Goal: Task Accomplishment & Management: Manage account settings

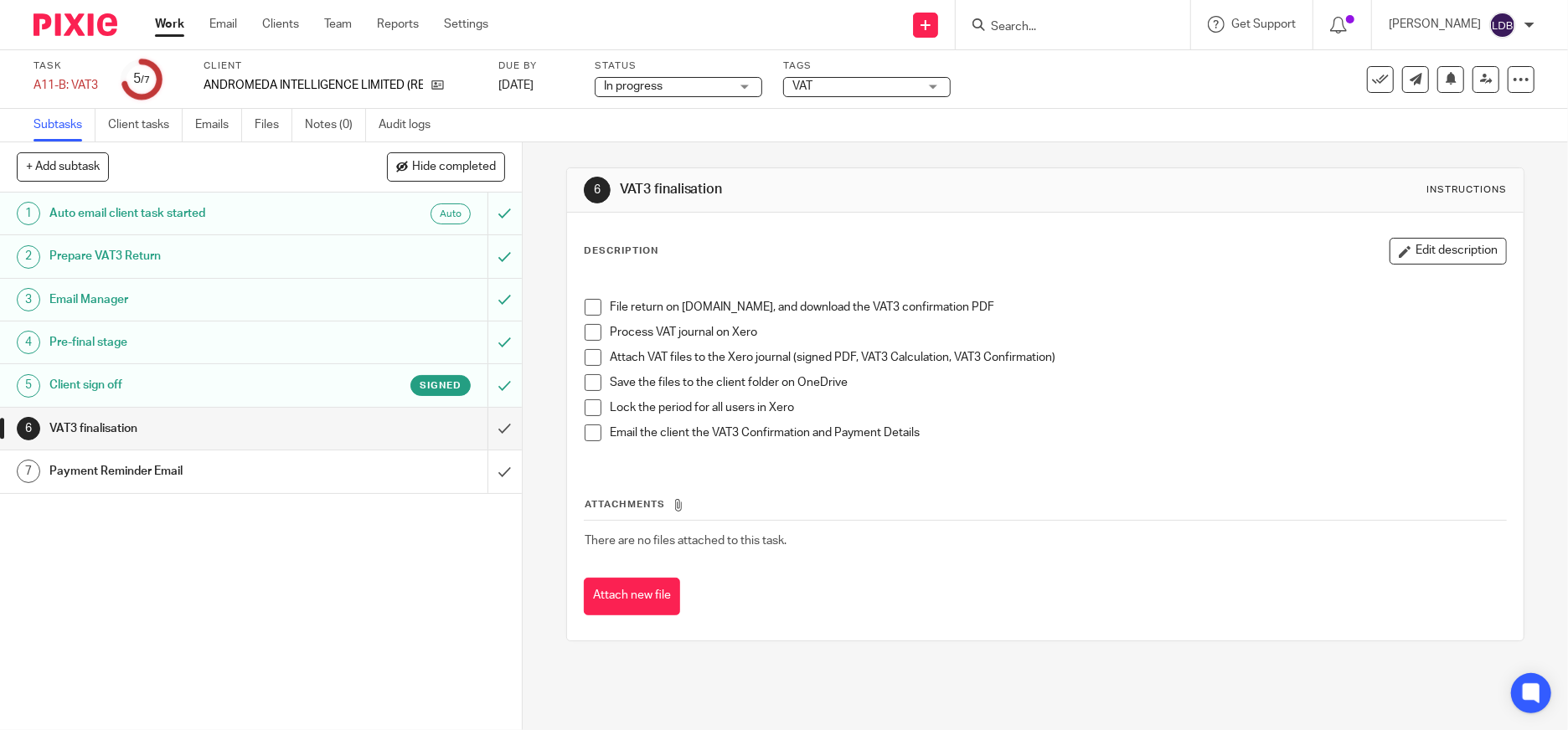
click at [165, 25] on link "Work" at bounding box center [169, 24] width 29 height 17
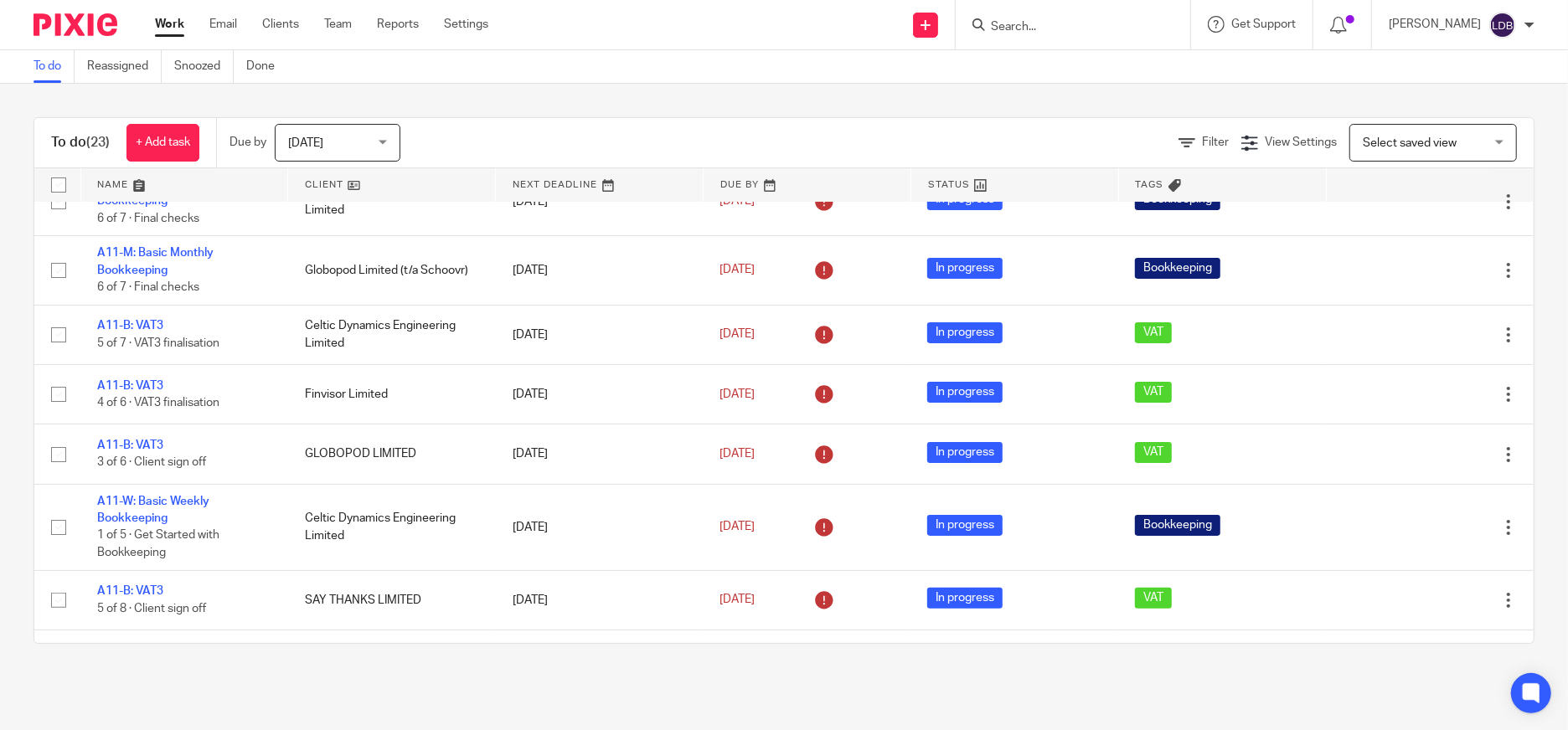
scroll to position [62, 0]
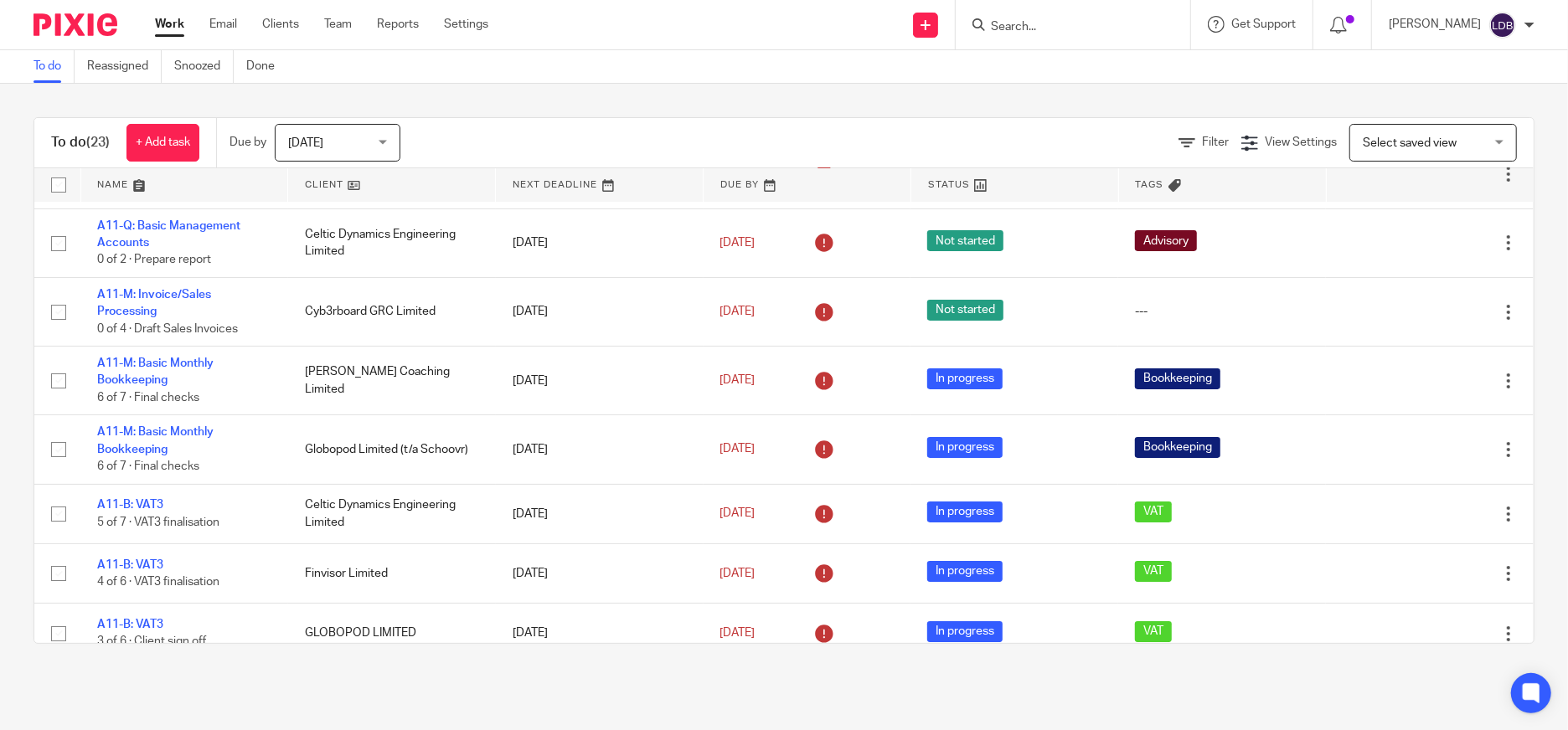
click at [1388, 150] on span "Select saved view" at bounding box center [1424, 142] width 123 height 36
click at [1202, 144] on span "Filter" at bounding box center [1216, 142] width 27 height 12
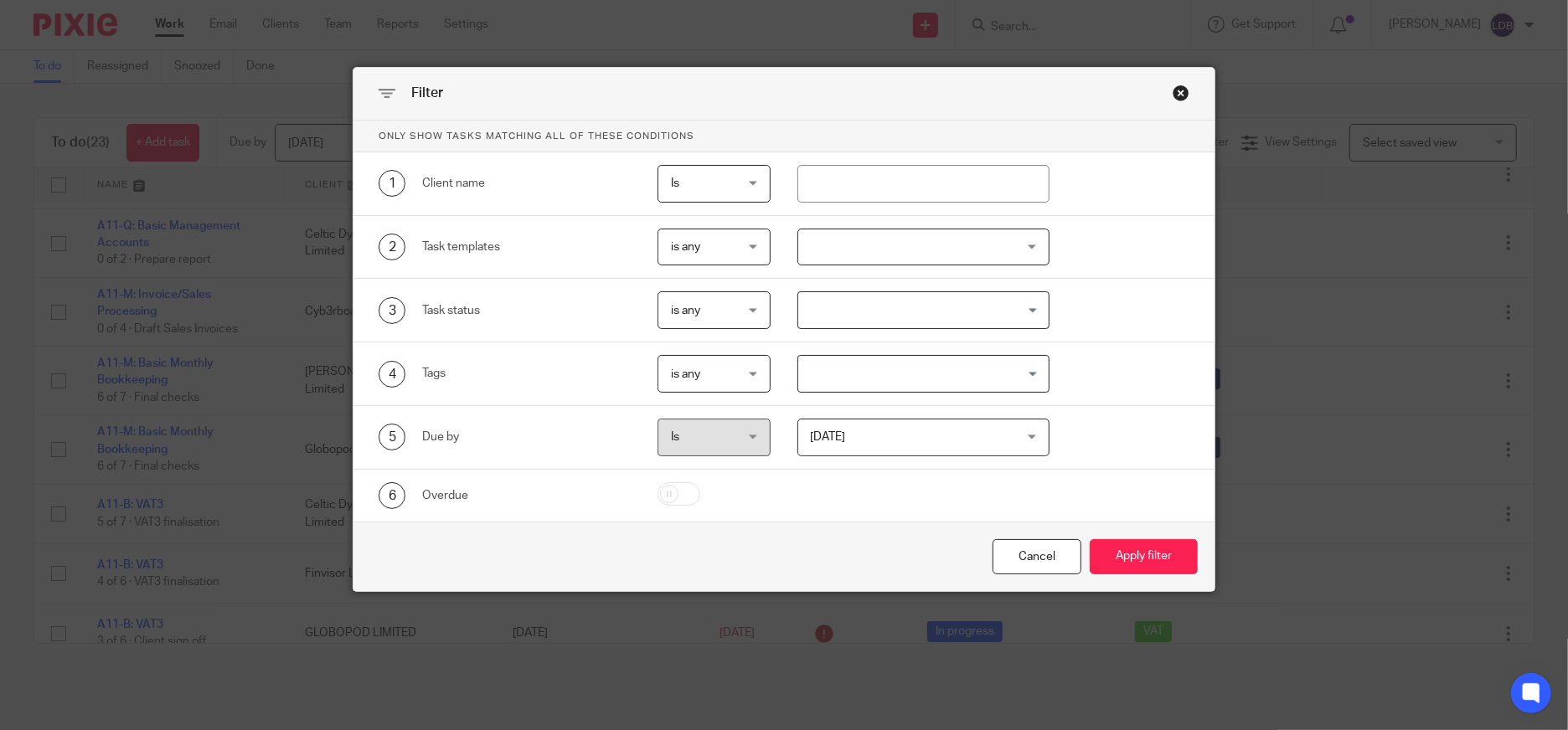
click at [720, 250] on span "is any" at bounding box center [710, 247] width 79 height 36
click at [728, 277] on li "is any" at bounding box center [707, 284] width 111 height 35
click at [722, 243] on span "is any" at bounding box center [710, 247] width 79 height 36
click at [722, 276] on li "is any" at bounding box center [707, 284] width 111 height 35
click at [746, 251] on div "is any is any" at bounding box center [713, 247] width 113 height 37
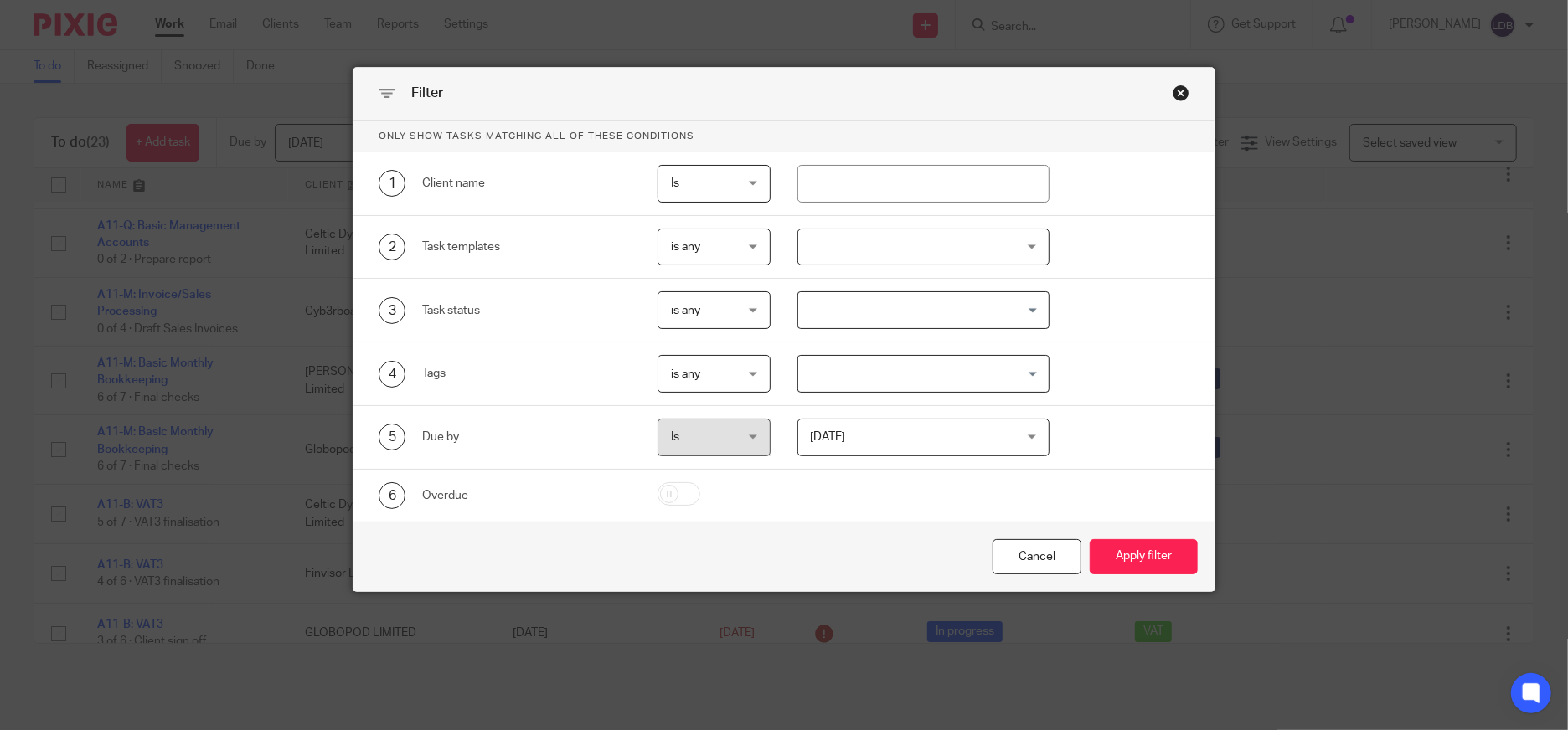
drag, startPoint x: 676, startPoint y: 353, endPoint x: 675, endPoint y: 323, distance: 30.0
click at [674, 323] on div "Only show tasks matching all of these conditions 1 Client name Is Is Is Is not …" at bounding box center [784, 321] width 861 height 401
click at [715, 244] on span "is any" at bounding box center [710, 247] width 79 height 36
click at [710, 281] on li "is any" at bounding box center [707, 284] width 111 height 35
click at [901, 238] on div at bounding box center [924, 247] width 253 height 37
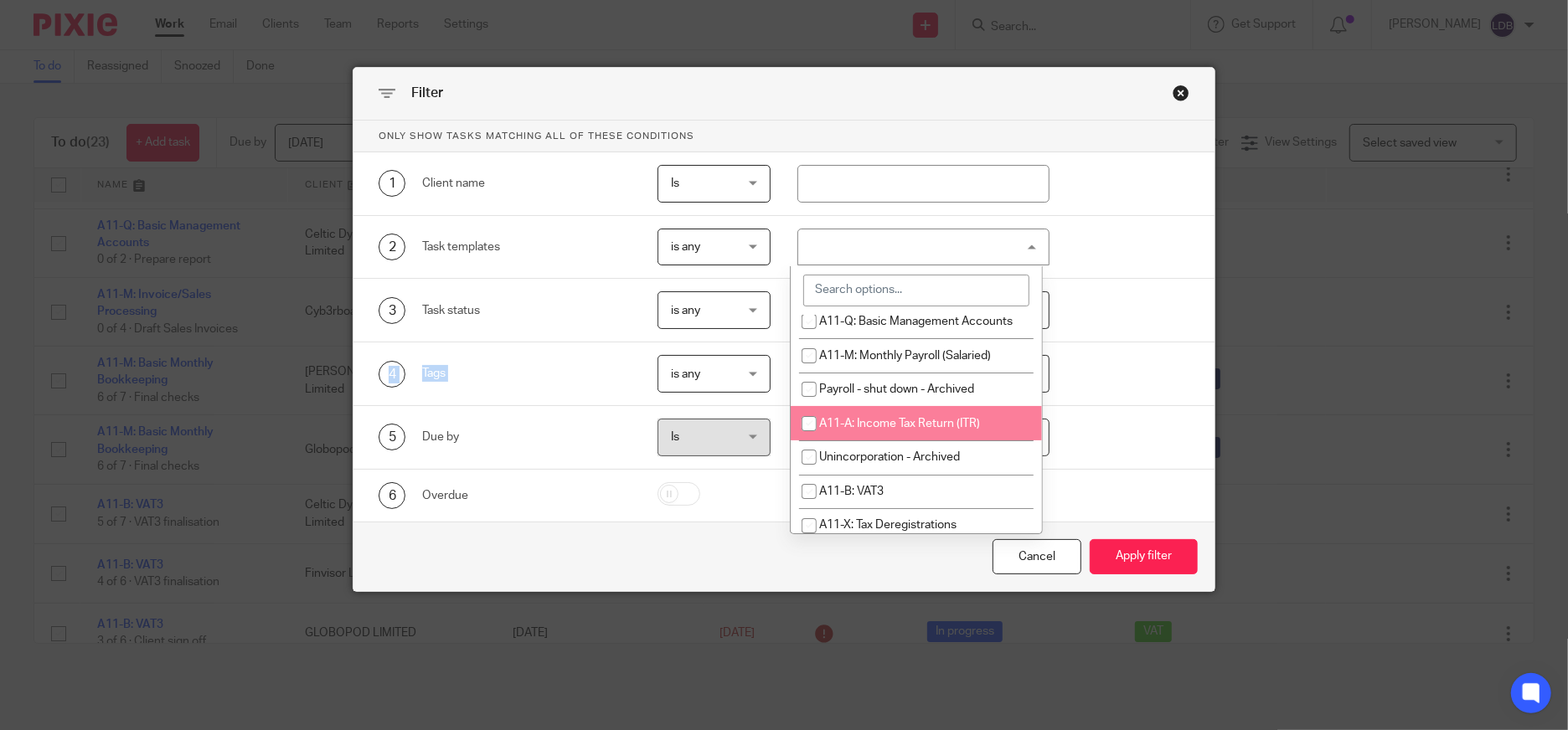
scroll to position [310, 0]
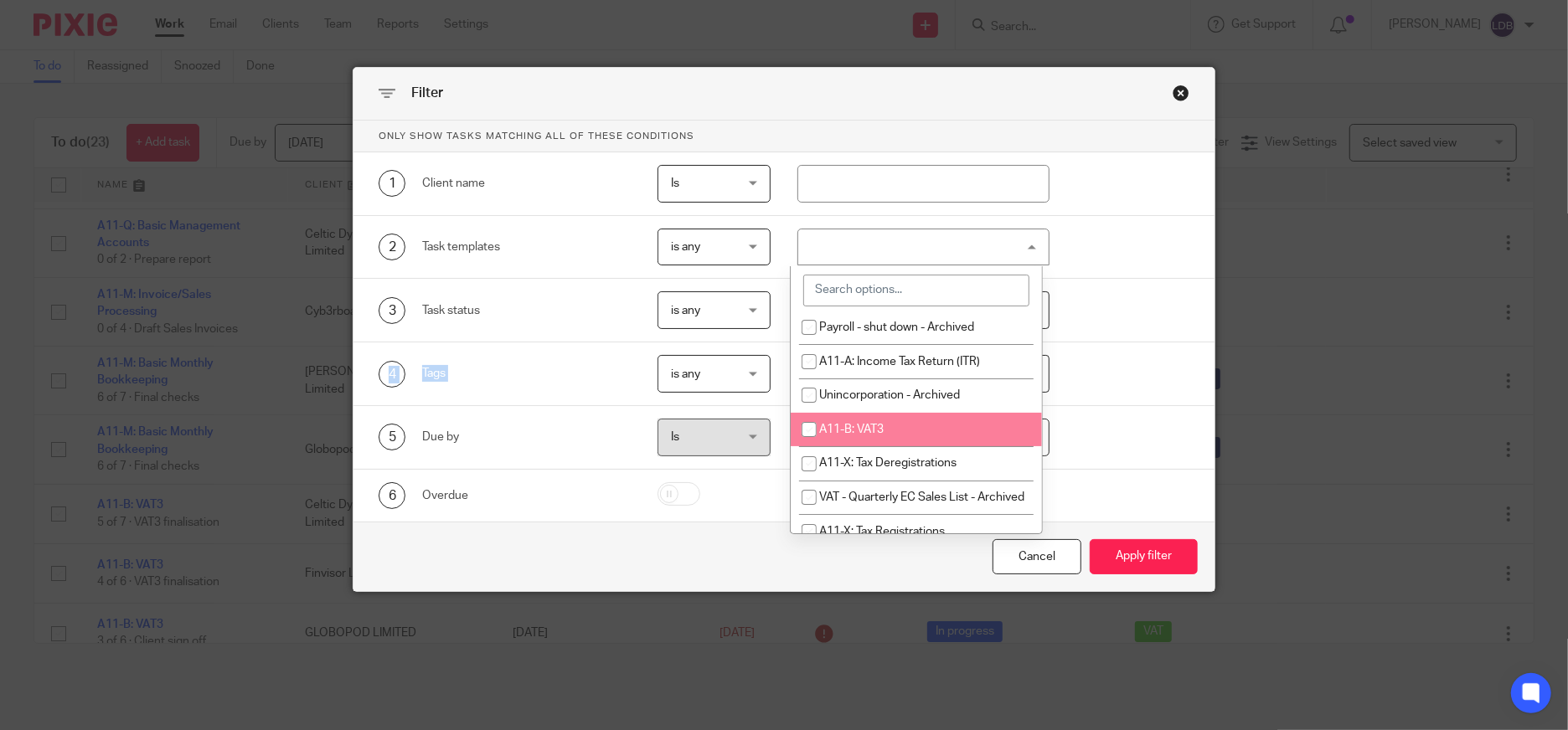
click at [864, 431] on span "A11-B: VAT3" at bounding box center [851, 429] width 65 height 12
checkbox input "true"
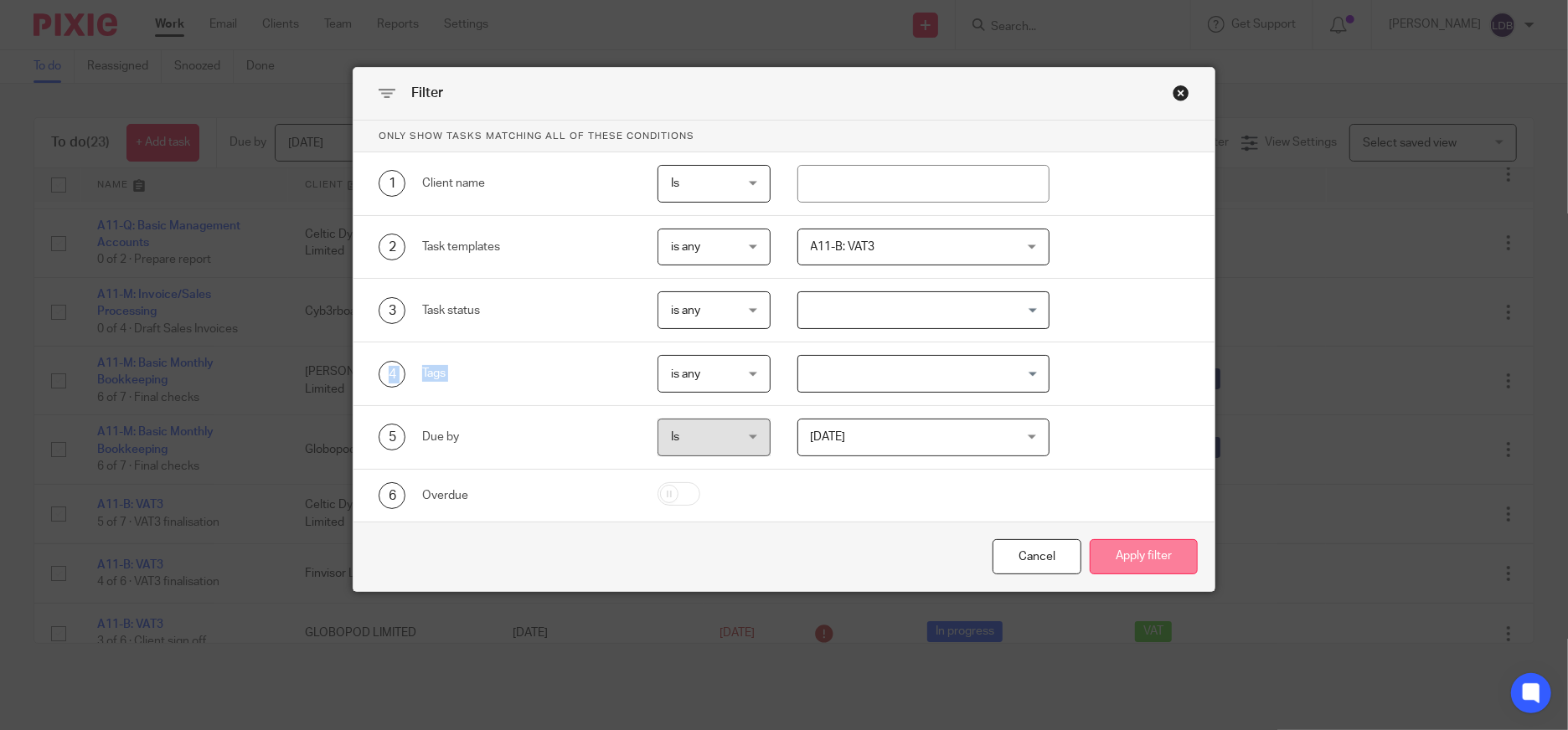
click at [1120, 555] on button "Apply filter" at bounding box center [1144, 558] width 109 height 36
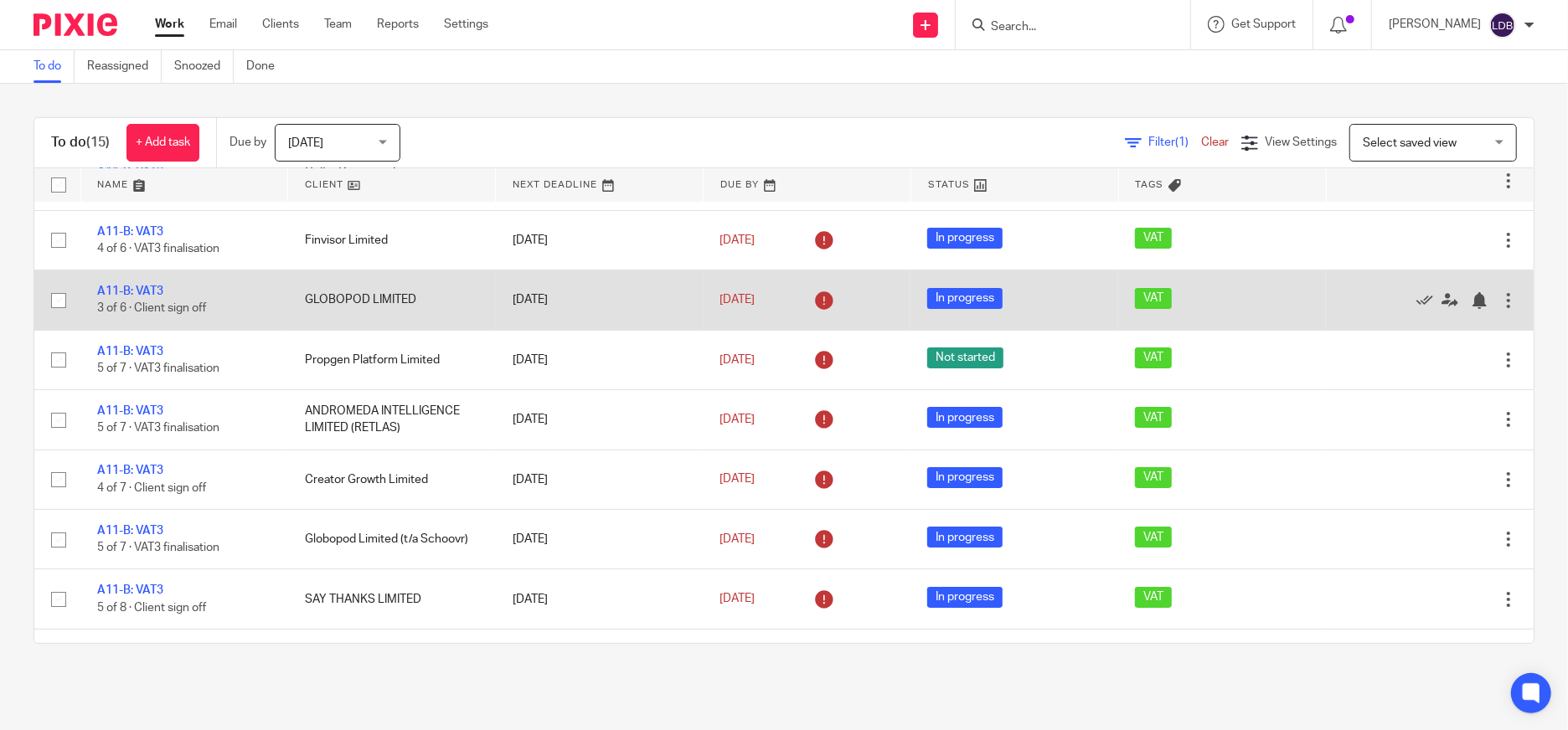
scroll to position [62, 0]
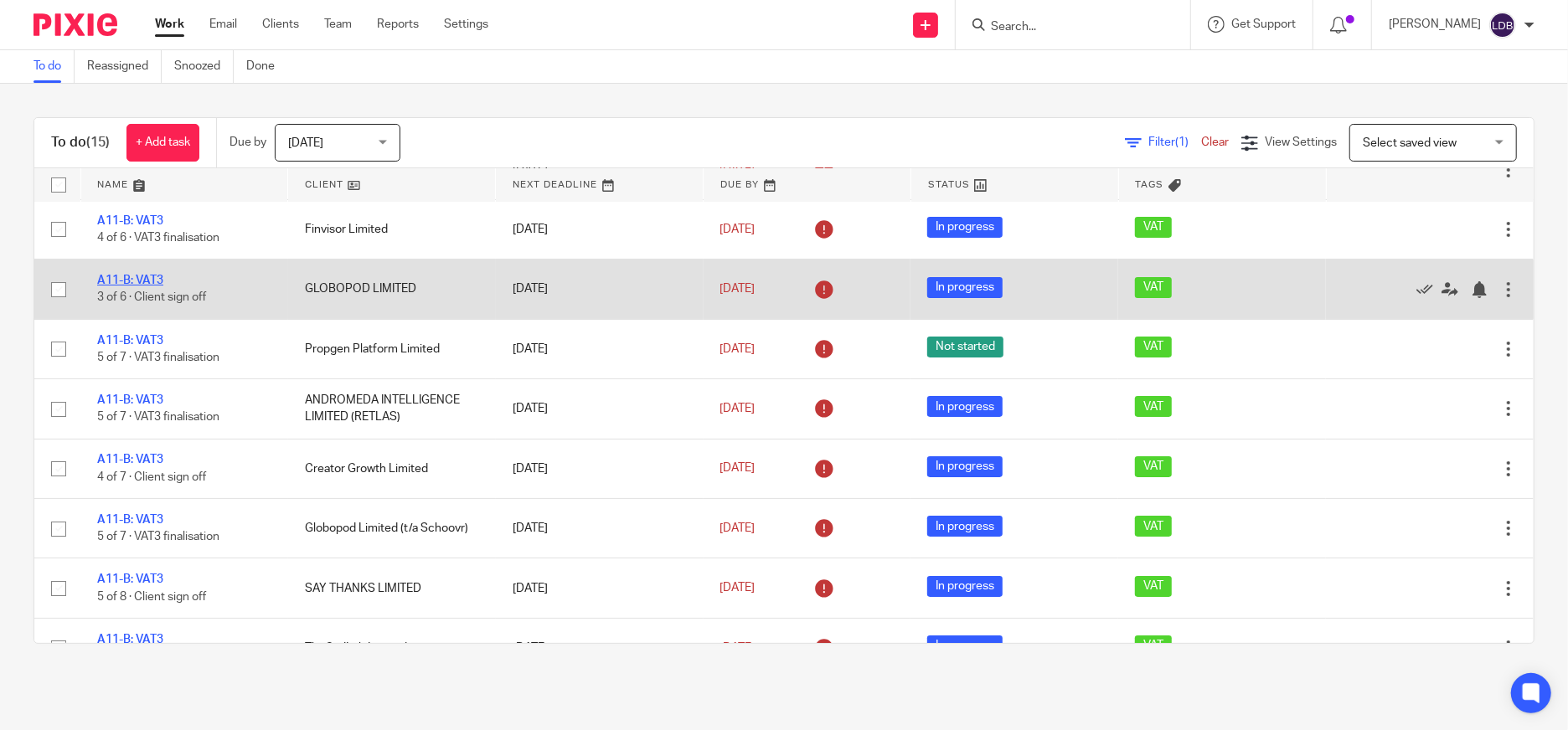
click at [141, 279] on link "A11-B: VAT3" at bounding box center [130, 280] width 66 height 12
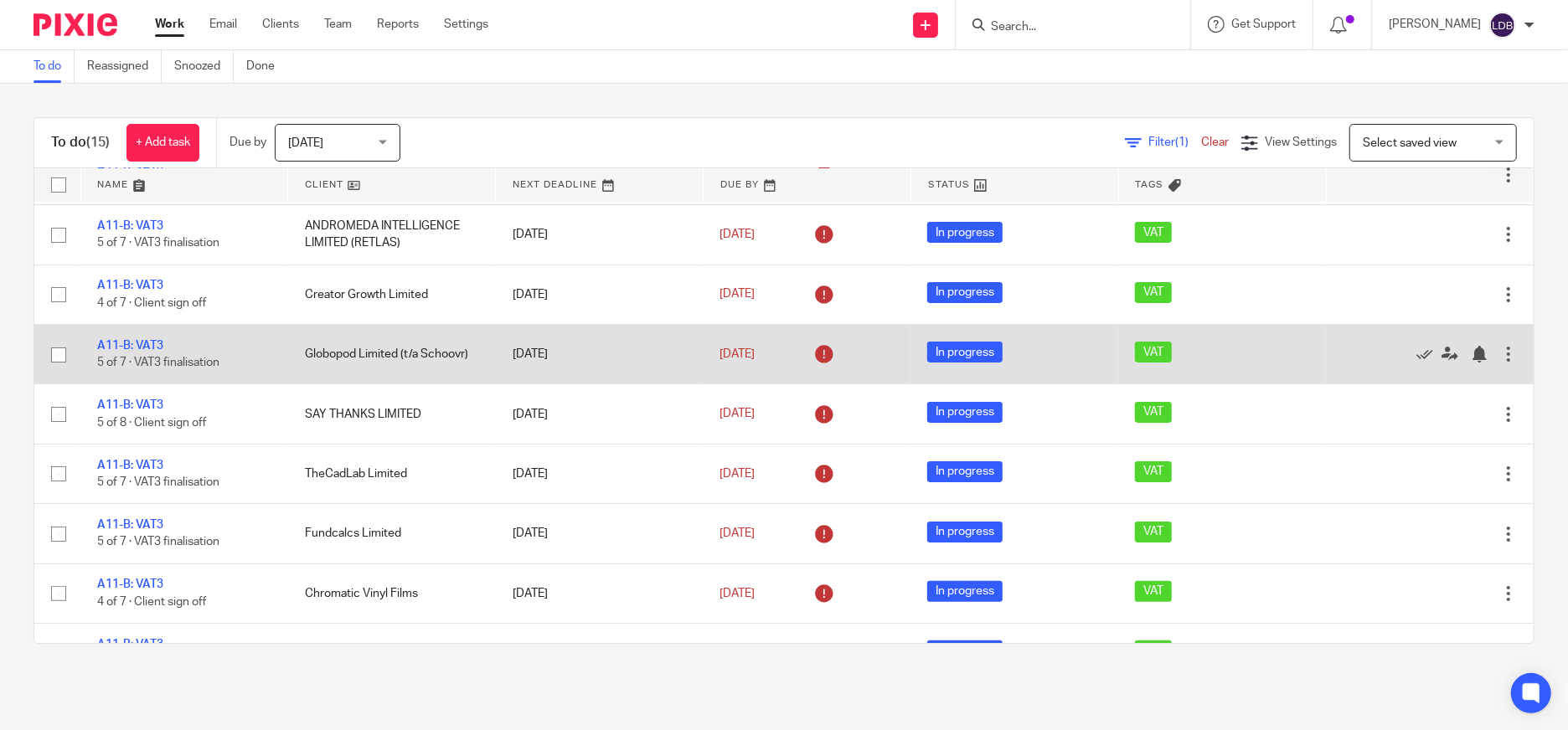
scroll to position [205, 0]
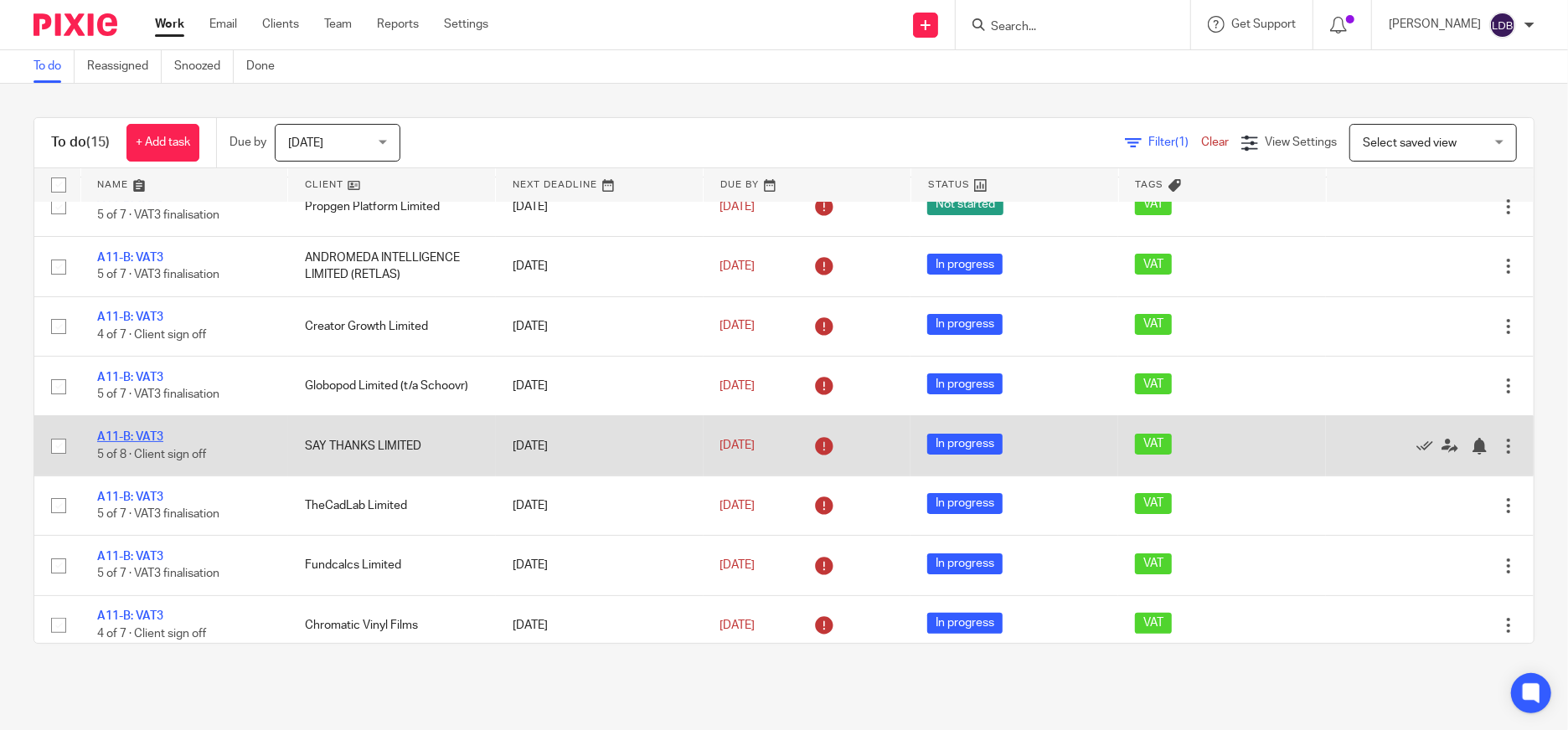
click at [120, 435] on link "A11-B: VAT3" at bounding box center [130, 437] width 66 height 12
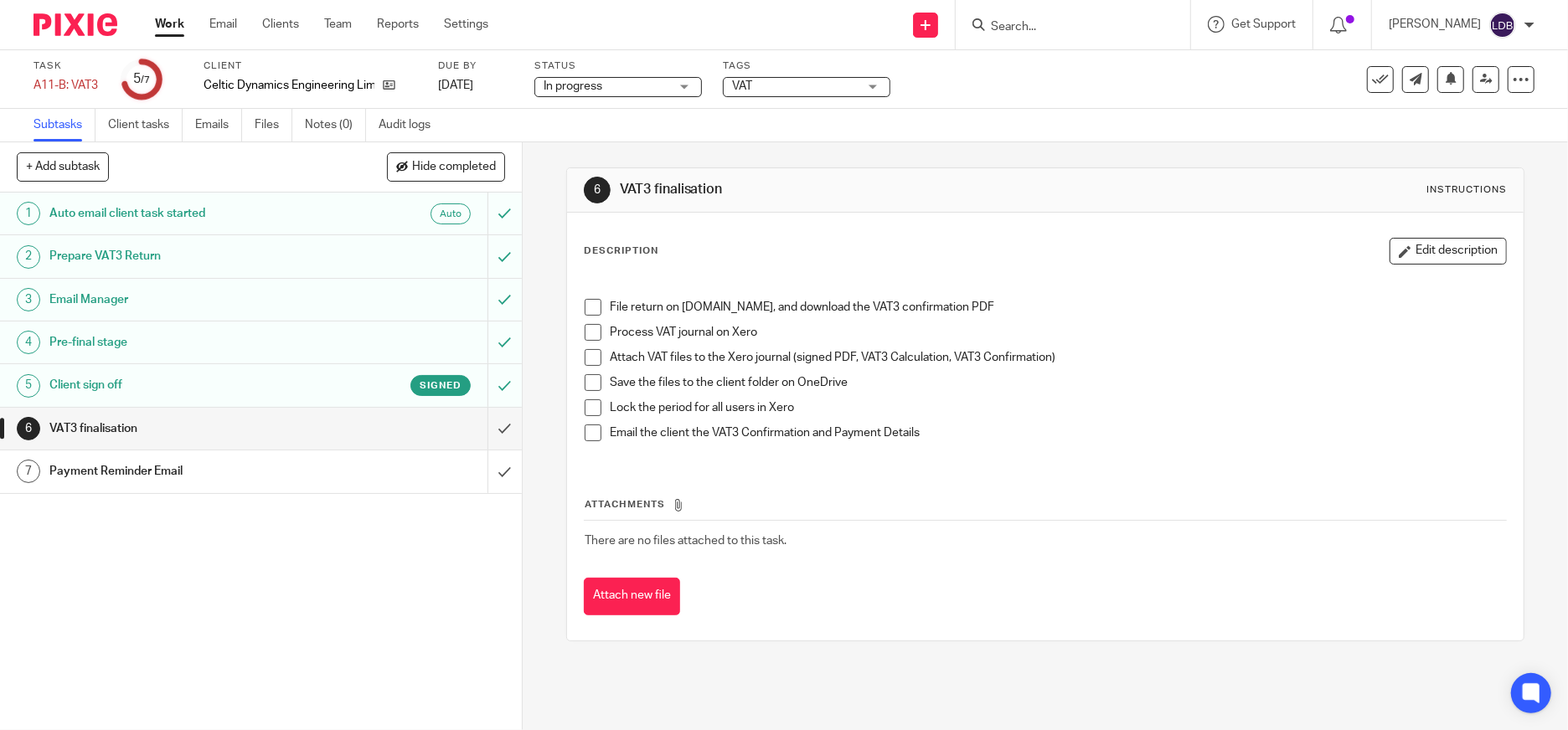
click at [173, 24] on link "Work" at bounding box center [169, 24] width 29 height 17
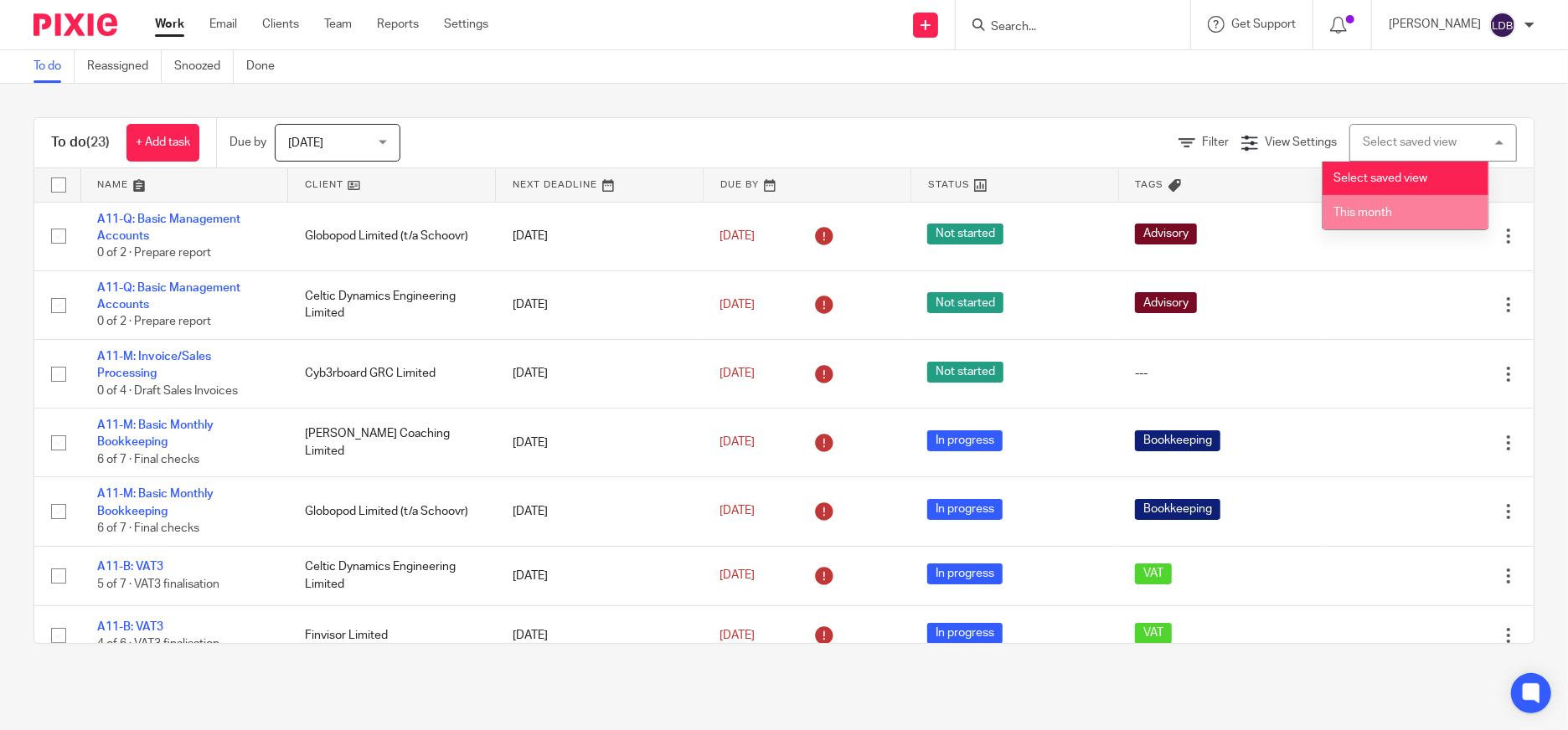
click at [1425, 212] on li "This month" at bounding box center [1405, 212] width 165 height 35
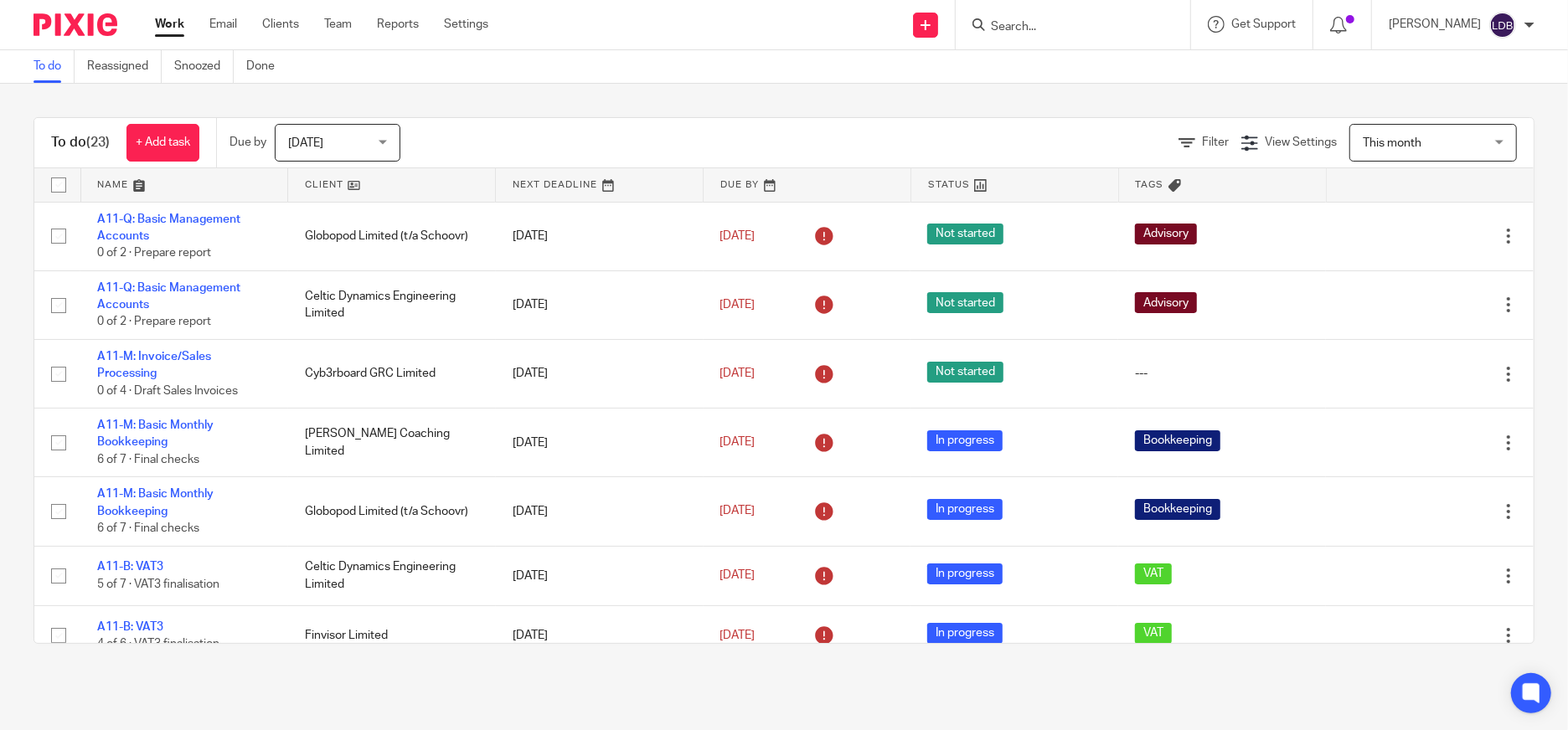
click at [1473, 137] on div "This month This month" at bounding box center [1433, 142] width 167 height 37
click at [1178, 139] on icon at bounding box center [1186, 143] width 17 height 17
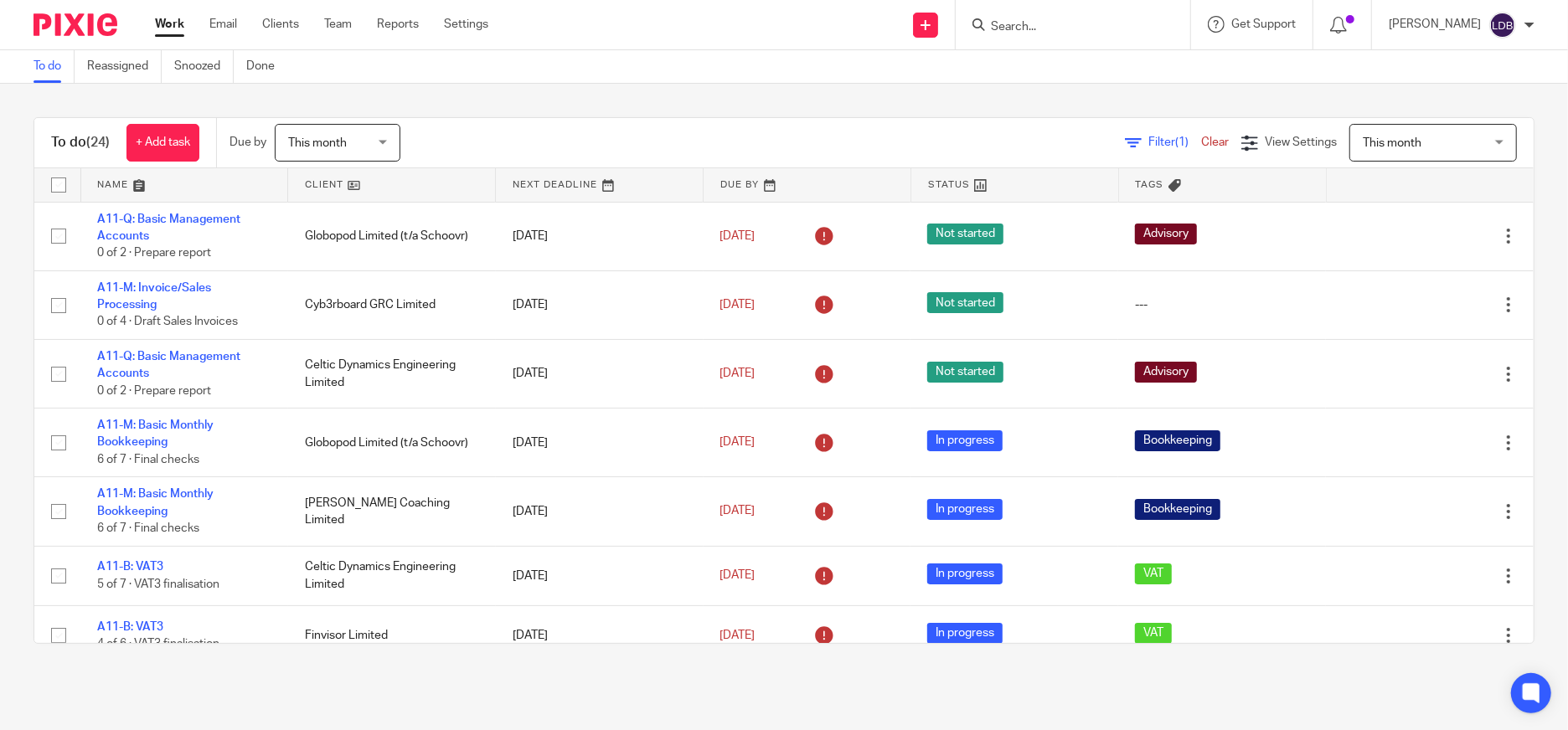
click at [1148, 138] on span "Filter (1)" at bounding box center [1174, 142] width 52 height 12
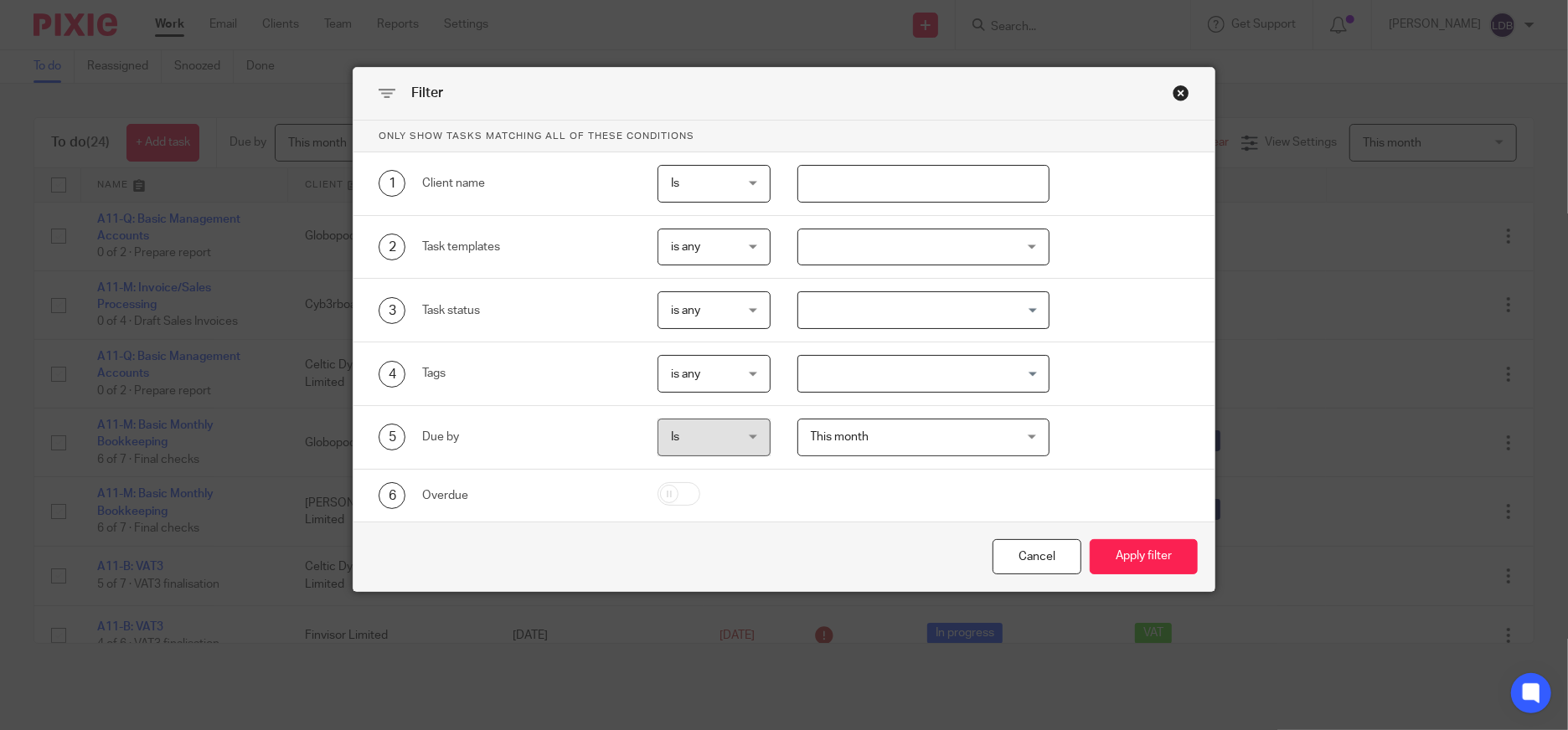
click at [845, 176] on input "text" at bounding box center [924, 184] width 253 height 37
click at [946, 246] on div at bounding box center [924, 247] width 253 height 37
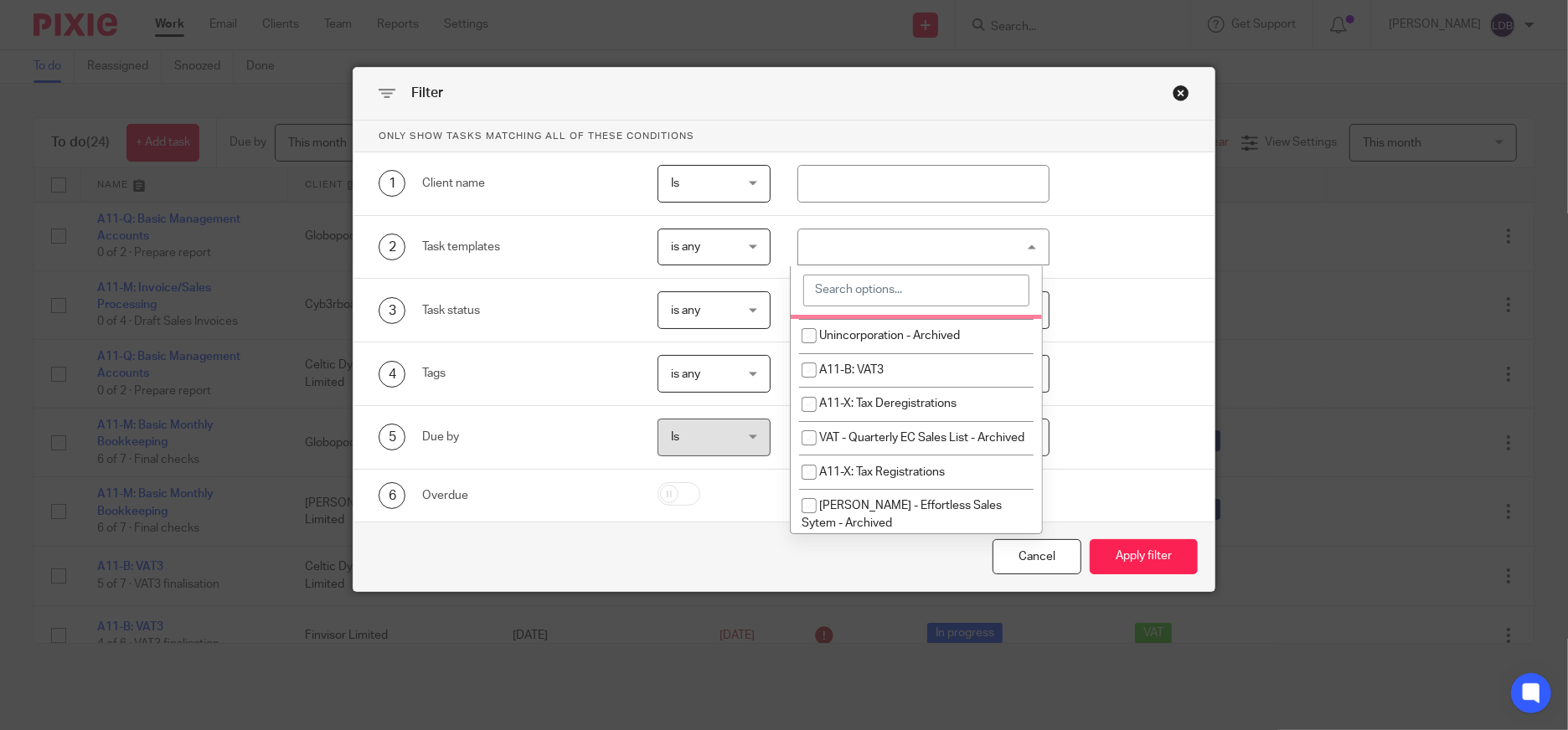
scroll to position [372, 0]
click at [822, 370] on input "checkbox" at bounding box center [809, 368] width 32 height 32
checkbox input "true"
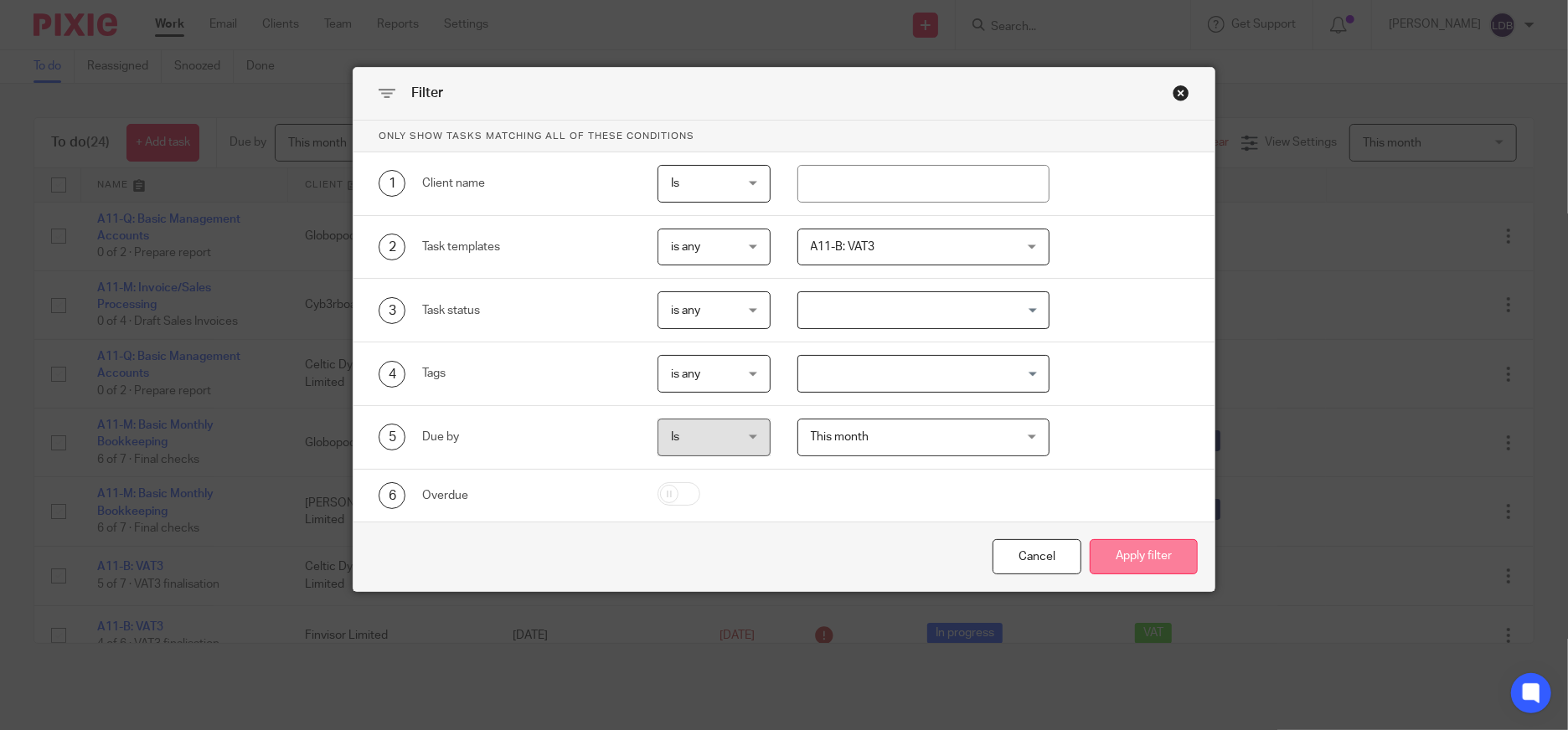
click at [1152, 559] on button "Apply filter" at bounding box center [1144, 558] width 109 height 36
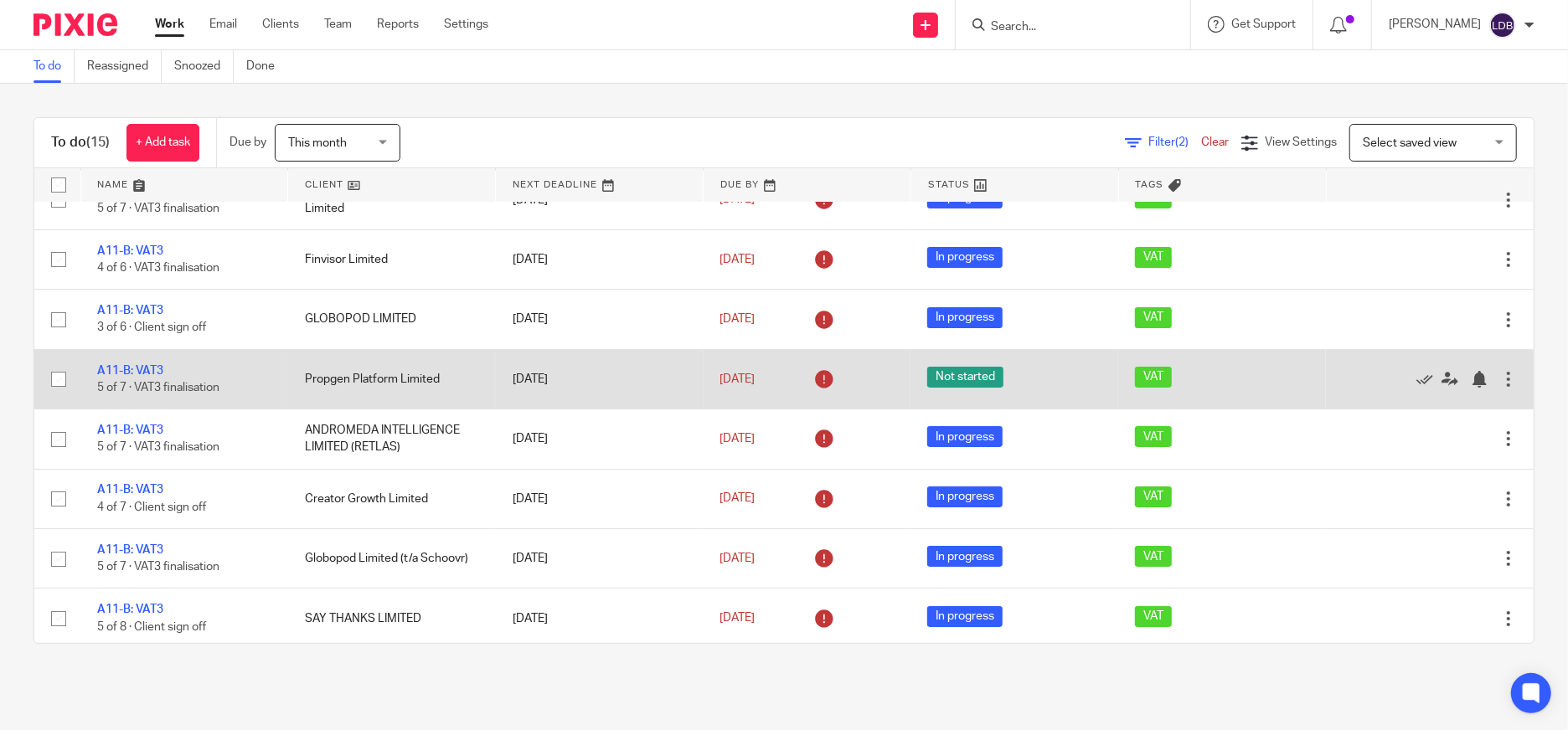
scroll to position [62, 0]
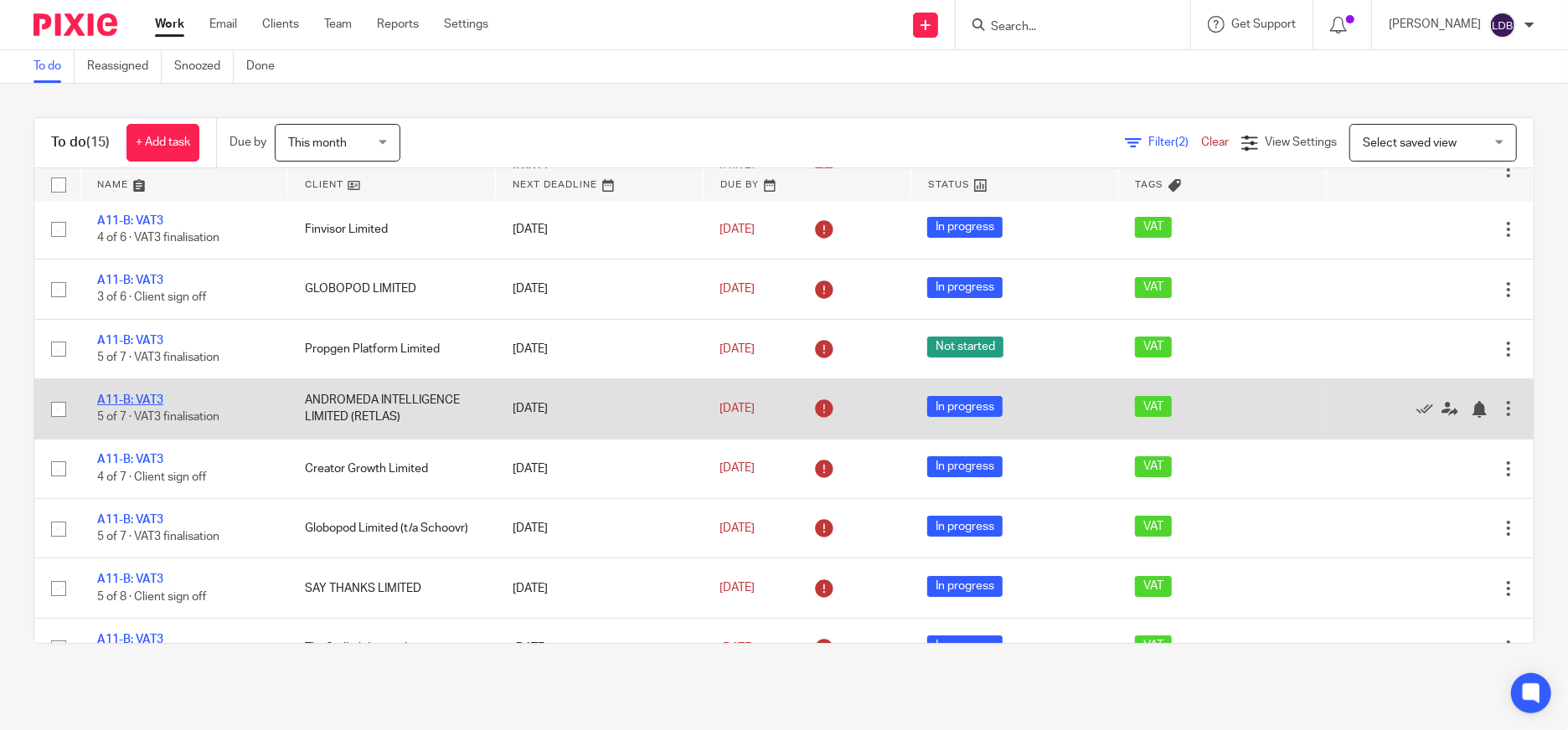
click at [139, 397] on link "A11-B: VAT3" at bounding box center [130, 400] width 66 height 12
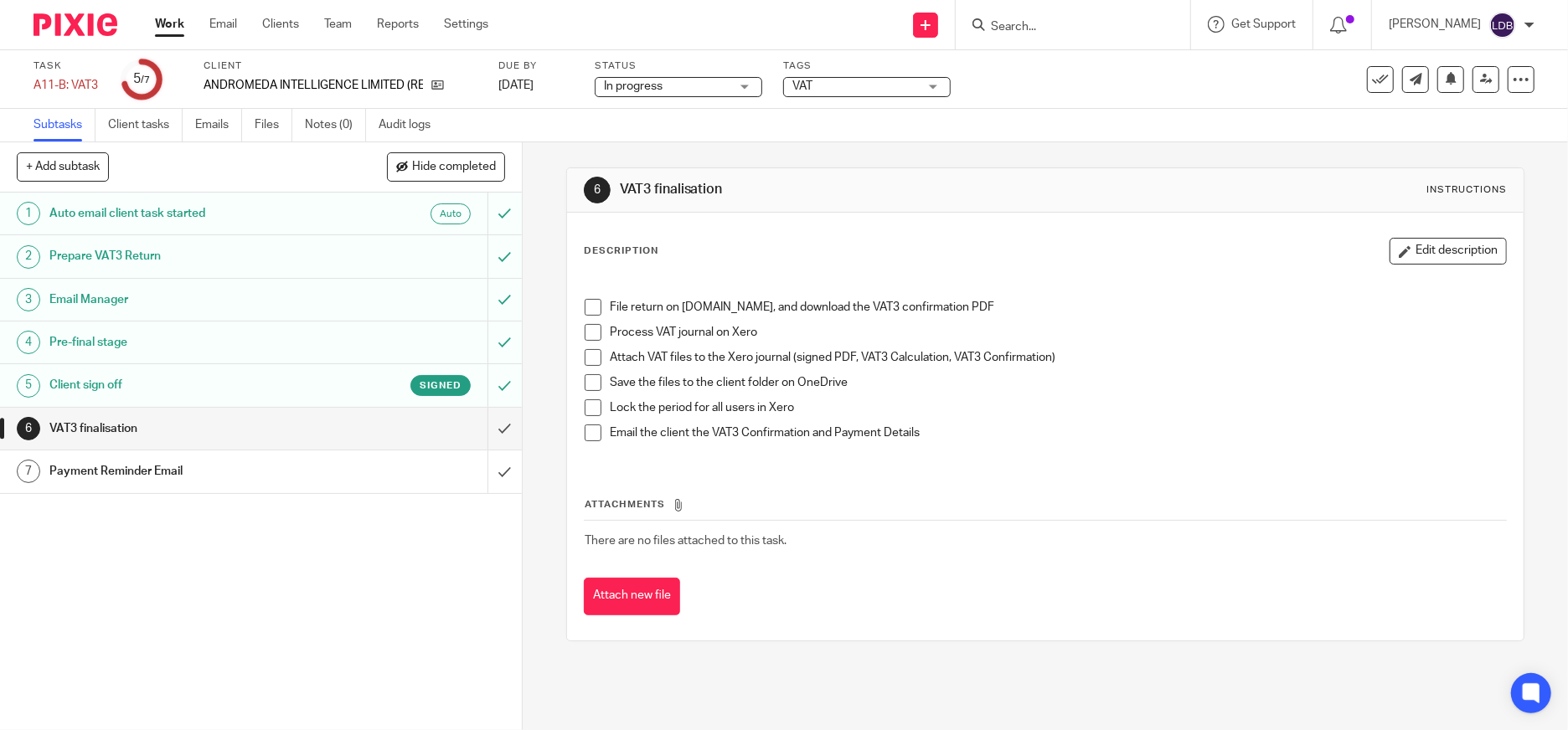
click at [588, 309] on span at bounding box center [592, 307] width 17 height 17
click at [589, 330] on span at bounding box center [592, 333] width 17 height 17
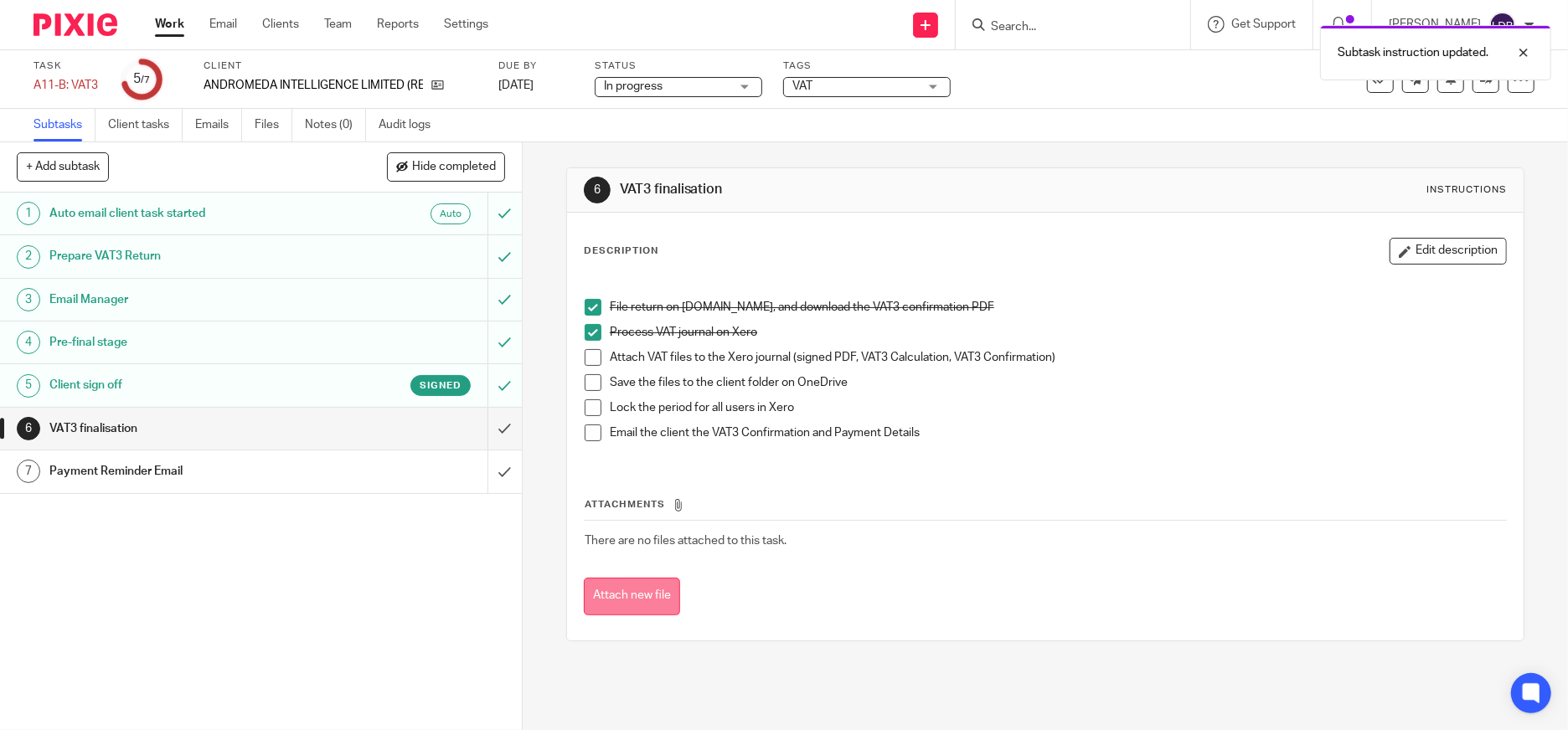
click at [631, 603] on button "Attach new file" at bounding box center [632, 597] width 96 height 37
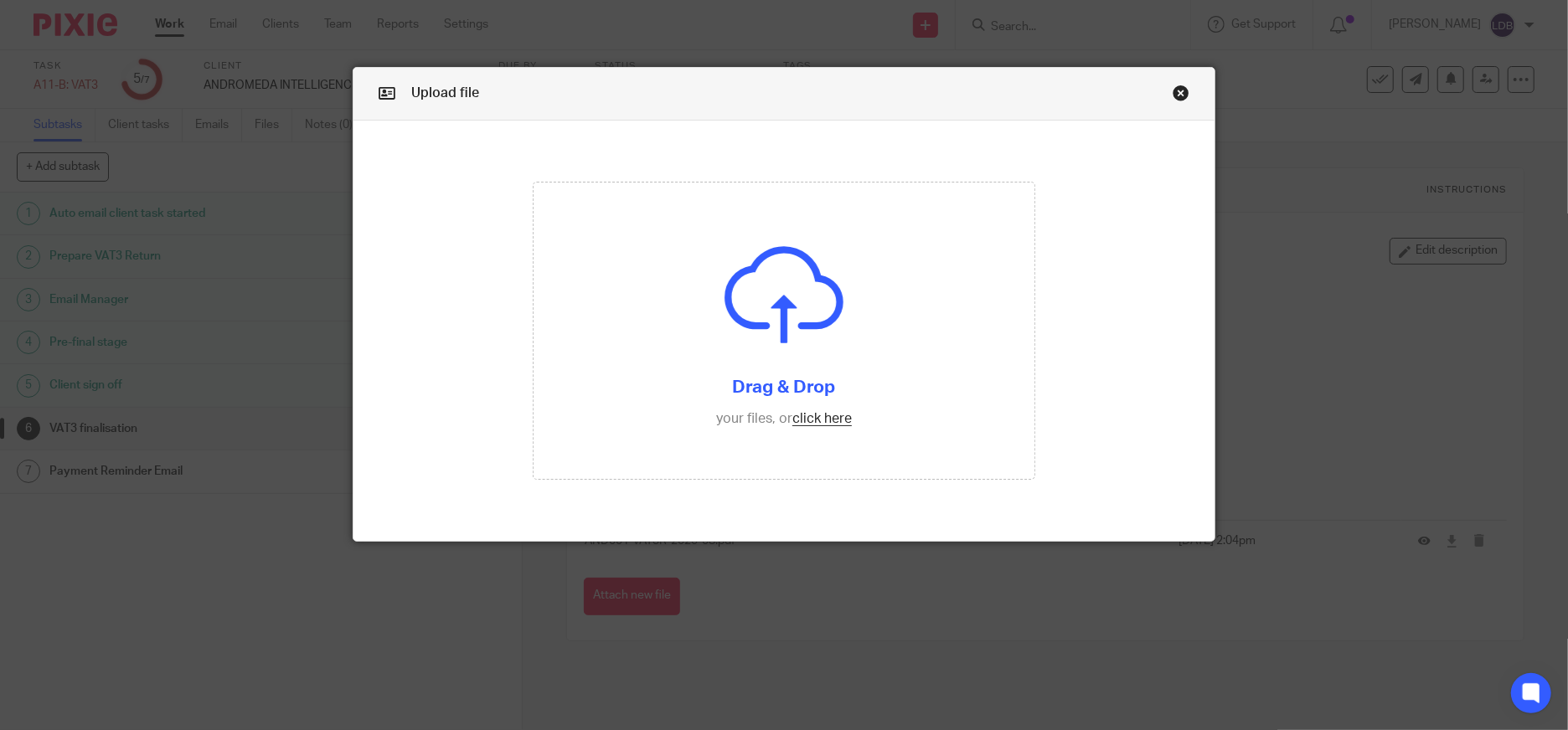
click at [1173, 97] on link "Close this dialog window" at bounding box center [1181, 95] width 17 height 22
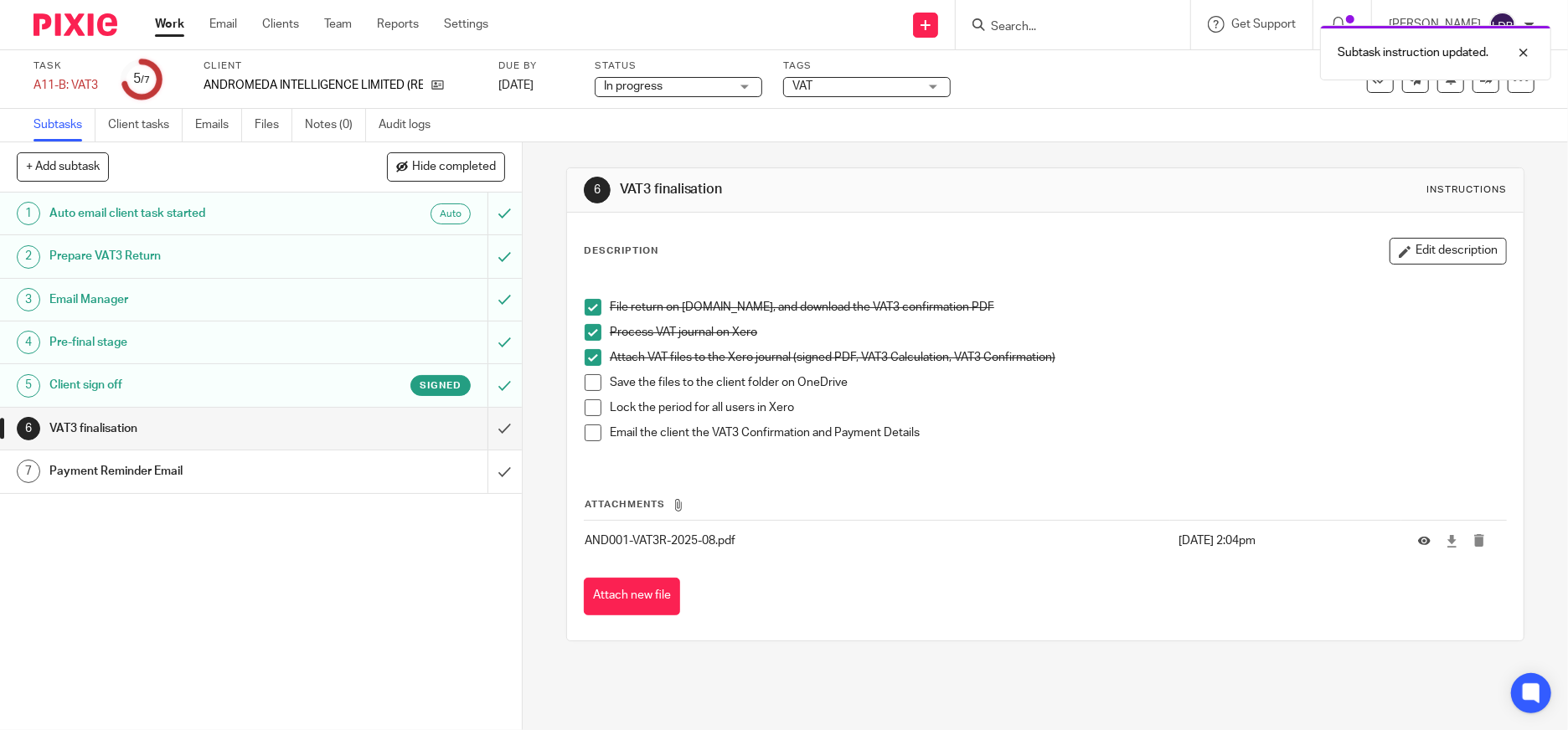
click at [589, 386] on span at bounding box center [592, 382] width 17 height 17
click at [587, 409] on span at bounding box center [592, 407] width 17 height 17
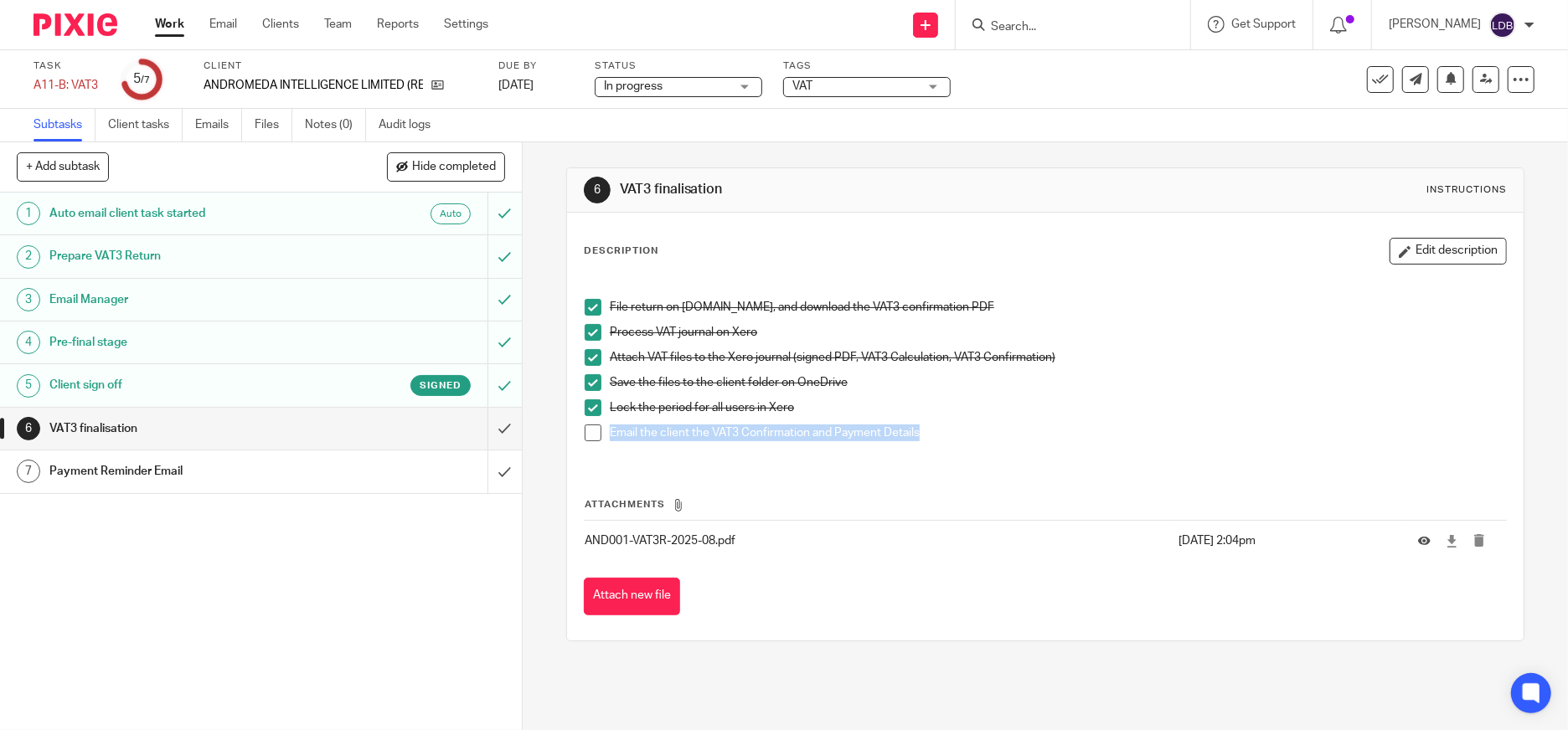
drag, startPoint x: 921, startPoint y: 429, endPoint x: 533, endPoint y: 454, distance: 388.8
click at [533, 454] on div "6 VAT3 finalisation Instructions Description Edit description File return on RO…" at bounding box center [1046, 436] width 1046 height 588
click at [584, 438] on span at bounding box center [592, 433] width 17 height 17
click at [410, 471] on div "Payment Reminder Email" at bounding box center [261, 471] width 422 height 25
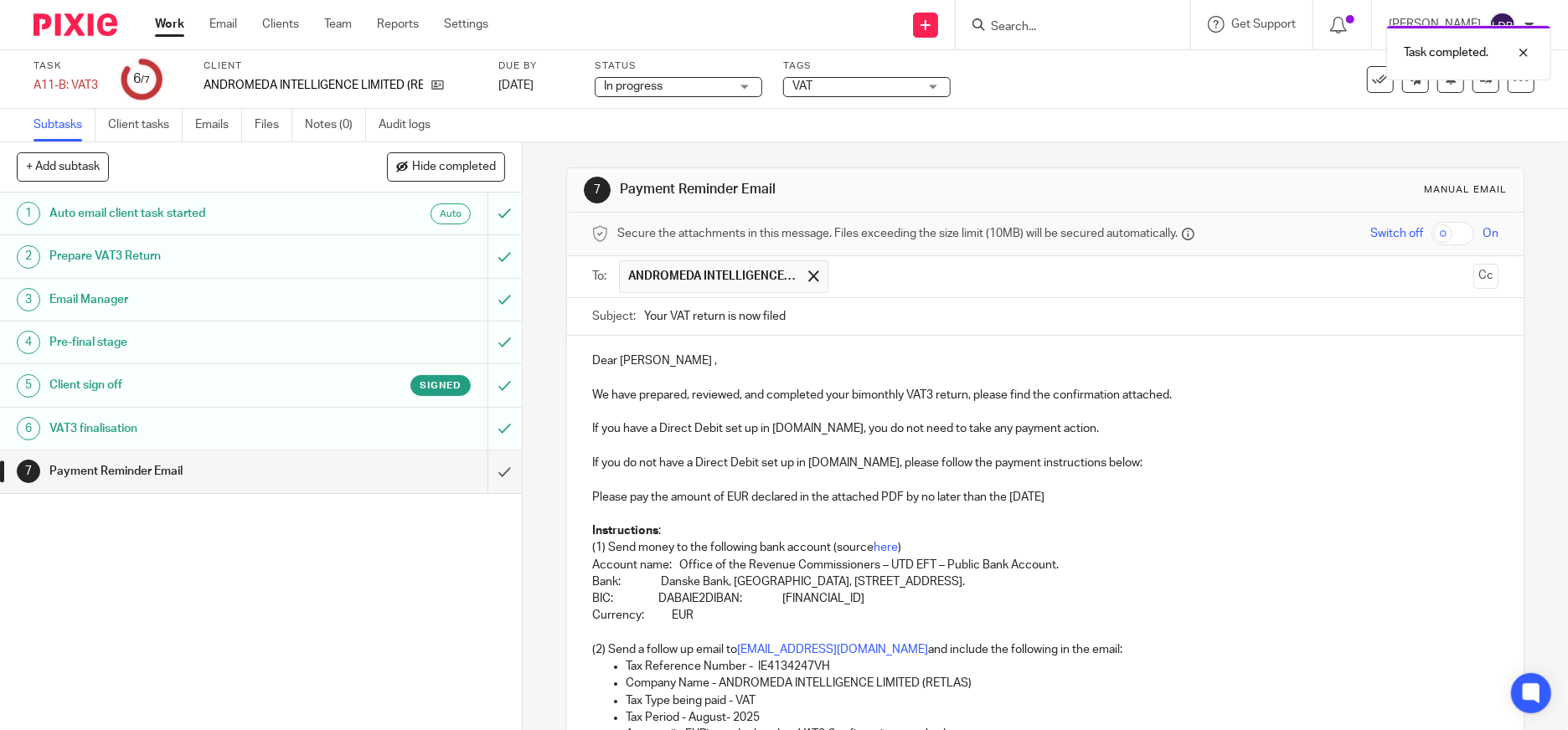
click at [644, 318] on input "Your VAT return is now filed" at bounding box center [1071, 317] width 855 height 37
click at [867, 315] on input "AND001 || Your VAT return is now filed" at bounding box center [1071, 317] width 855 height 37
type input "AND001 || Your VAT return is now filed 2025-08"
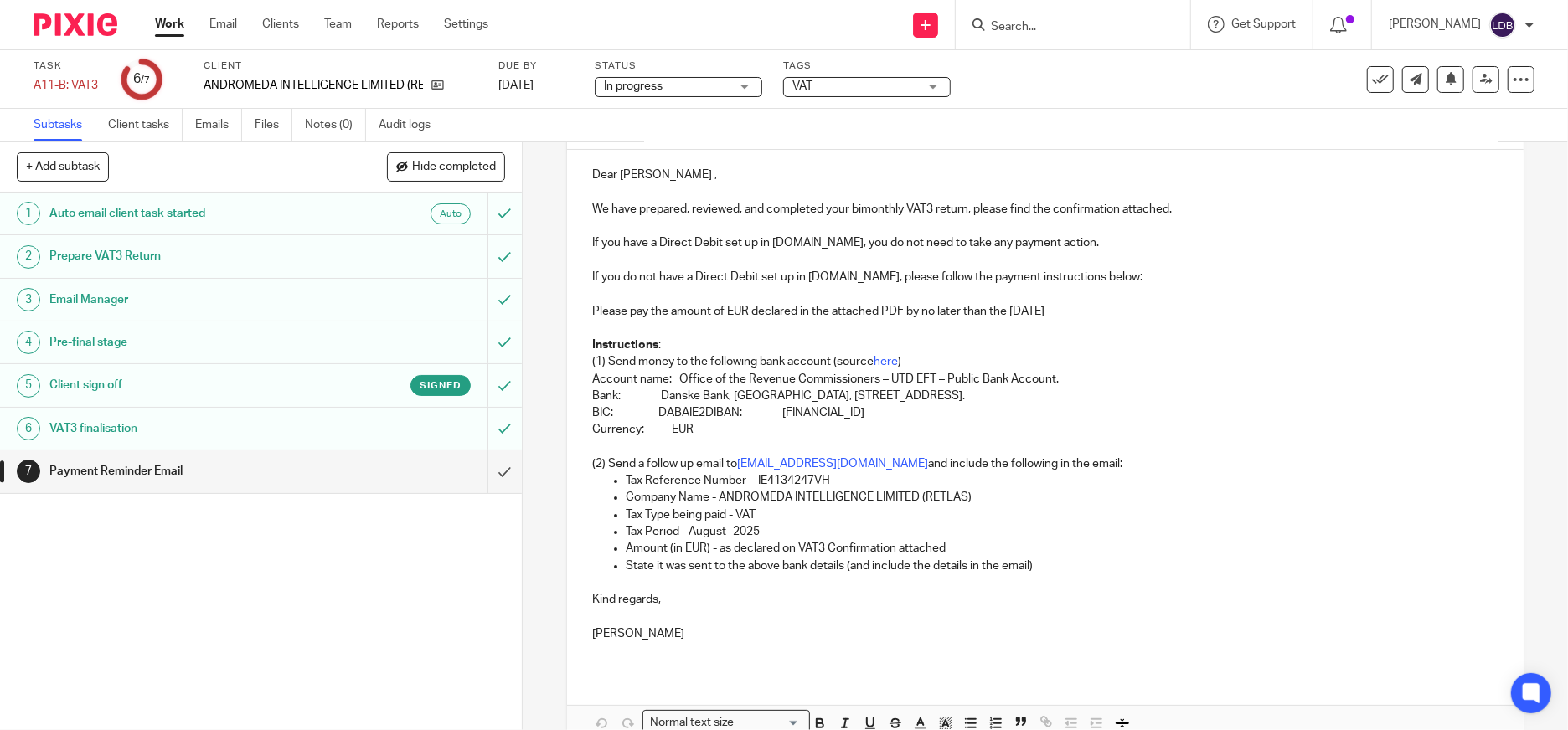
scroll to position [277, 0]
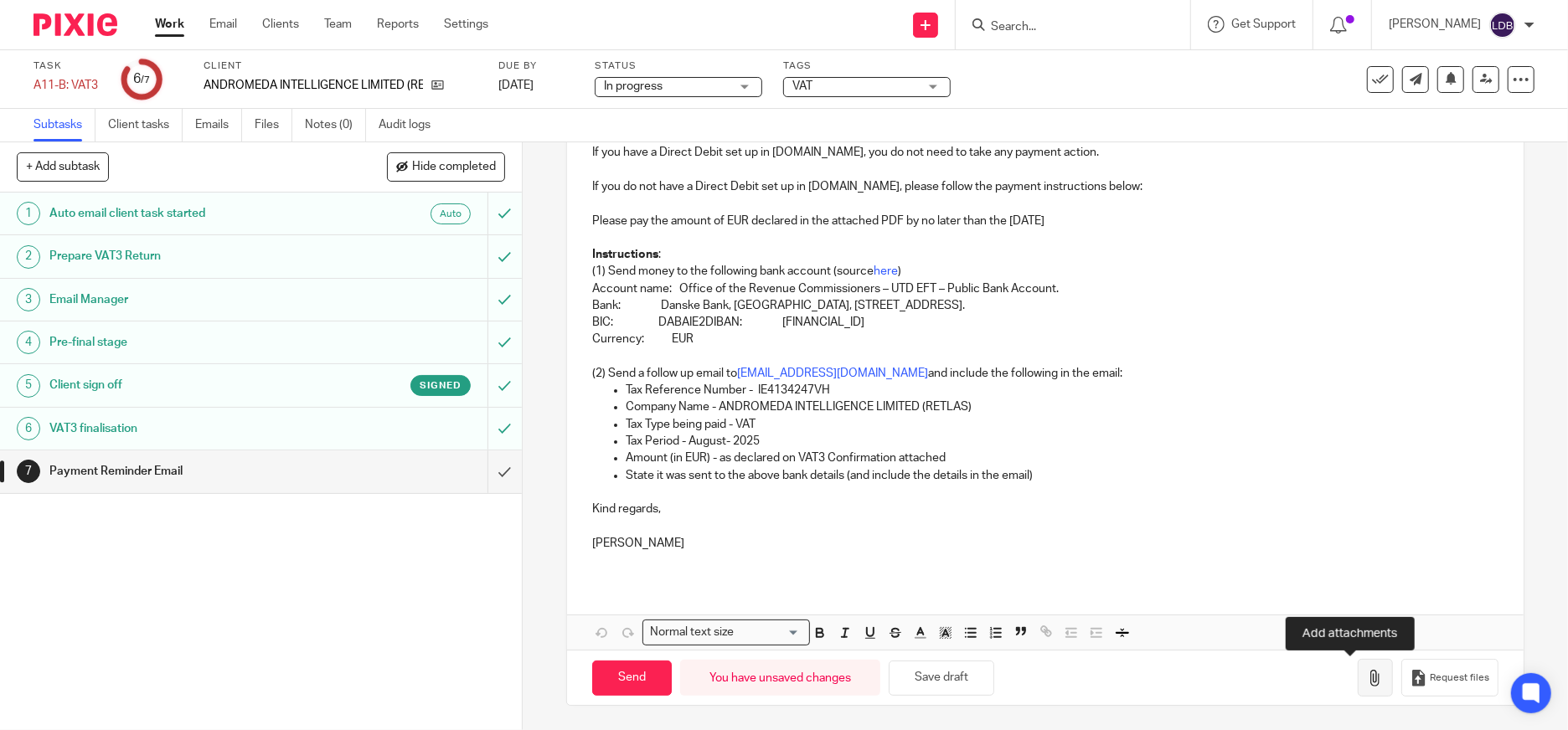
click at [1367, 685] on icon "button" at bounding box center [1375, 678] width 17 height 17
click at [1367, 676] on icon "button" at bounding box center [1375, 678] width 17 height 17
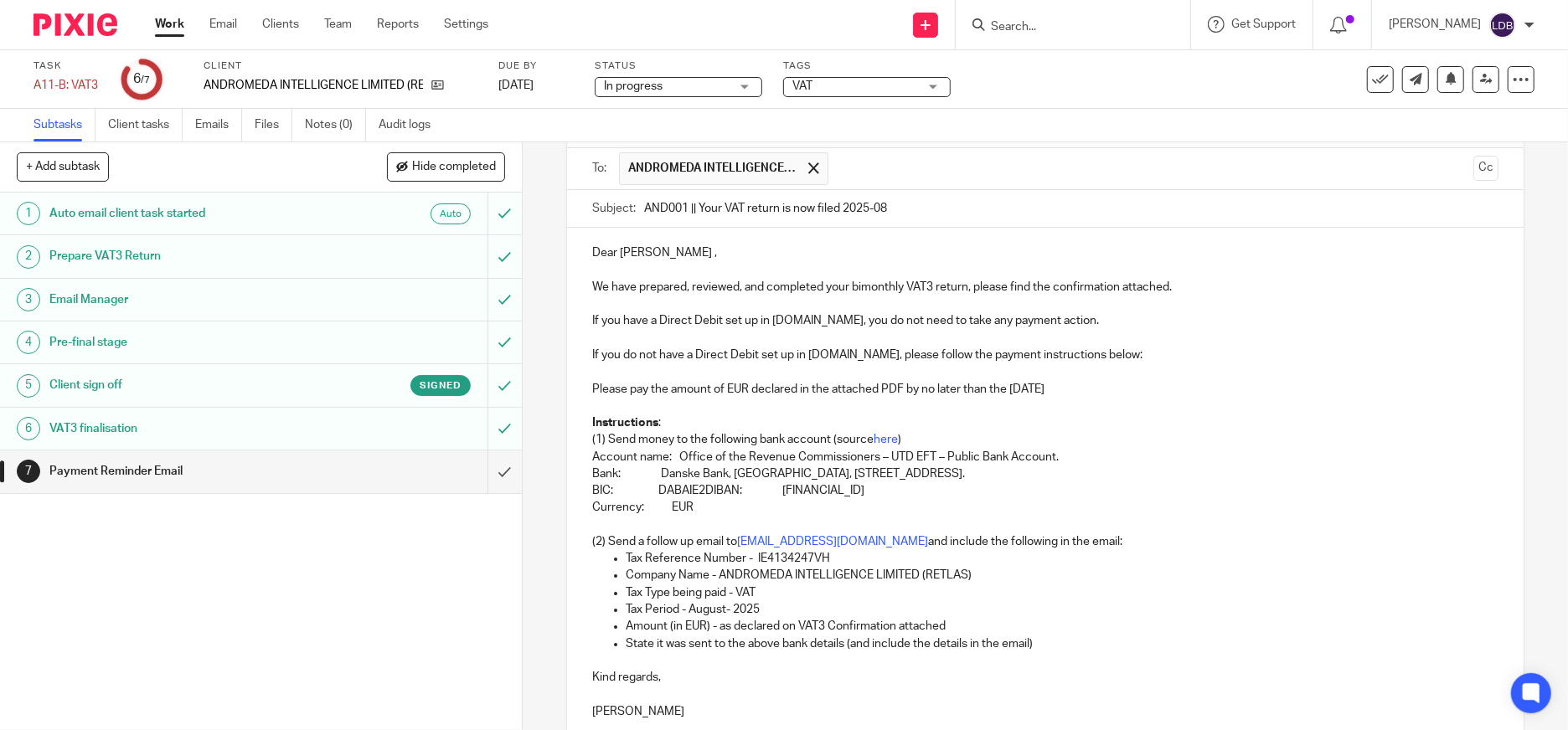
scroll to position [370, 0]
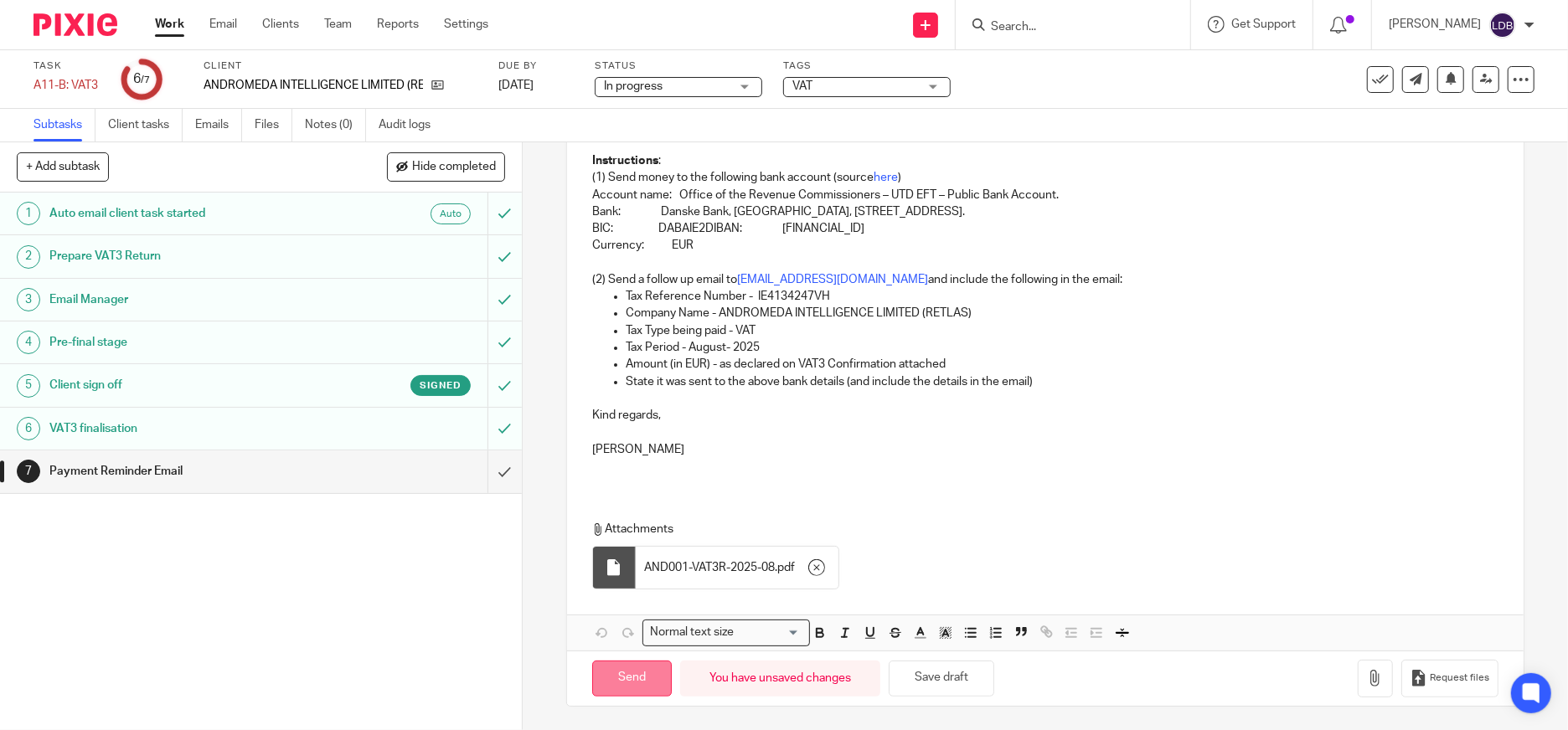
click at [612, 678] on input "Send" at bounding box center [631, 678] width 79 height 36
type input "Sent"
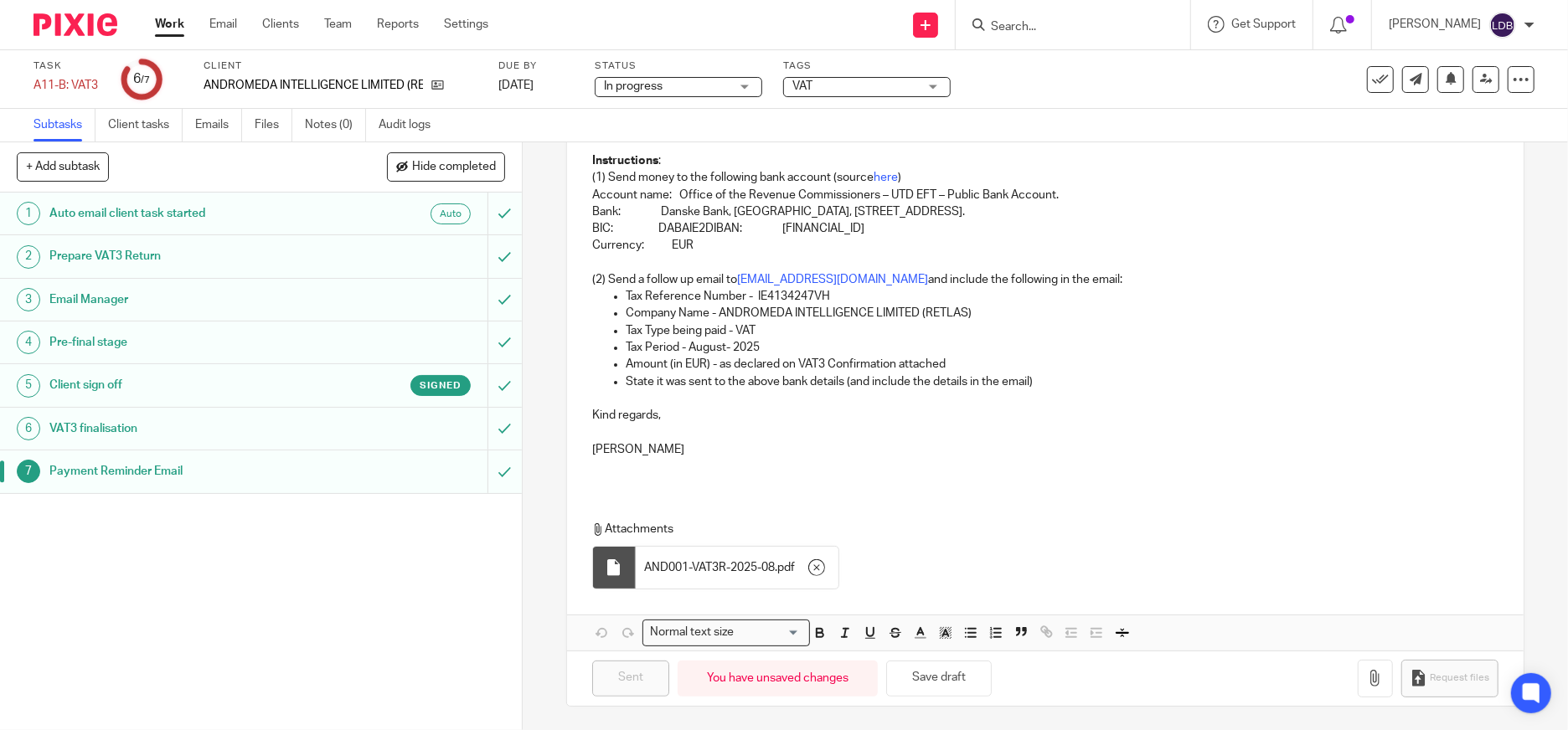
click at [667, 89] on span "In progress" at bounding box center [666, 87] width 125 height 18
click at [670, 84] on div "In progress In progress" at bounding box center [679, 87] width 167 height 20
click at [1367, 78] on button at bounding box center [1380, 79] width 27 height 27
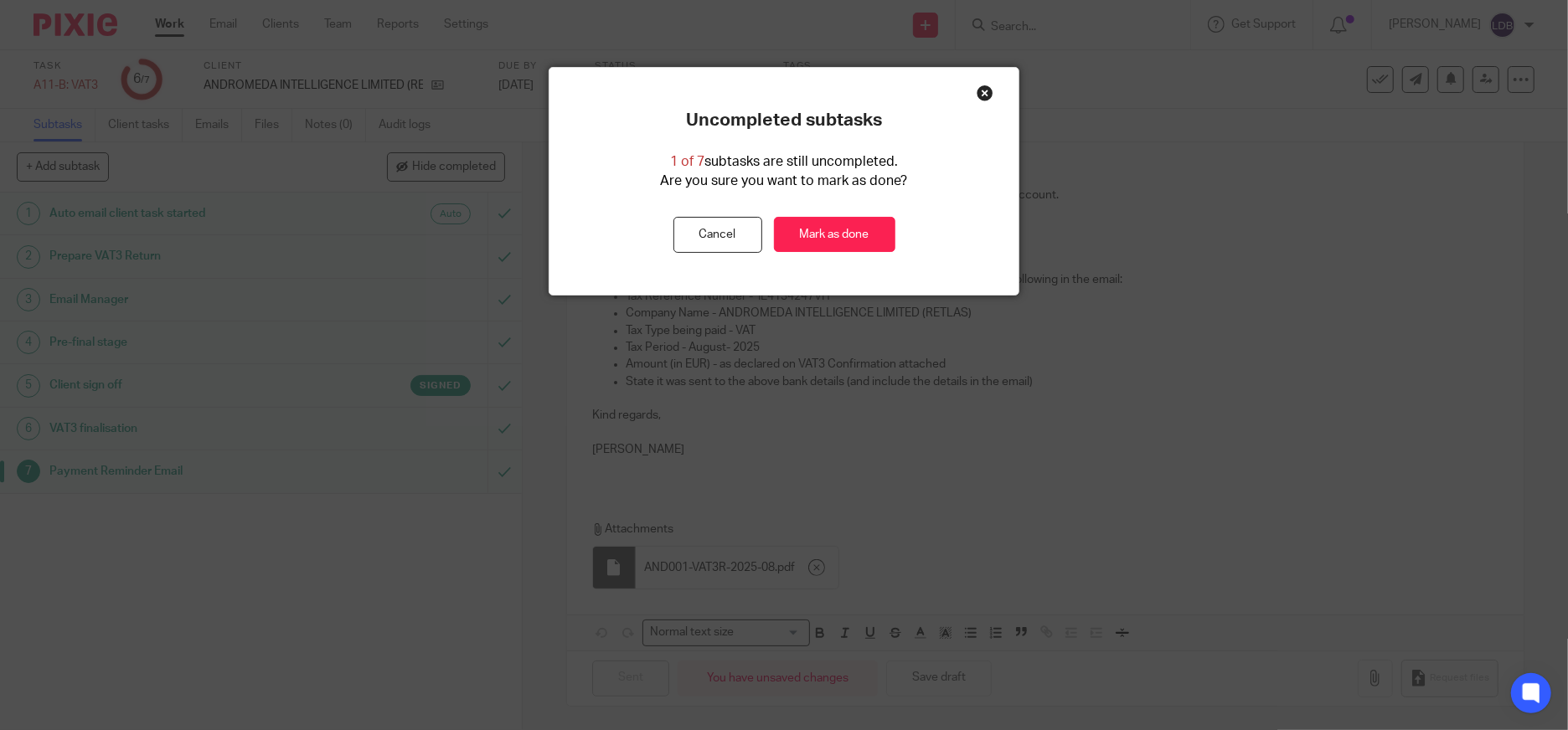
drag, startPoint x: 985, startPoint y: 92, endPoint x: 970, endPoint y: 92, distance: 15.0
click at [977, 92] on div "Close this dialog window" at bounding box center [985, 92] width 17 height 17
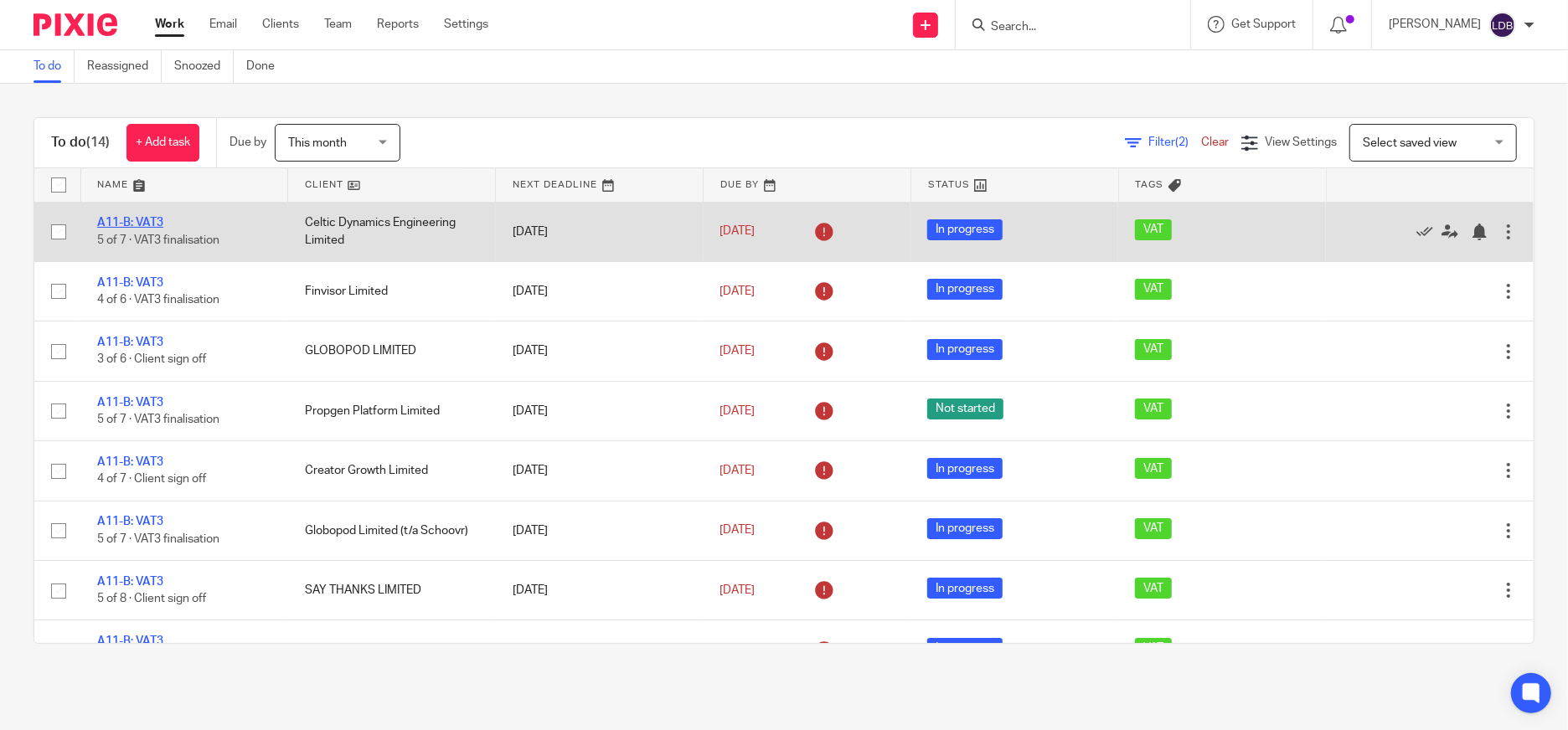
click at [137, 222] on link "A11-B: VAT3" at bounding box center [130, 222] width 66 height 12
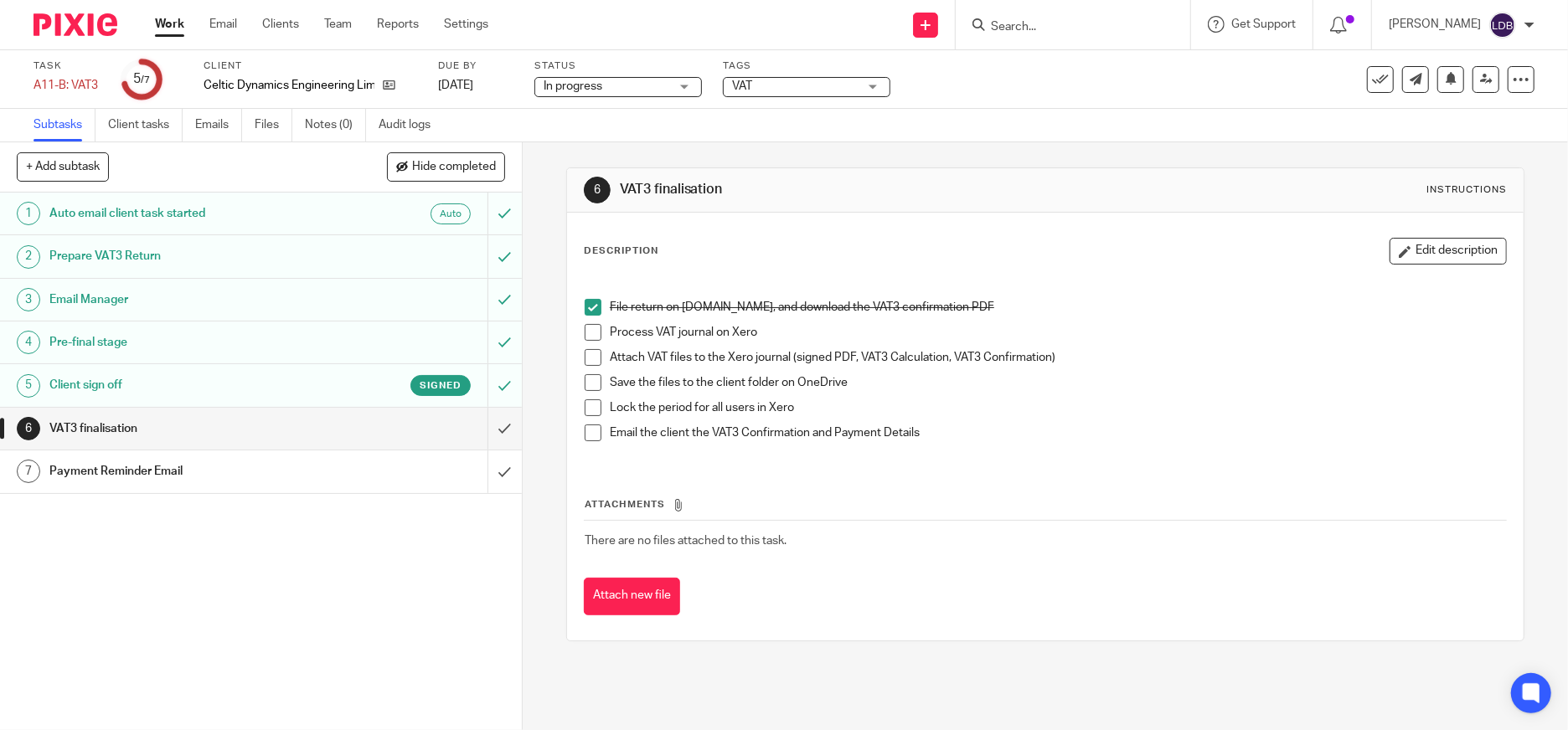
drag, startPoint x: 591, startPoint y: 334, endPoint x: 591, endPoint y: 350, distance: 16.0
click at [591, 333] on span at bounding box center [592, 333] width 17 height 17
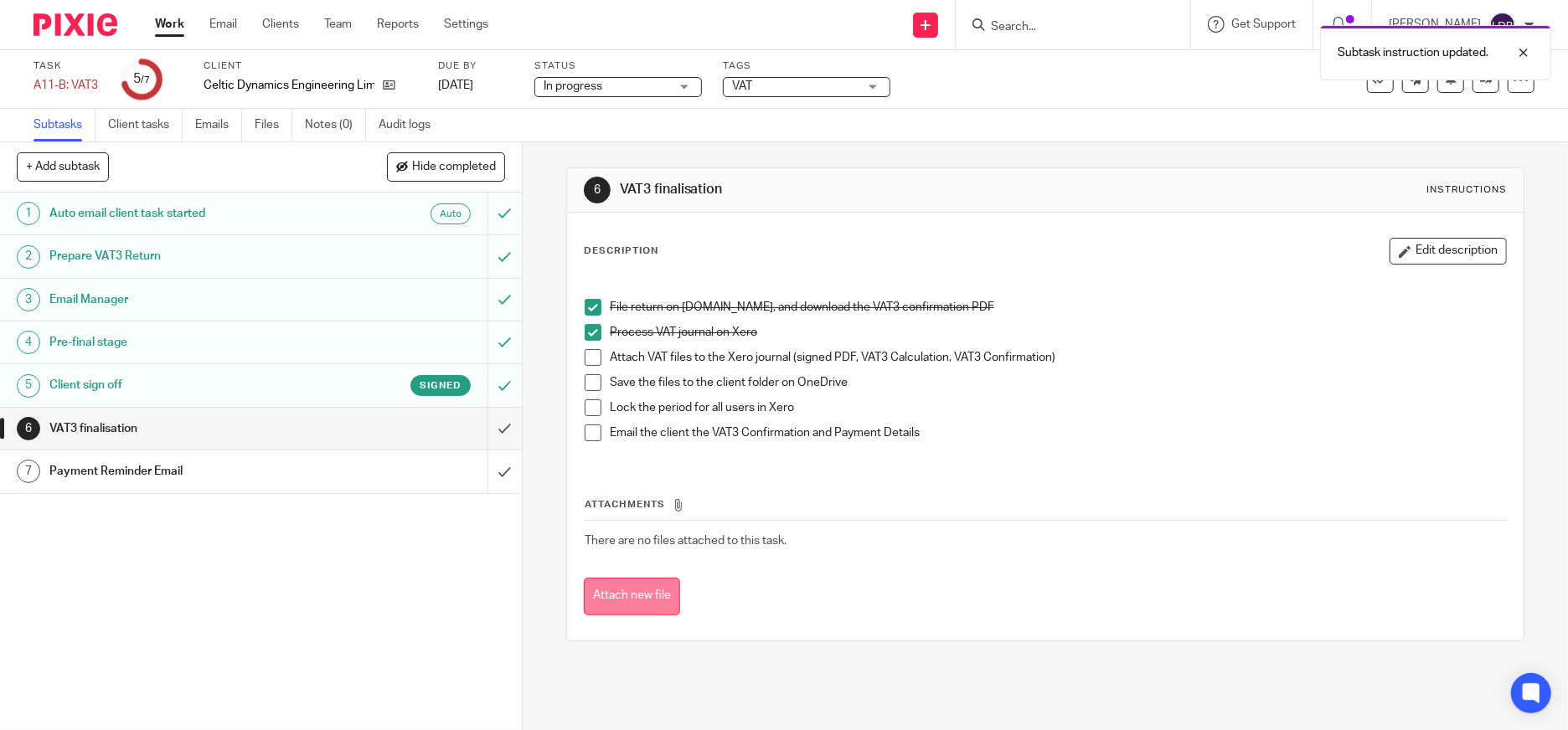
click at [613, 606] on button "Attach new file" at bounding box center [632, 597] width 96 height 37
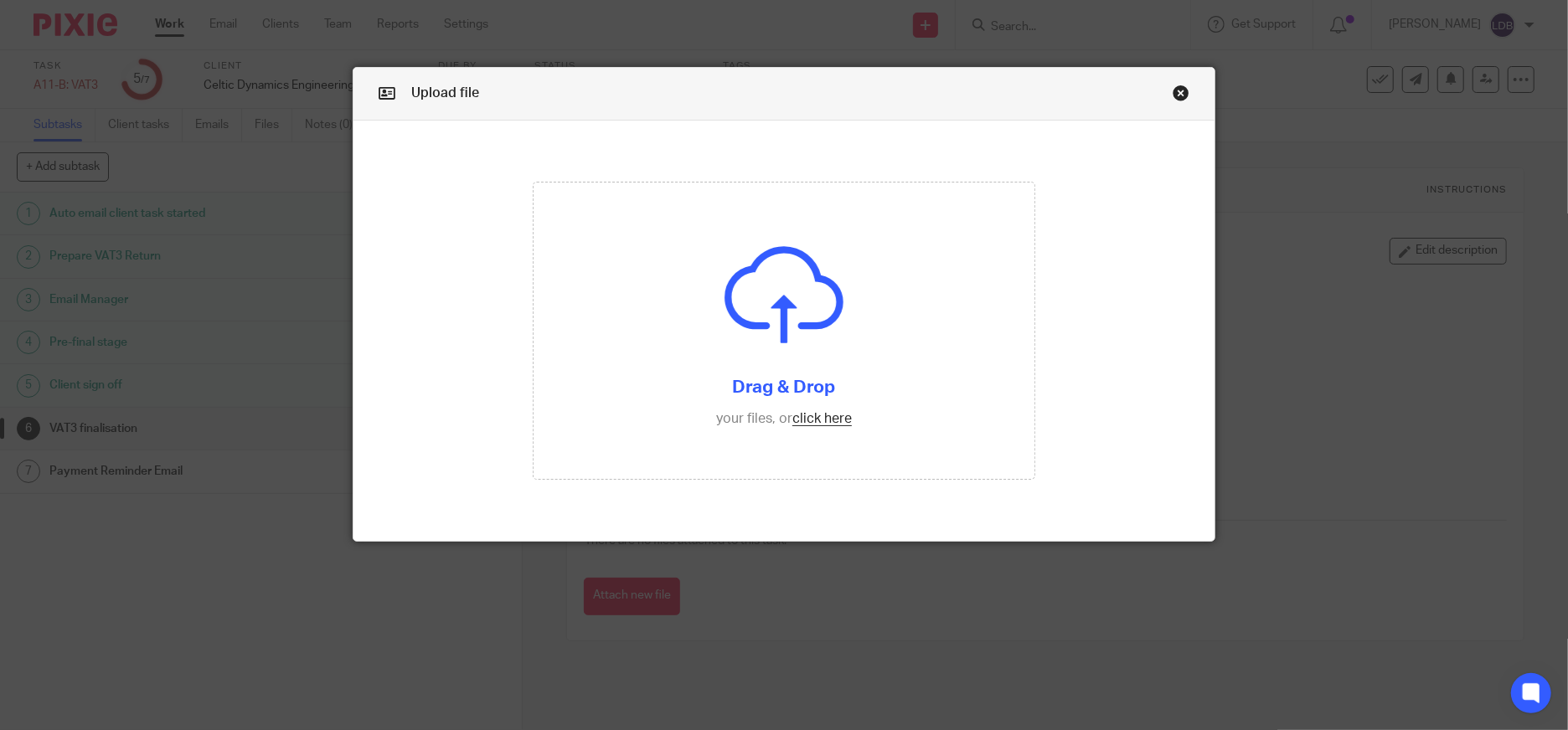
click at [1162, 97] on div "Upload file" at bounding box center [784, 93] width 861 height 52
click at [1177, 94] on link "Close this dialog window" at bounding box center [1181, 95] width 17 height 22
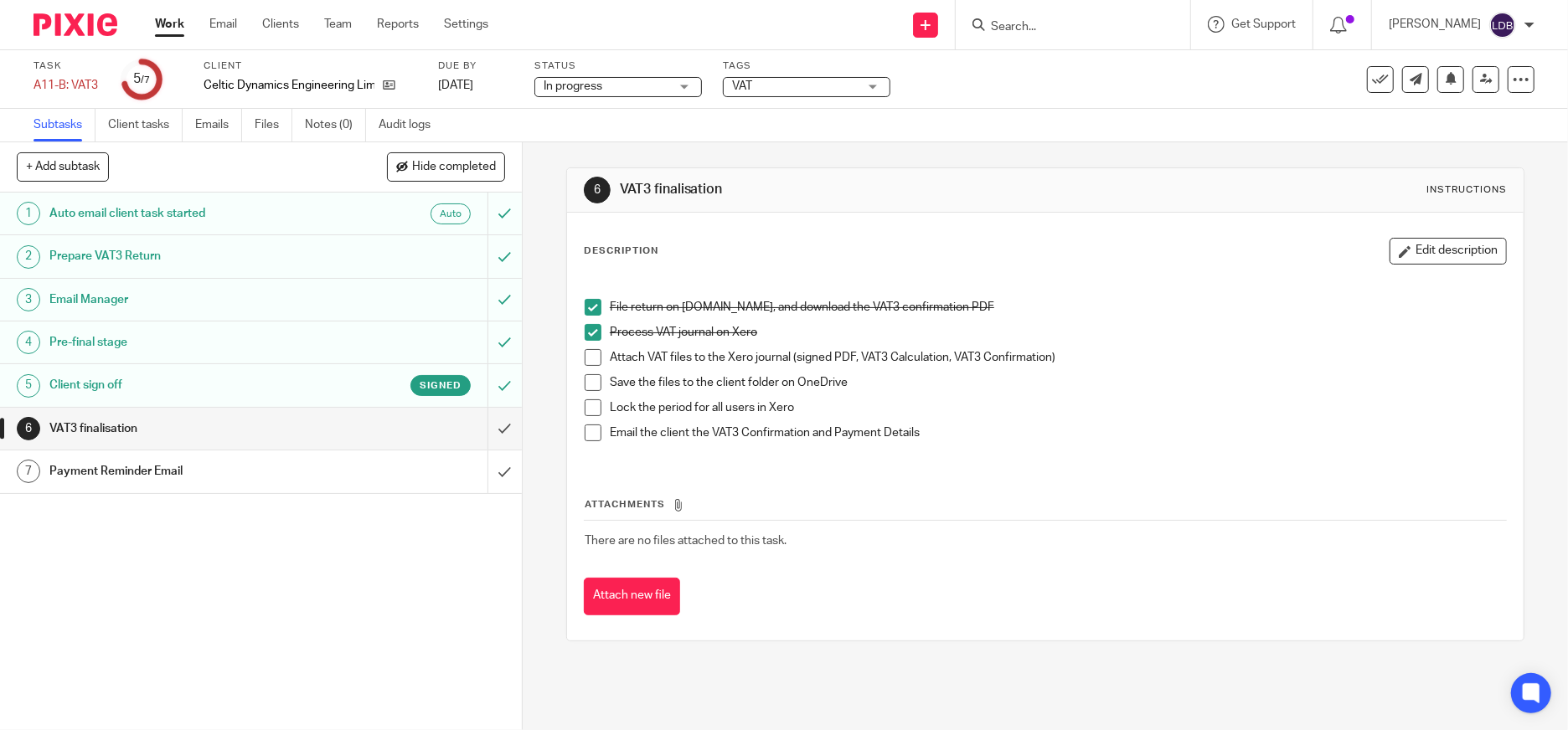
drag, startPoint x: 582, startPoint y: 354, endPoint x: 588, endPoint y: 405, distance: 51.4
click at [584, 355] on span at bounding box center [592, 357] width 17 height 17
click at [587, 388] on span at bounding box center [592, 382] width 17 height 17
click at [589, 410] on span at bounding box center [592, 407] width 17 height 17
drag, startPoint x: 589, startPoint y: 430, endPoint x: 571, endPoint y: 437, distance: 19.3
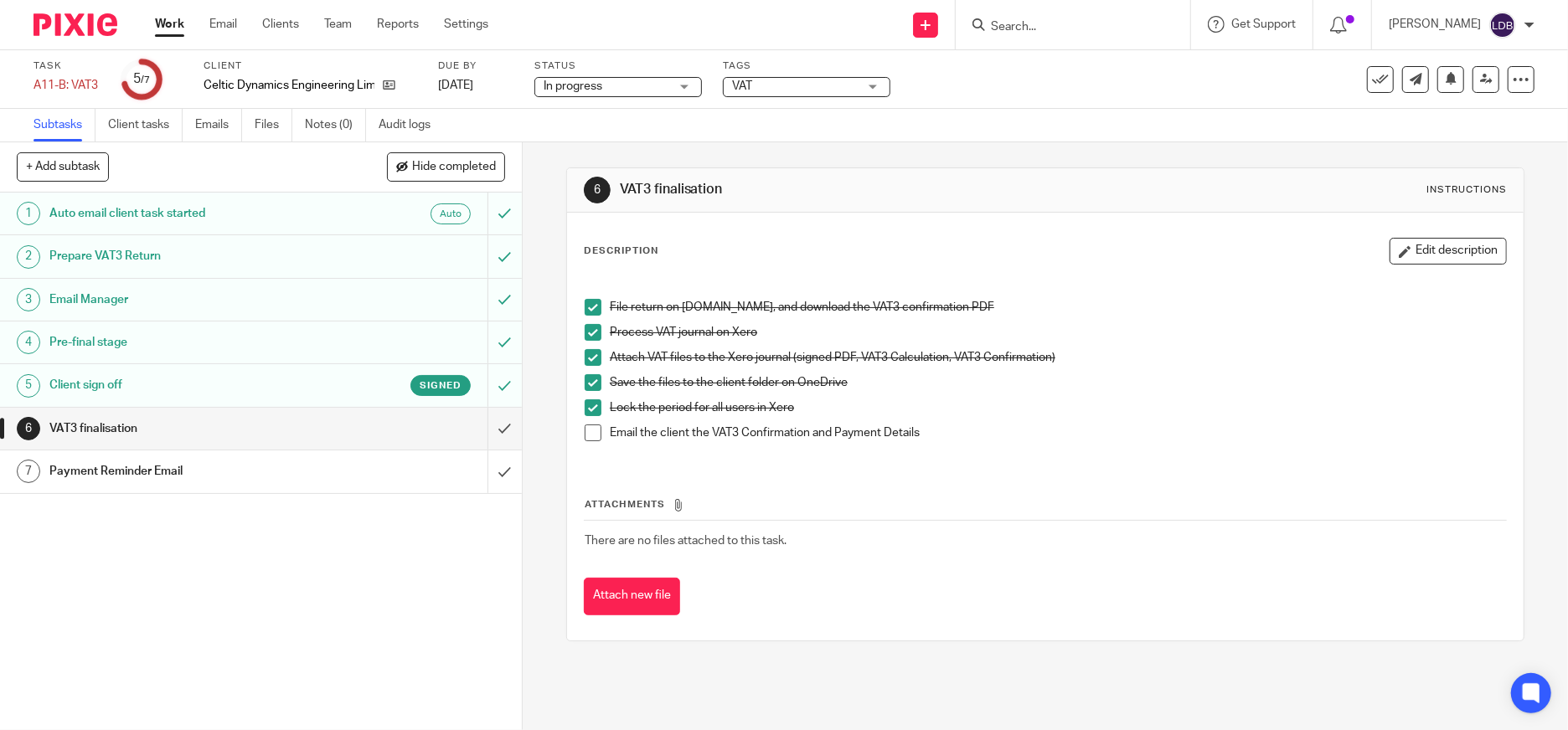
click at [588, 430] on span at bounding box center [592, 433] width 17 height 17
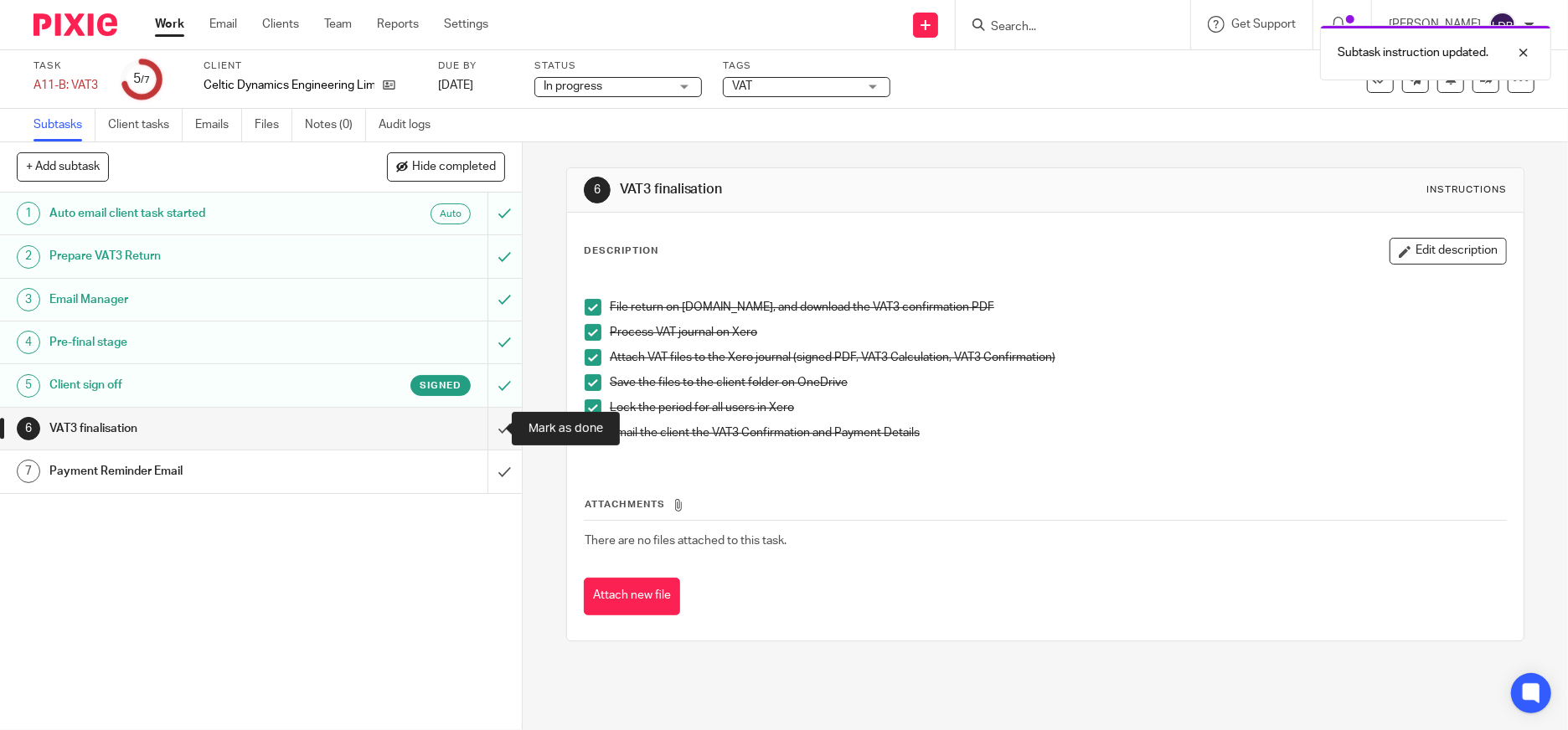
drag, startPoint x: 483, startPoint y: 424, endPoint x: 451, endPoint y: 435, distance: 33.8
click at [470, 428] on input "submit" at bounding box center [261, 429] width 522 height 42
click at [310, 471] on h1 "Payment Reminder Email" at bounding box center [190, 471] width 281 height 25
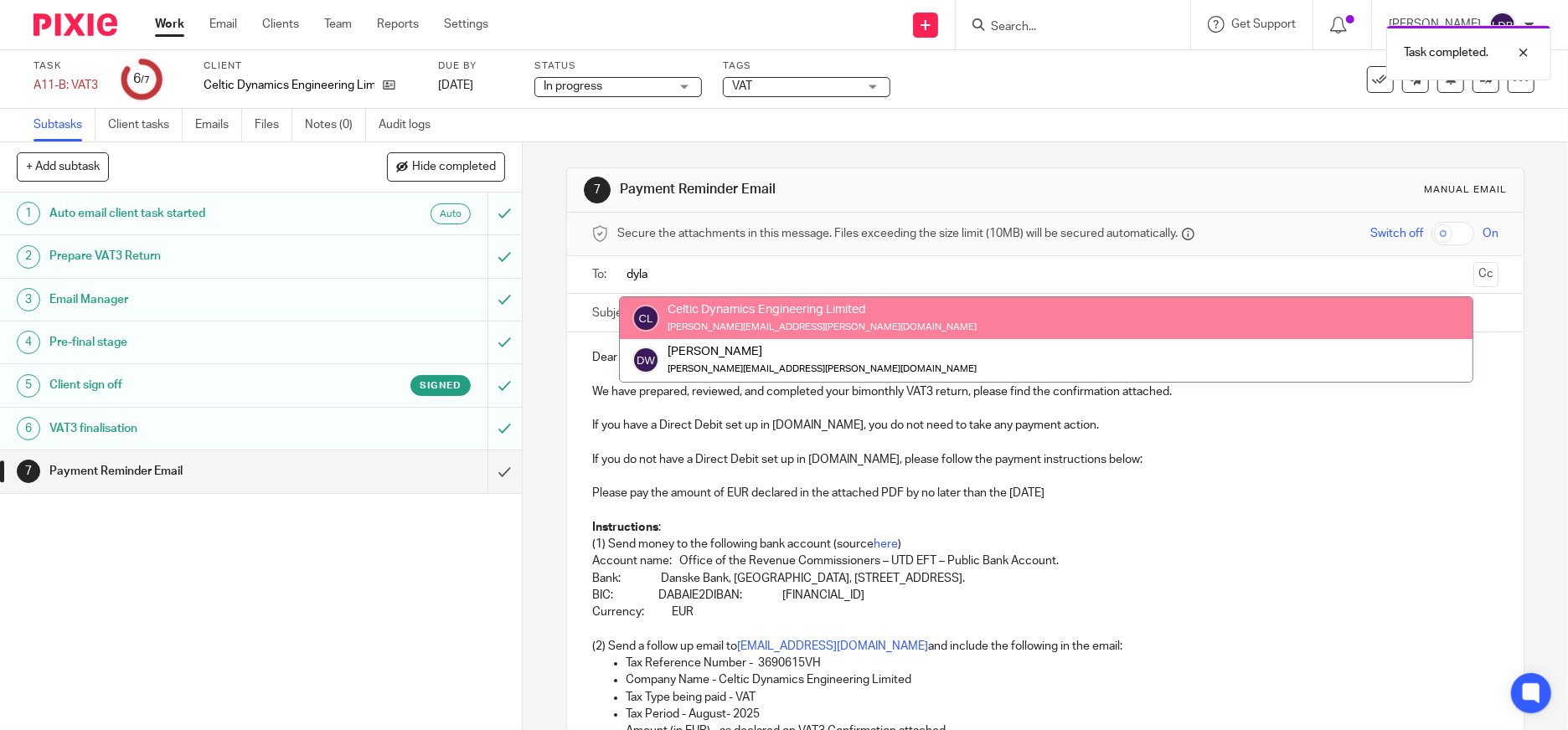
type input "dyla"
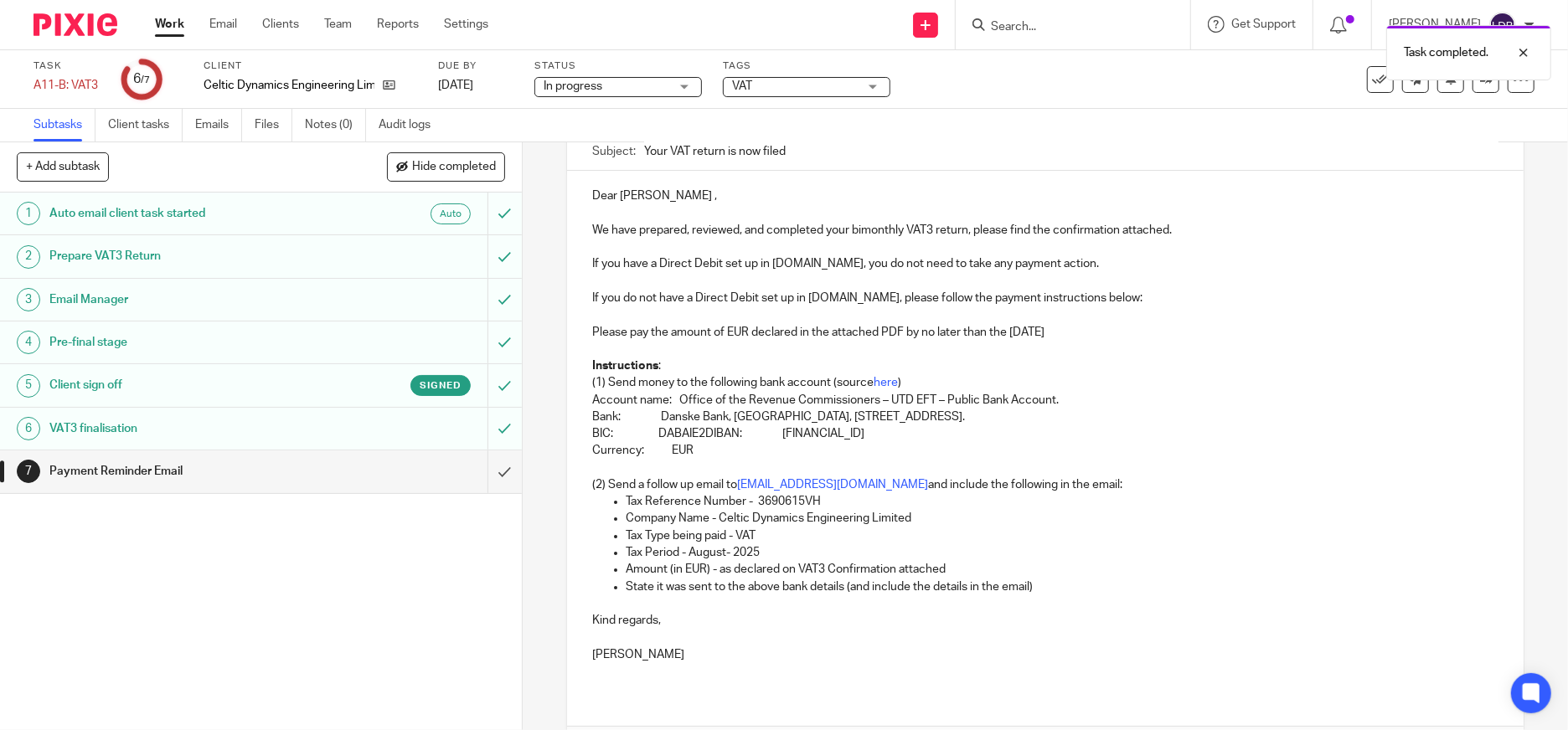
scroll to position [248, 0]
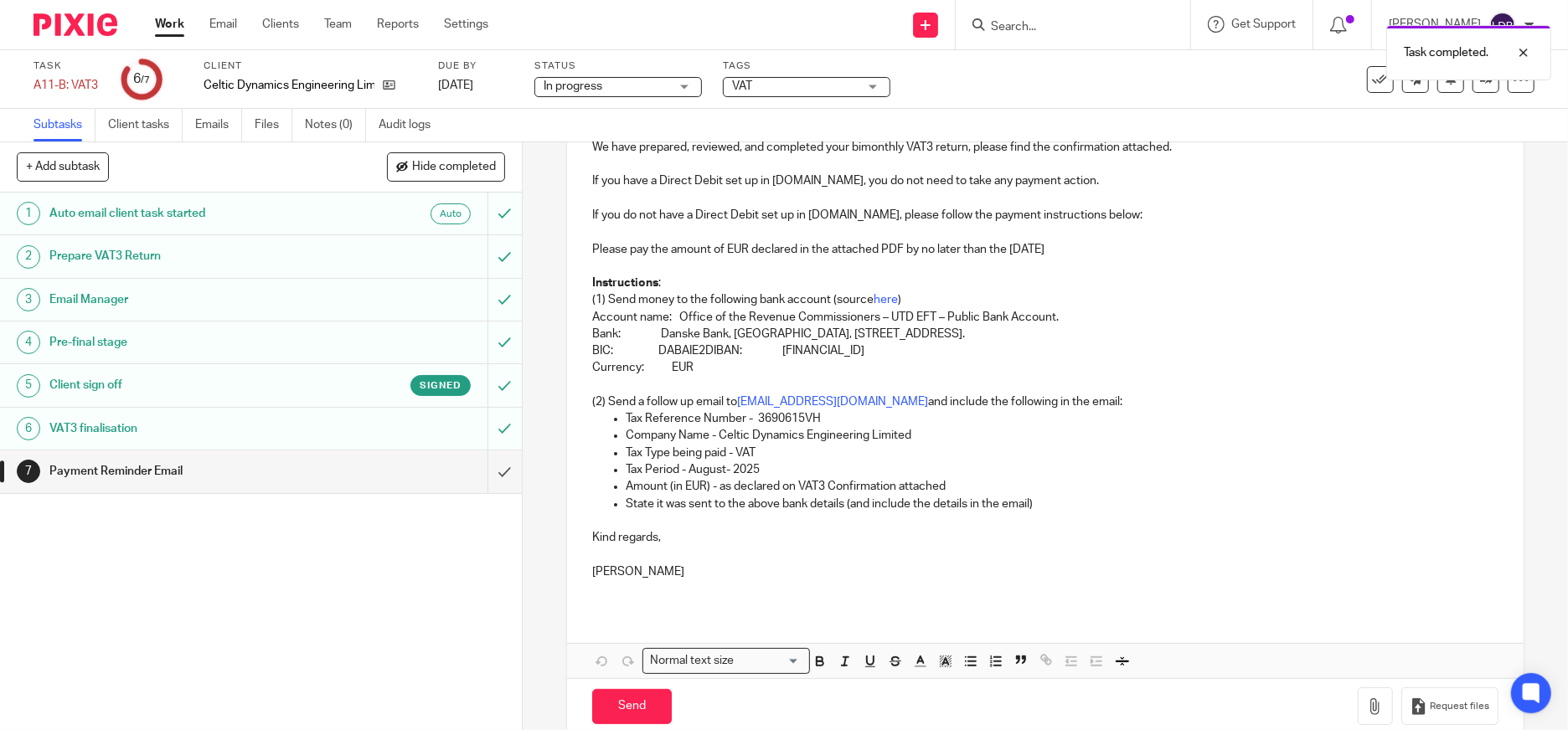
click at [738, 361] on p "Currency: EUR" at bounding box center [1045, 367] width 906 height 17
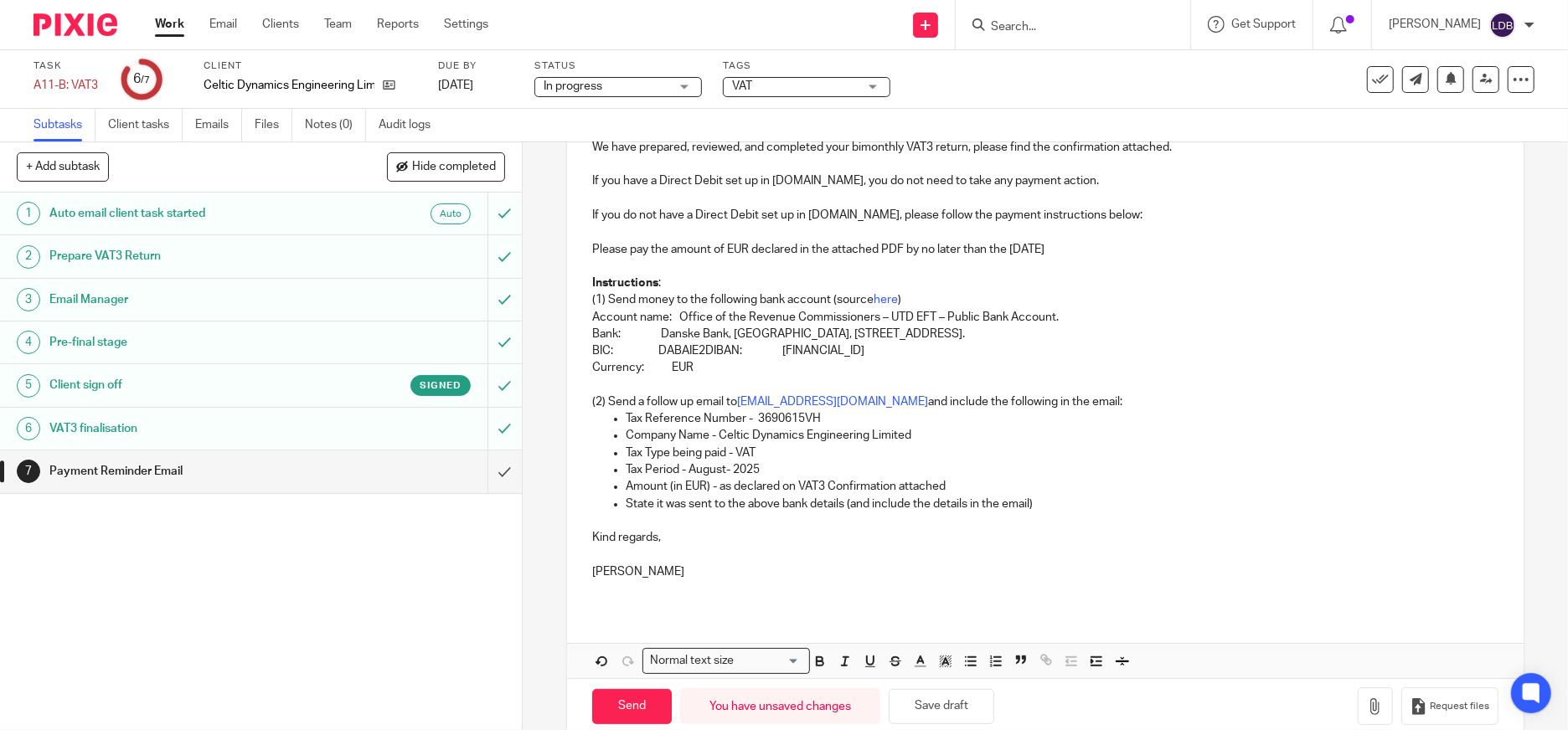
click at [699, 368] on p "Currency: EUR" at bounding box center [1045, 367] width 906 height 17
click at [707, 366] on p "Currency: EUR" at bounding box center [1045, 367] width 906 height 17
click at [706, 485] on p "Amount (in EUR) - as declared on VAT3 Confirmation attached" at bounding box center [1062, 486] width 872 height 17
drag, startPoint x: 786, startPoint y: 553, endPoint x: 782, endPoint y: 542, distance: 11.7
click at [786, 549] on p "Lizinda" at bounding box center [1045, 563] width 906 height 35
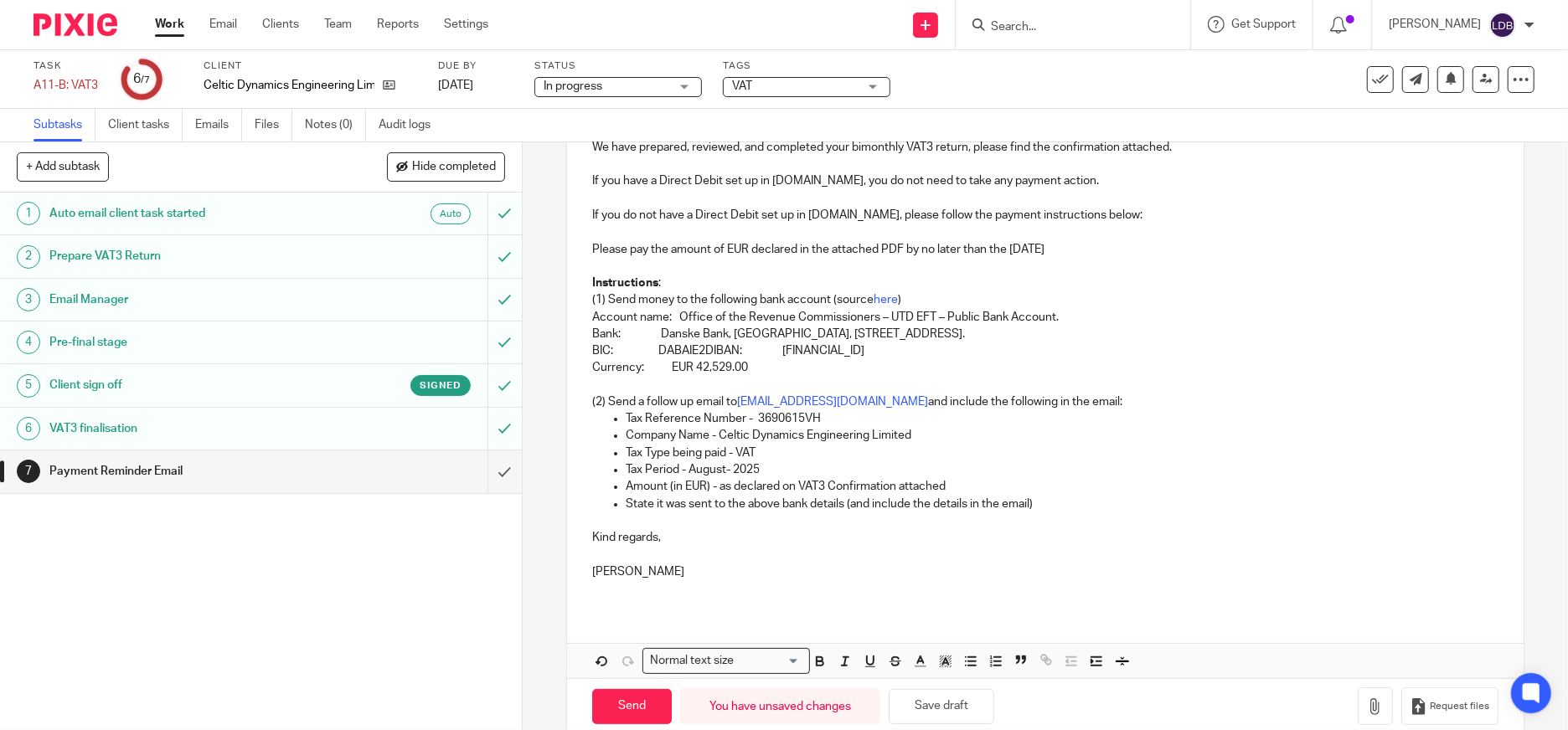
click at [696, 369] on p "Currency: EUR 42,529.00" at bounding box center [1045, 367] width 906 height 17
click at [752, 369] on p "Currency: EUR 42,529.00" at bounding box center [1045, 367] width 906 height 17
click at [1085, 550] on p "[PERSON_NAME]" at bounding box center [1045, 563] width 906 height 35
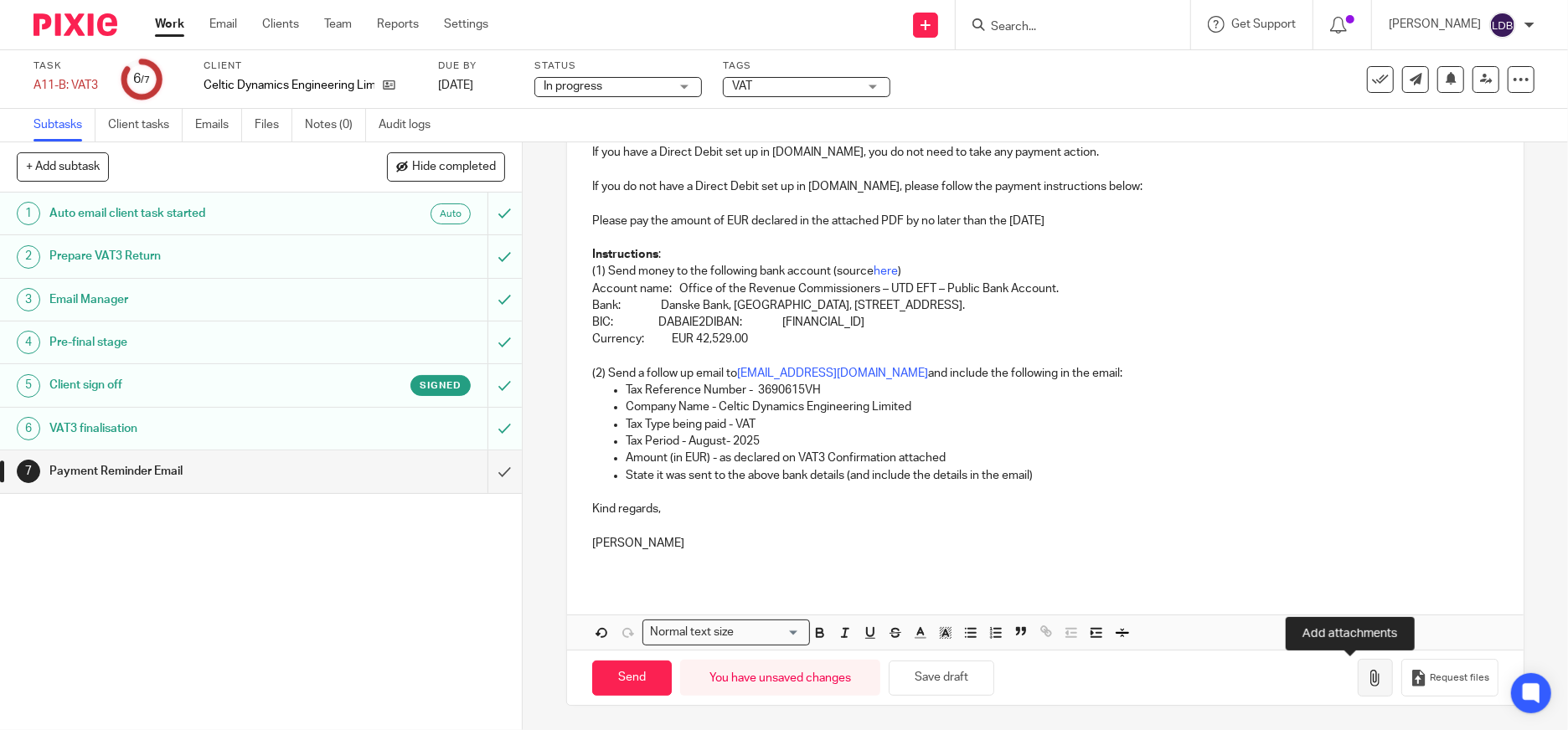
click at [1367, 684] on icon "button" at bounding box center [1375, 678] width 17 height 17
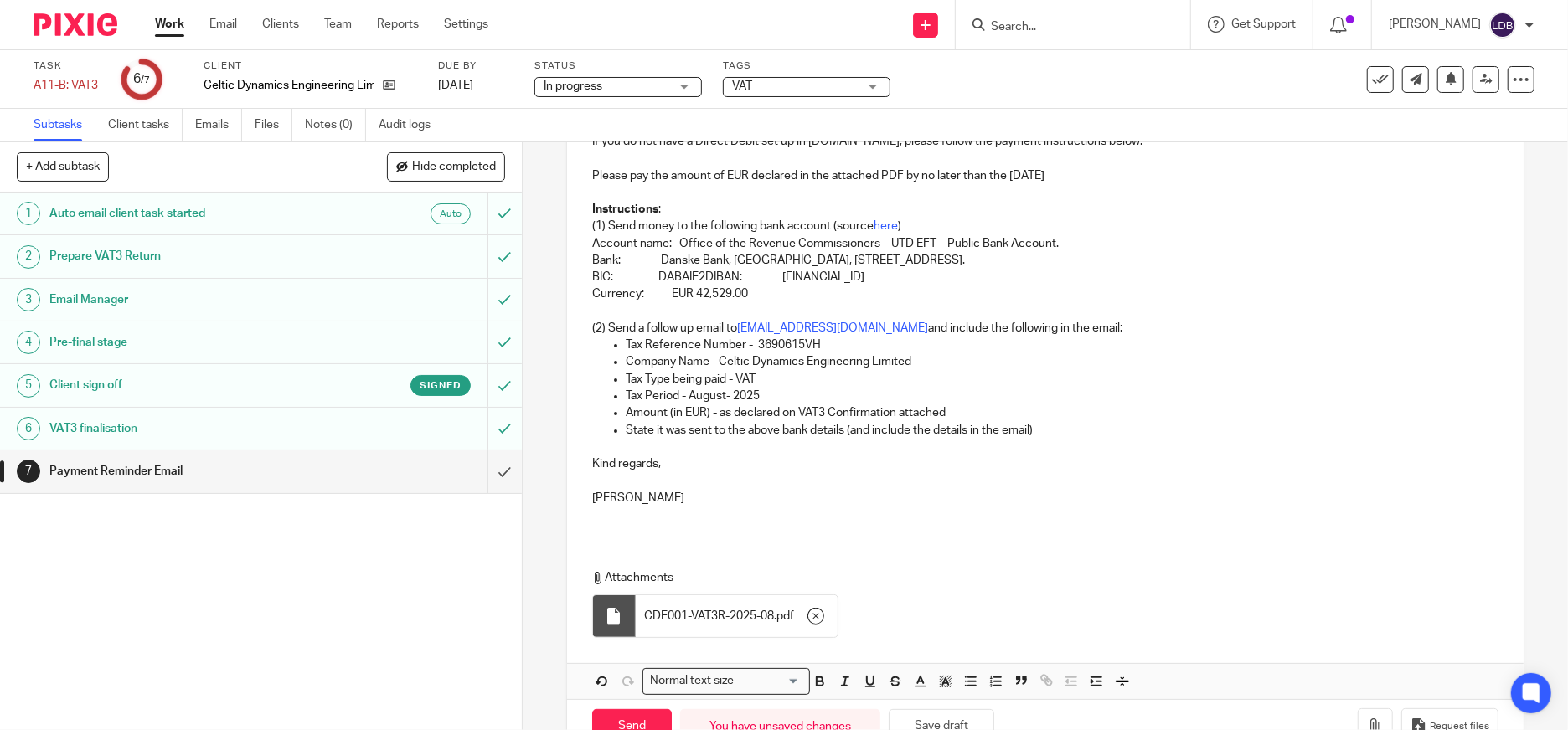
scroll to position [370, 0]
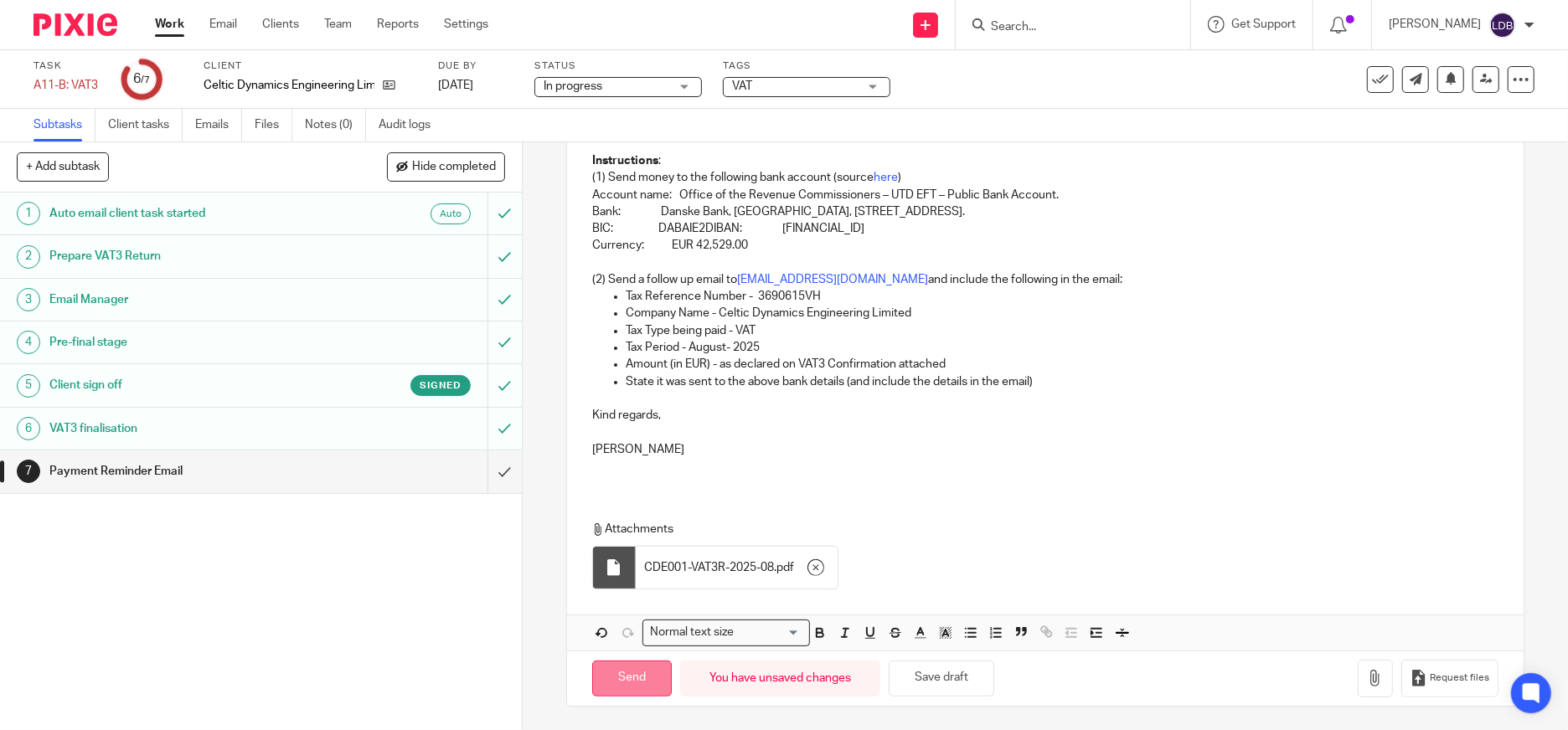
click at [626, 684] on input "Send" at bounding box center [631, 678] width 79 height 36
type input "Sent"
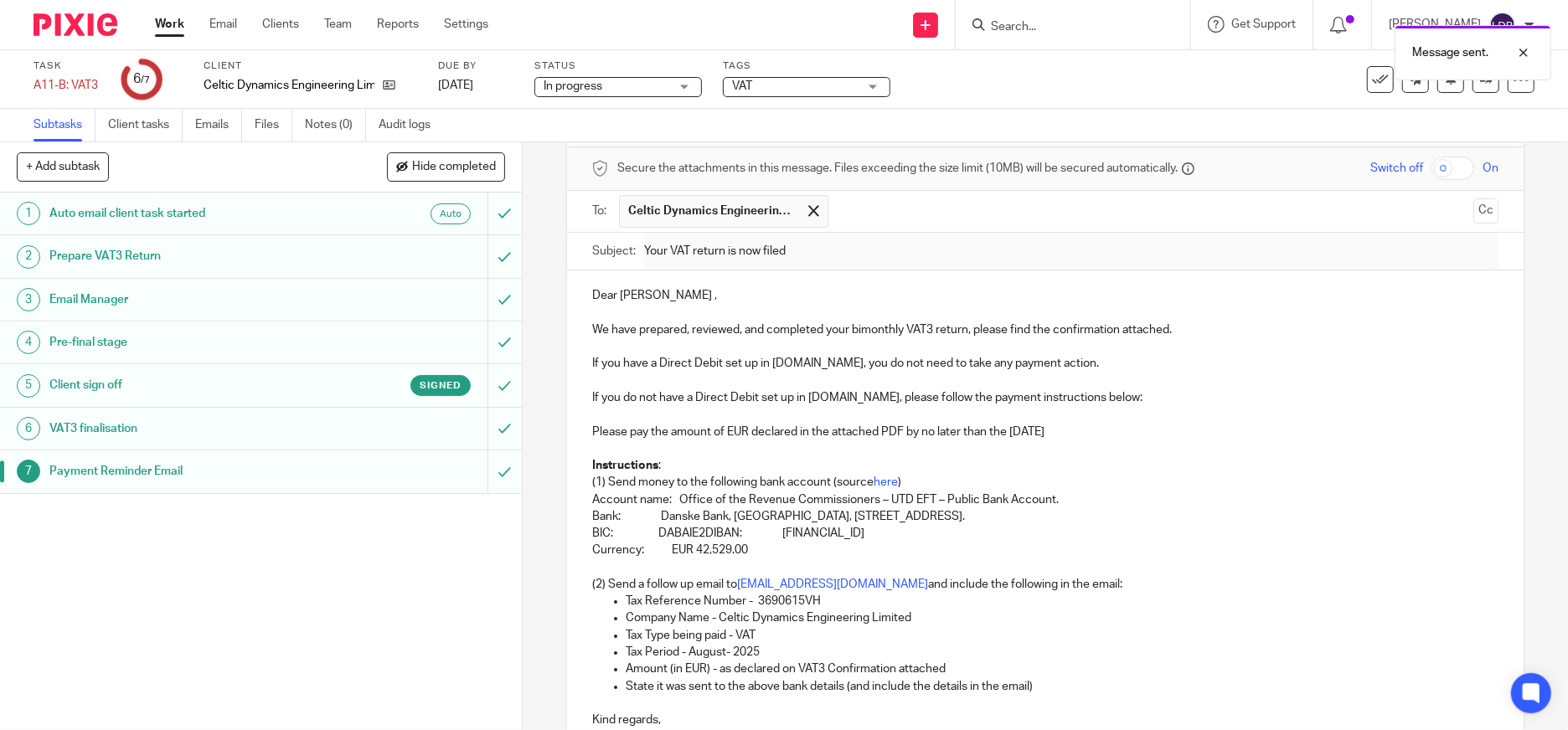
scroll to position [60, 0]
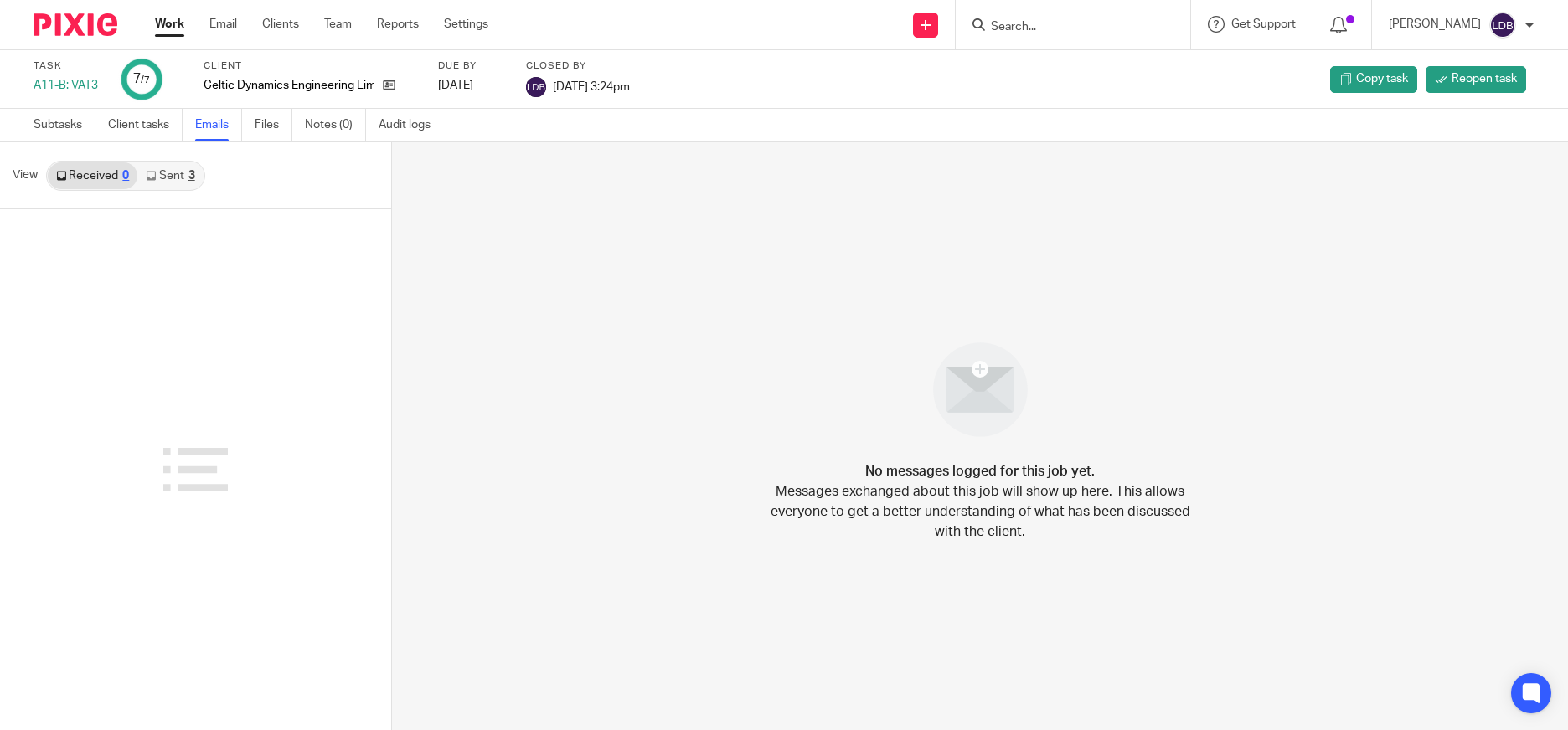
click at [170, 180] on link "Sent 3" at bounding box center [169, 176] width 65 height 27
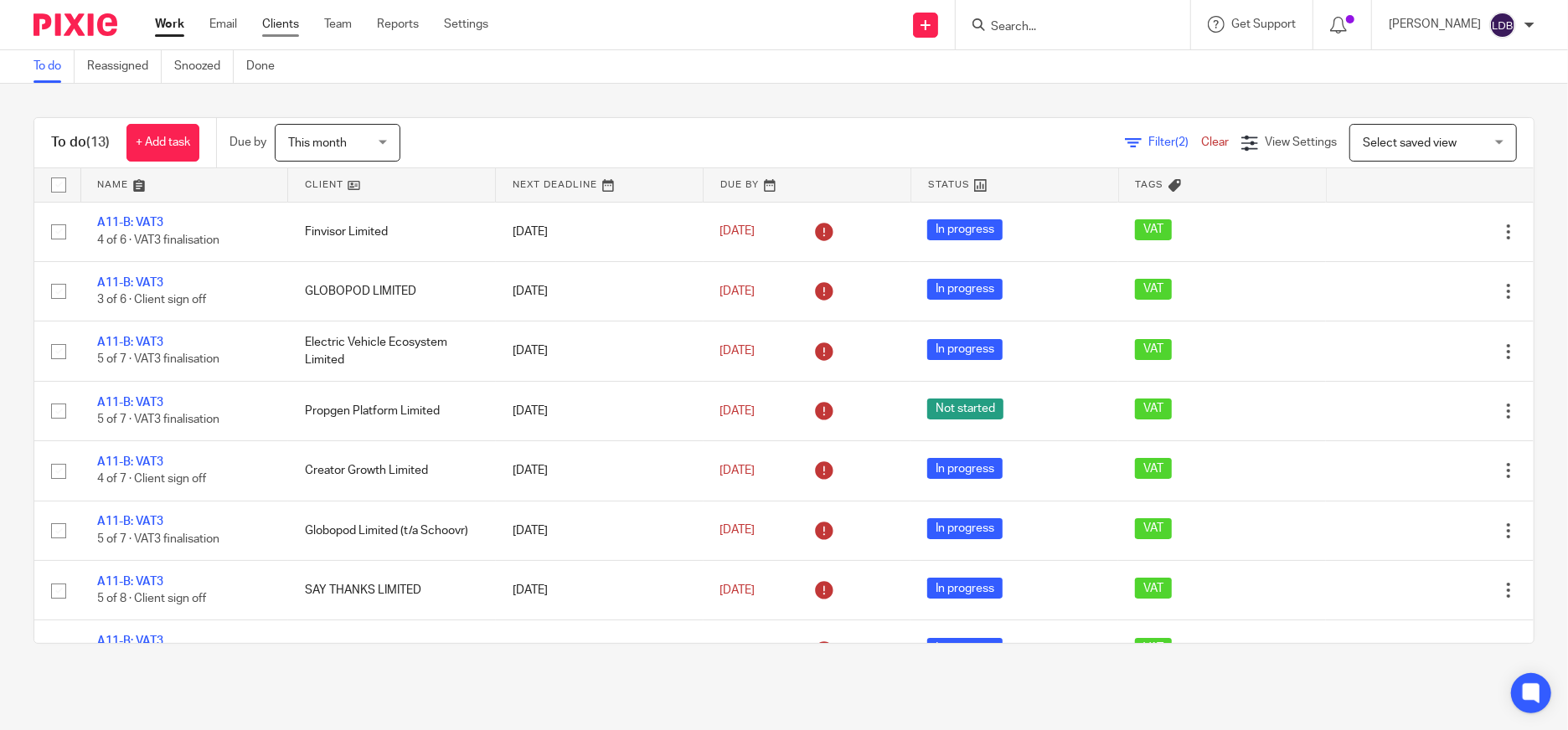
click at [278, 20] on link "Clients" at bounding box center [280, 24] width 36 height 17
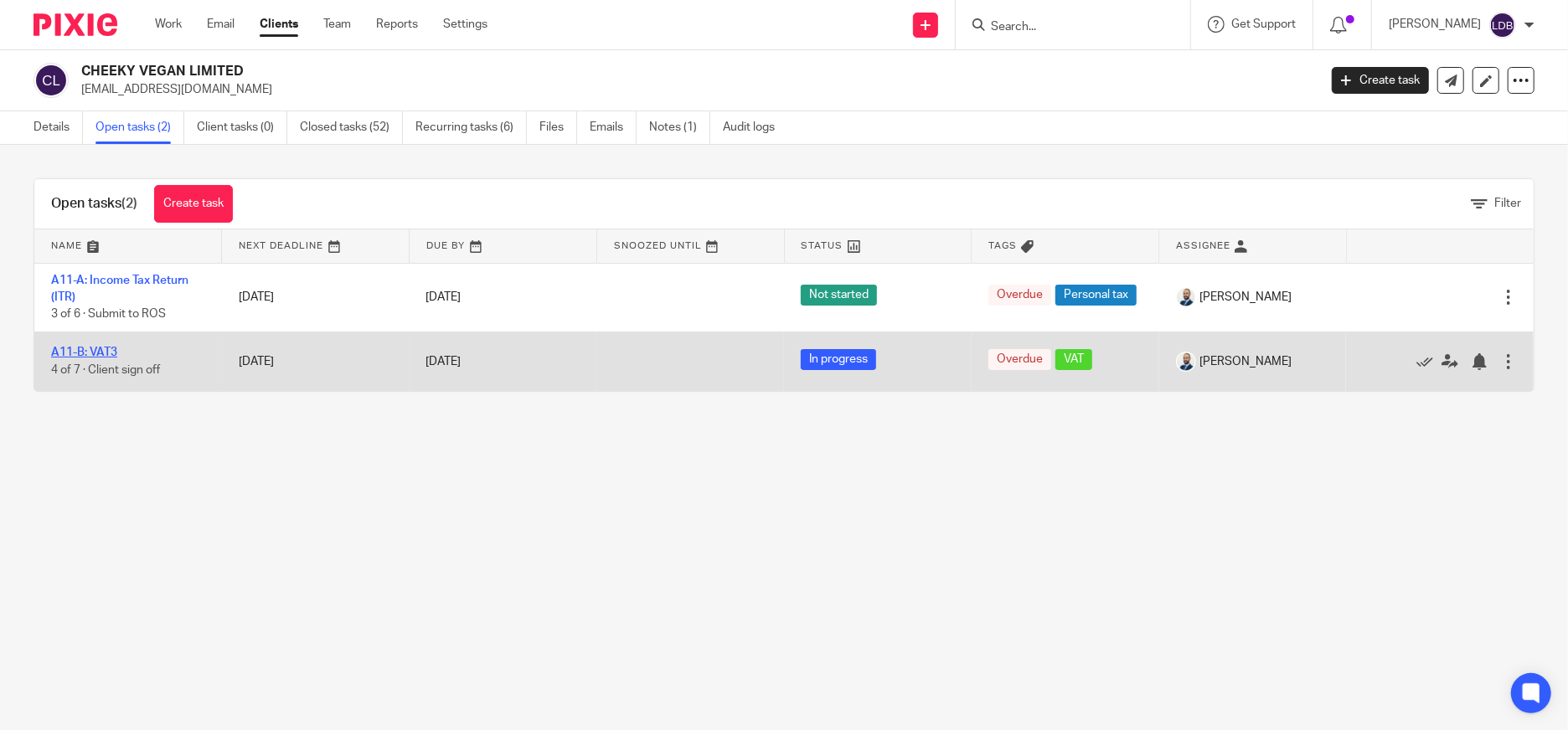
click at [95, 349] on link "A11-B: VAT3" at bounding box center [84, 352] width 66 height 12
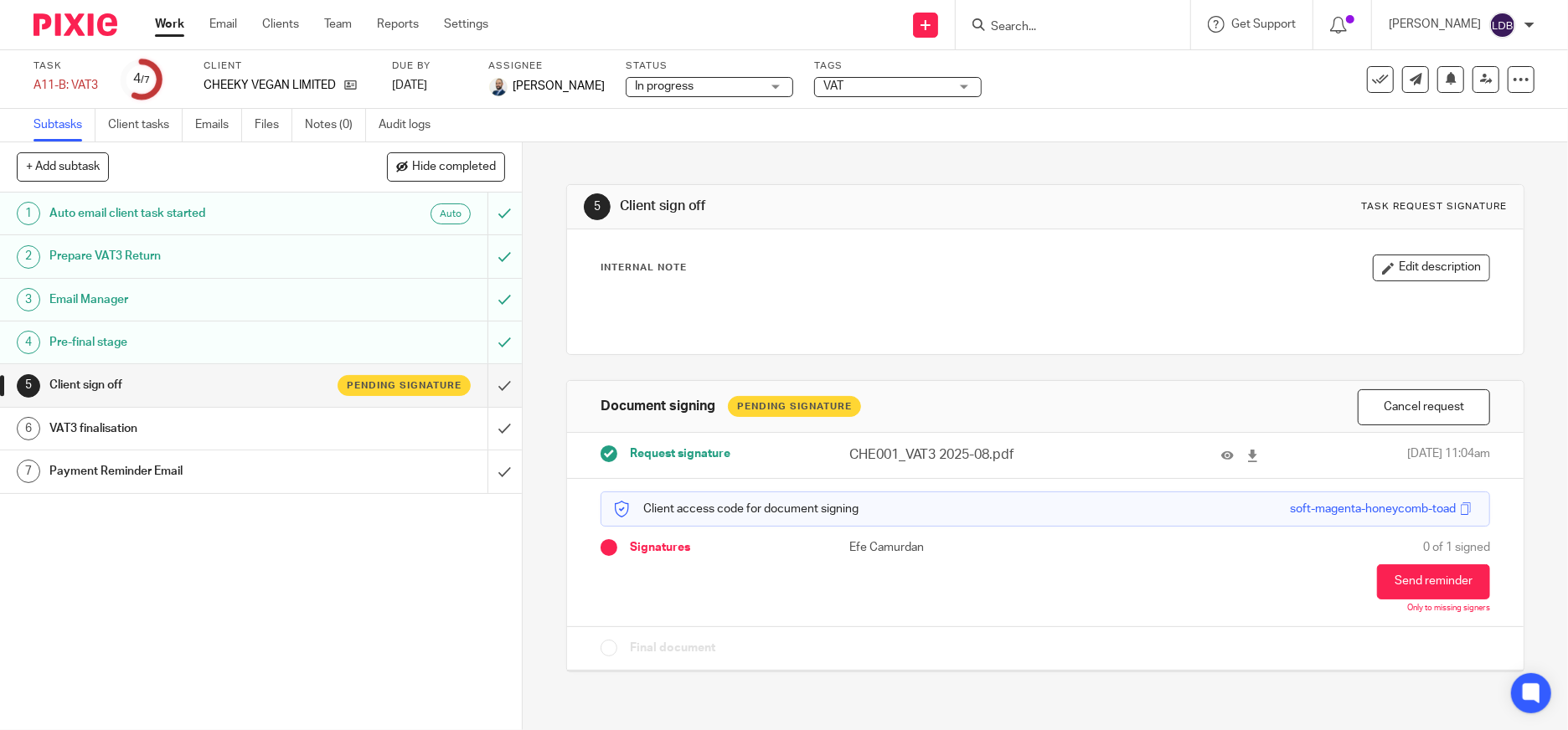
drag, startPoint x: 514, startPoint y: 86, endPoint x: 515, endPoint y: 76, distance: 10.0
click at [513, 86] on span "[PERSON_NAME]" at bounding box center [559, 86] width 92 height 17
click at [523, 63] on label "Assignee" at bounding box center [546, 66] width 117 height 13
click at [503, 70] on label "Assignee" at bounding box center [546, 66] width 117 height 13
drag, startPoint x: 503, startPoint y: 64, endPoint x: 422, endPoint y: 156, distance: 122.6
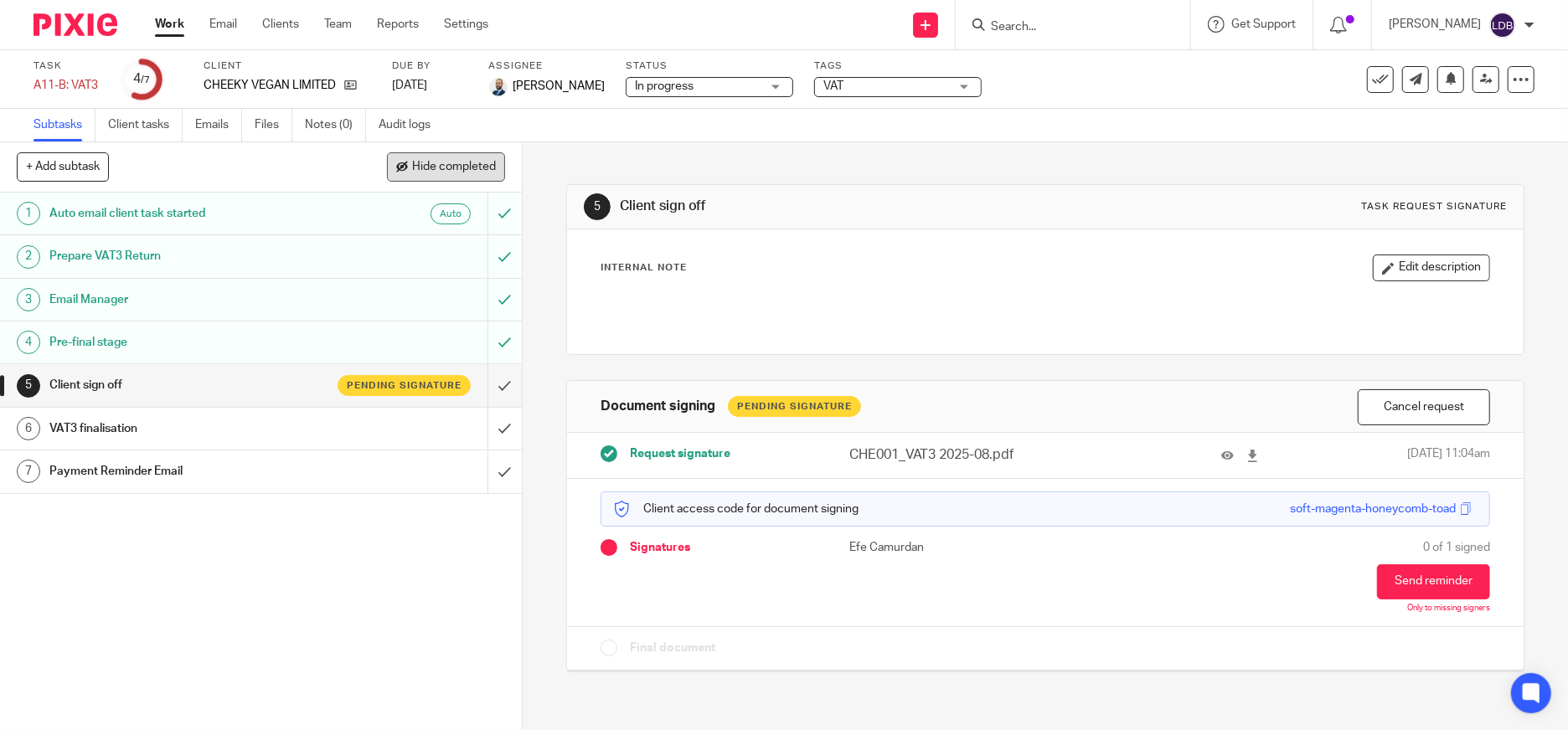
click at [499, 65] on label "Assignee" at bounding box center [546, 66] width 117 height 13
click at [190, 396] on h1 "Client sign off" at bounding box center [190, 385] width 281 height 25
click at [189, 421] on h1 "VAT3 finalisation" at bounding box center [190, 429] width 281 height 25
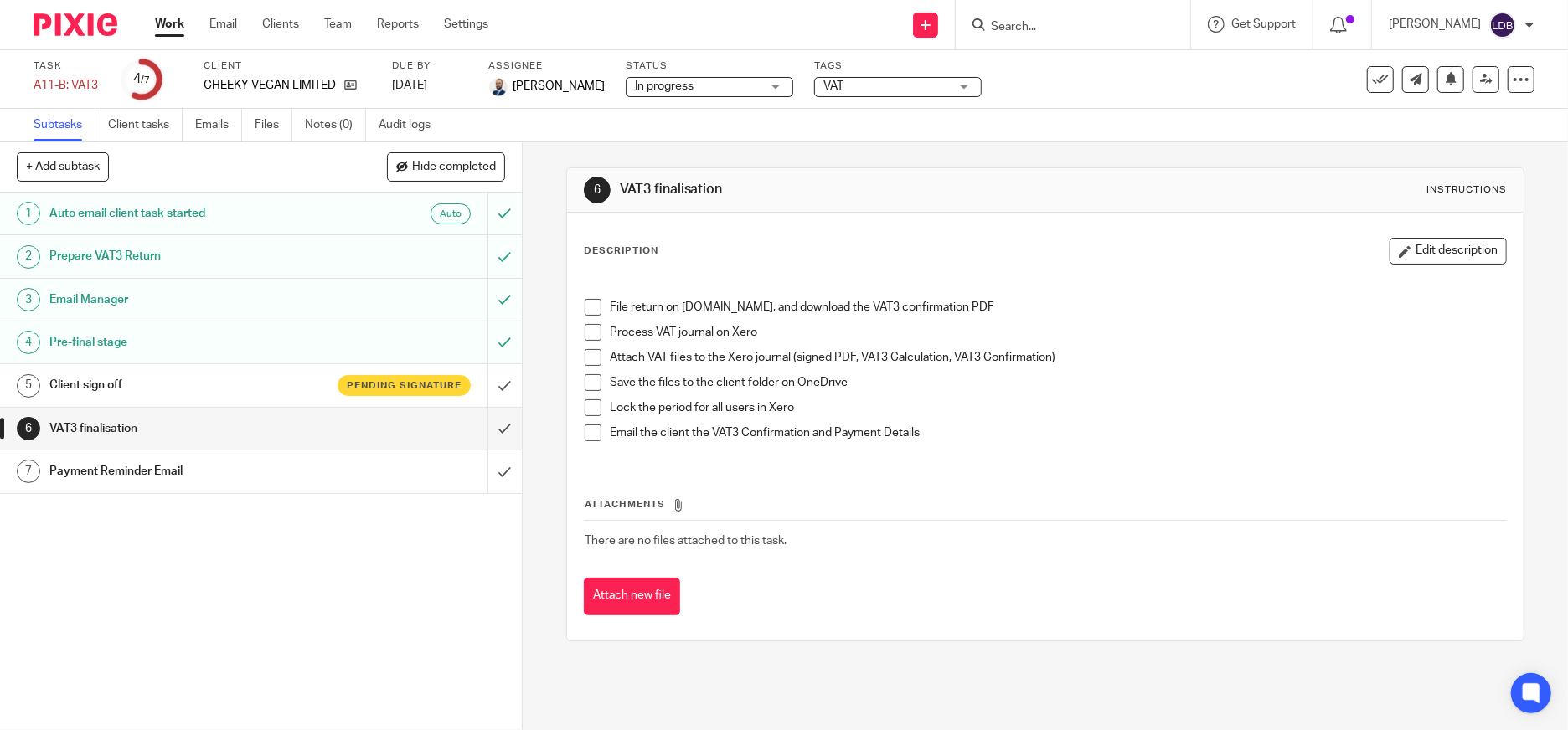
click at [584, 303] on span at bounding box center [592, 307] width 17 height 17
click at [584, 334] on span at bounding box center [592, 333] width 17 height 17
click at [589, 361] on span at bounding box center [592, 357] width 17 height 17
click at [591, 388] on span at bounding box center [592, 382] width 17 height 17
drag, startPoint x: 587, startPoint y: 412, endPoint x: 580, endPoint y: 419, distance: 9.9
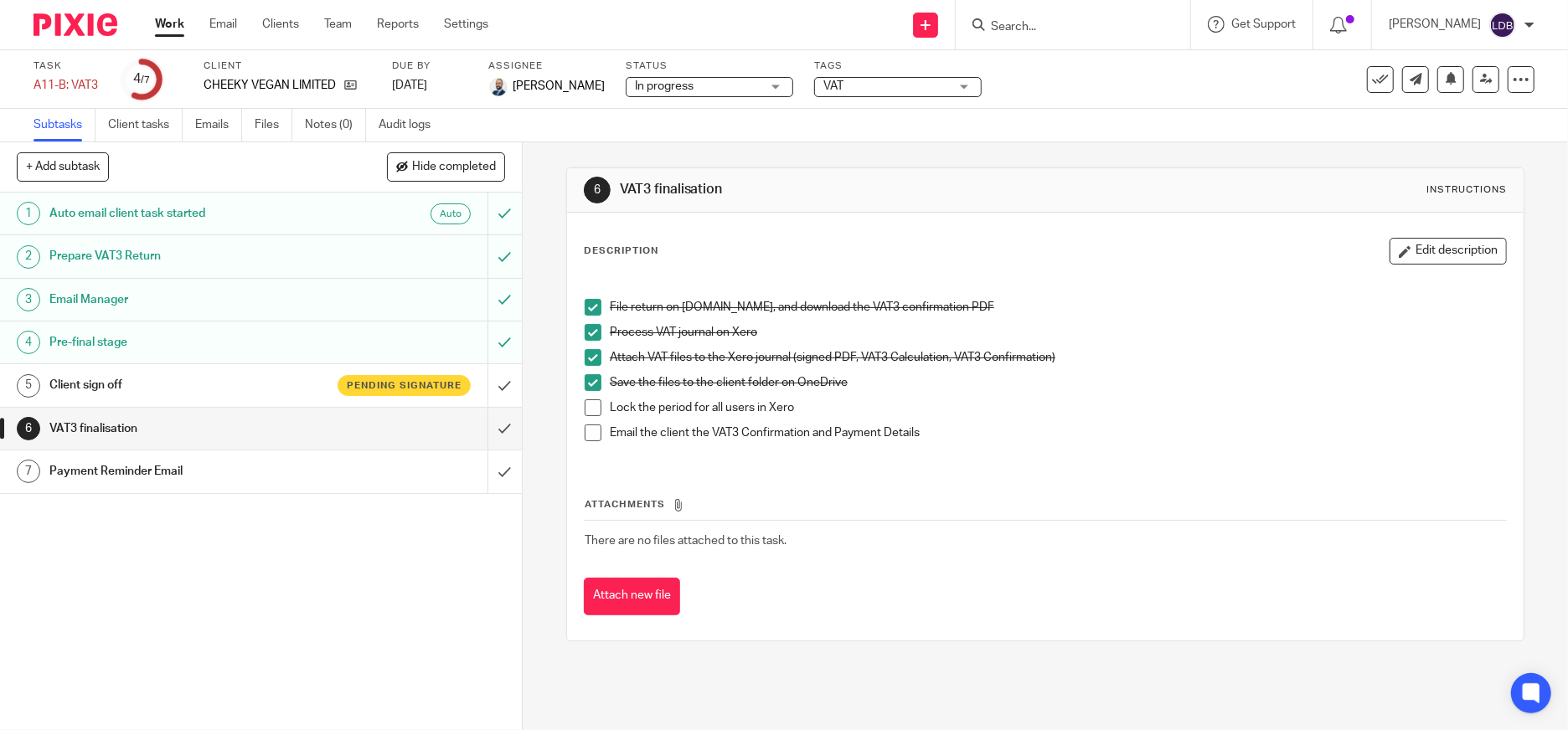
click at [586, 411] on span at bounding box center [592, 407] width 17 height 17
click at [584, 437] on span at bounding box center [592, 433] width 17 height 17
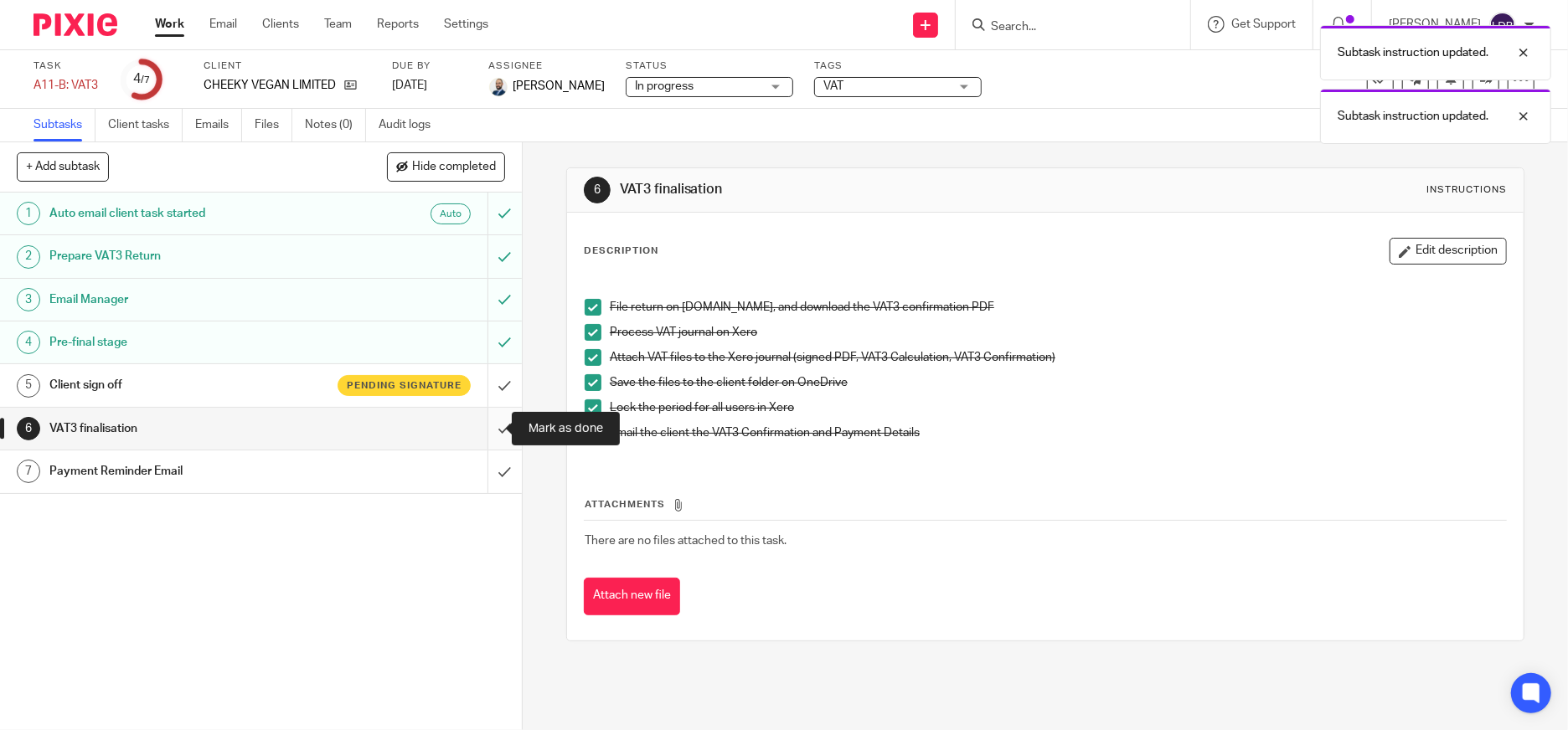
click at [486, 429] on input "submit" at bounding box center [261, 429] width 522 height 42
click at [337, 483] on div "Payment Reminder Email" at bounding box center [261, 471] width 422 height 25
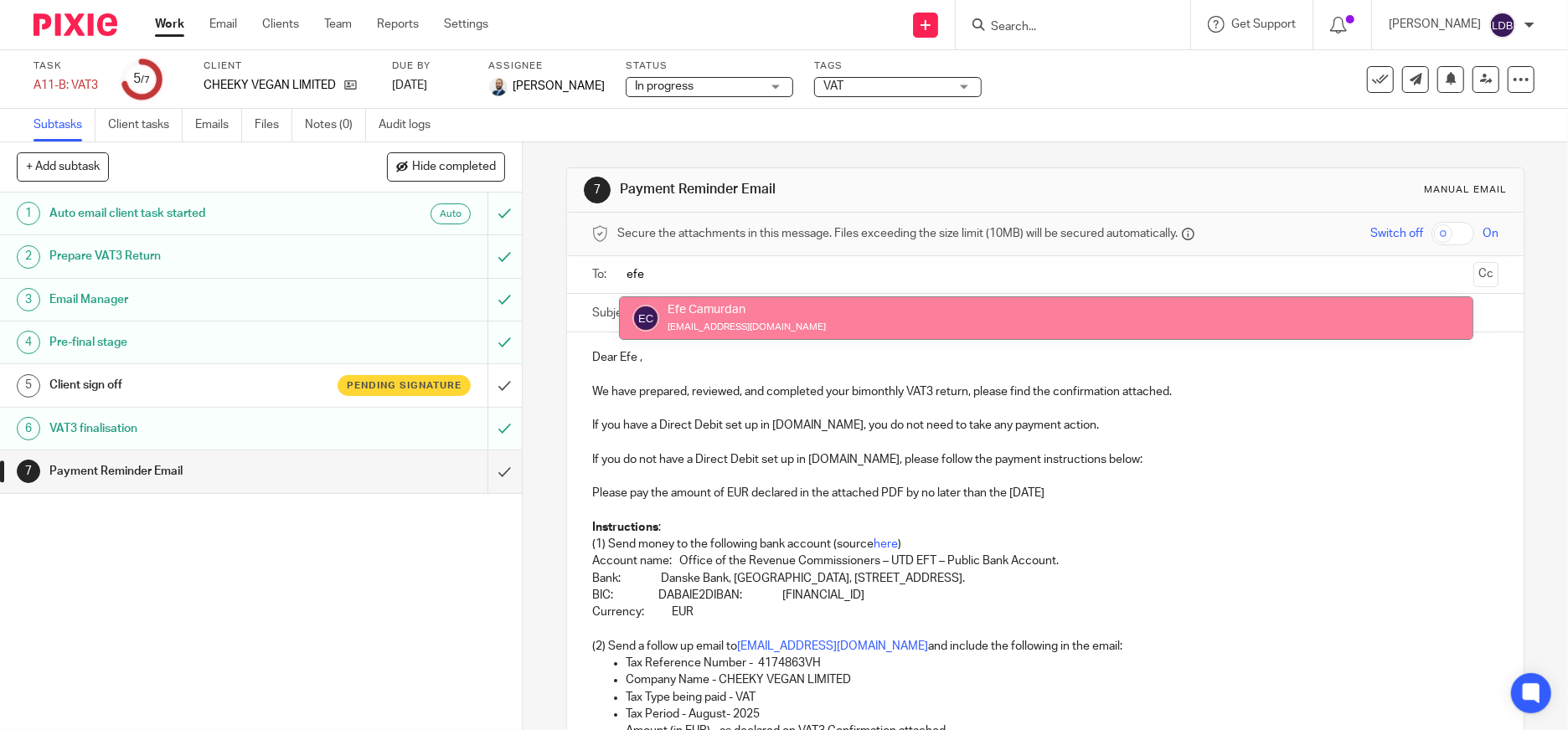
type input "efe"
click at [696, 343] on div "Dear Efe , We have prepared, reviewed, and completed your bimonthly VAT3 return…" at bounding box center [1046, 593] width 957 height 522
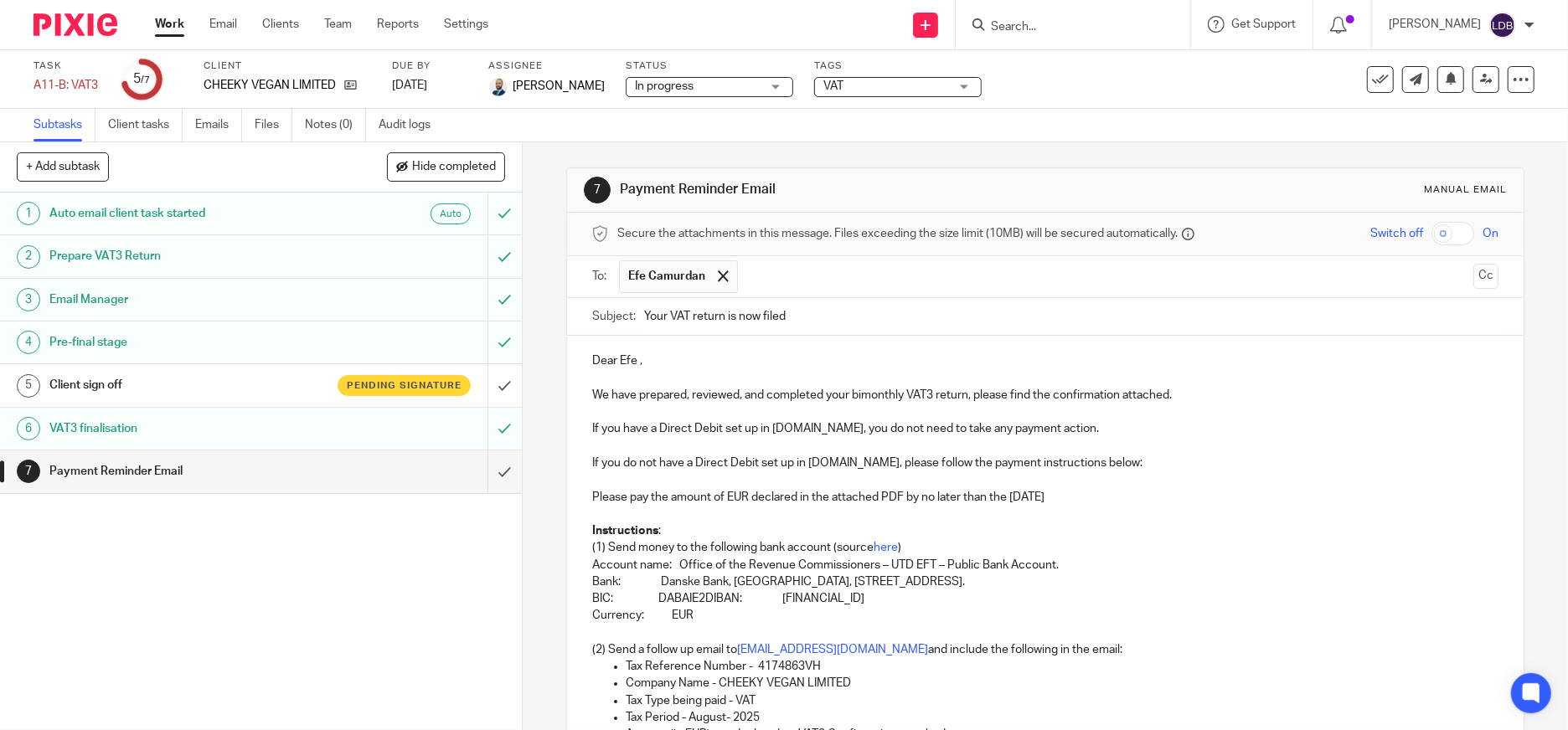
click at [644, 315] on input "Your VAT return is now filed" at bounding box center [1071, 317] width 855 height 37
click at [892, 315] on input "CHE001 || Your VAT return is now filed" at bounding box center [1071, 317] width 855 height 37
type input "CHE001 || Your VAT return is now filed 2025-08"
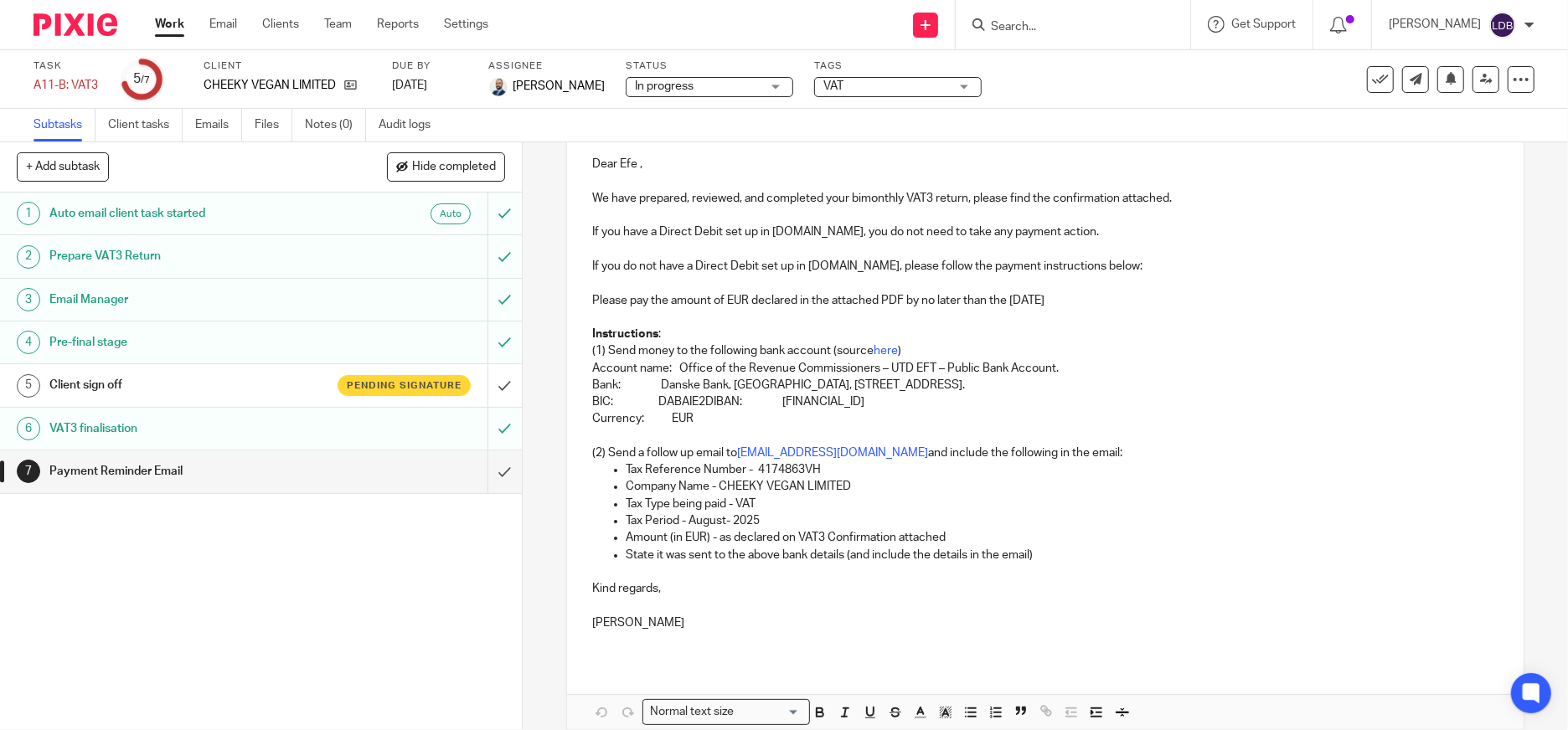
scroll to position [277, 0]
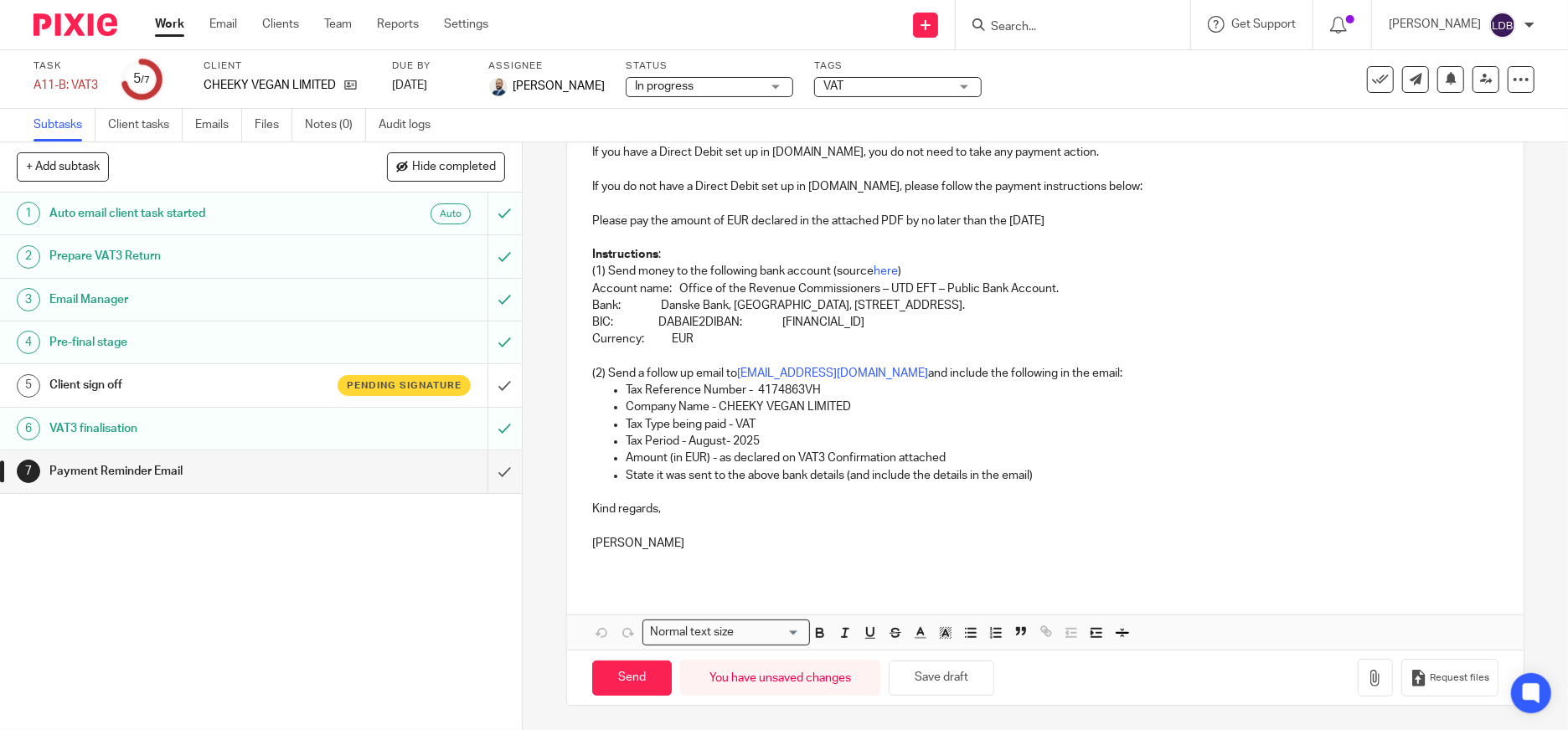
drag, startPoint x: 618, startPoint y: 353, endPoint x: 709, endPoint y: 339, distance: 92.1
click at [622, 352] on p at bounding box center [1045, 357] width 906 height 17
click at [712, 345] on p "Currency: EUR" at bounding box center [1045, 339] width 906 height 17
drag, startPoint x: 699, startPoint y: 339, endPoint x: 808, endPoint y: 341, distance: 109.0
click at [757, 344] on p "Currency: EUR" at bounding box center [1045, 339] width 906 height 17
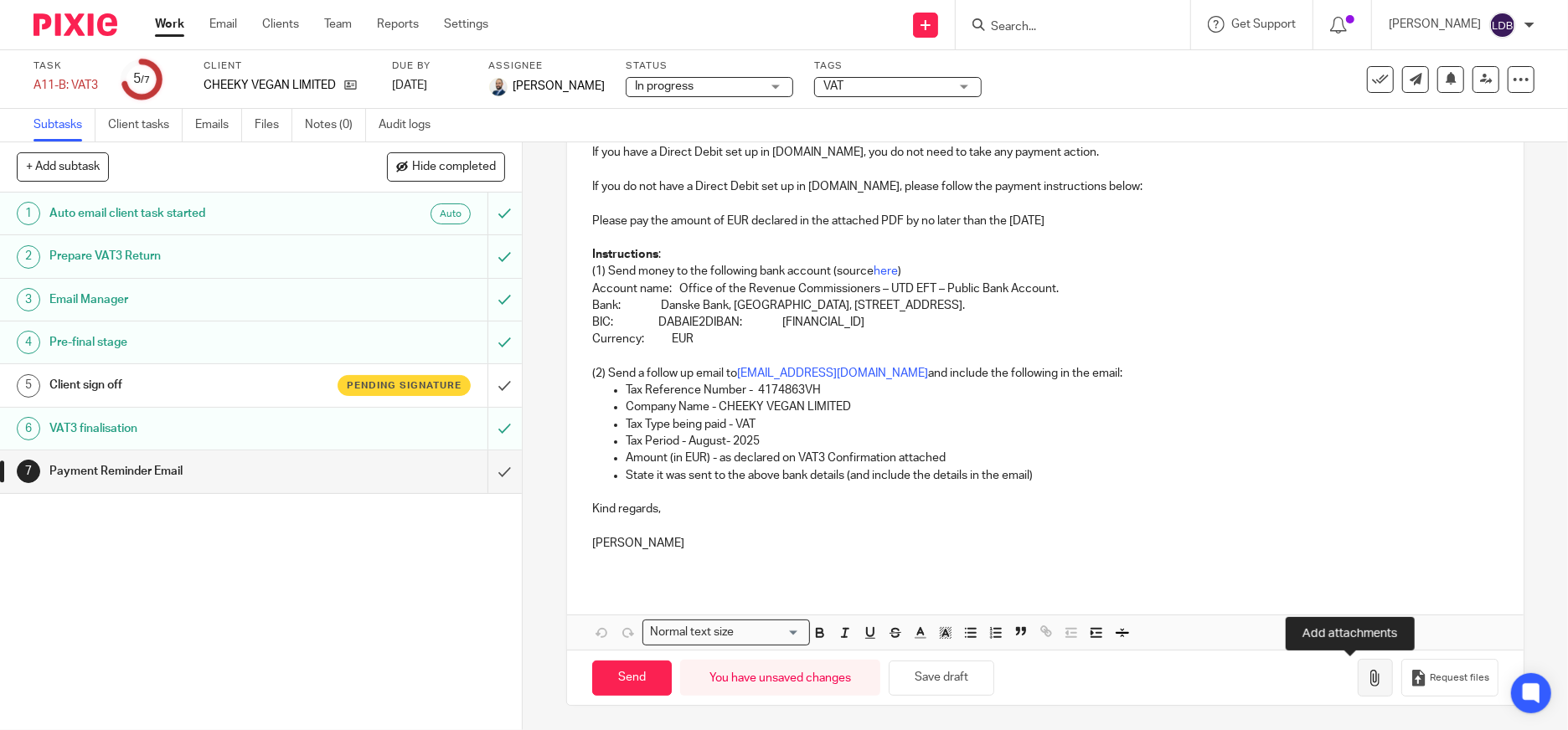
click at [1367, 670] on icon "button" at bounding box center [1375, 678] width 17 height 17
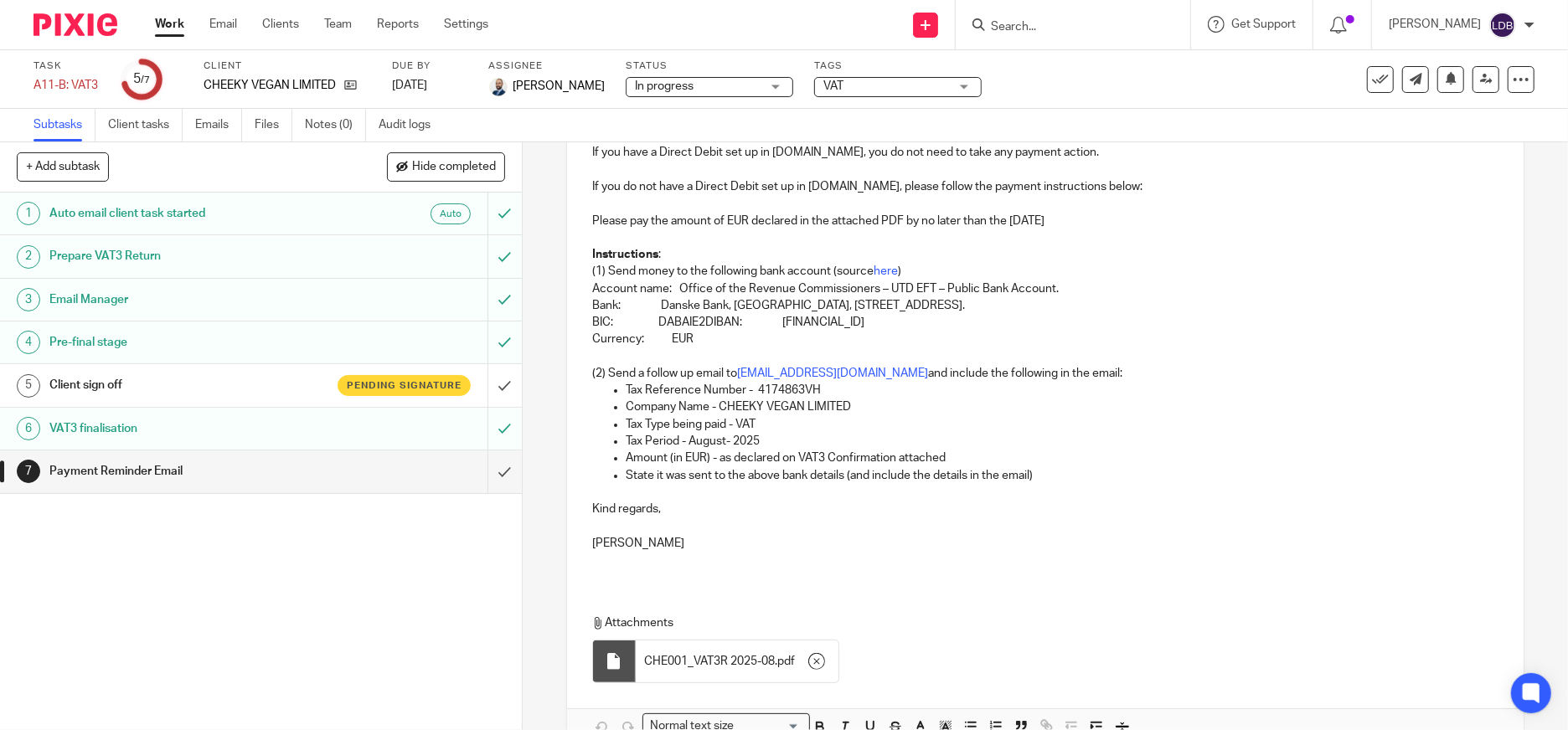
drag, startPoint x: 385, startPoint y: 555, endPoint x: 422, endPoint y: 541, distance: 39.6
click at [386, 548] on div "1 Auto email client task started Auto 2 Prepare VAT3 Return 3 Email Manager 4 P…" at bounding box center [261, 461] width 522 height 538
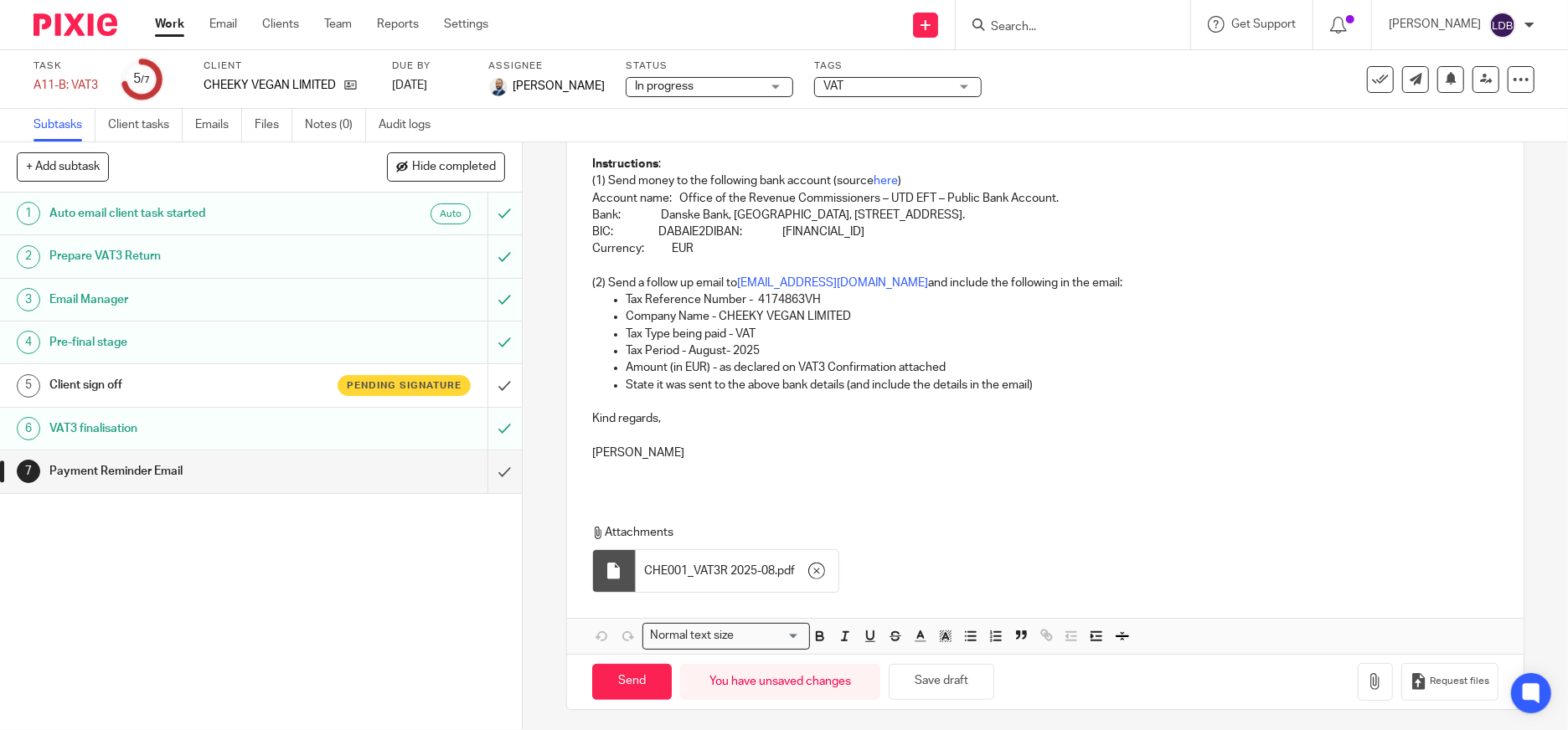
scroll to position [370, 0]
click at [633, 676] on input "Send" at bounding box center [631, 678] width 79 height 36
type input "Sent"
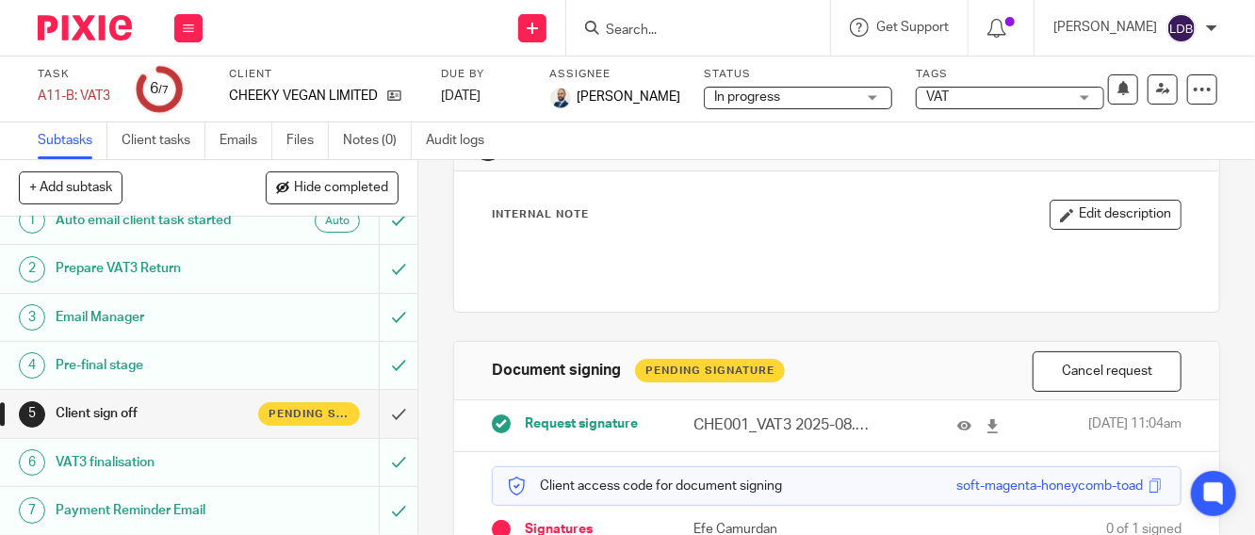
scroll to position [238, 0]
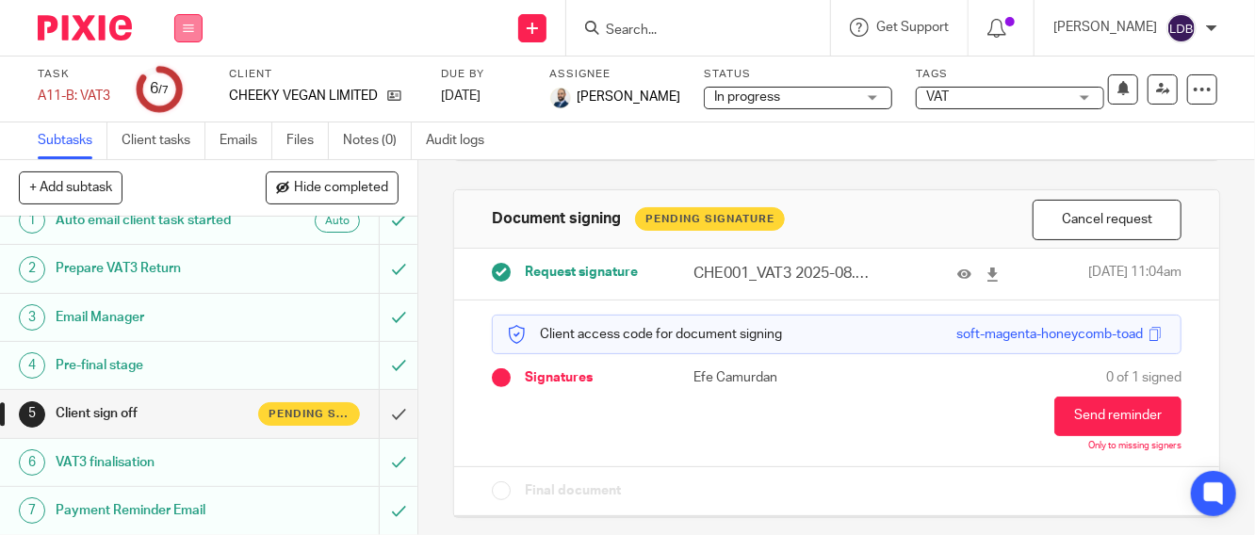
click at [189, 34] on button at bounding box center [188, 28] width 28 height 28
click at [185, 138] on link "Clients" at bounding box center [183, 143] width 41 height 13
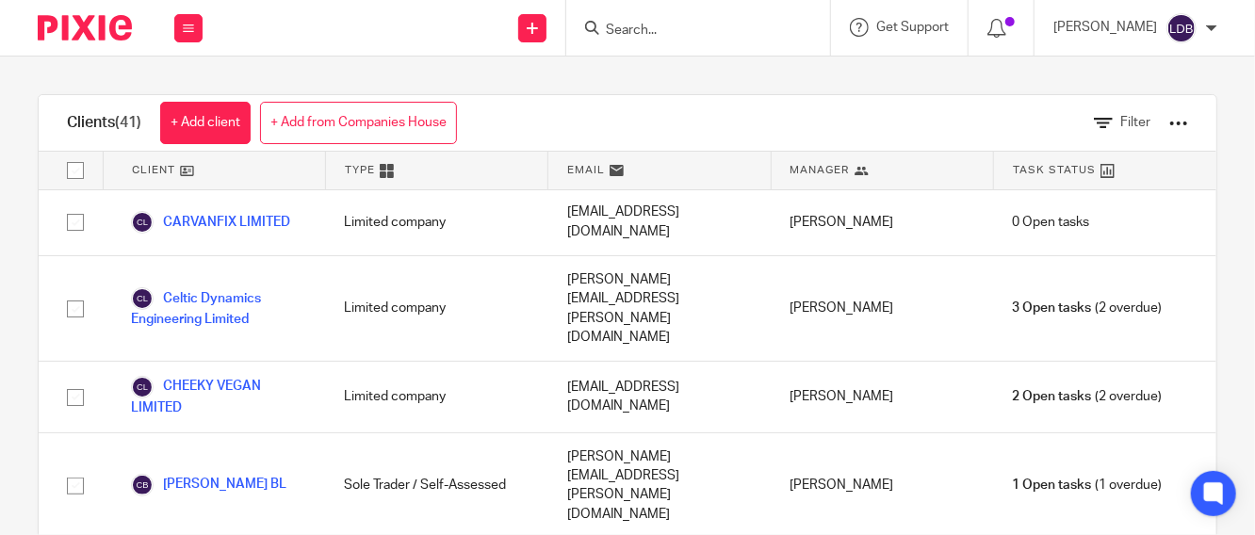
scroll to position [488, 0]
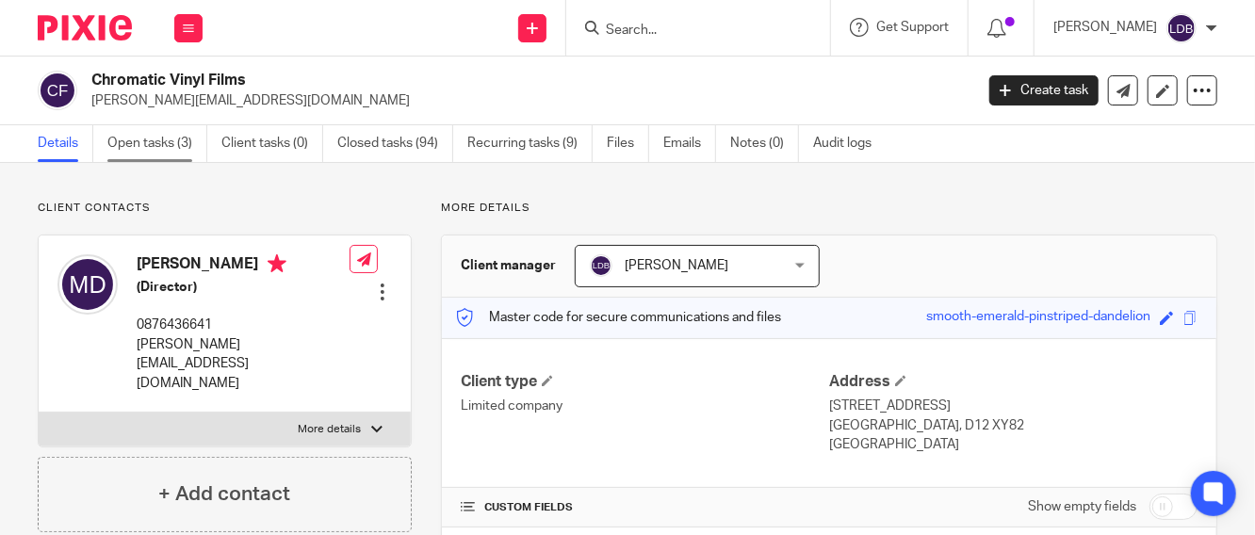
click at [149, 138] on link "Open tasks (3)" at bounding box center [157, 143] width 100 height 37
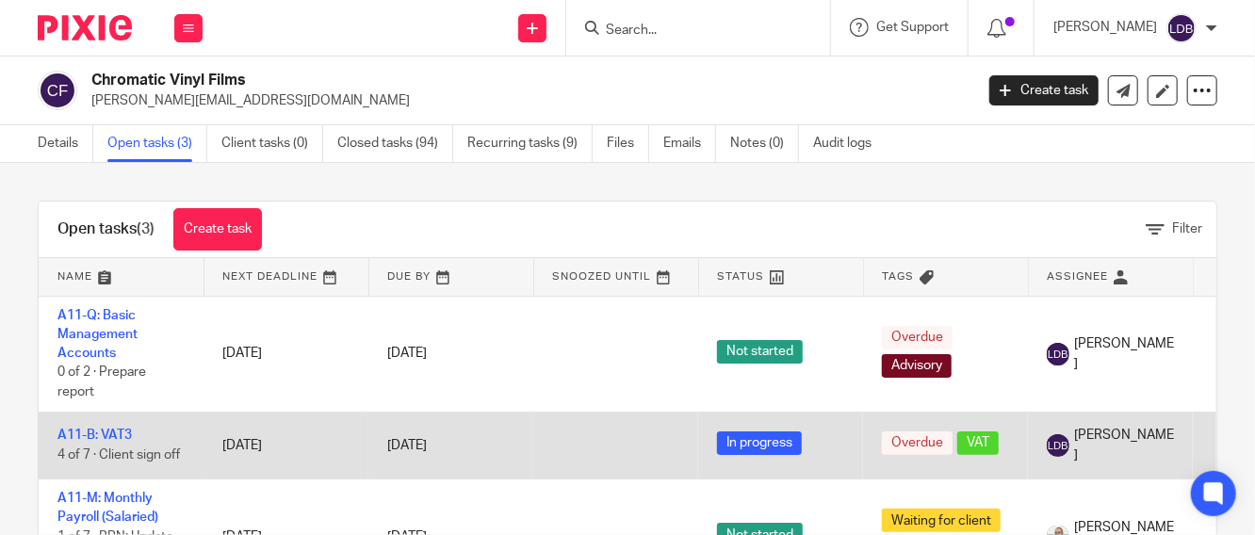
scroll to position [3, 0]
click at [118, 430] on link "A11-B: VAT3" at bounding box center [94, 435] width 74 height 13
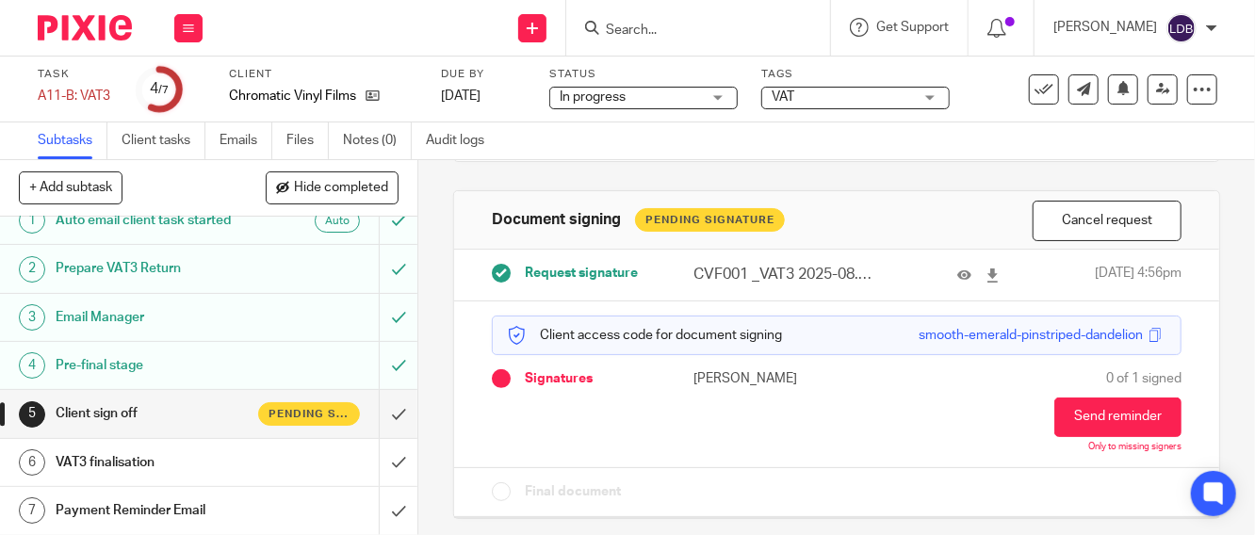
scroll to position [238, 0]
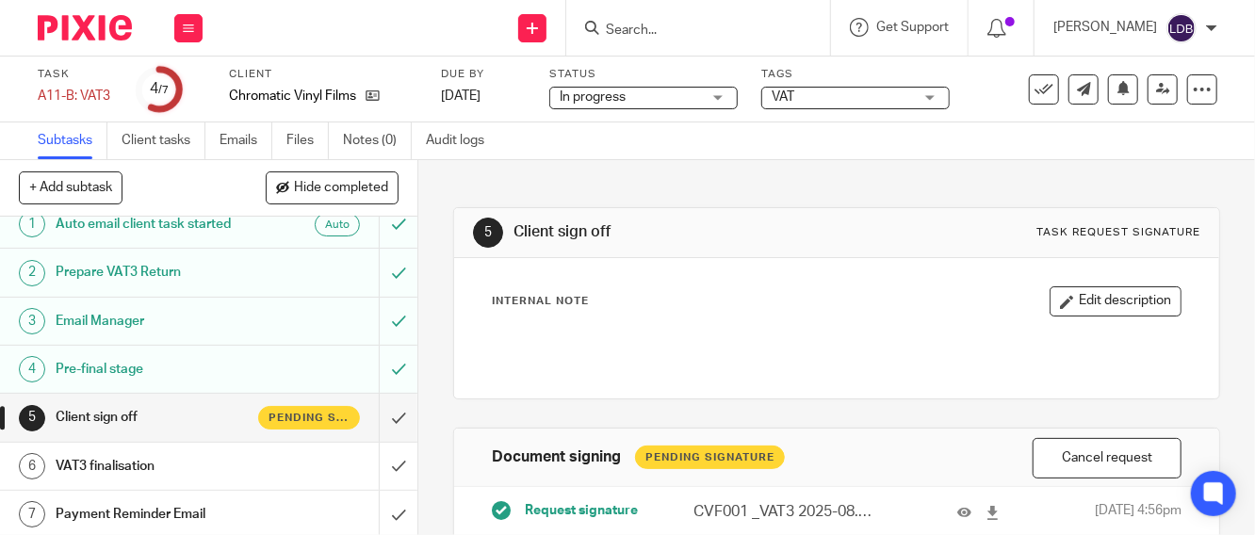
scroll to position [20, 0]
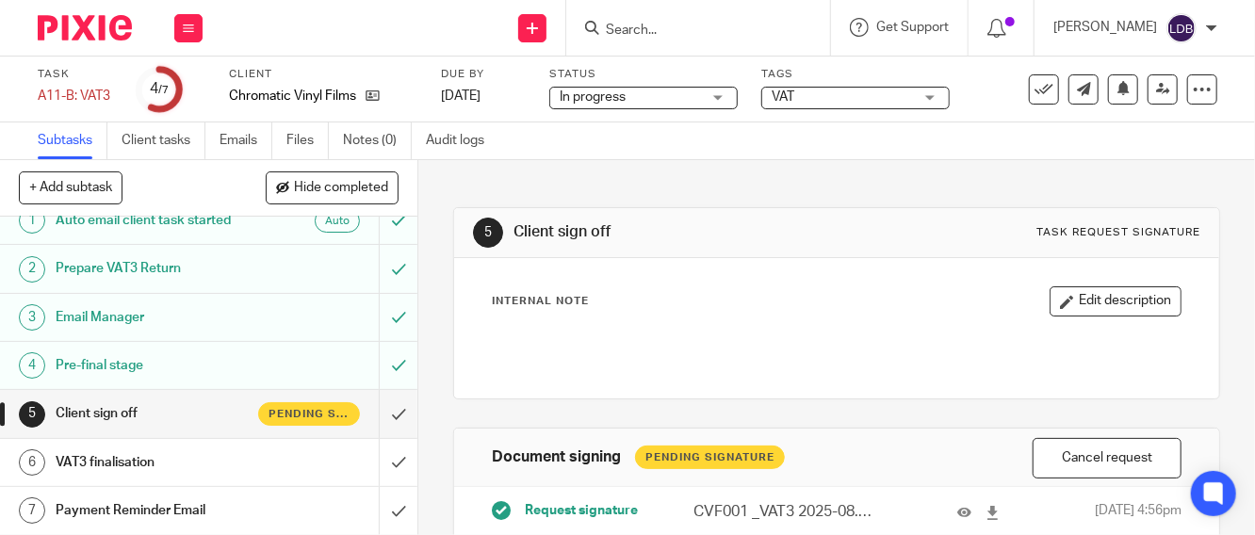
click at [203, 467] on h1 "VAT3 finalisation" at bounding box center [157, 462] width 203 height 28
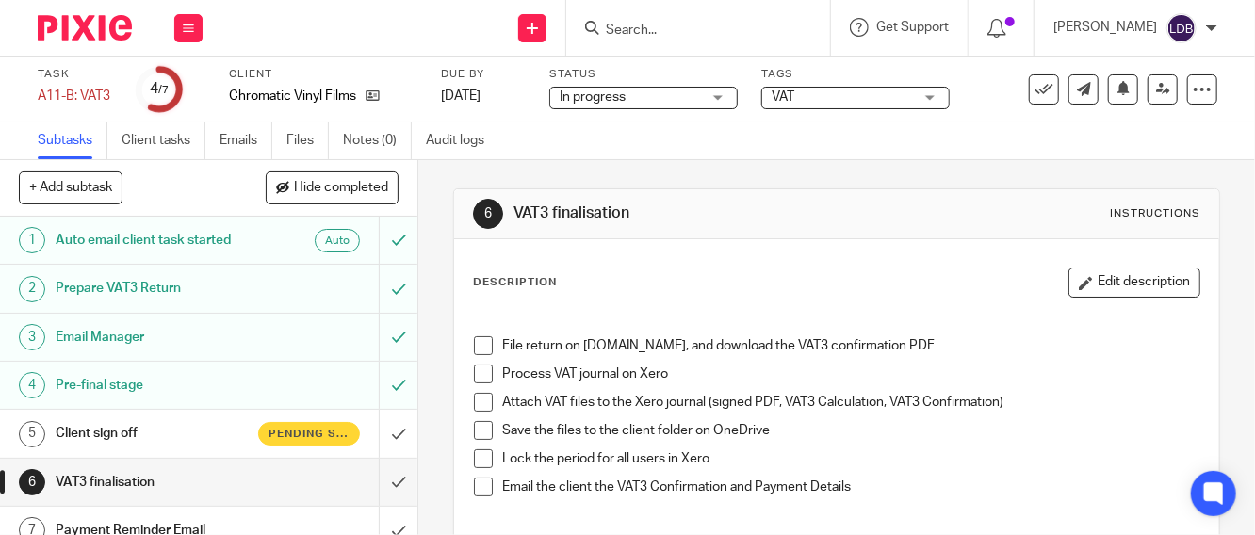
click at [477, 336] on span at bounding box center [483, 345] width 19 height 19
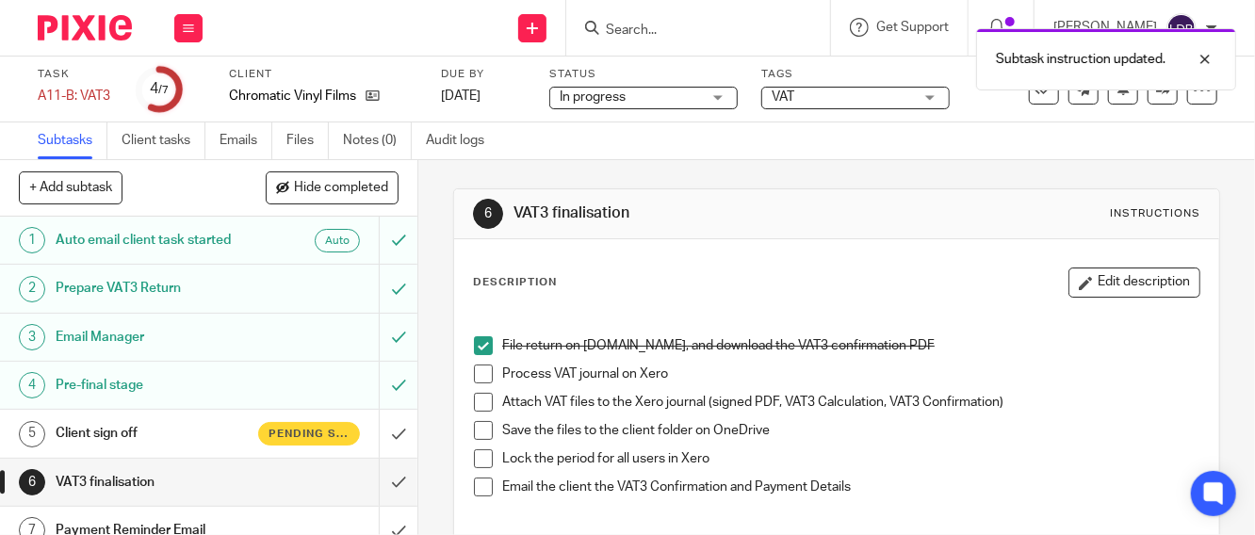
click at [474, 377] on span at bounding box center [483, 374] width 19 height 19
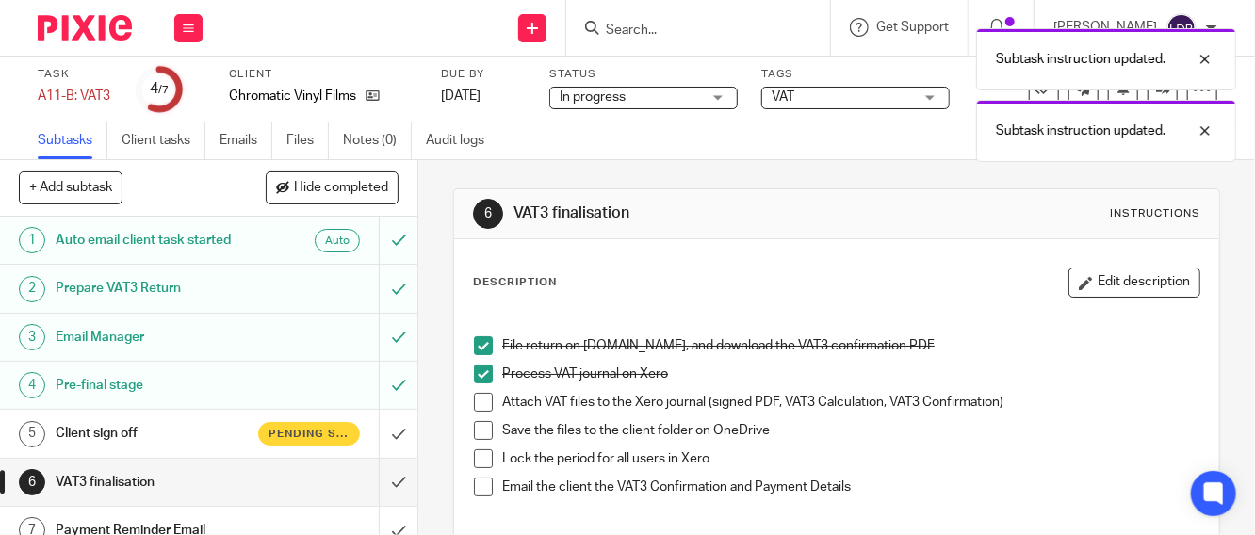
click at [485, 401] on span at bounding box center [483, 402] width 19 height 19
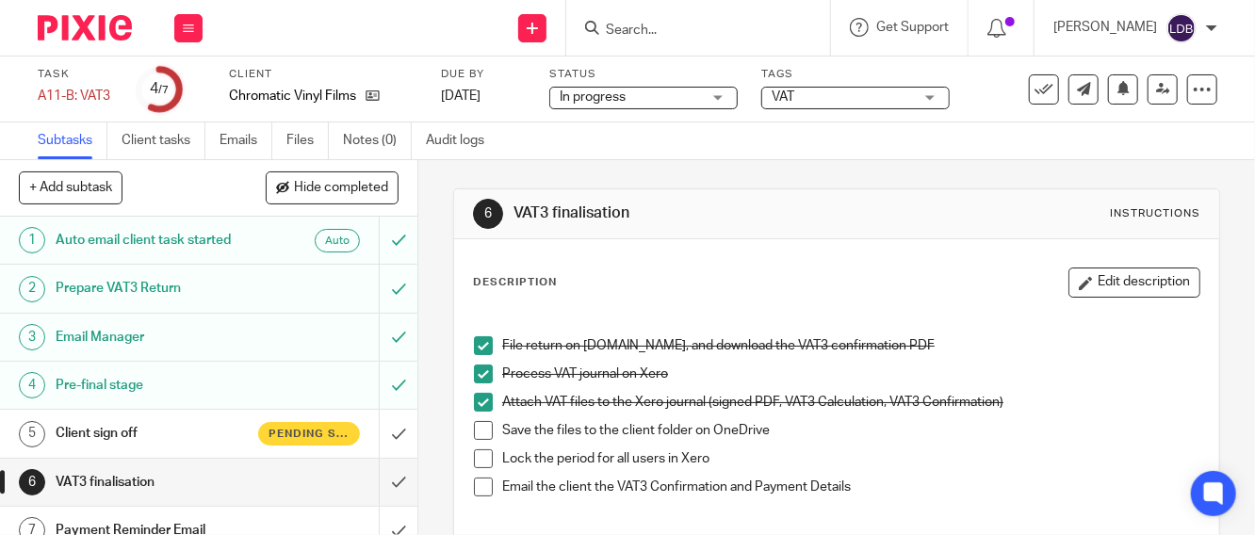
click at [479, 432] on span at bounding box center [483, 430] width 19 height 19
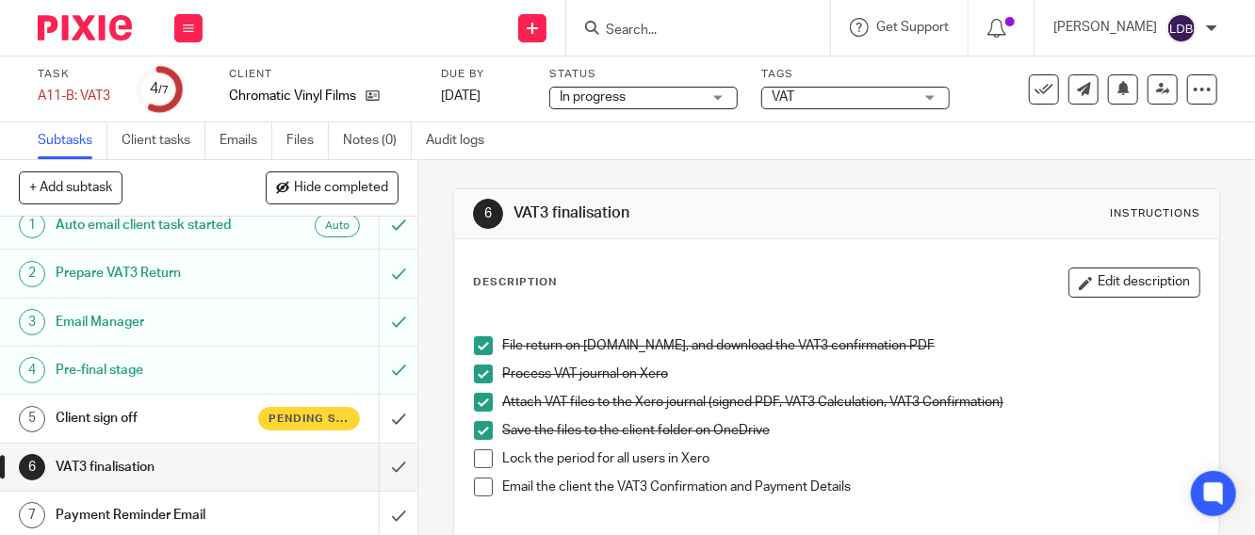
scroll to position [20, 0]
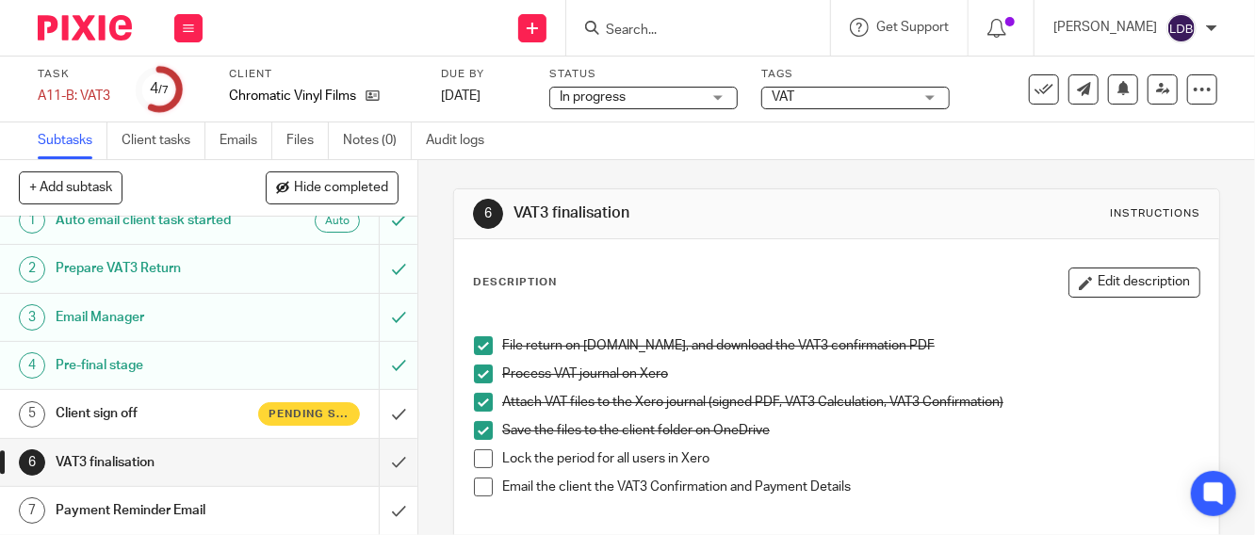
click at [480, 457] on span at bounding box center [483, 458] width 19 height 19
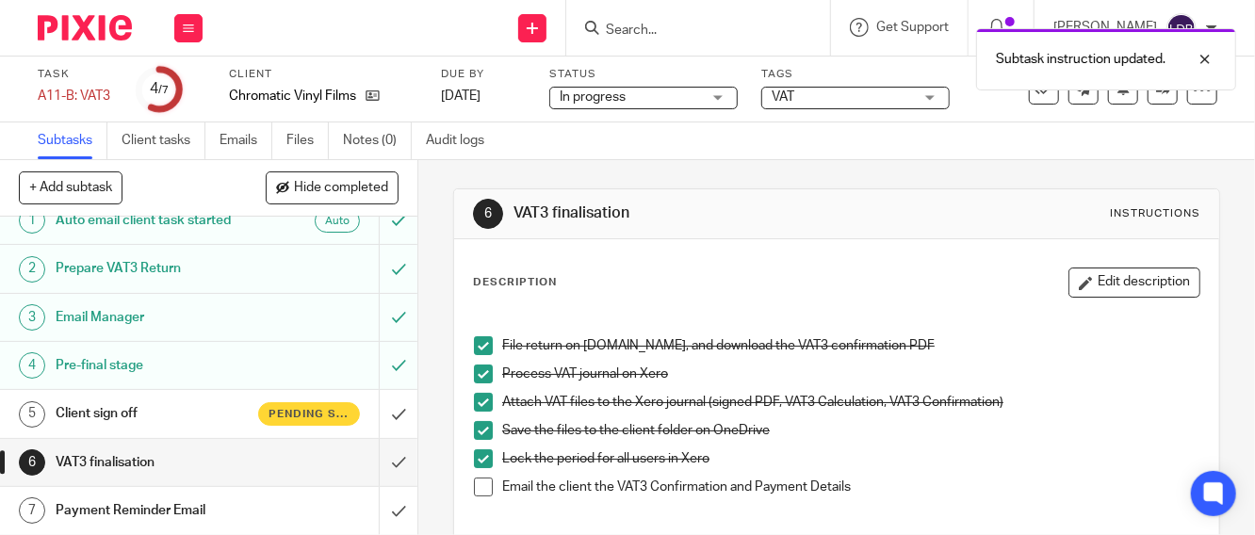
click at [241, 503] on h1 "Payment Reminder Email" at bounding box center [157, 510] width 203 height 28
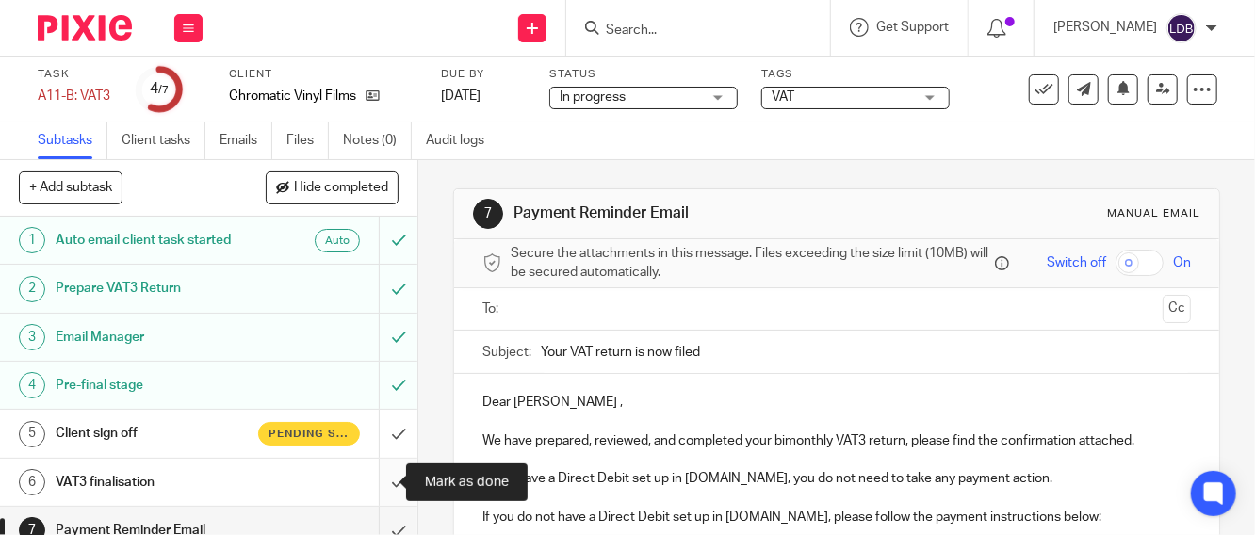
click at [373, 482] on input "submit" at bounding box center [208, 482] width 417 height 47
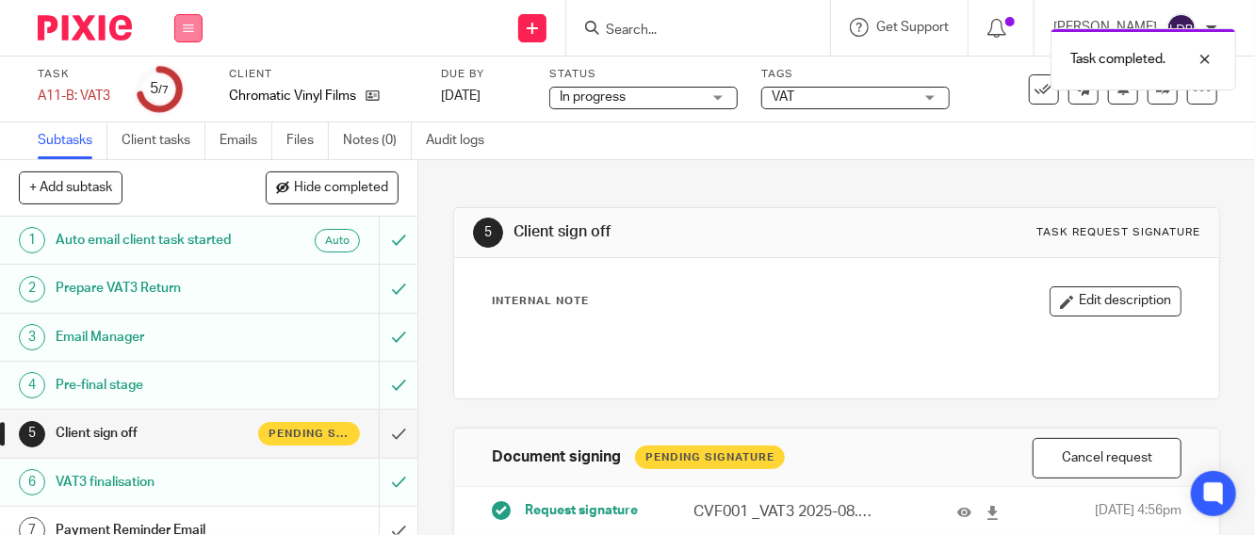
click at [183, 32] on icon at bounding box center [188, 28] width 11 height 11
click at [184, 140] on link "Clients" at bounding box center [183, 143] width 41 height 13
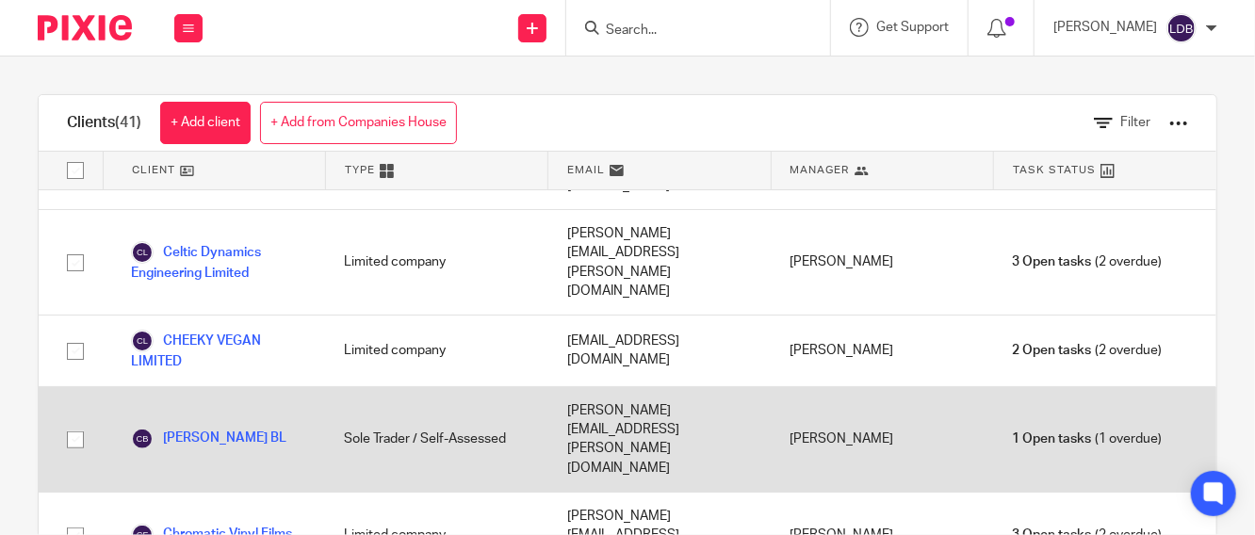
scroll to position [558, 0]
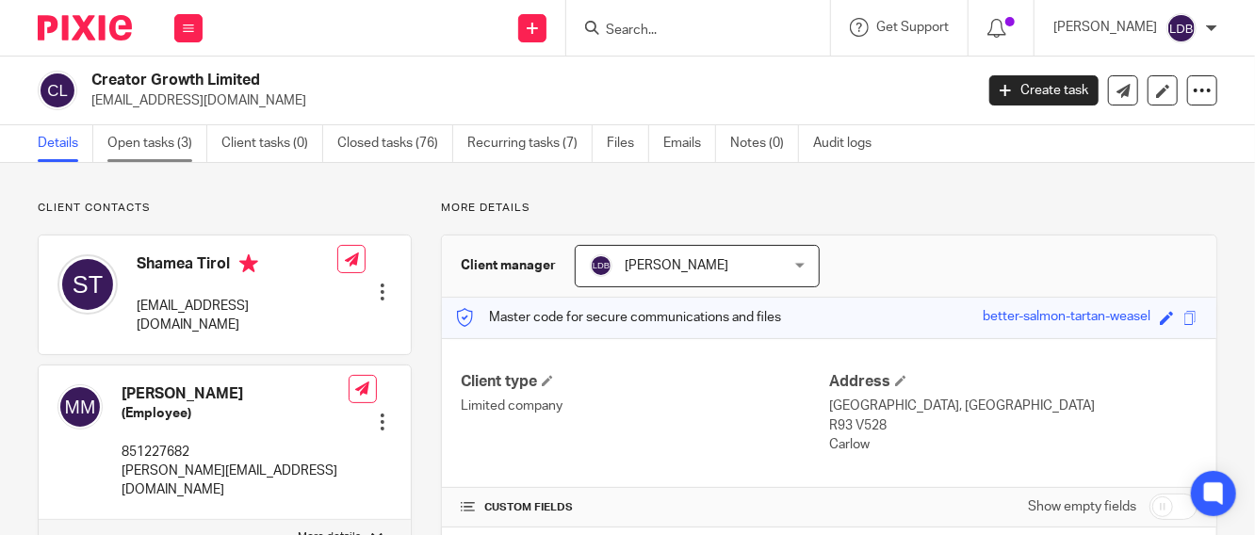
click at [150, 138] on link "Open tasks (3)" at bounding box center [157, 143] width 100 height 37
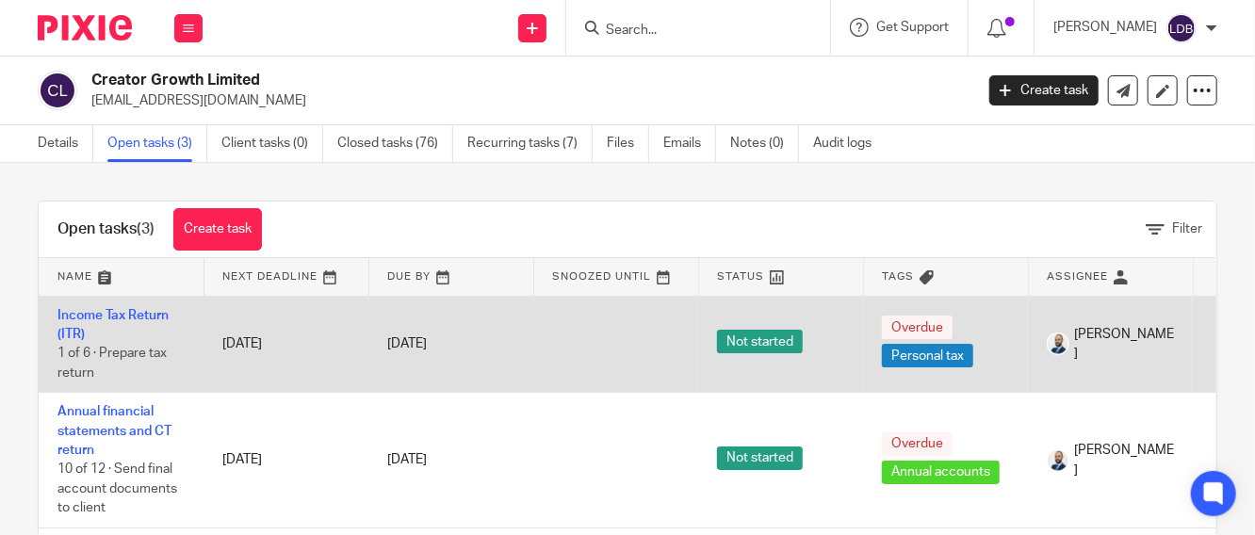
scroll to position [108, 0]
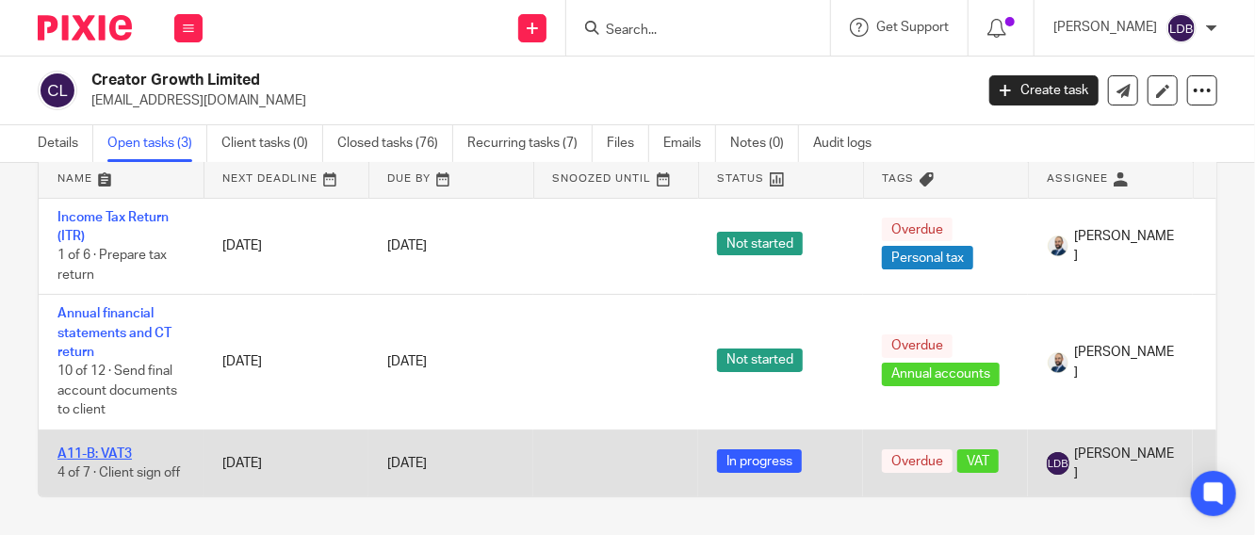
click at [93, 447] on link "A11-B: VAT3" at bounding box center [94, 453] width 74 height 13
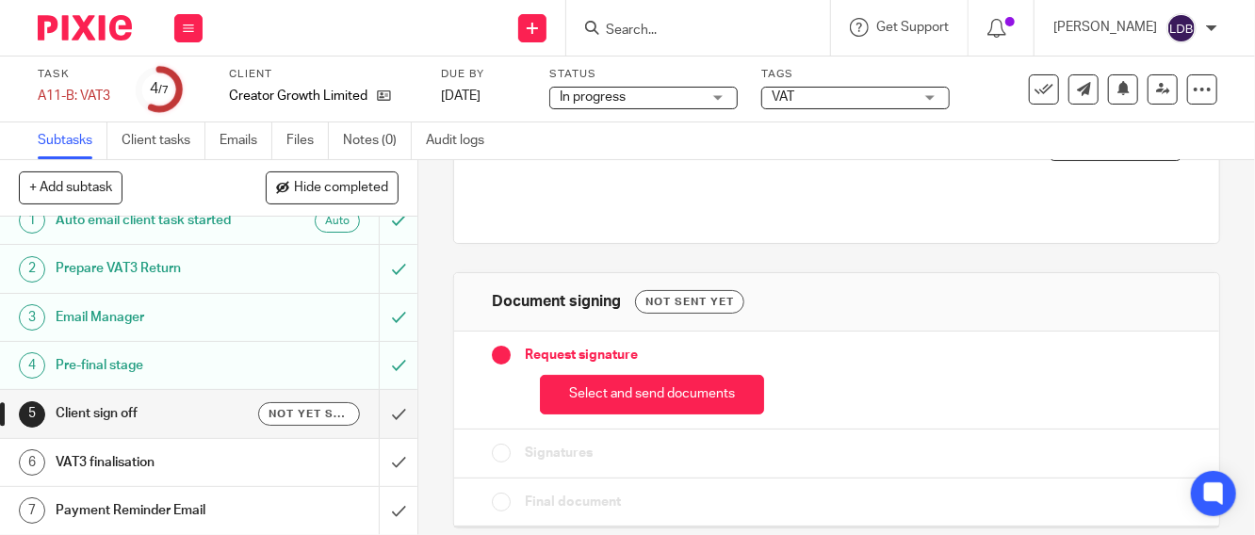
scroll to position [167, 0]
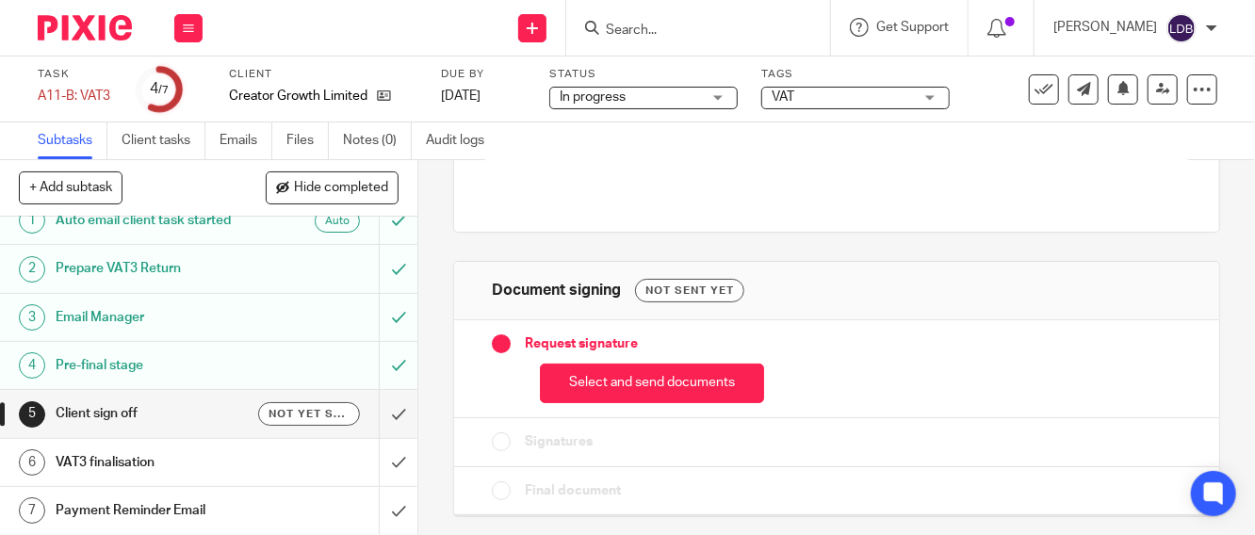
click at [216, 456] on h1 "VAT3 finalisation" at bounding box center [157, 462] width 203 height 28
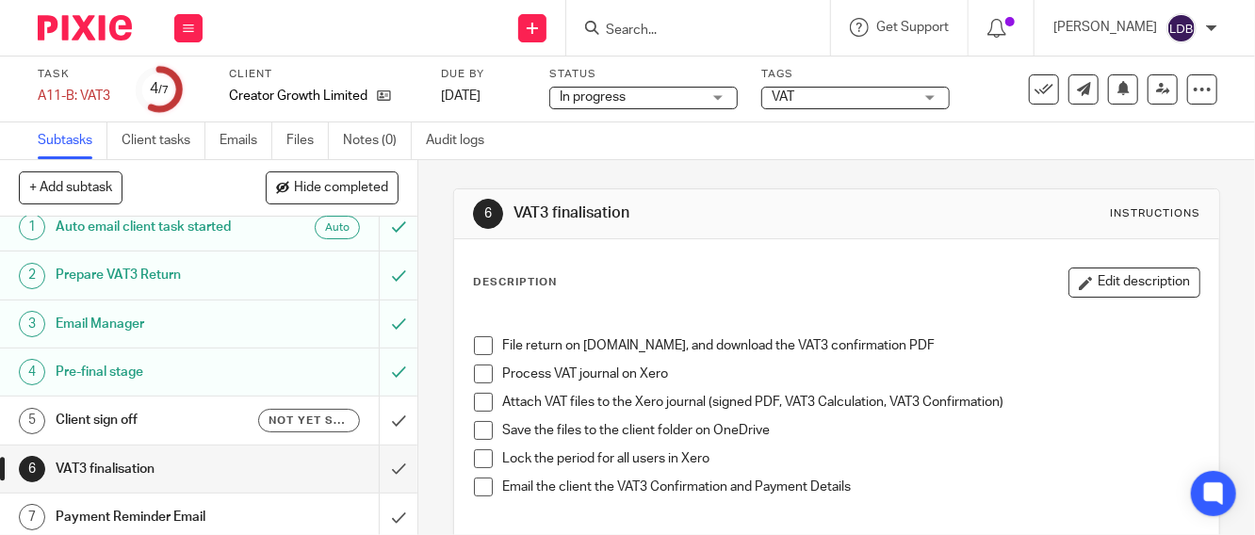
scroll to position [20, 0]
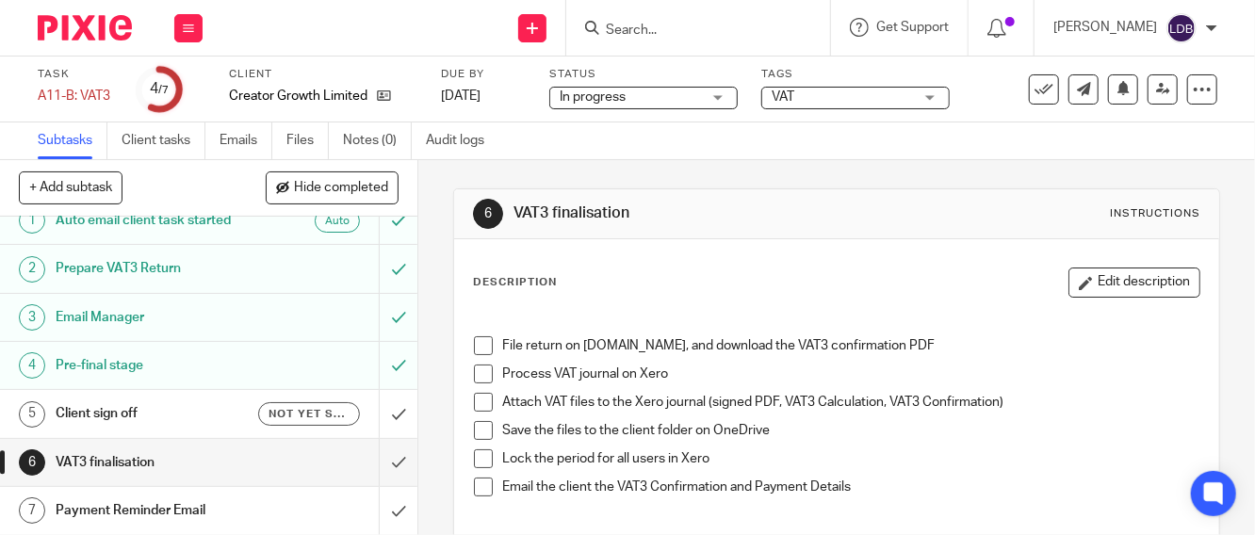
click at [133, 463] on h1 "VAT3 finalisation" at bounding box center [157, 462] width 203 height 28
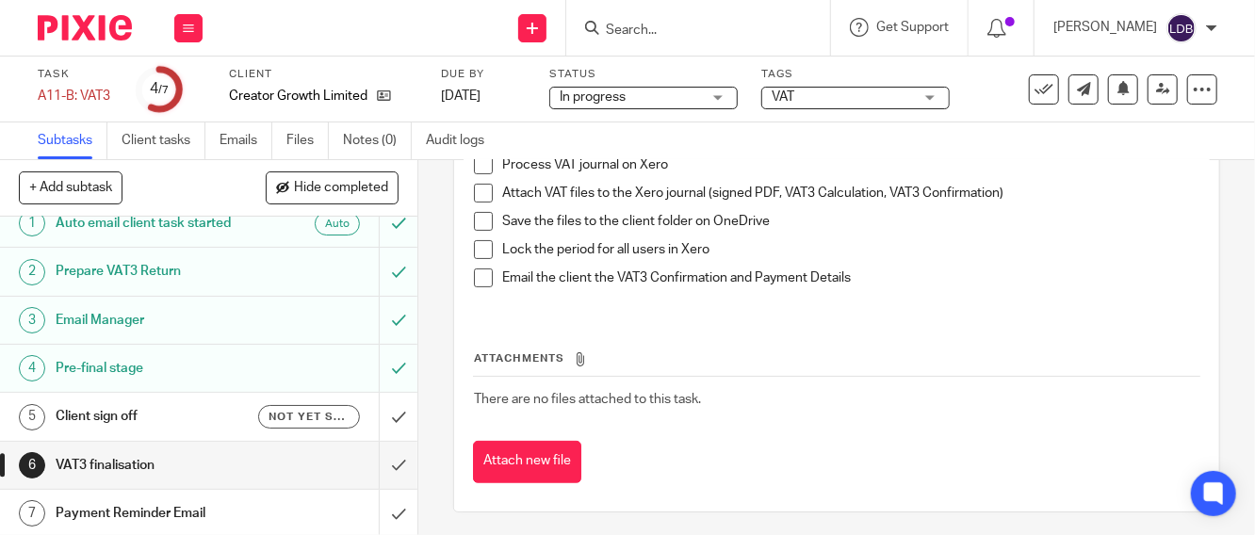
scroll to position [20, 0]
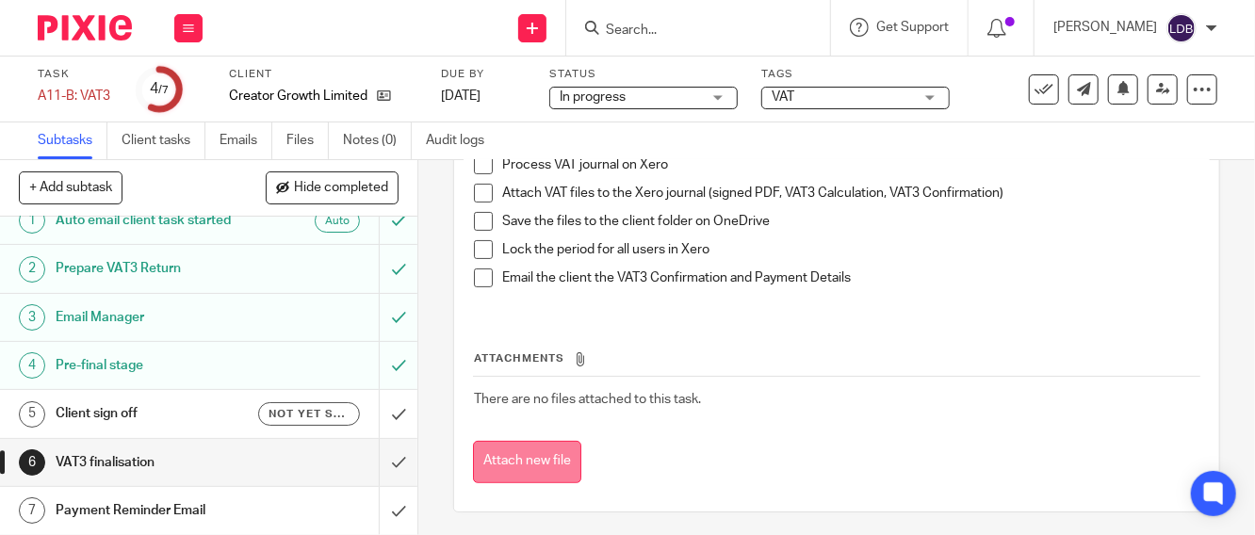
click at [543, 465] on button "Attach new file" at bounding box center [527, 462] width 108 height 42
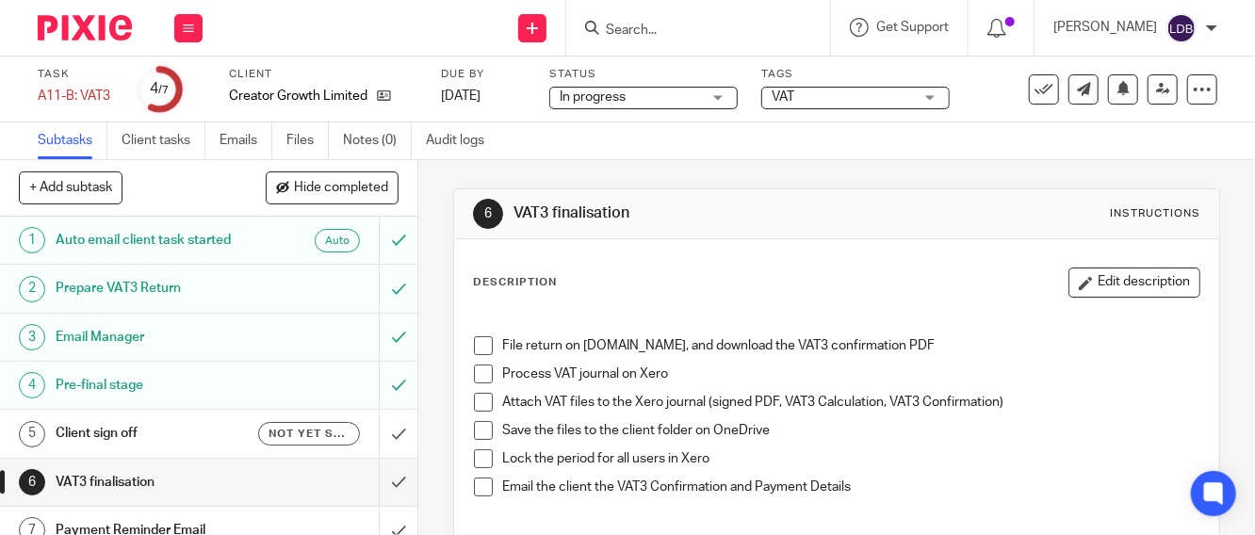
click at [478, 343] on span at bounding box center [483, 345] width 19 height 19
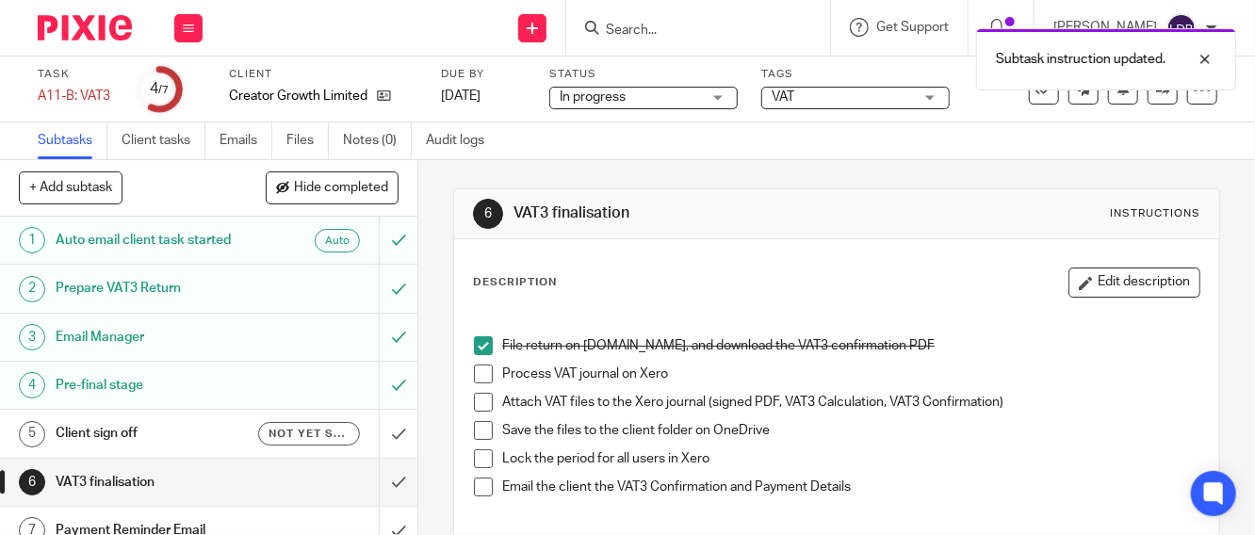
click at [475, 372] on span at bounding box center [483, 374] width 19 height 19
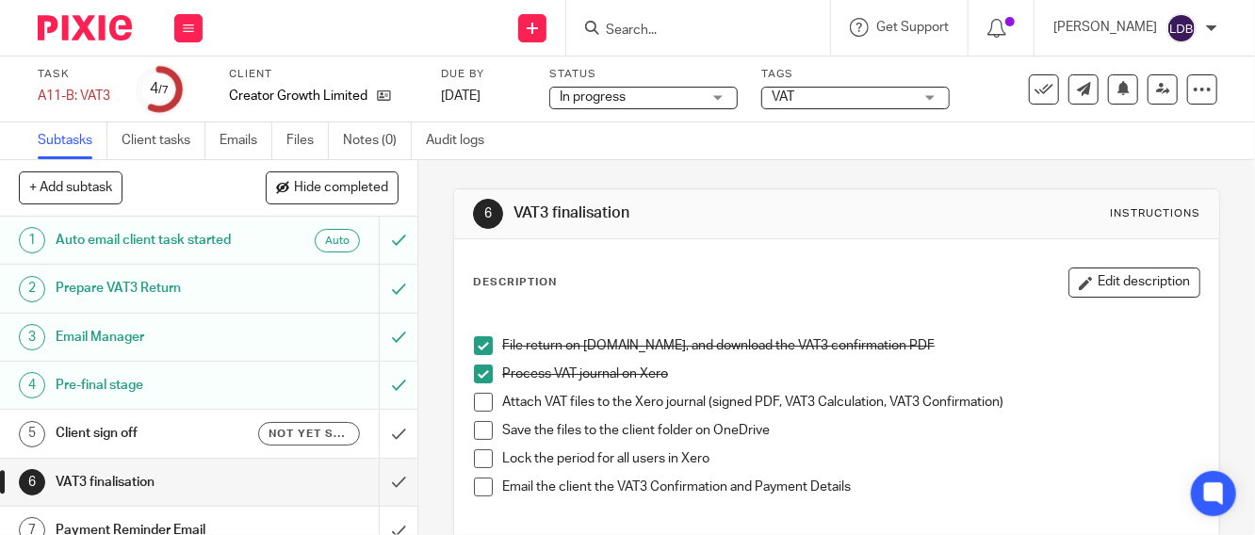
click at [475, 400] on span at bounding box center [483, 402] width 19 height 19
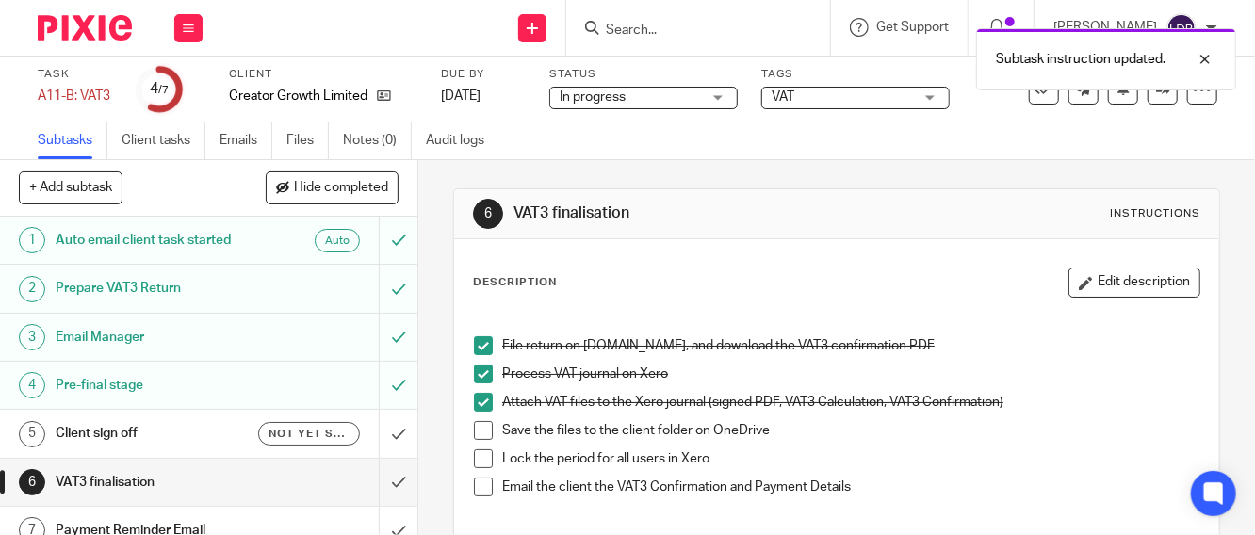
click at [488, 436] on li "Save the files to the client folder on OneDrive" at bounding box center [836, 435] width 725 height 28
click at [474, 434] on span at bounding box center [483, 430] width 19 height 19
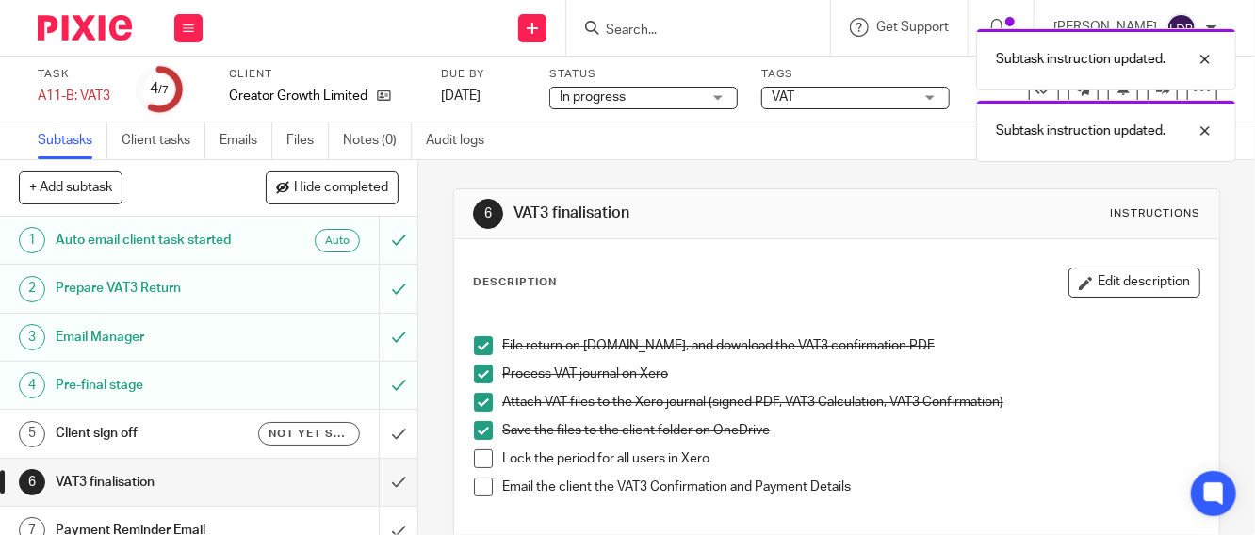
click at [487, 450] on li "Lock the period for all users in Xero" at bounding box center [836, 463] width 725 height 28
click at [479, 459] on span at bounding box center [483, 458] width 19 height 19
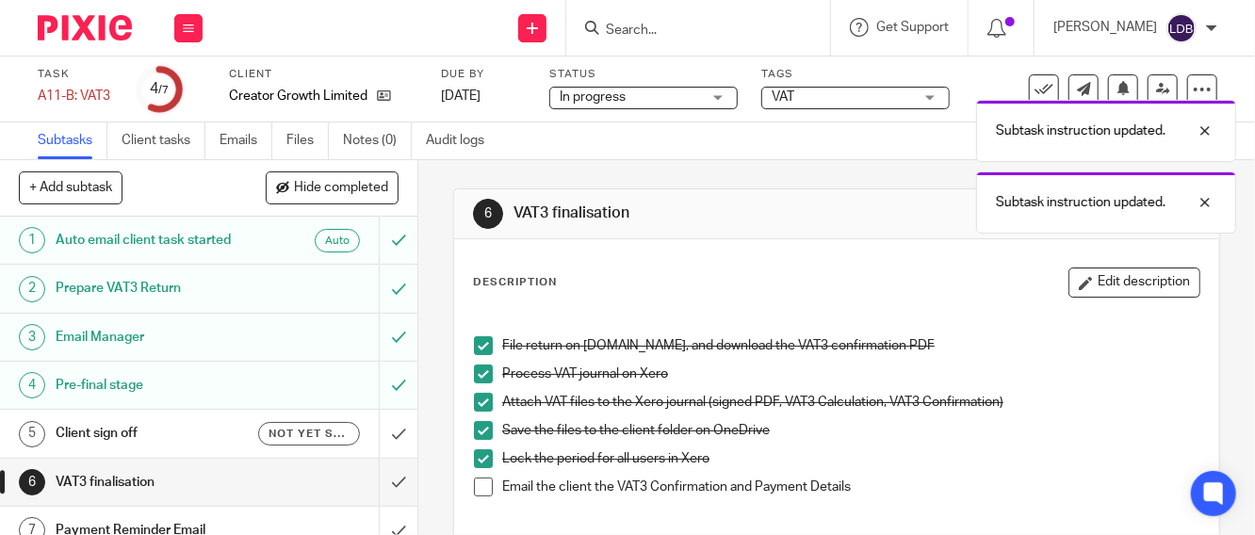
click at [474, 491] on span at bounding box center [483, 487] width 19 height 19
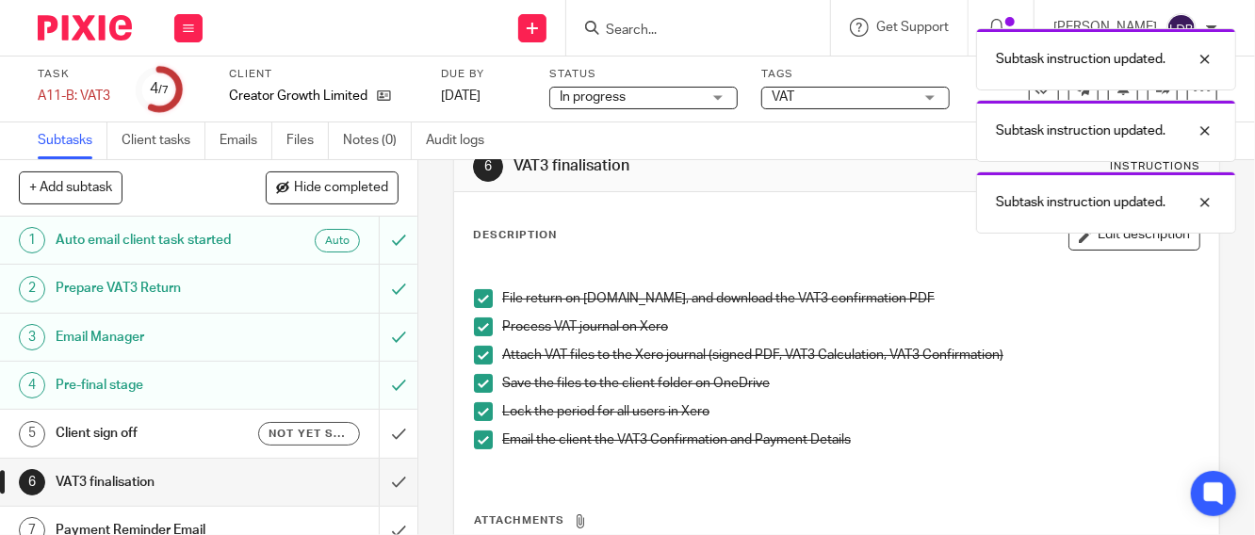
scroll to position [209, 0]
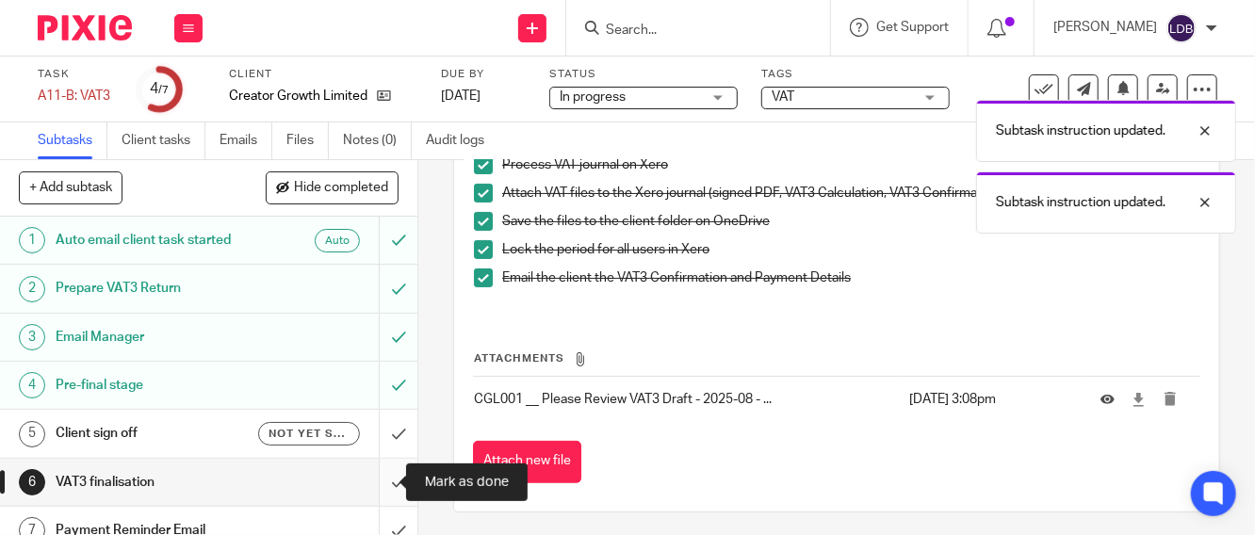
click at [376, 479] on input "submit" at bounding box center [208, 482] width 417 height 47
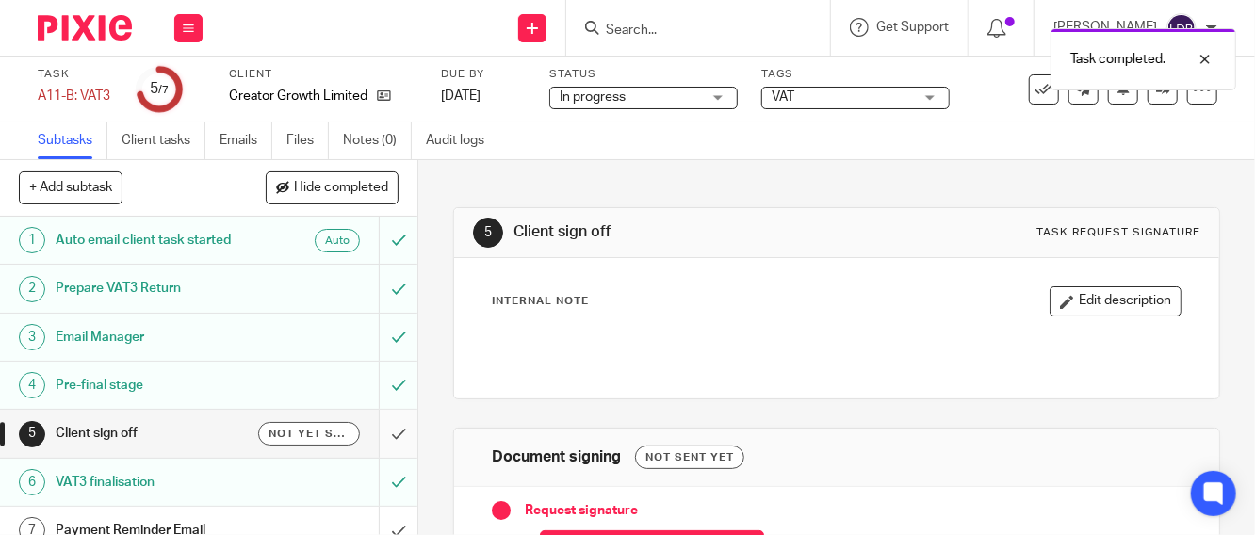
click at [381, 435] on input "submit" at bounding box center [208, 433] width 417 height 47
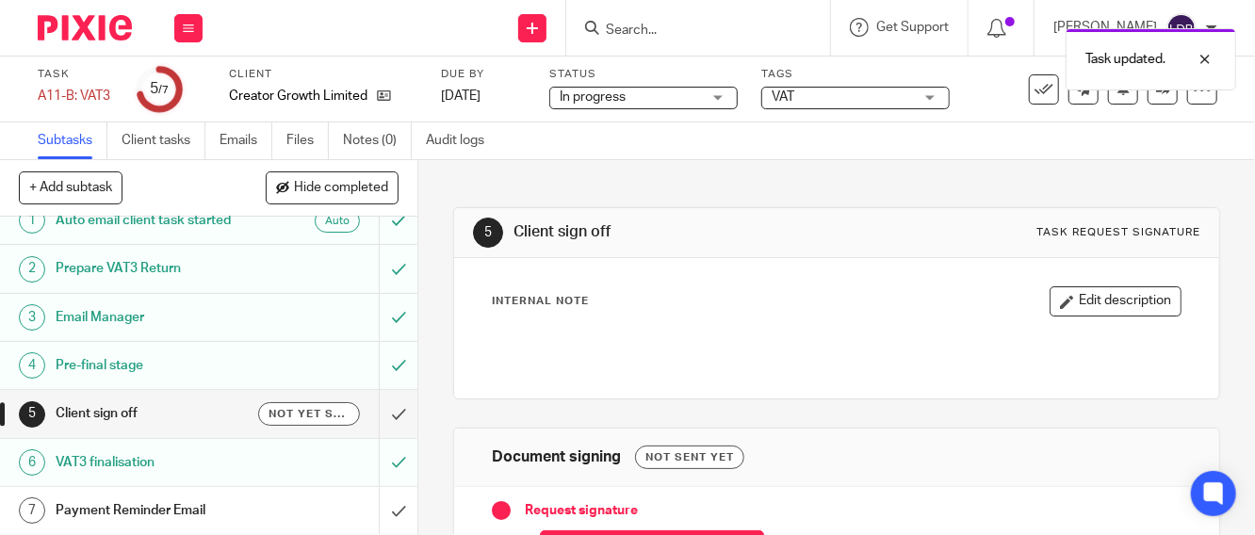
click at [322, 508] on div "Payment Reminder Email" at bounding box center [208, 510] width 304 height 28
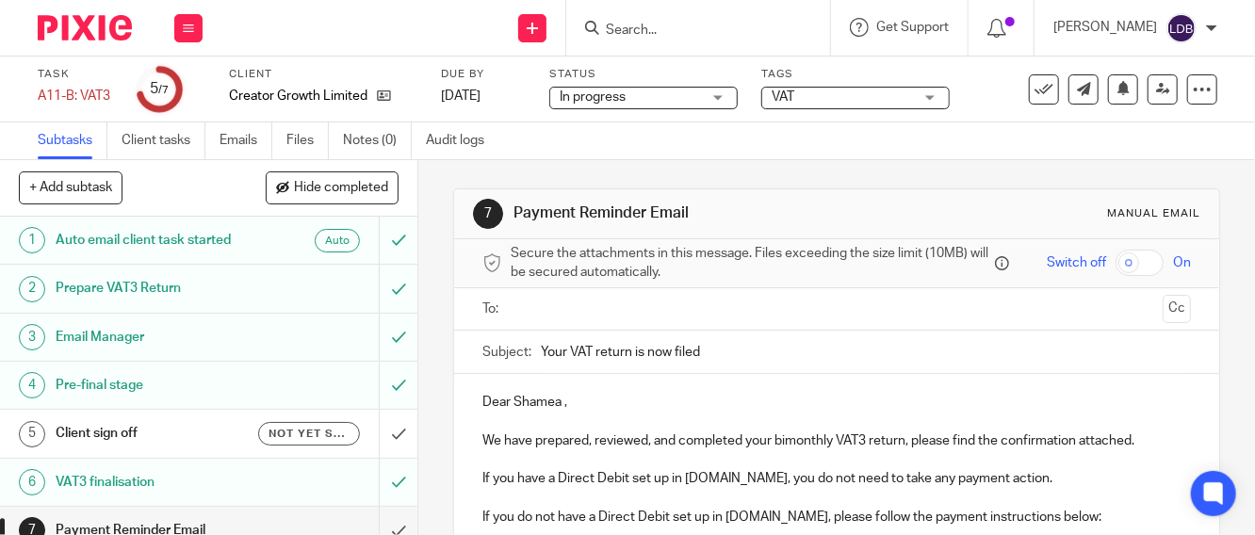
click at [550, 314] on input "text" at bounding box center [836, 310] width 638 height 22
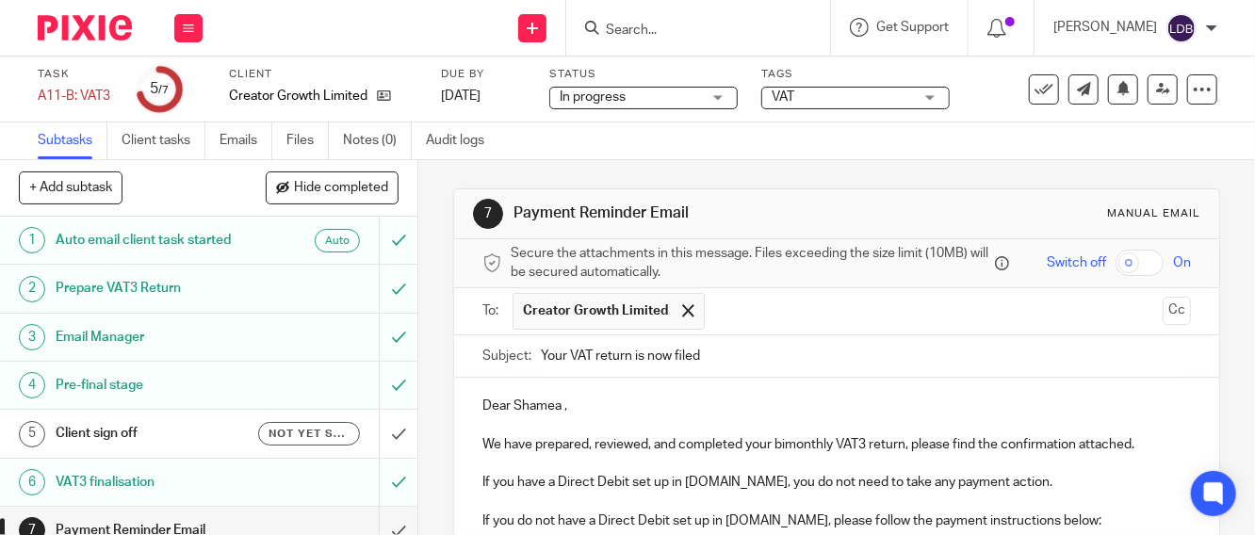
click at [541, 356] on input "Your VAT return is now filed" at bounding box center [866, 356] width 650 height 42
click at [787, 366] on input "CGL001 || Your VAT return is now filed" at bounding box center [866, 356] width 650 height 42
type input "CGL001 || Your VAT return is now filed 2025-08"
click at [645, 415] on p "Dear Shamea ," at bounding box center [836, 406] width 708 height 19
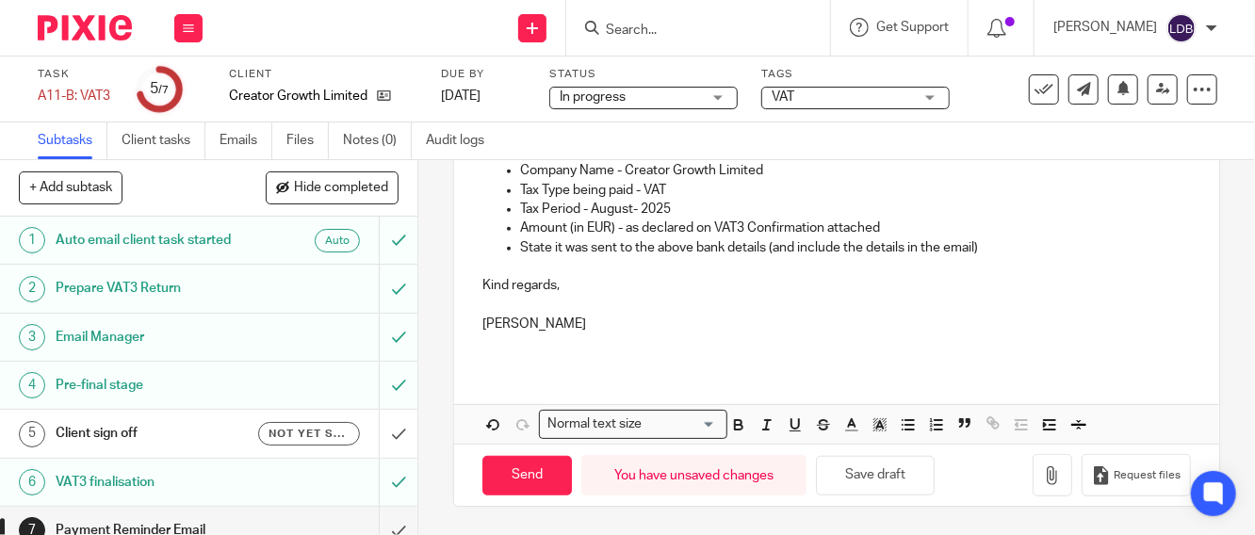
scroll to position [605, 0]
click at [1032, 482] on button "button" at bounding box center [1052, 475] width 40 height 42
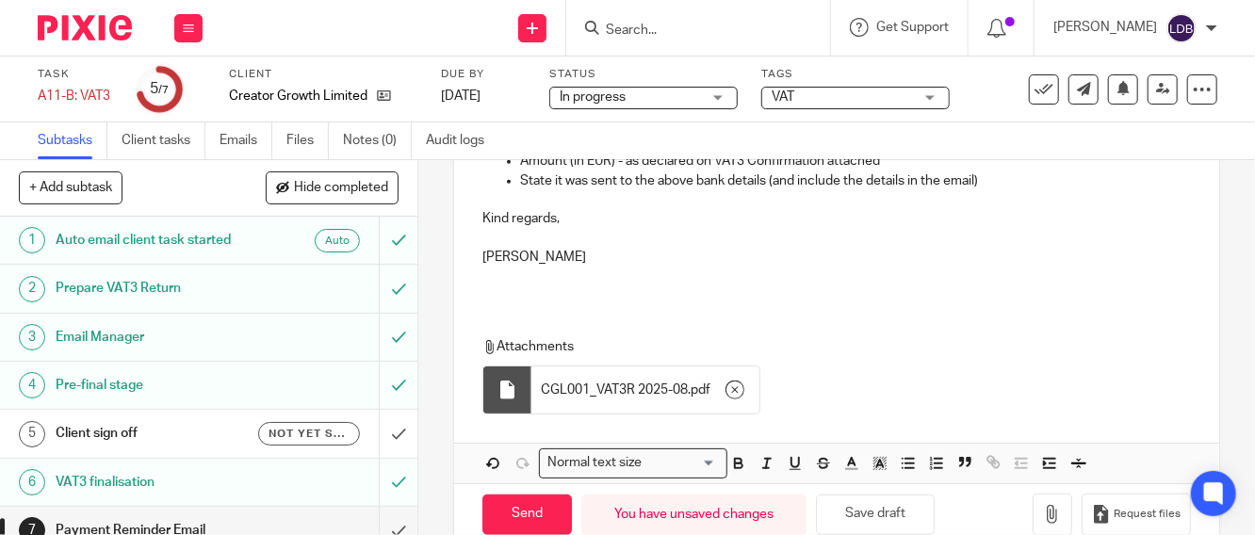
scroll to position [710, 0]
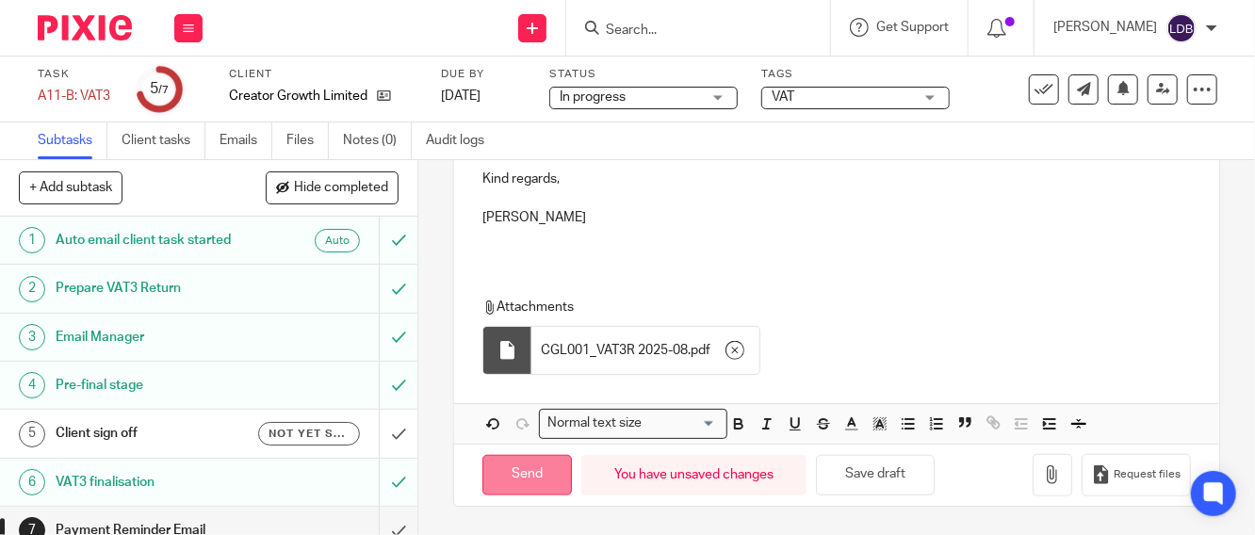
click at [508, 484] on input "Send" at bounding box center [526, 475] width 89 height 41
type input "Sent"
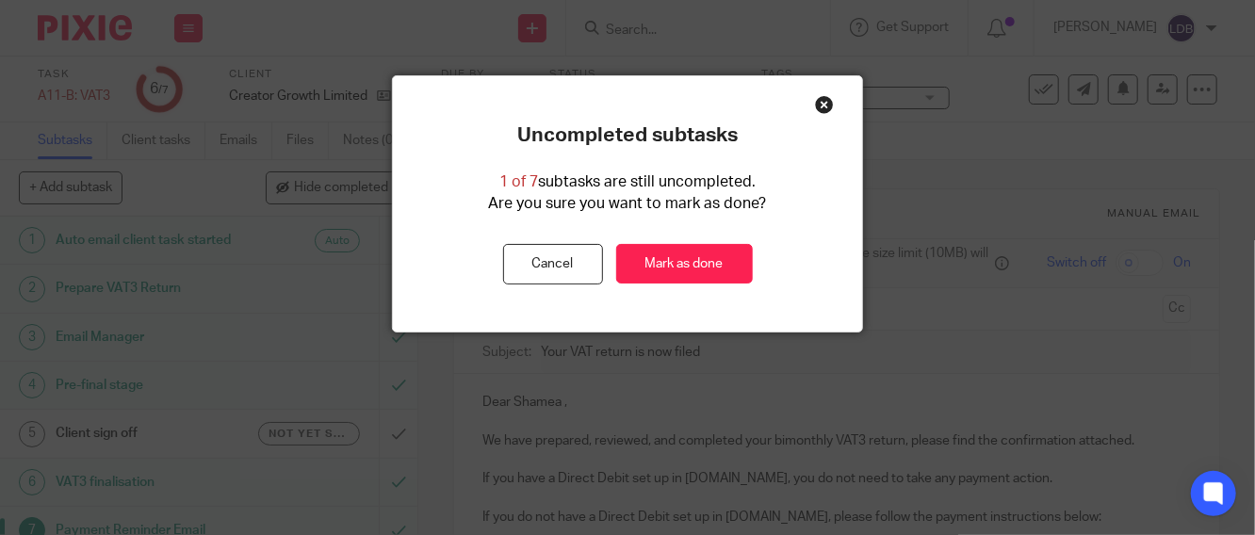
scroll to position [20, 0]
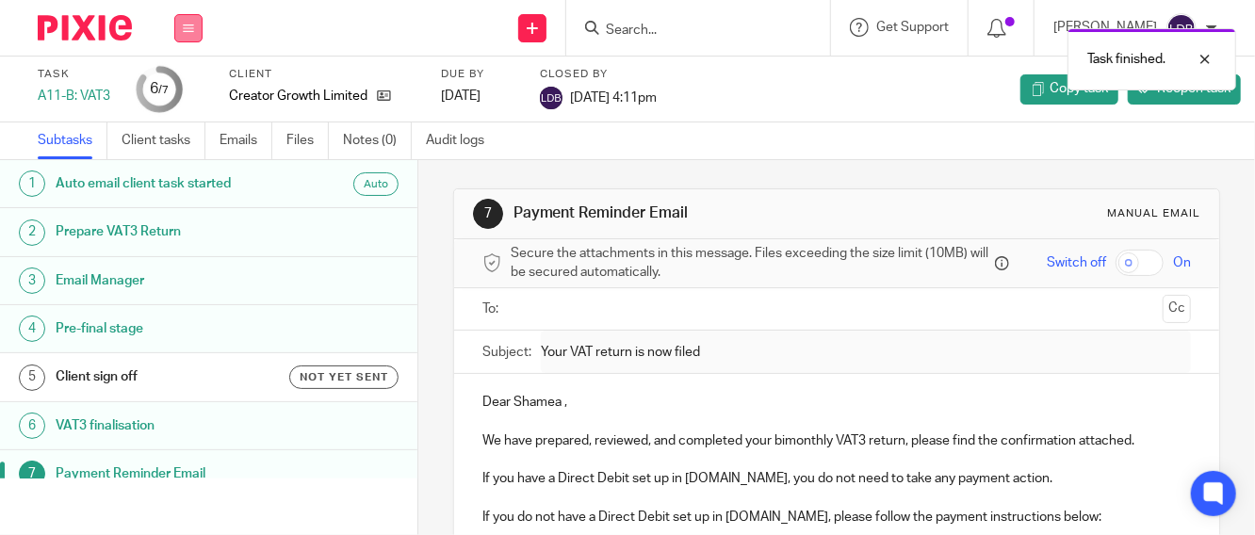
click at [187, 31] on icon at bounding box center [188, 28] width 11 height 11
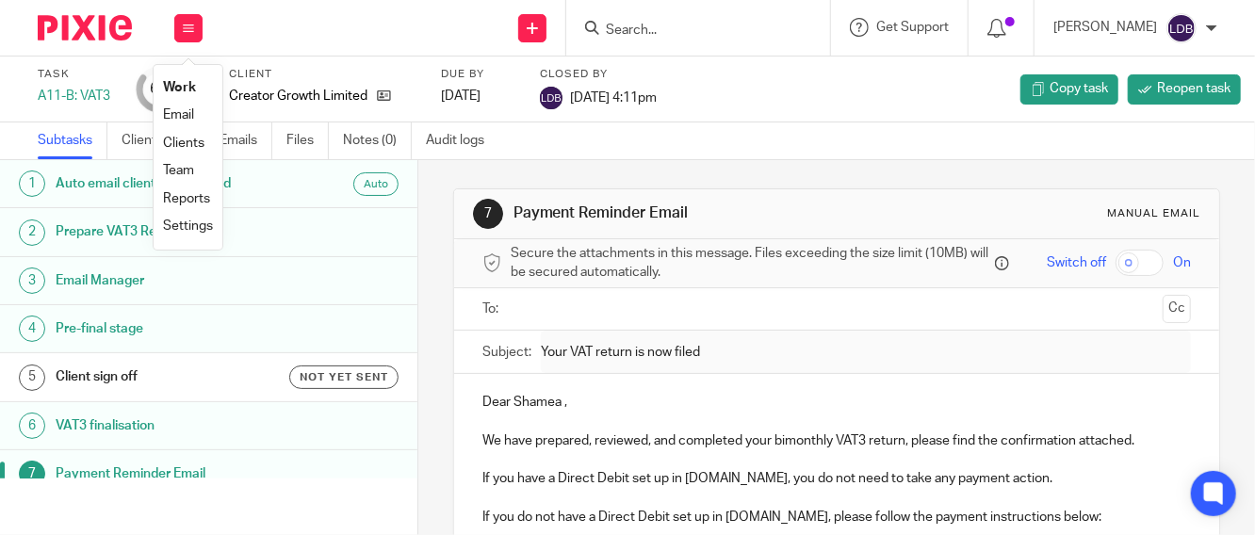
click at [188, 141] on link "Clients" at bounding box center [183, 143] width 41 height 13
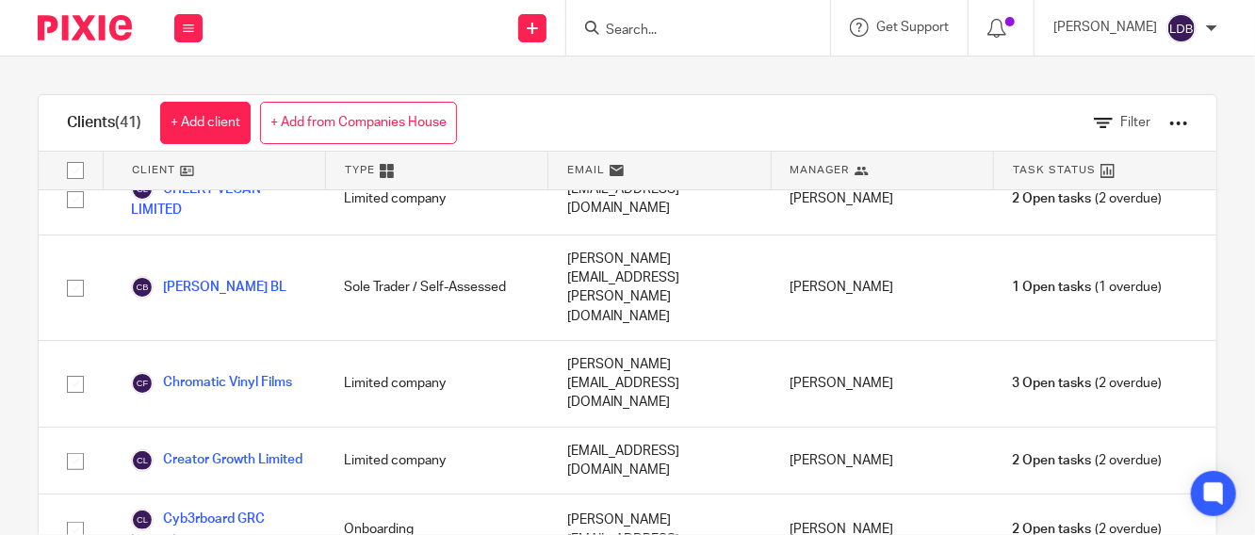
scroll to position [697, 0]
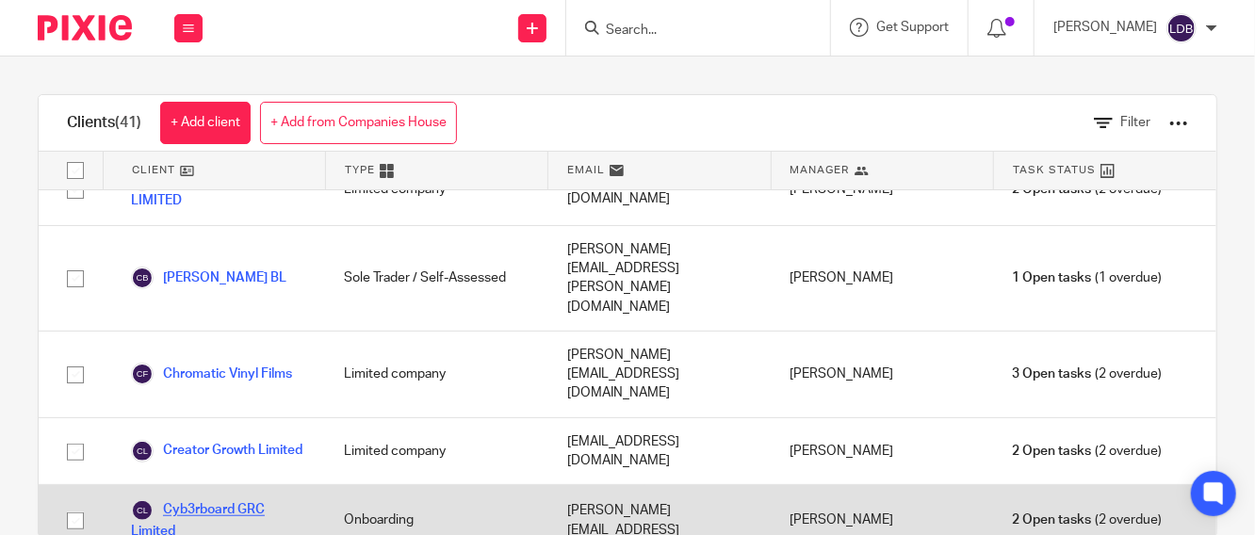
click at [197, 499] on link "Cyb3rboard GRC Limited" at bounding box center [218, 519] width 175 height 41
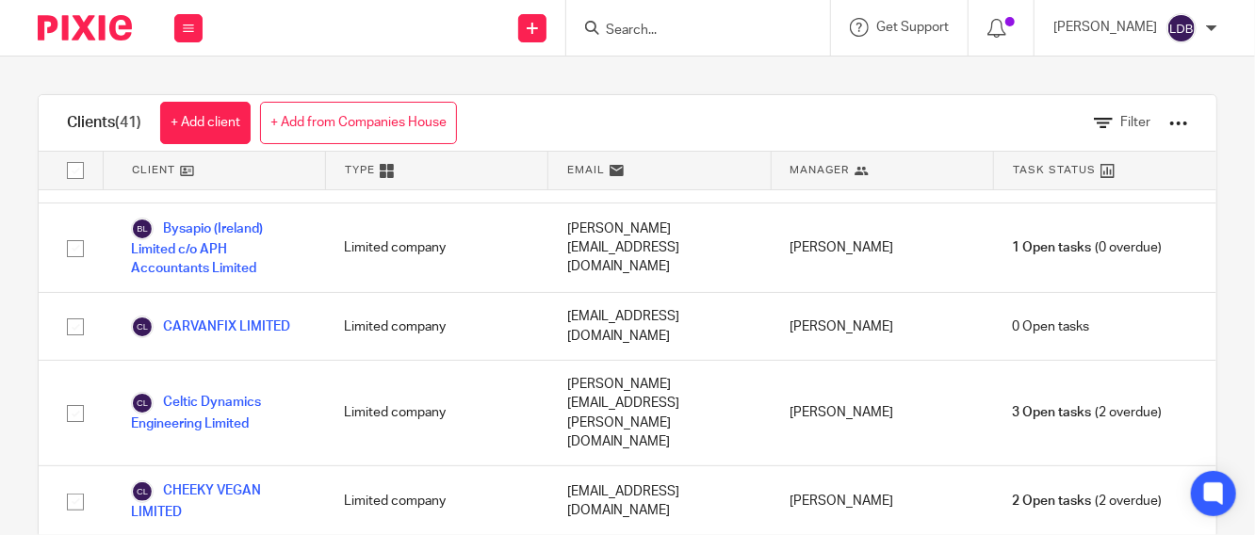
scroll to position [627, 0]
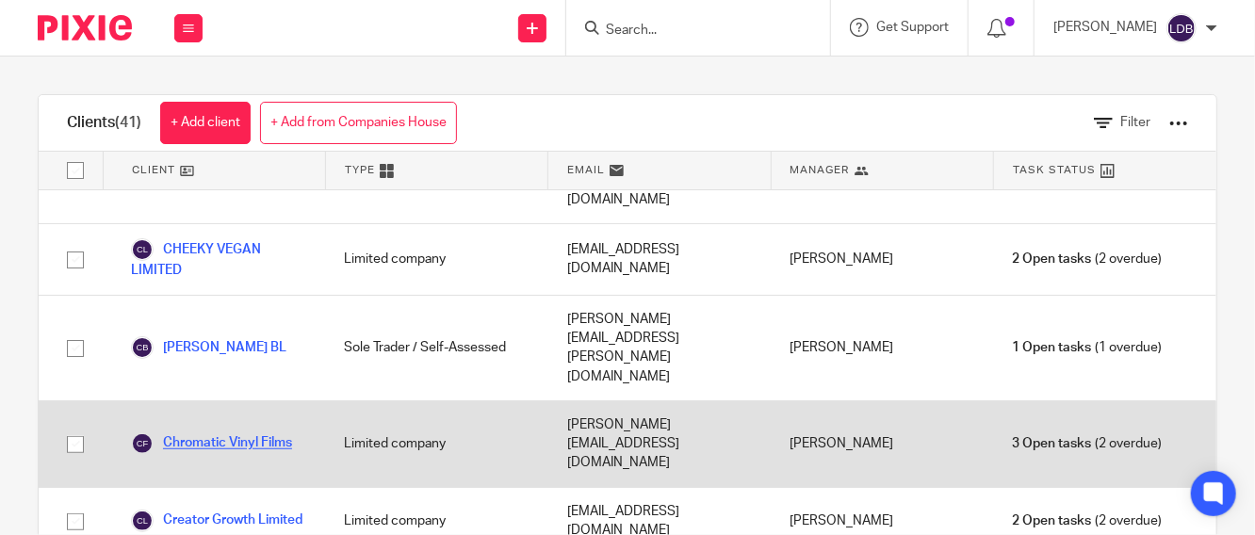
click at [216, 432] on link "Chromatic Vinyl Films" at bounding box center [211, 443] width 161 height 23
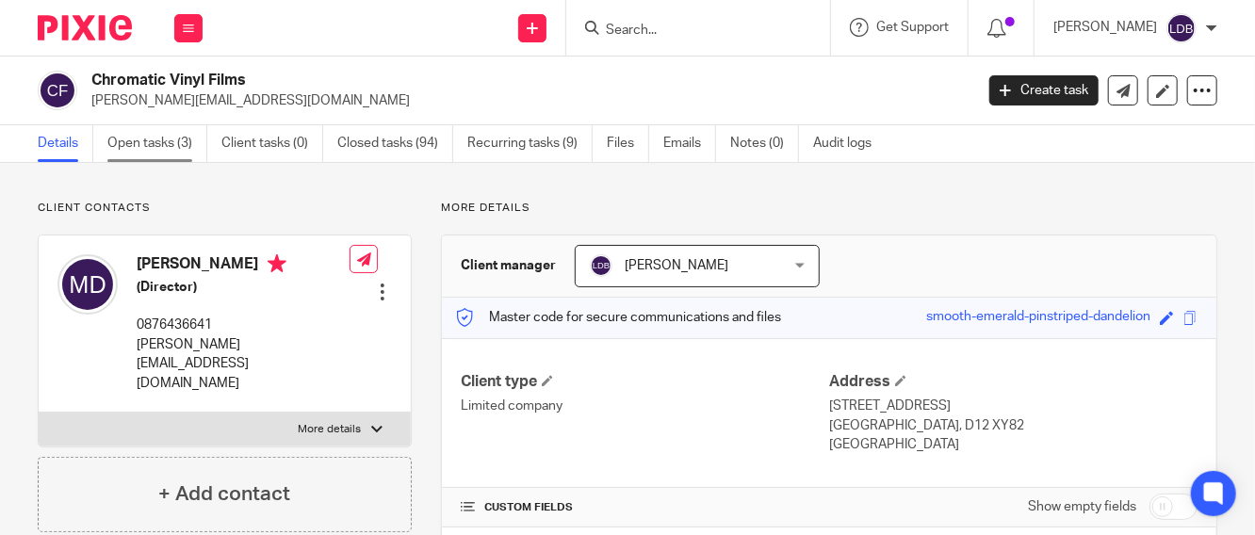
click at [158, 146] on link "Open tasks (3)" at bounding box center [157, 143] width 100 height 37
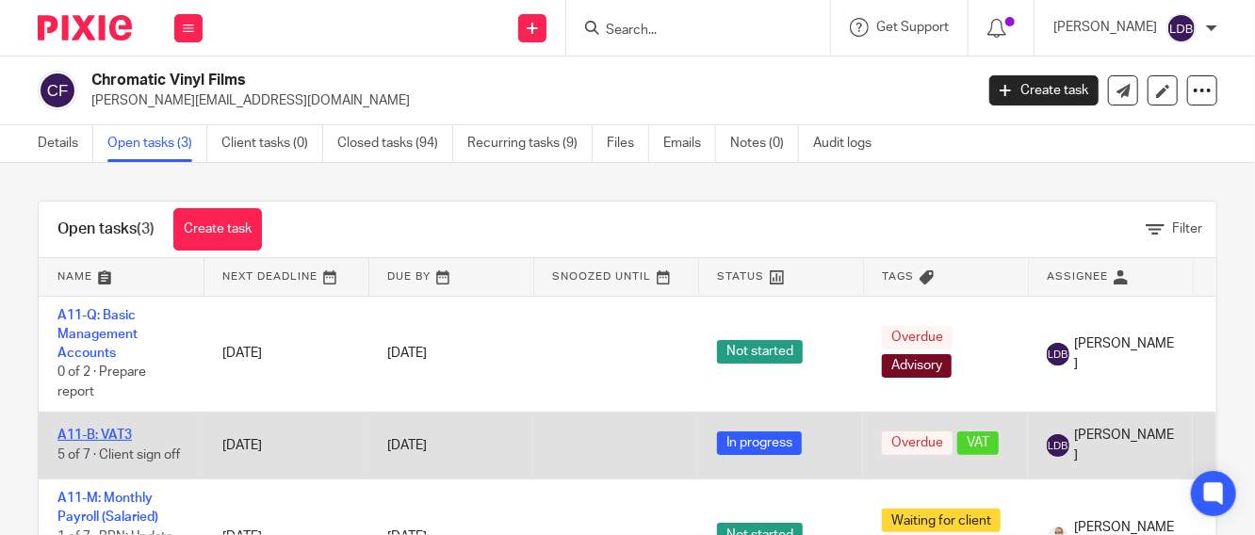
scroll to position [3, 0]
click at [104, 433] on link "A11-B: VAT3" at bounding box center [94, 435] width 74 height 13
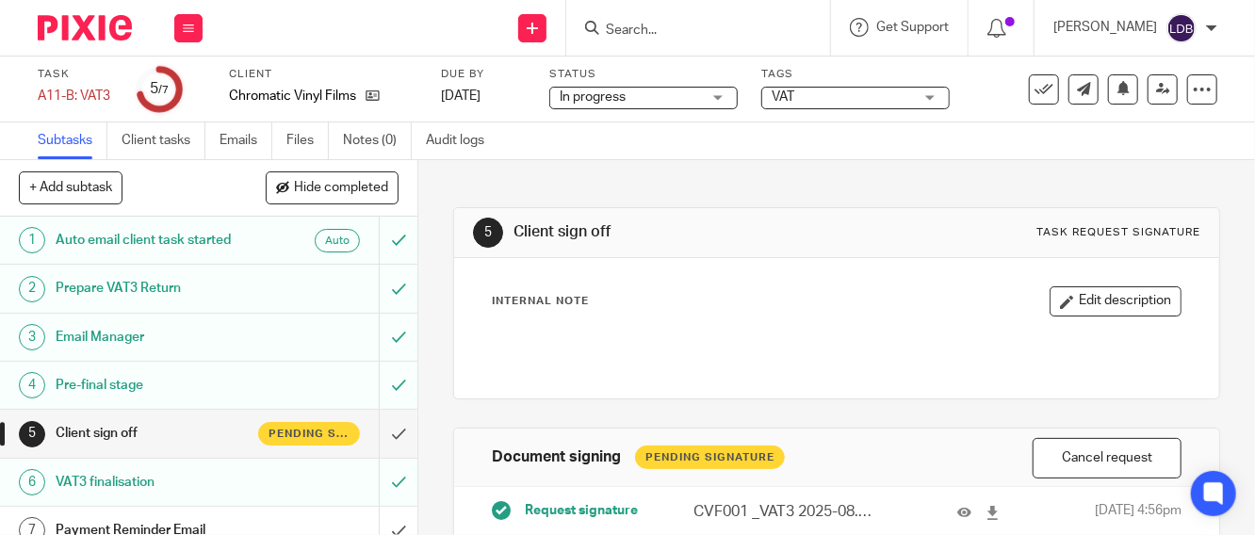
scroll to position [20, 0]
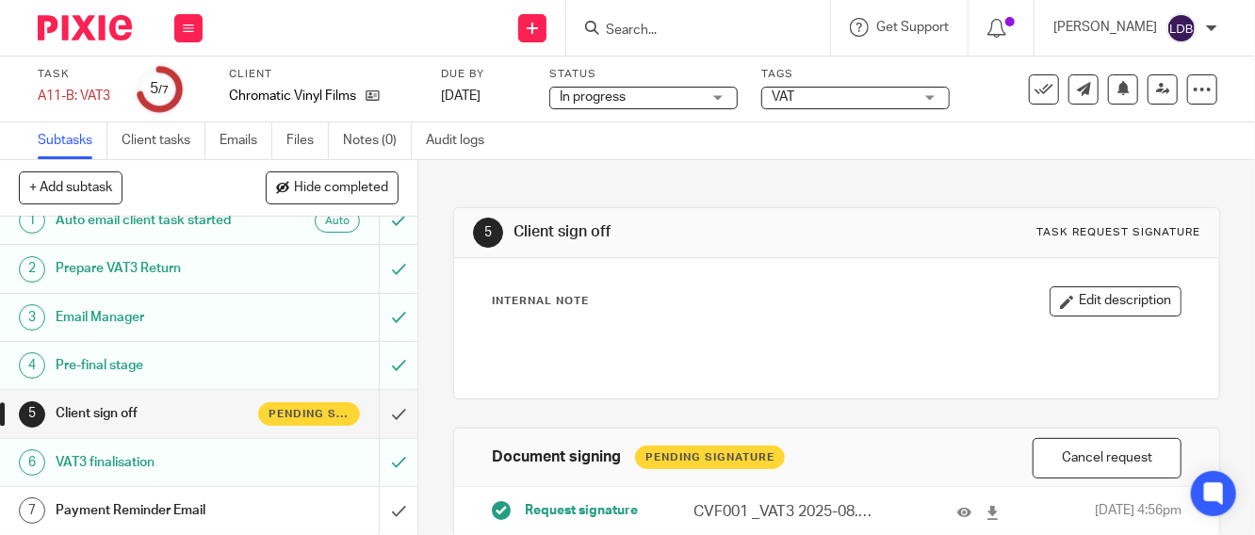
click at [238, 509] on h1 "Payment Reminder Email" at bounding box center [157, 510] width 203 height 28
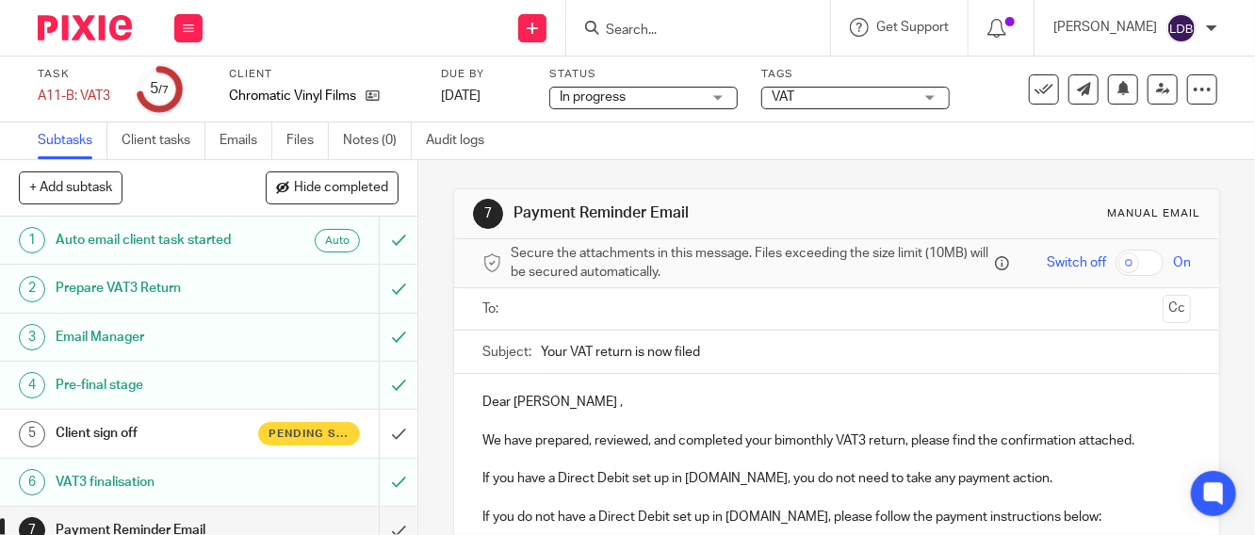
click at [517, 311] on input "text" at bounding box center [836, 310] width 638 height 22
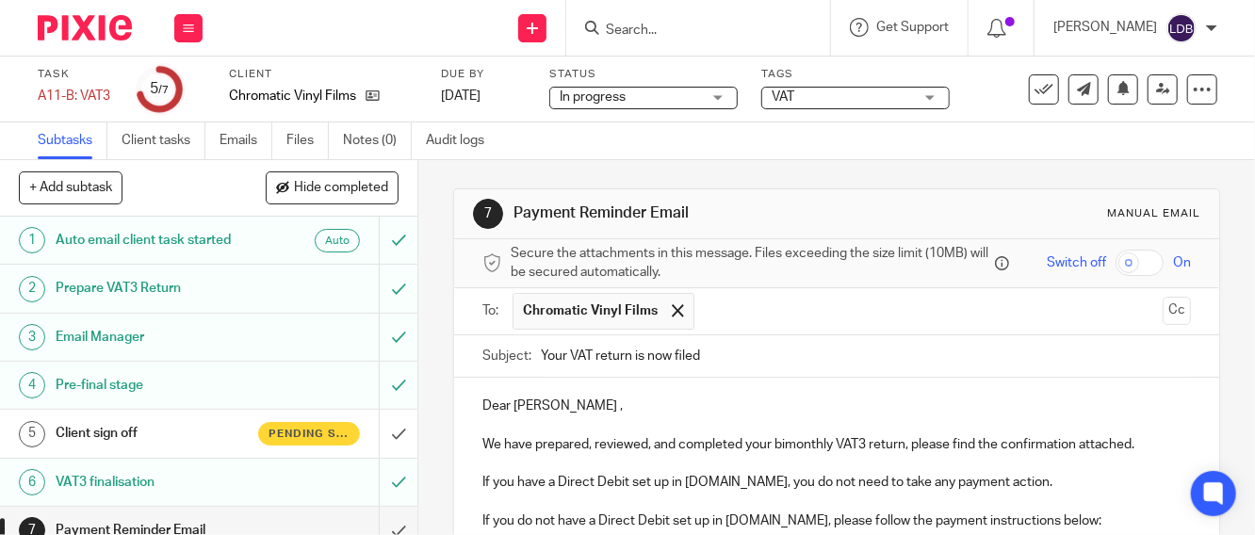
click at [541, 361] on input "Your VAT return is now filed" at bounding box center [866, 356] width 650 height 42
click at [792, 368] on input "CHR001 || Your VAT return is now filed" at bounding box center [866, 356] width 650 height 42
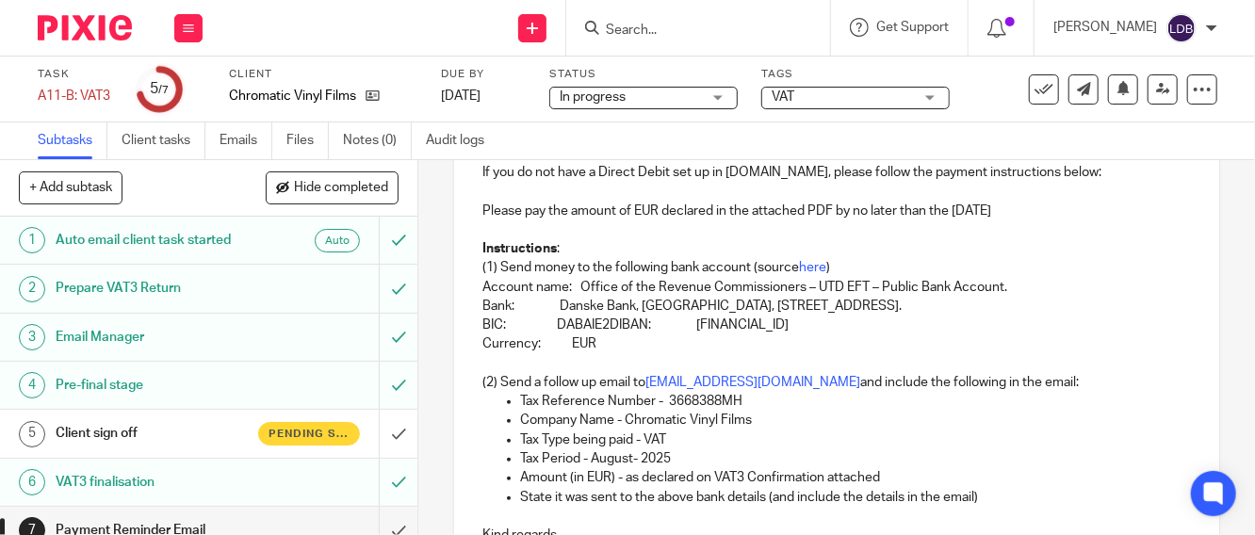
scroll to position [605, 0]
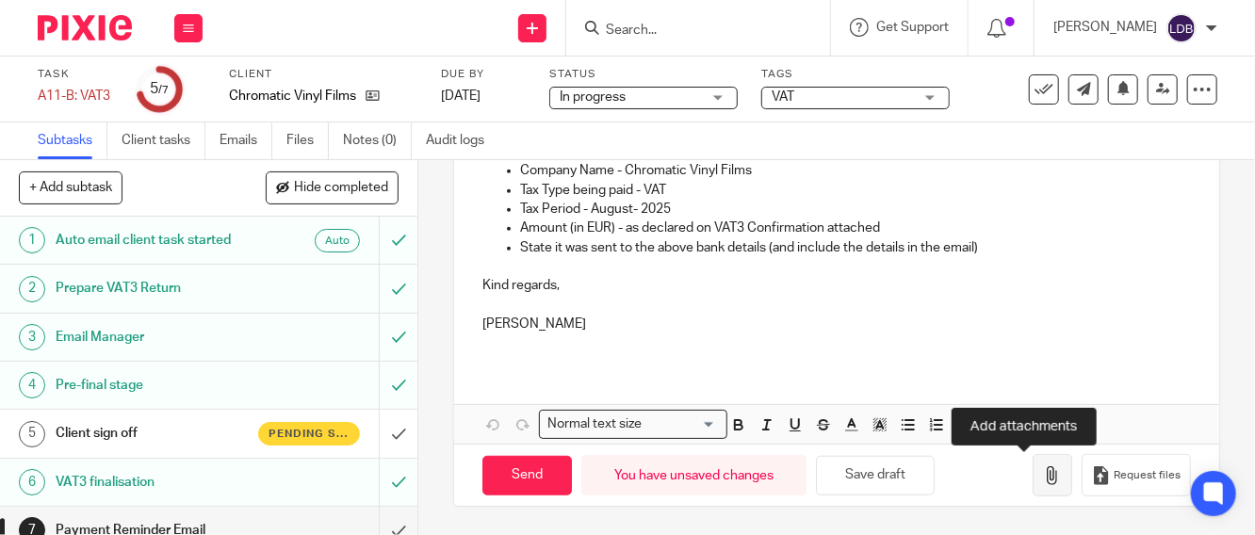
type input "CHR001 || Your VAT return is now filed 2025-08"
click at [1043, 477] on icon "button" at bounding box center [1052, 475] width 19 height 19
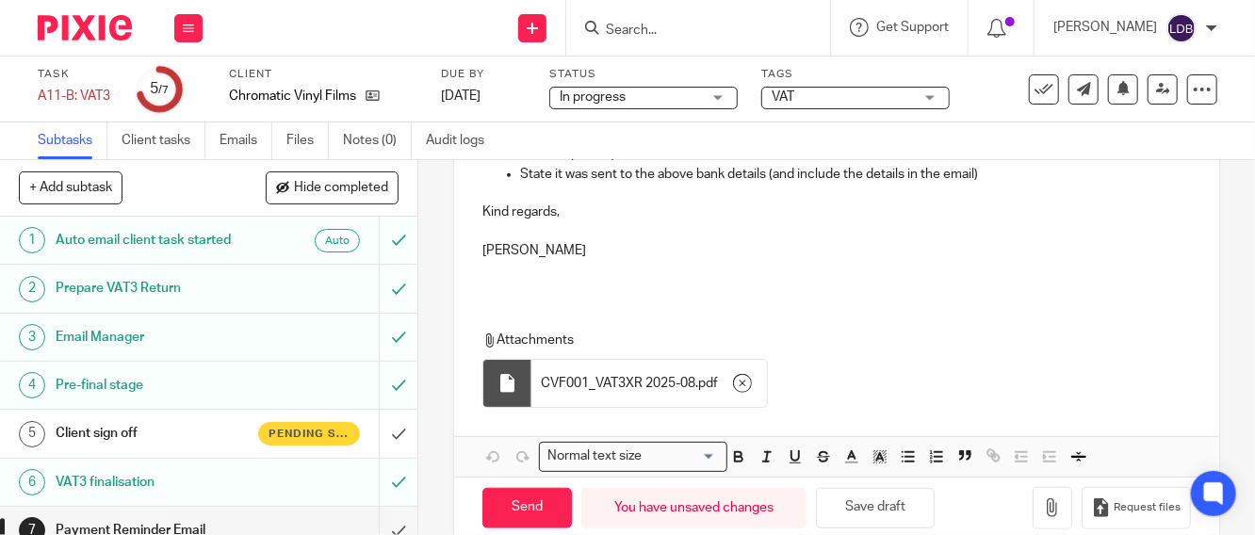
scroll to position [710, 0]
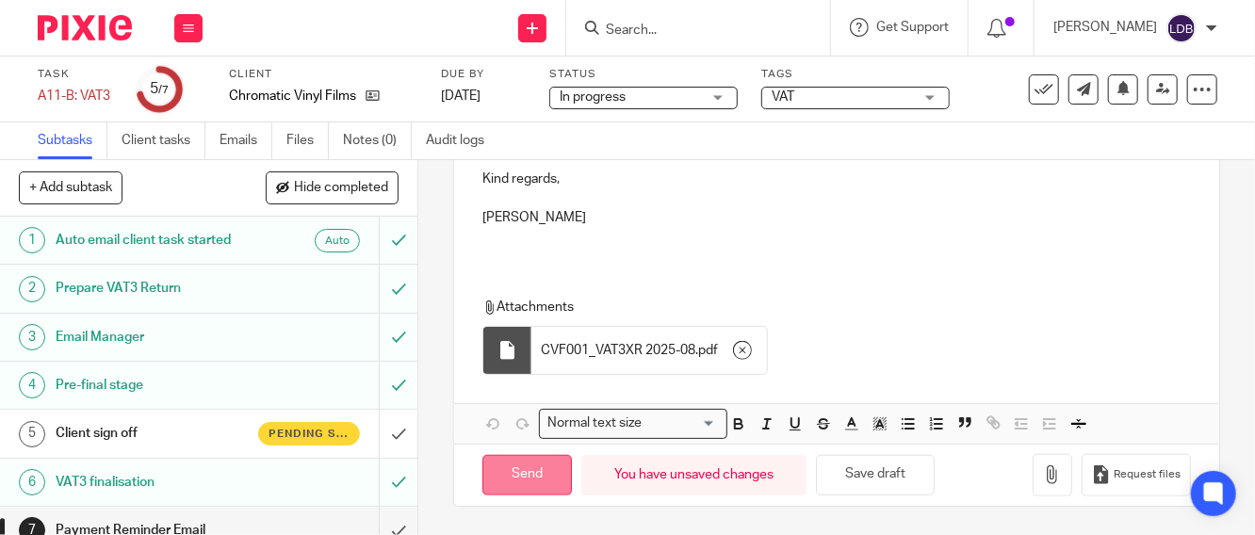
click at [509, 473] on input "Send" at bounding box center [526, 475] width 89 height 41
type input "Sent"
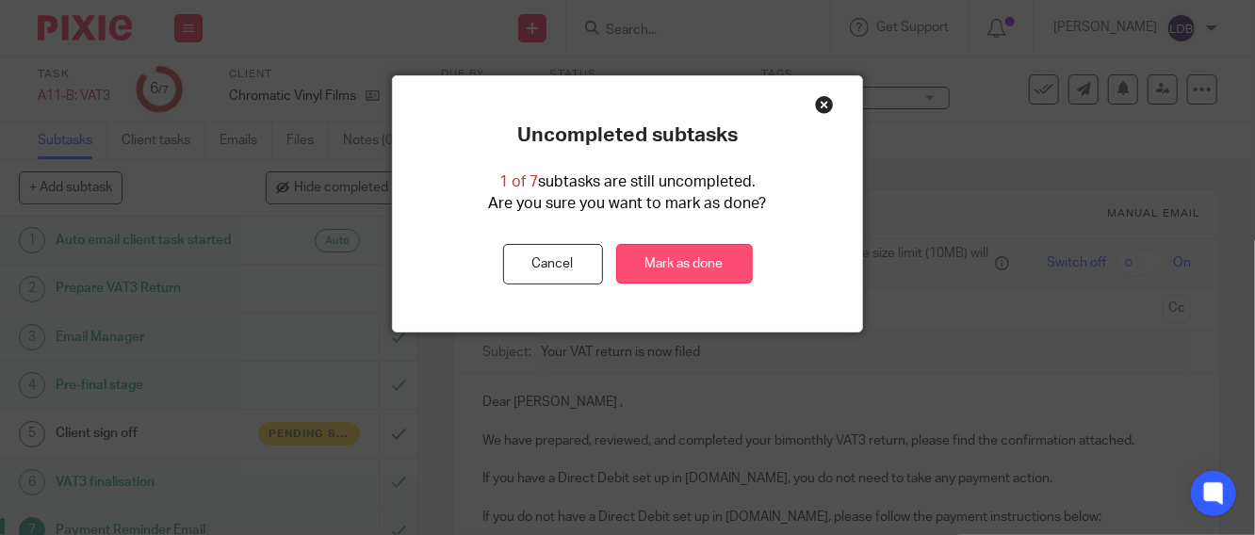
click at [636, 257] on link "Mark as done" at bounding box center [684, 264] width 137 height 41
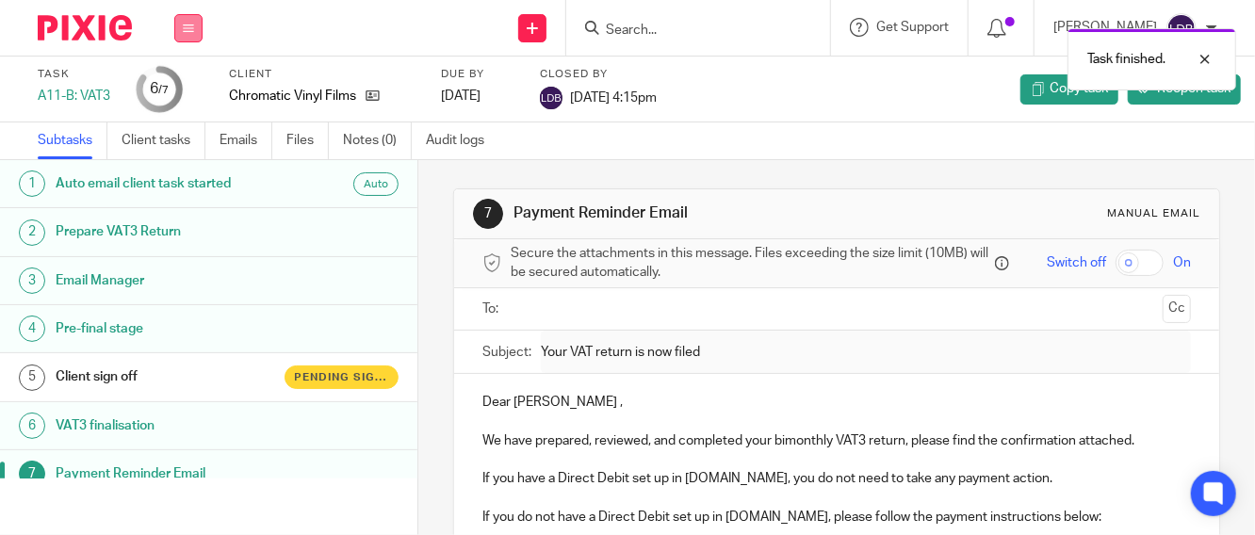
click at [191, 33] on button at bounding box center [188, 28] width 28 height 28
click at [175, 146] on link "Clients" at bounding box center [183, 143] width 41 height 13
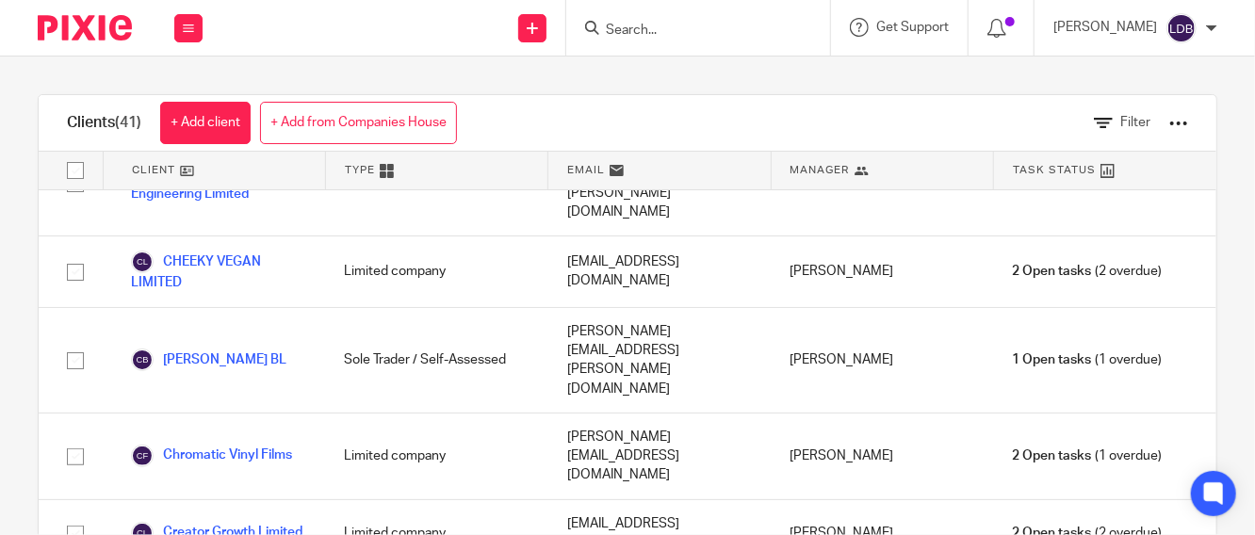
scroll to position [627, 0]
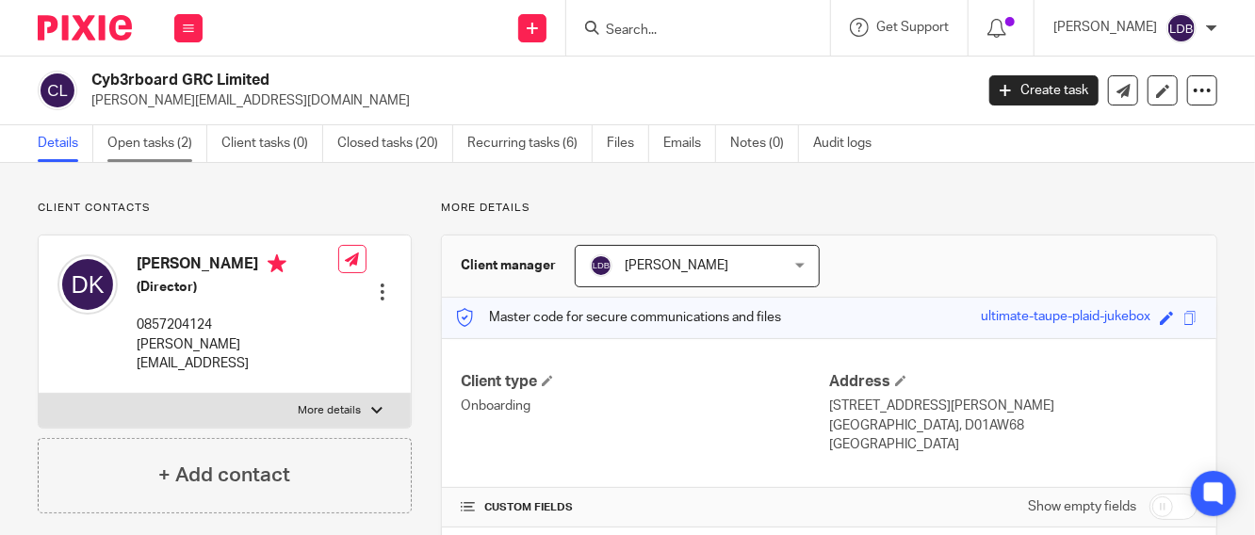
click at [146, 146] on link "Open tasks (2)" at bounding box center [157, 143] width 100 height 37
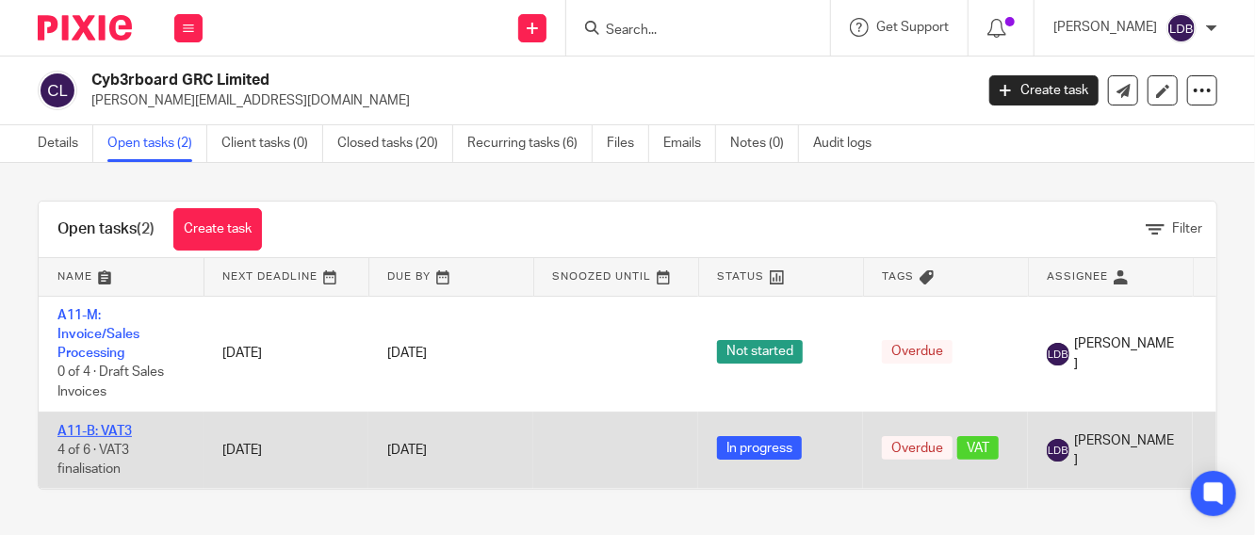
click at [97, 431] on link "A11-B: VAT3" at bounding box center [94, 431] width 74 height 13
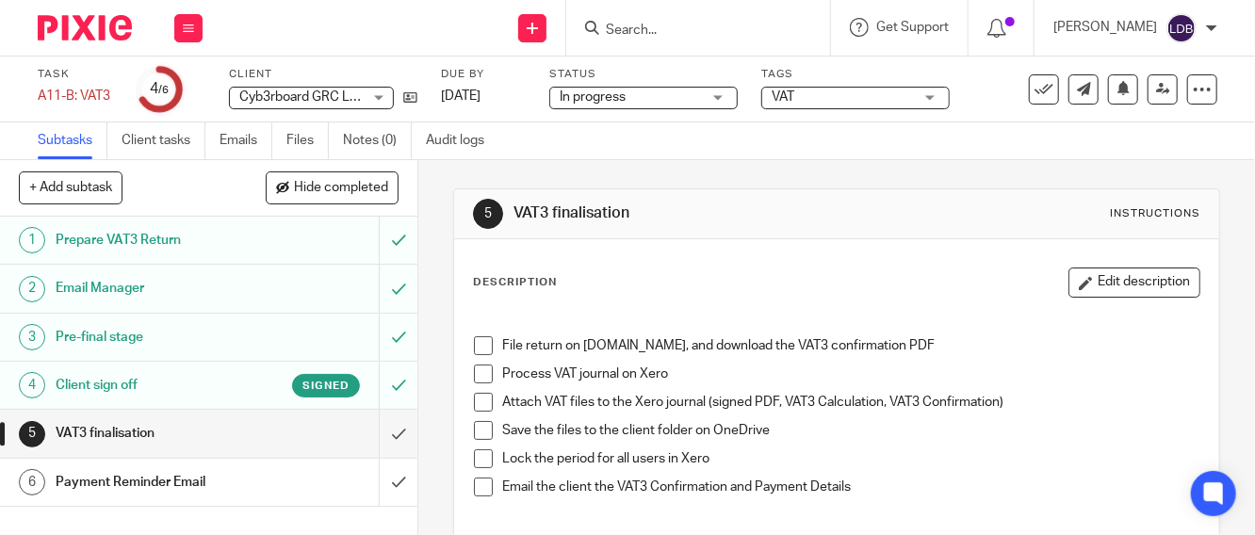
click at [172, 440] on h1 "VAT3 finalisation" at bounding box center [157, 433] width 203 height 28
click at [481, 341] on span at bounding box center [483, 345] width 19 height 19
click at [480, 372] on span at bounding box center [483, 374] width 19 height 19
click at [480, 404] on span at bounding box center [483, 402] width 19 height 19
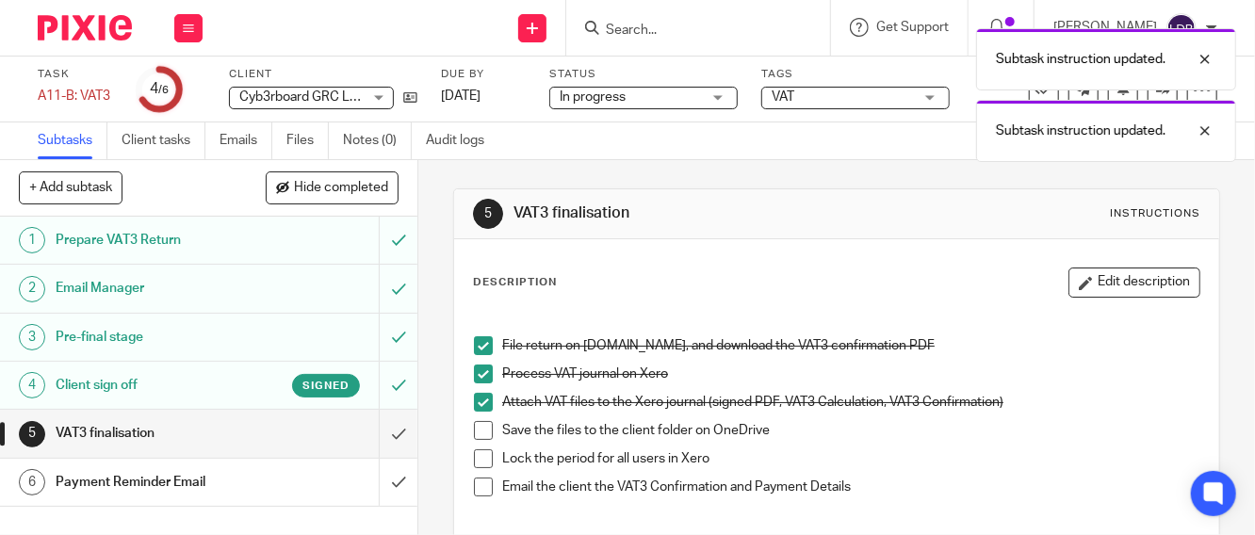
click at [483, 430] on span at bounding box center [483, 430] width 19 height 19
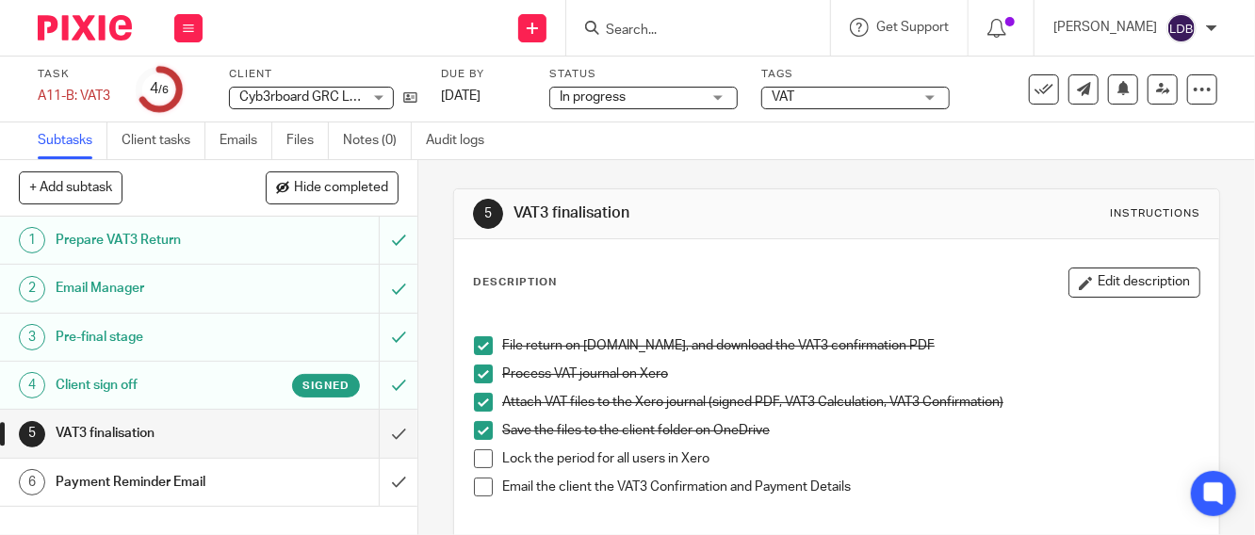
drag, startPoint x: 471, startPoint y: 450, endPoint x: 475, endPoint y: 464, distance: 14.6
click at [474, 450] on span at bounding box center [483, 458] width 19 height 19
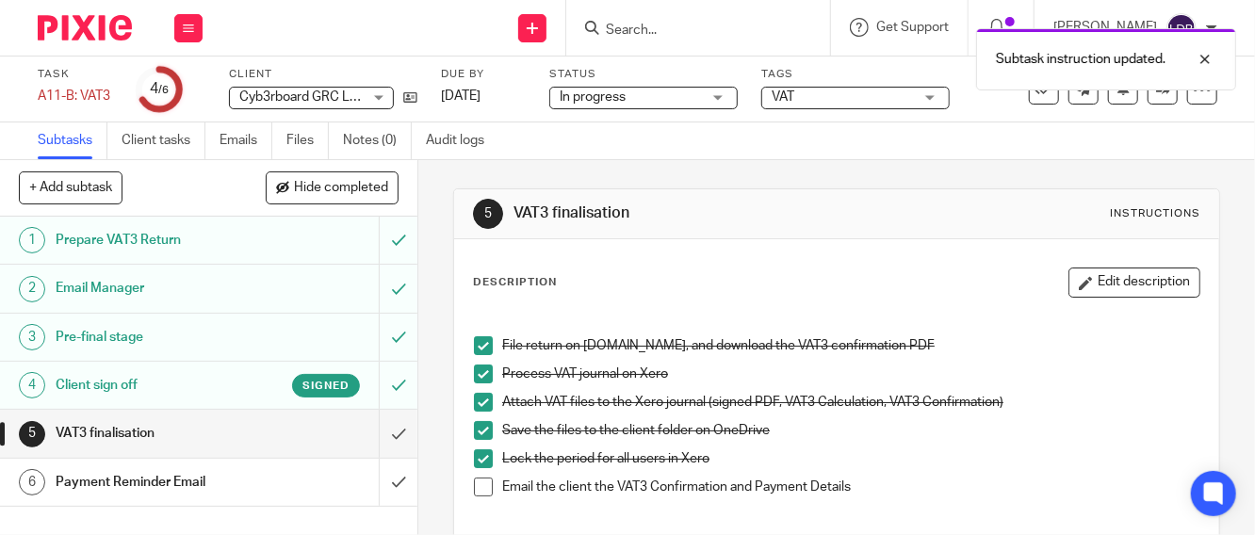
click at [478, 484] on span at bounding box center [483, 487] width 19 height 19
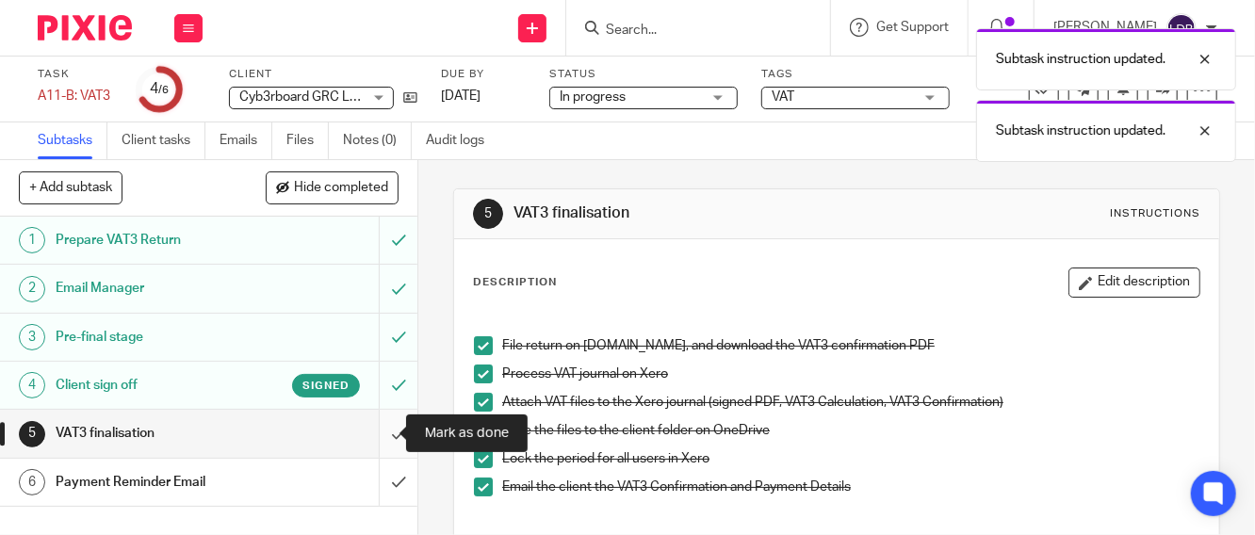
click at [378, 424] on input "submit" at bounding box center [208, 433] width 417 height 47
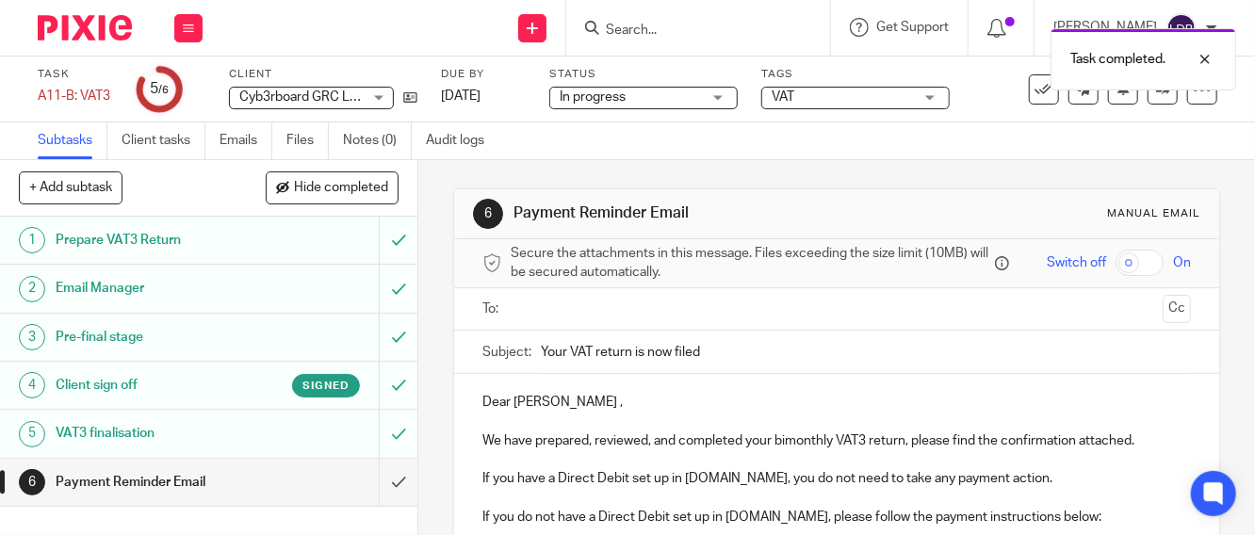
click at [198, 480] on h1 "Payment Reminder Email" at bounding box center [157, 482] width 203 height 28
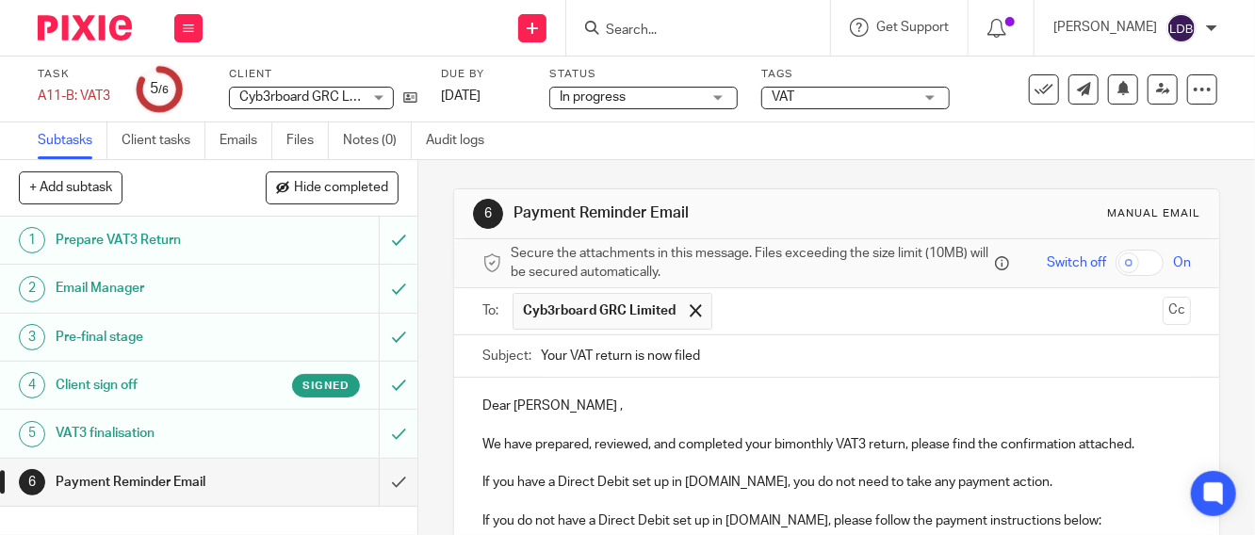
click at [541, 366] on input "Your VAT return is now filed" at bounding box center [866, 356] width 650 height 42
click at [813, 363] on input "CYB001 || Your VAT return is now filed" at bounding box center [866, 356] width 650 height 42
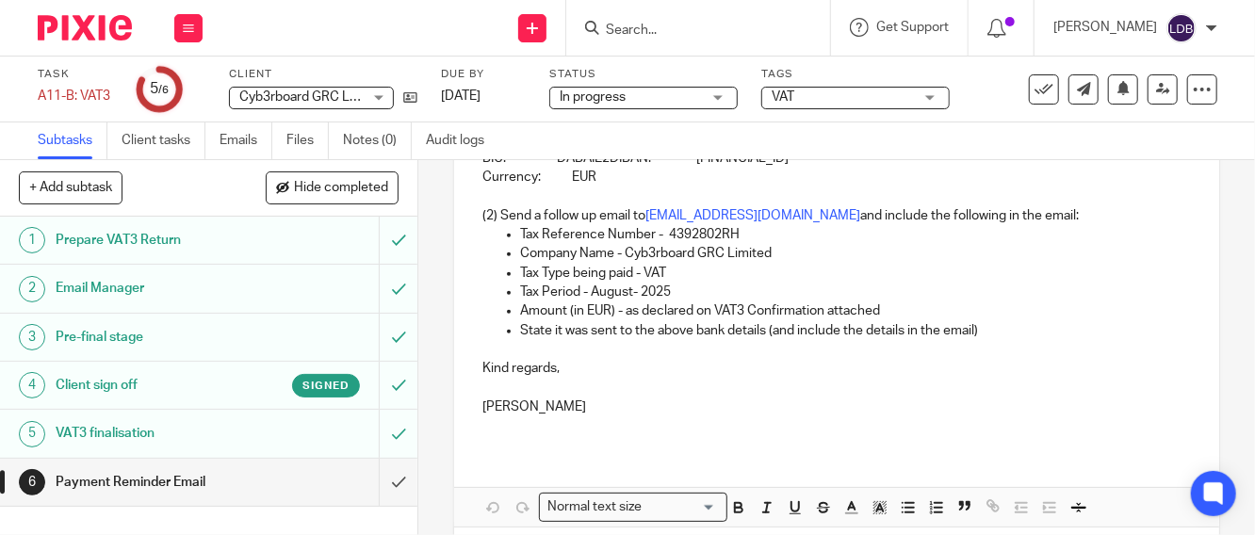
scroll to position [605, 0]
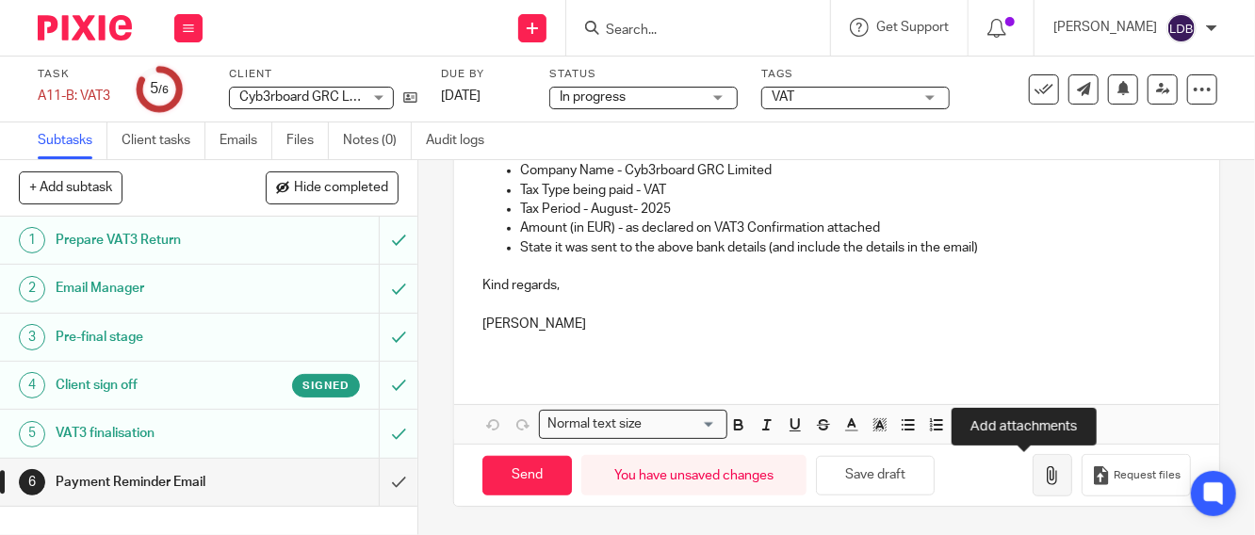
type input "CYB001 || Your VAT return is now filed 2025-08"
click at [1043, 481] on icon "button" at bounding box center [1052, 475] width 19 height 19
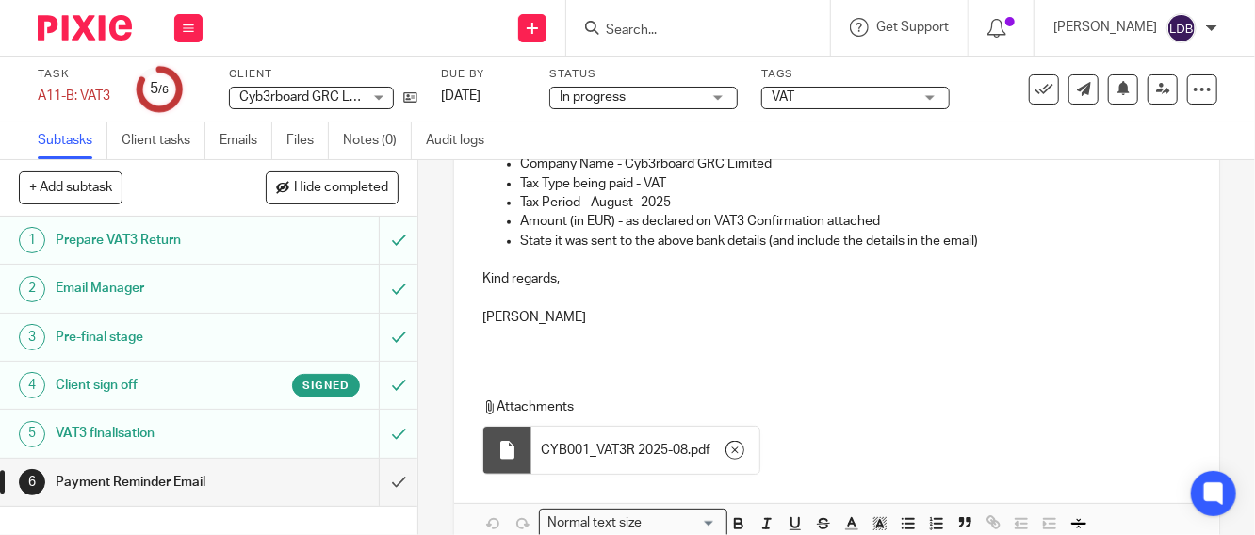
scroll to position [710, 0]
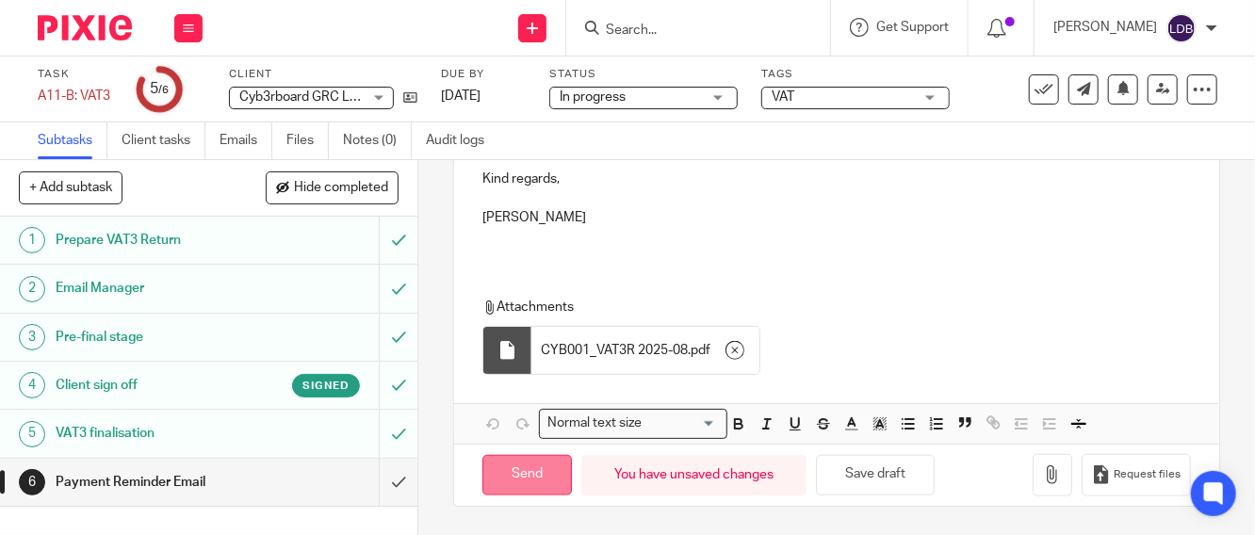
click at [509, 484] on input "Send" at bounding box center [526, 475] width 89 height 41
type input "Sent"
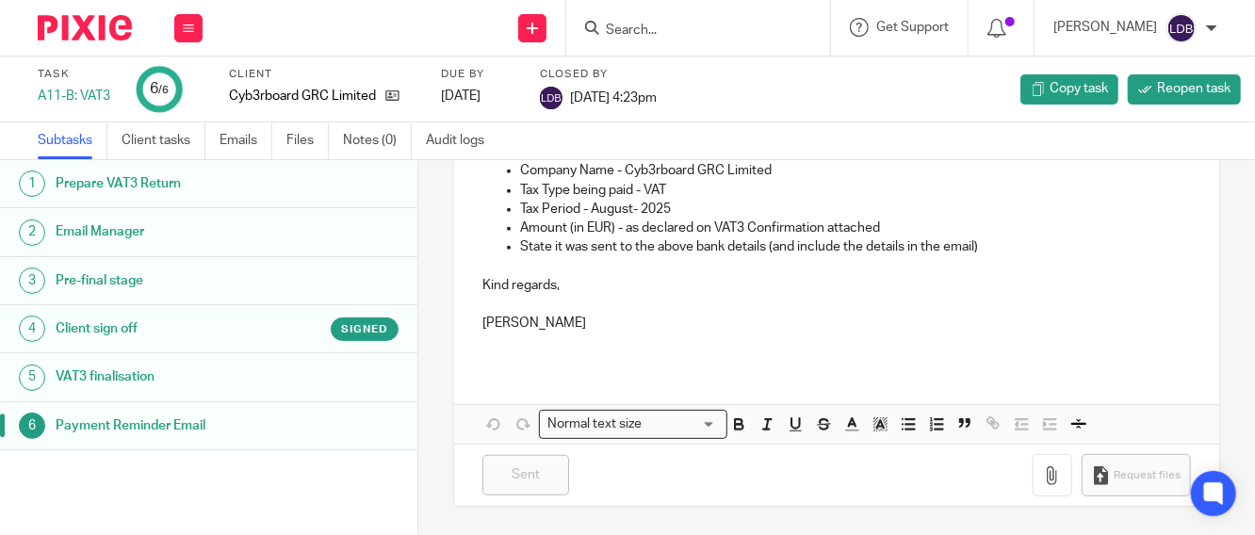
scroll to position [600, 0]
click at [181, 19] on button at bounding box center [188, 28] width 28 height 28
click at [197, 143] on link "Clients" at bounding box center [183, 143] width 41 height 13
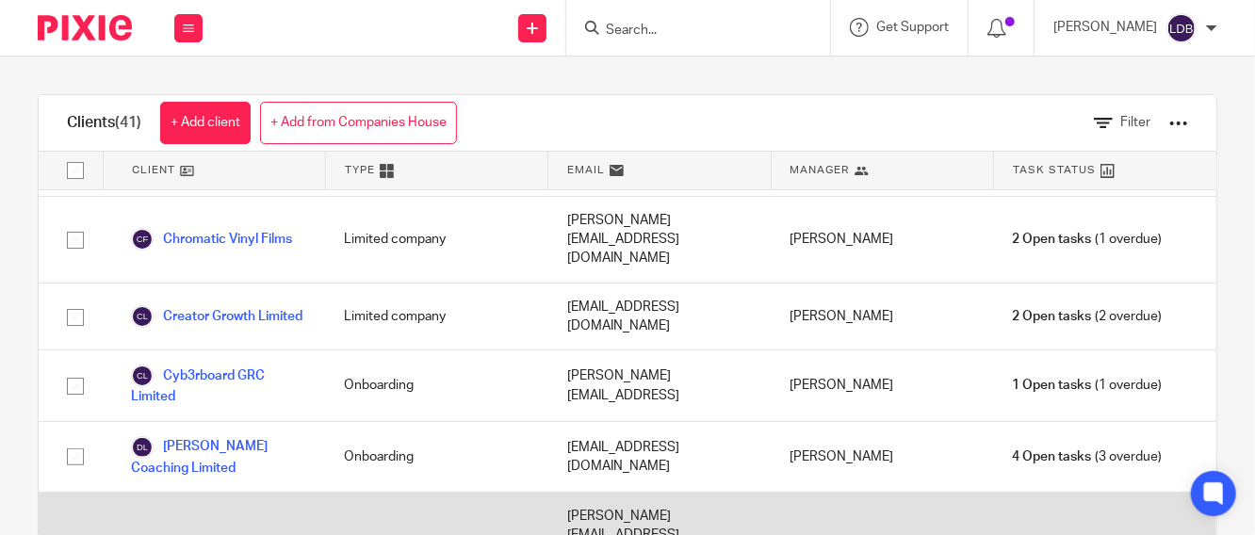
scroll to position [836, 0]
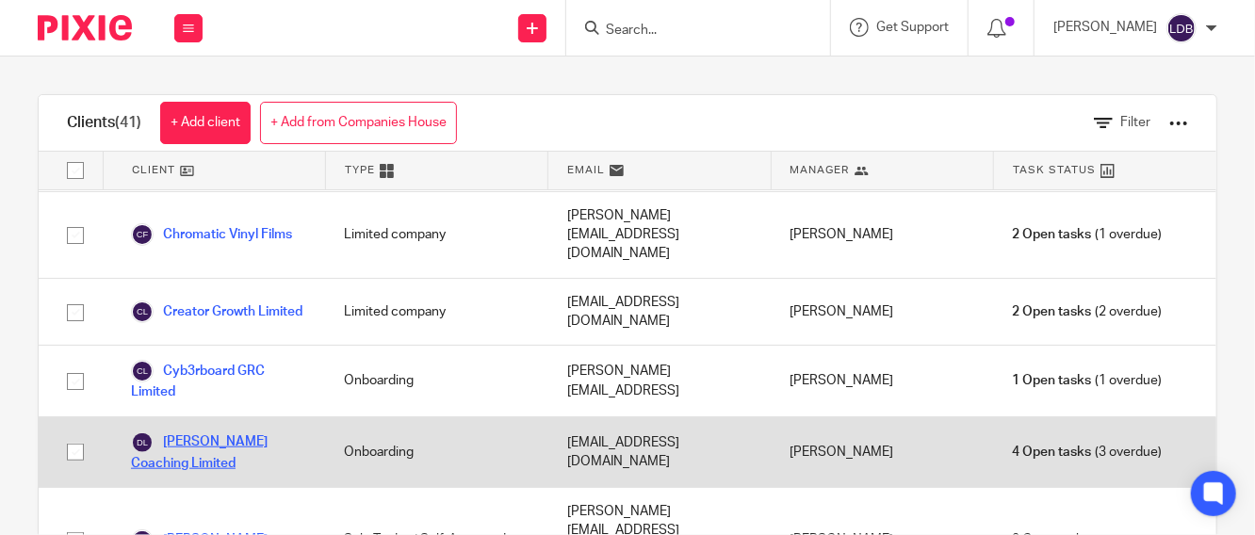
click at [197, 431] on link "[PERSON_NAME] Coaching Limited" at bounding box center [218, 451] width 175 height 41
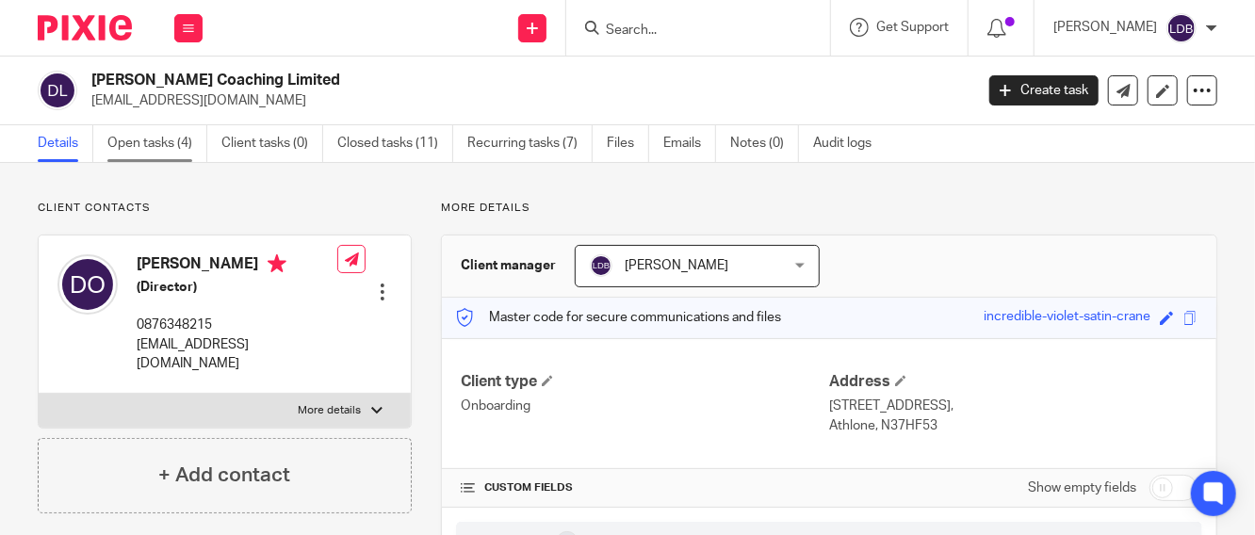
click at [162, 147] on link "Open tasks (4)" at bounding box center [157, 143] width 100 height 37
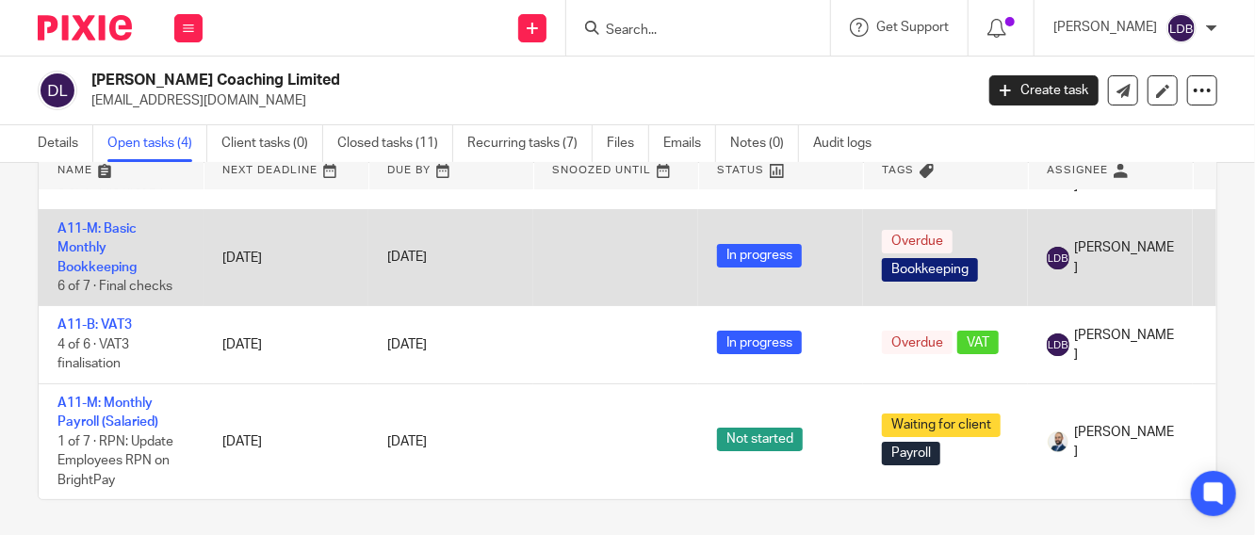
scroll to position [108, 0]
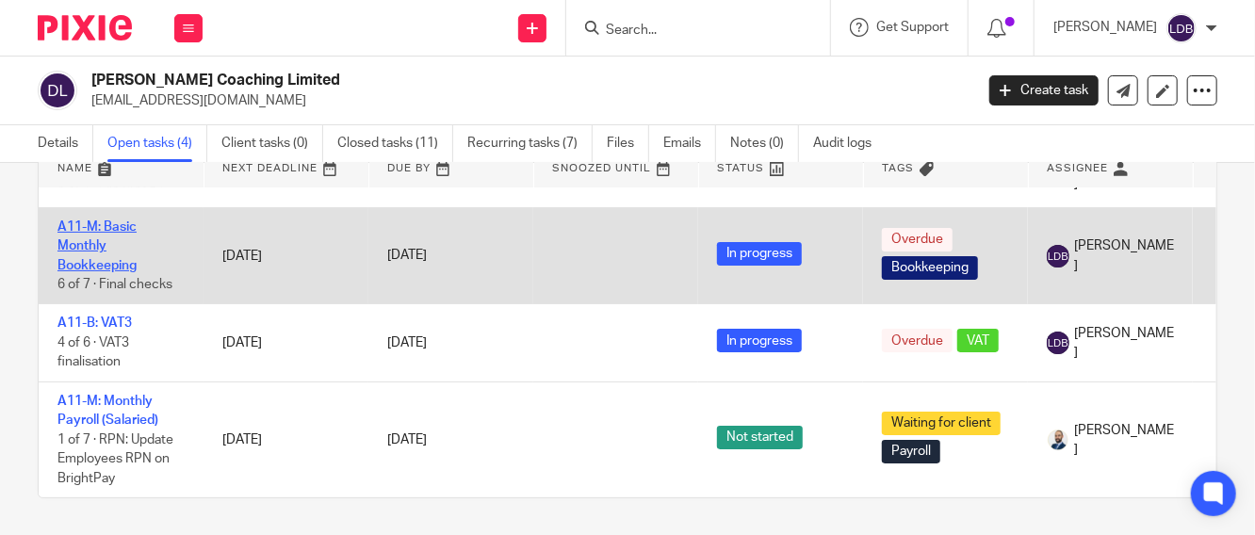
click at [81, 220] on link "A11-M: Basic Monthly Bookkeeping" at bounding box center [96, 246] width 79 height 52
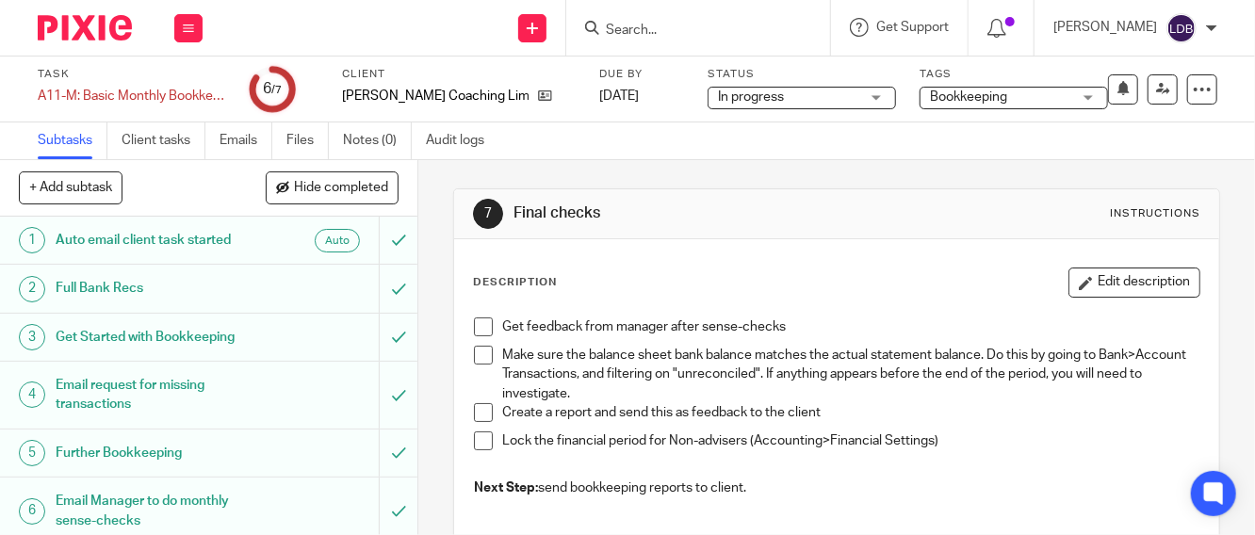
scroll to position [57, 0]
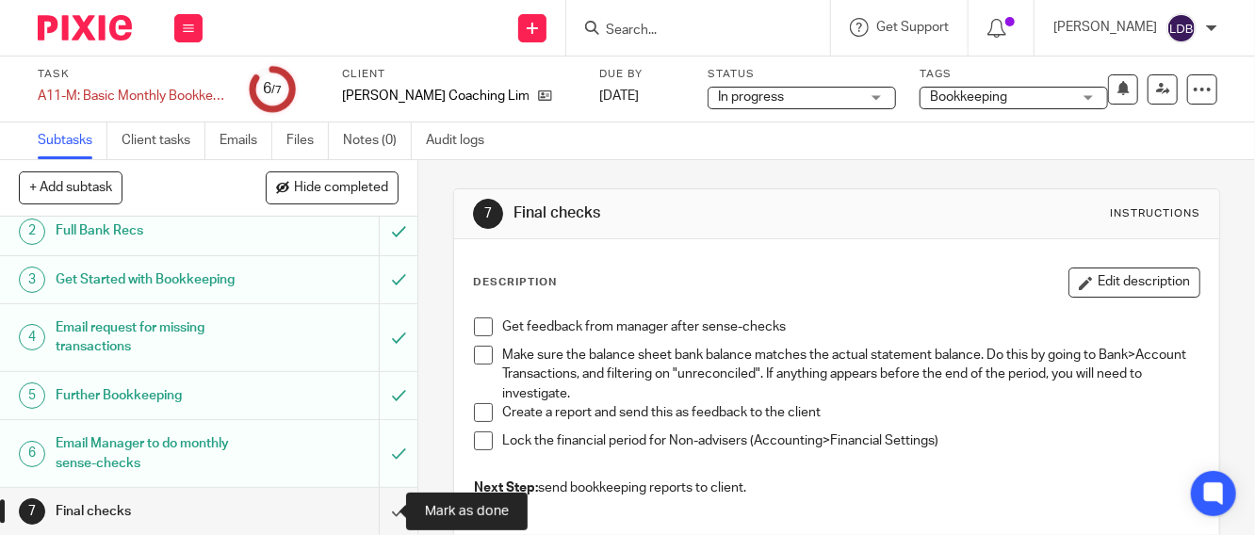
drag, startPoint x: 378, startPoint y: 511, endPoint x: 401, endPoint y: 487, distance: 33.3
click at [378, 510] on input "submit" at bounding box center [208, 511] width 417 height 47
click at [474, 319] on span at bounding box center [483, 326] width 19 height 19
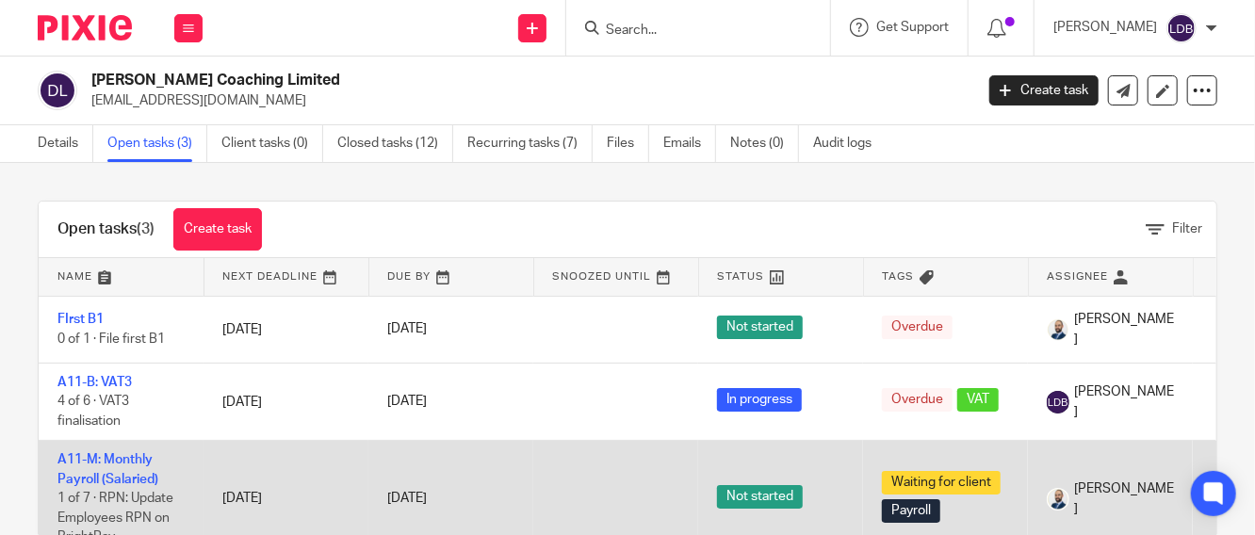
scroll to position [73, 0]
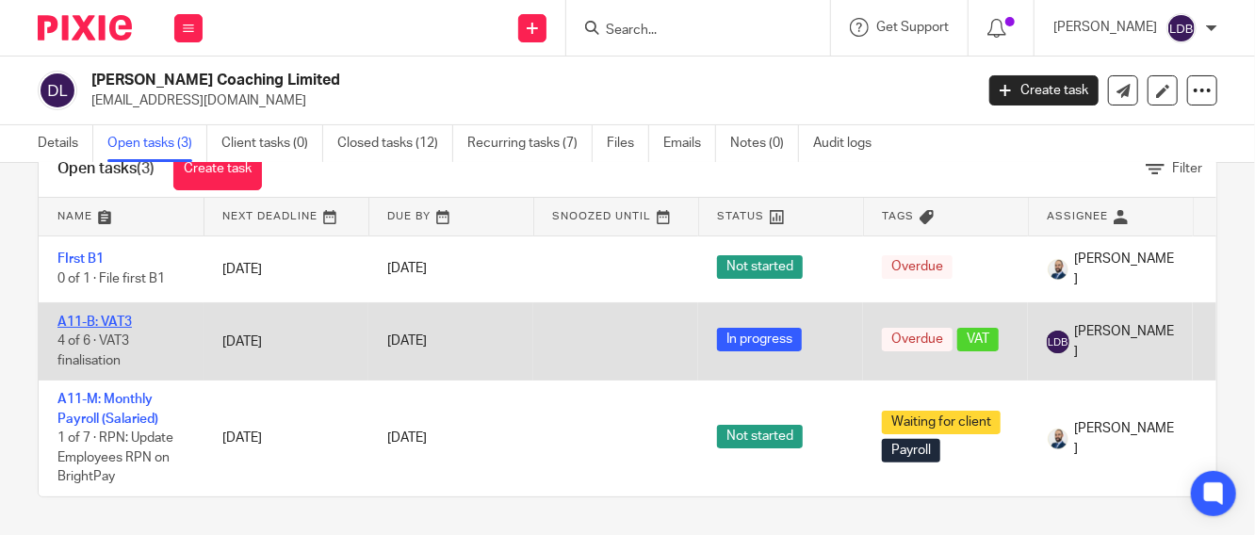
click at [108, 316] on link "A11-B: VAT3" at bounding box center [94, 322] width 74 height 13
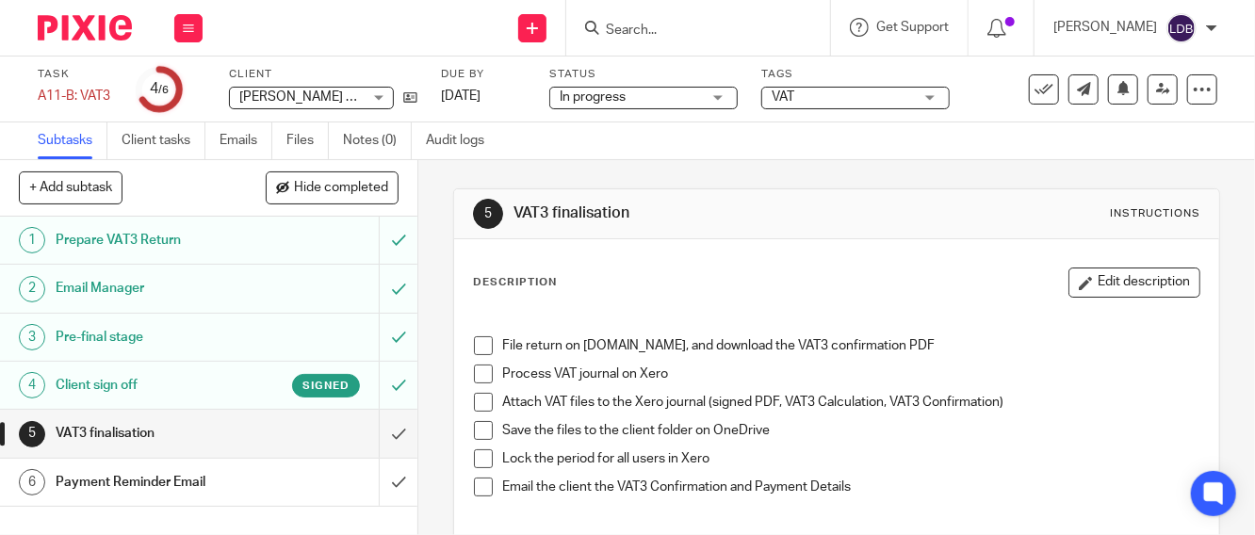
click at [295, 430] on div "VAT3 finalisation" at bounding box center [208, 433] width 304 height 28
click at [474, 347] on span at bounding box center [483, 345] width 19 height 19
click at [482, 370] on span at bounding box center [483, 374] width 19 height 19
click at [478, 402] on span at bounding box center [483, 402] width 19 height 19
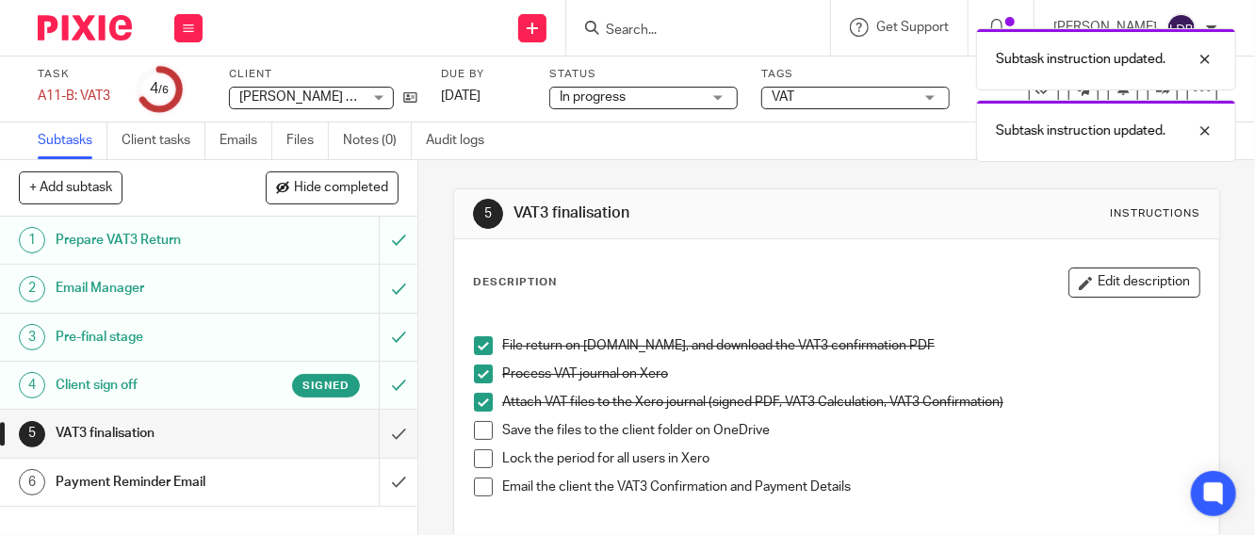
click at [474, 430] on span at bounding box center [483, 430] width 19 height 19
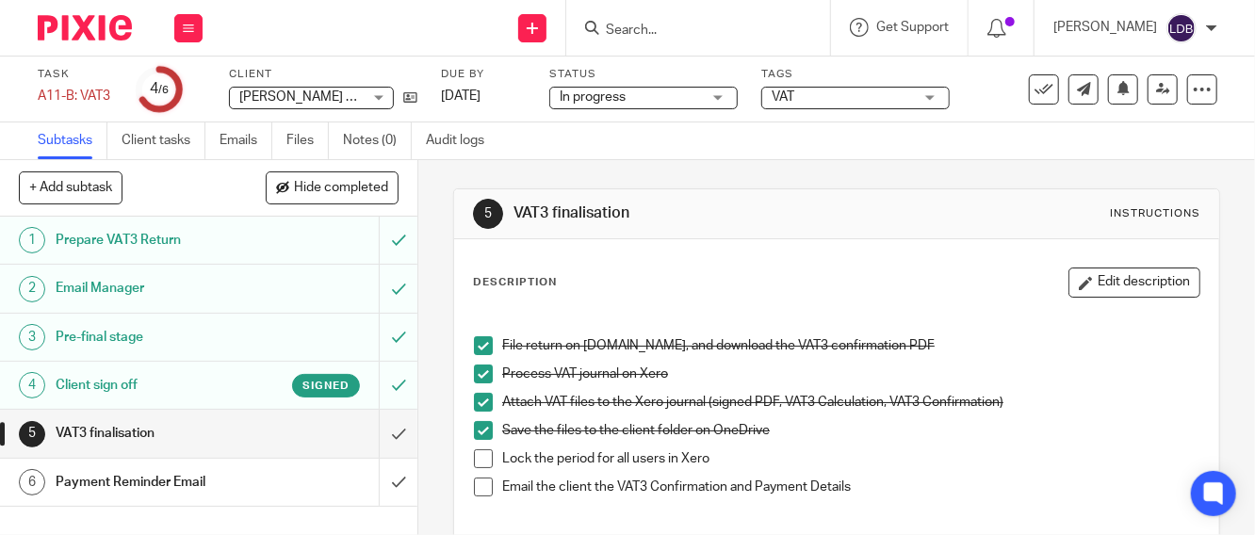
click at [477, 463] on span at bounding box center [483, 458] width 19 height 19
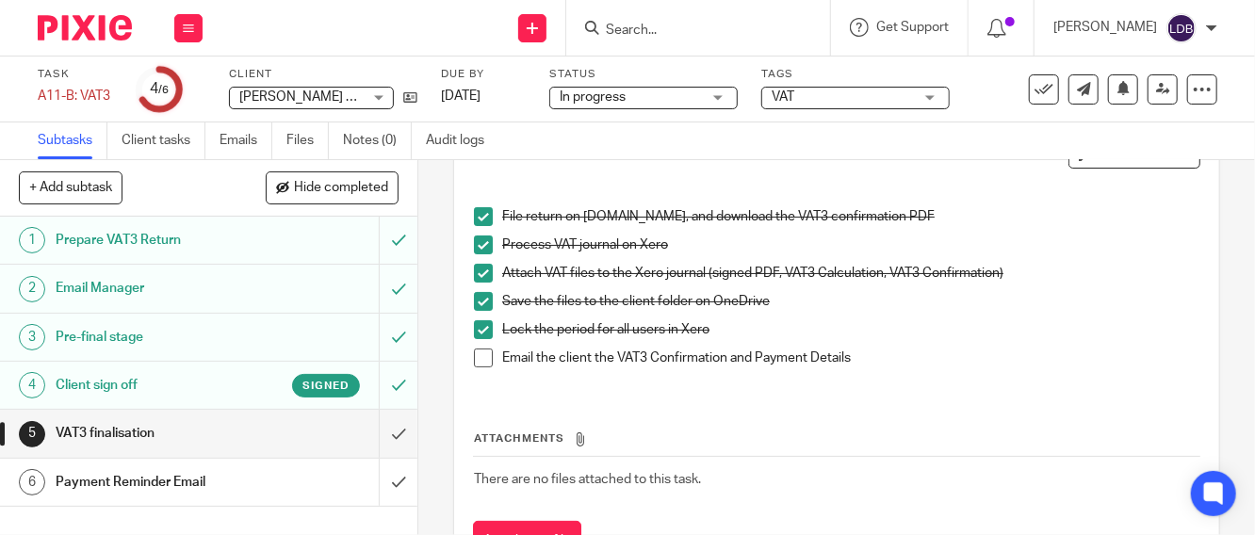
scroll to position [139, 0]
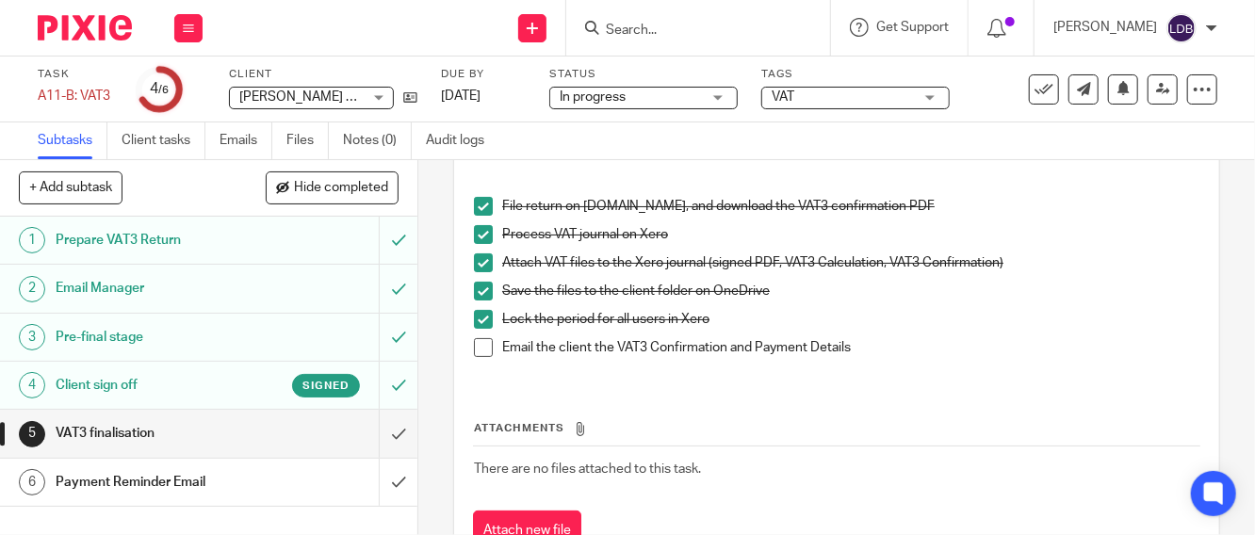
click at [478, 341] on span at bounding box center [483, 347] width 19 height 19
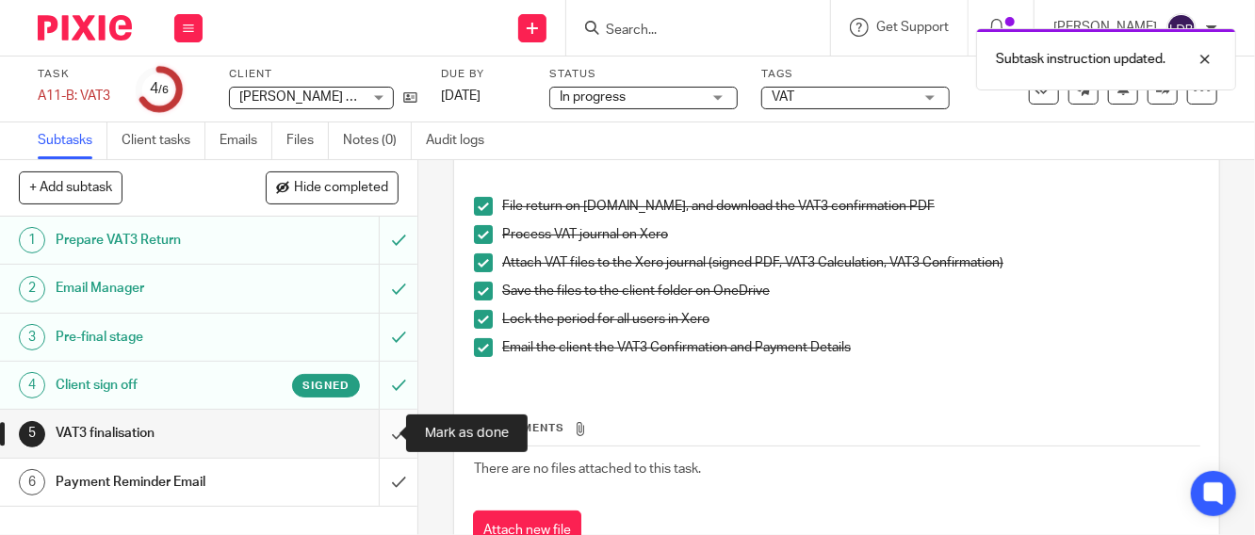
click at [380, 437] on input "submit" at bounding box center [208, 433] width 417 height 47
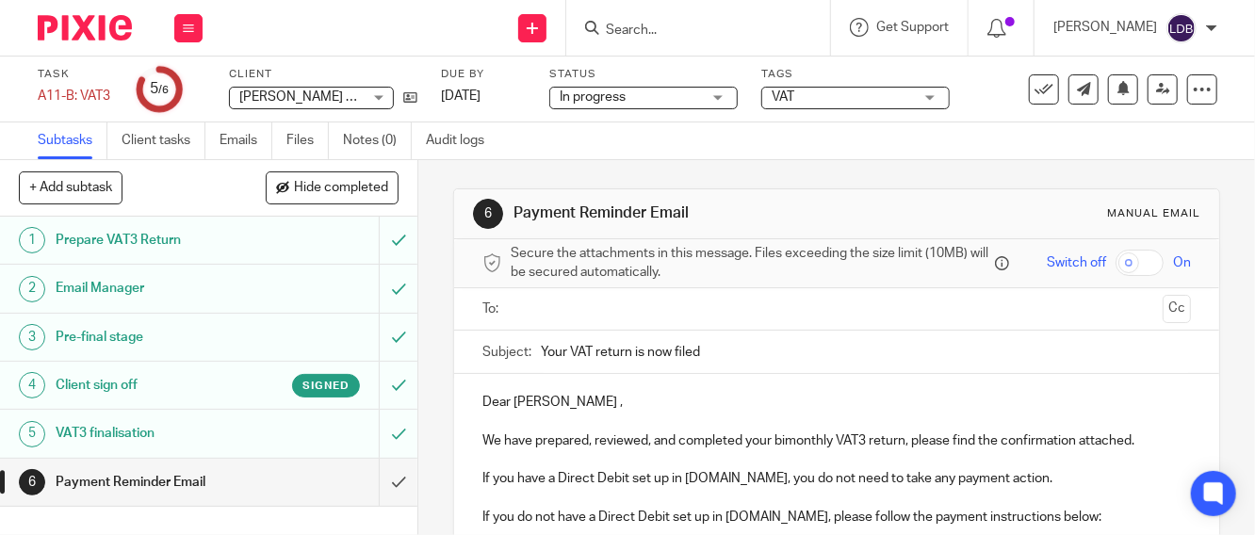
drag, startPoint x: 0, startPoint y: 0, endPoint x: 554, endPoint y: 318, distance: 638.8
click at [554, 318] on input "text" at bounding box center [836, 310] width 638 height 22
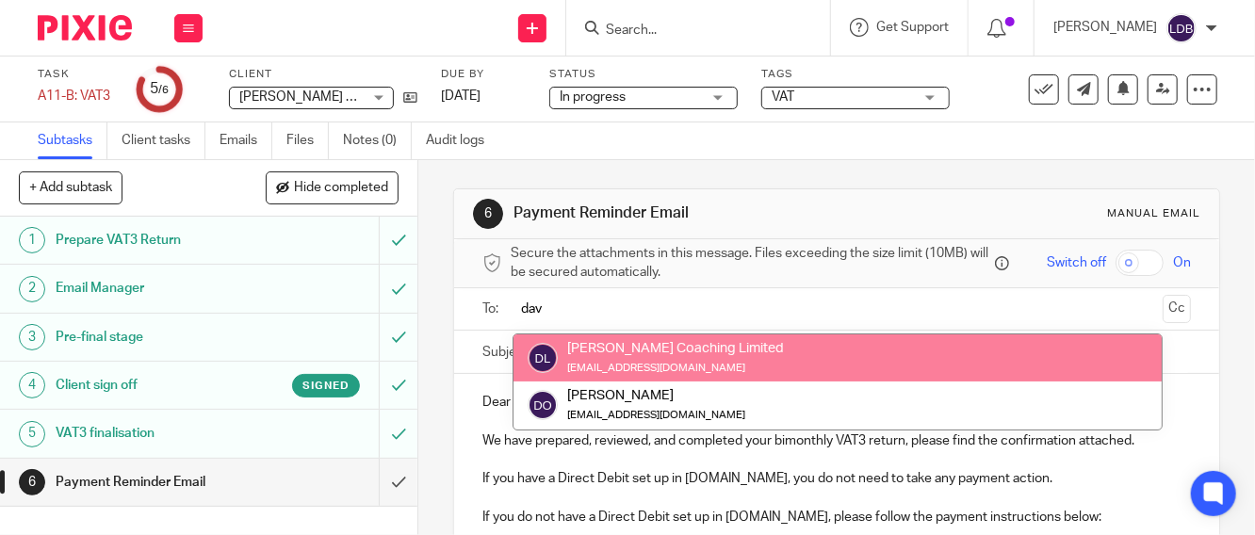
type input "dav"
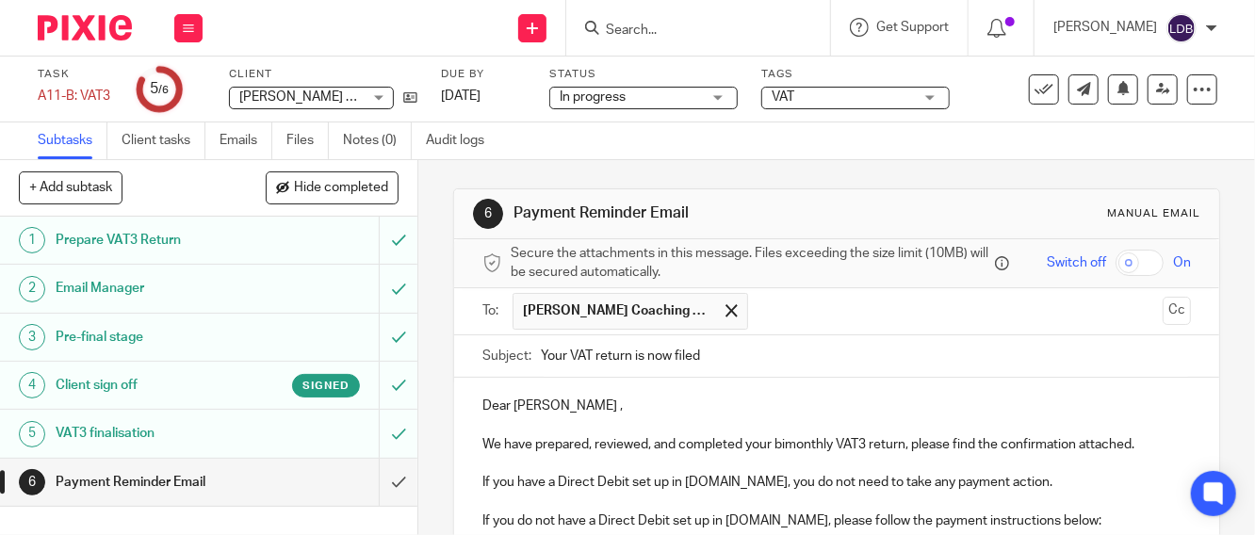
click at [531, 358] on div "Subject: Your VAT return is now filed" at bounding box center [836, 356] width 708 height 42
click at [541, 361] on input "Your VAT return is now filed" at bounding box center [866, 356] width 650 height 42
click at [826, 359] on input "DGL001 || Your VAT return is now filed" at bounding box center [866, 356] width 650 height 42
type input "DGL001 || Your VAT return is now filed 2025-08"
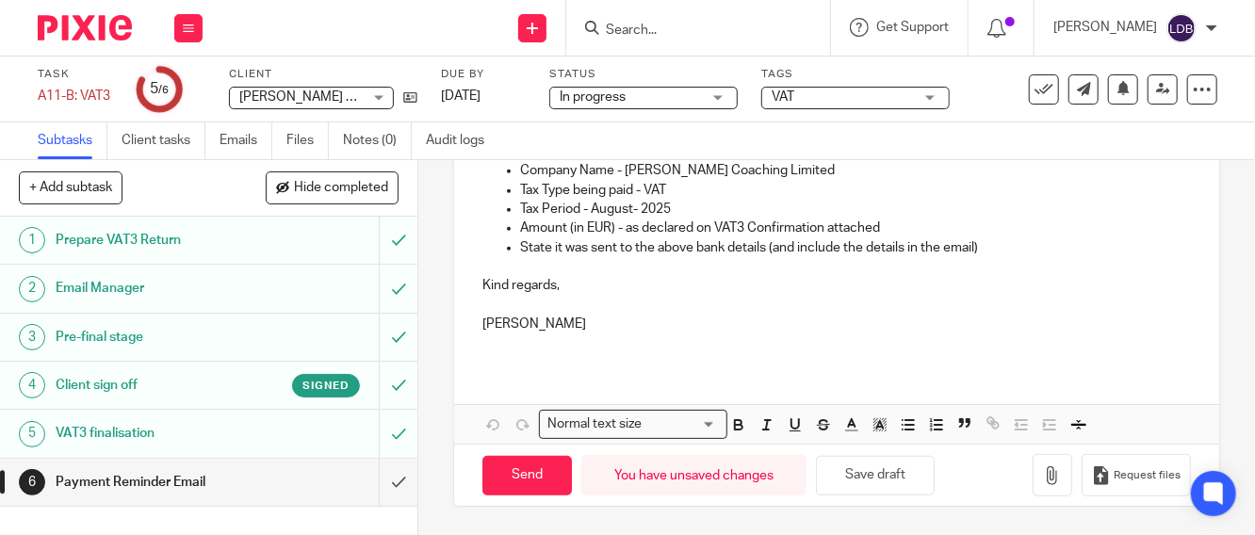
scroll to position [605, 0]
click at [1043, 476] on icon "button" at bounding box center [1052, 475] width 19 height 19
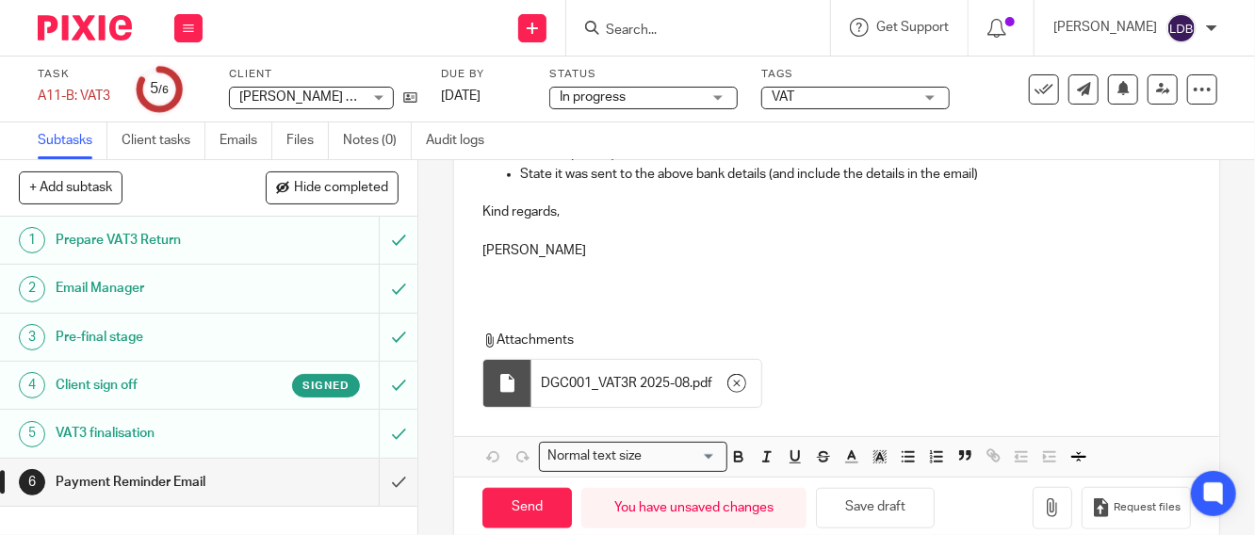
scroll to position [710, 0]
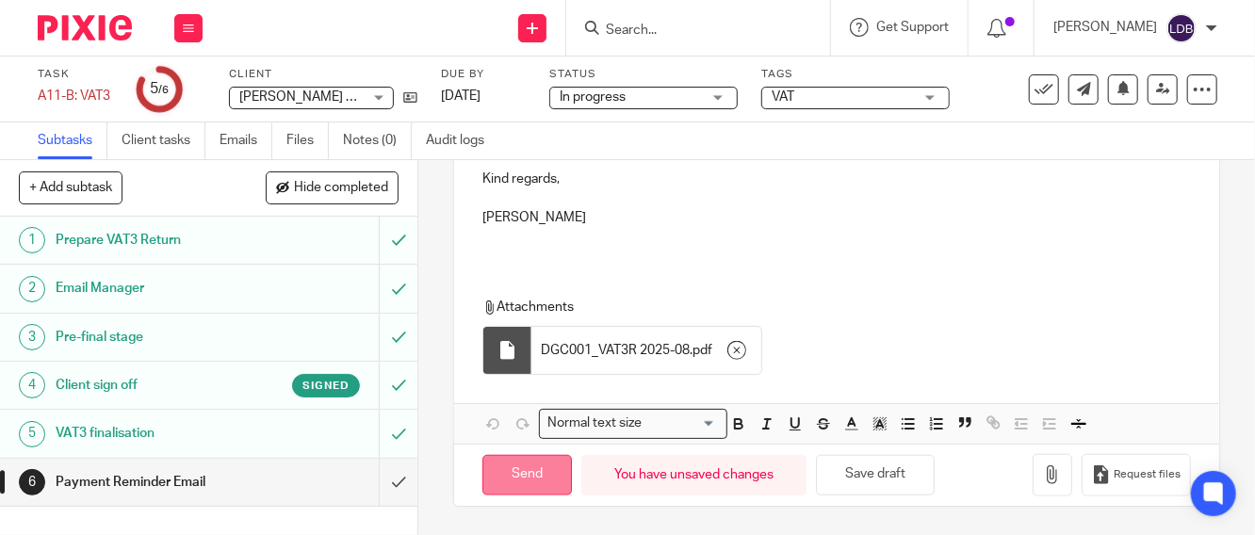
click at [511, 474] on input "Send" at bounding box center [526, 475] width 89 height 41
type input "Sent"
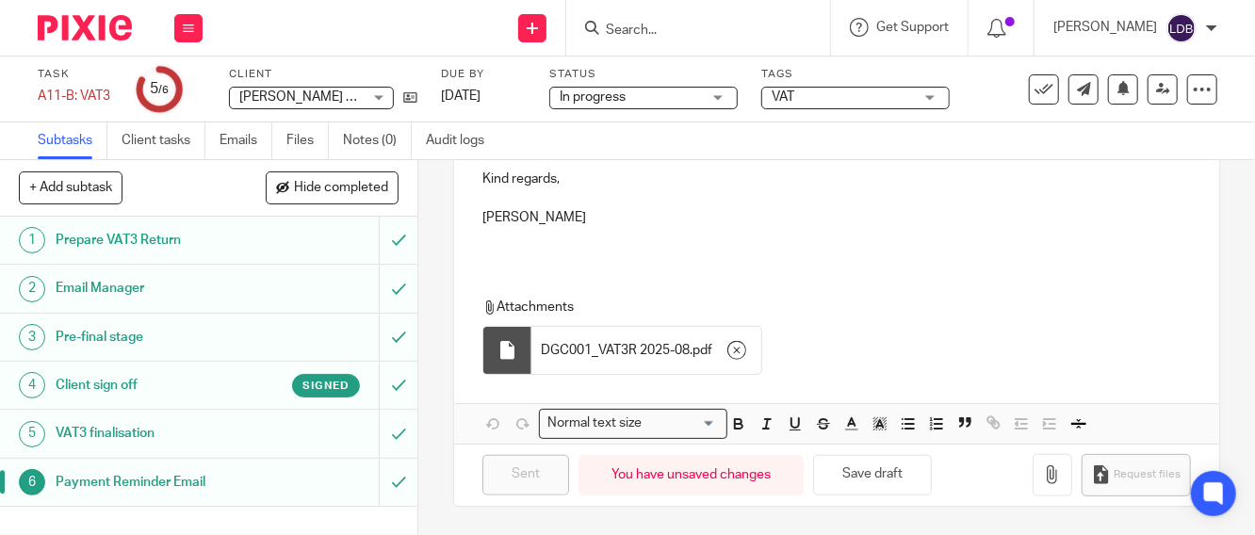
click at [303, 97] on span "David O'Grady Coaching Limited" at bounding box center [344, 96] width 210 height 13
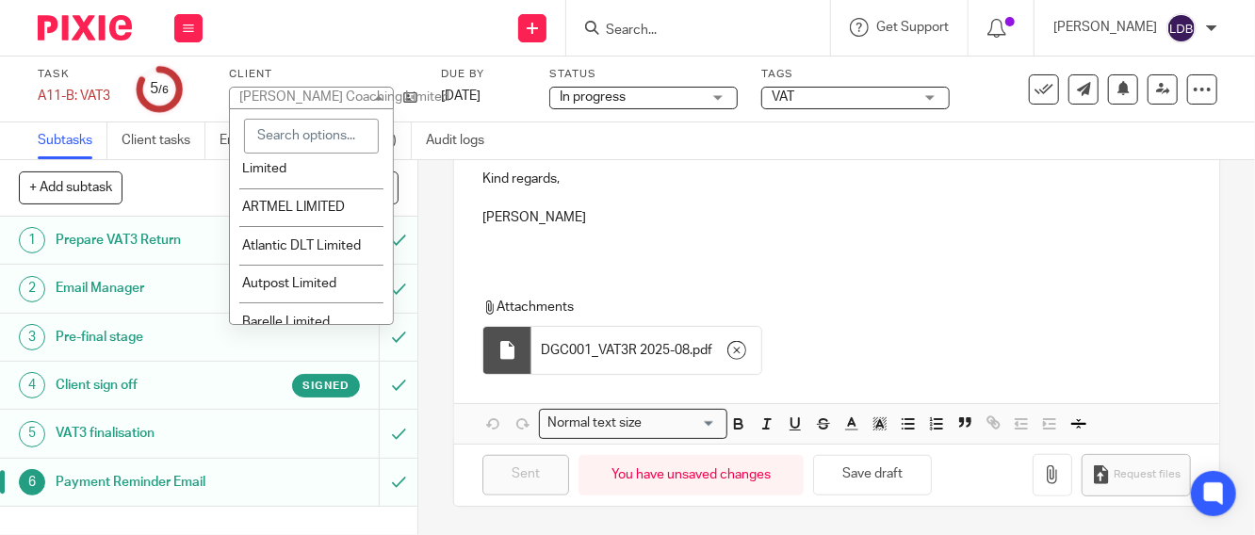
scroll to position [279, 0]
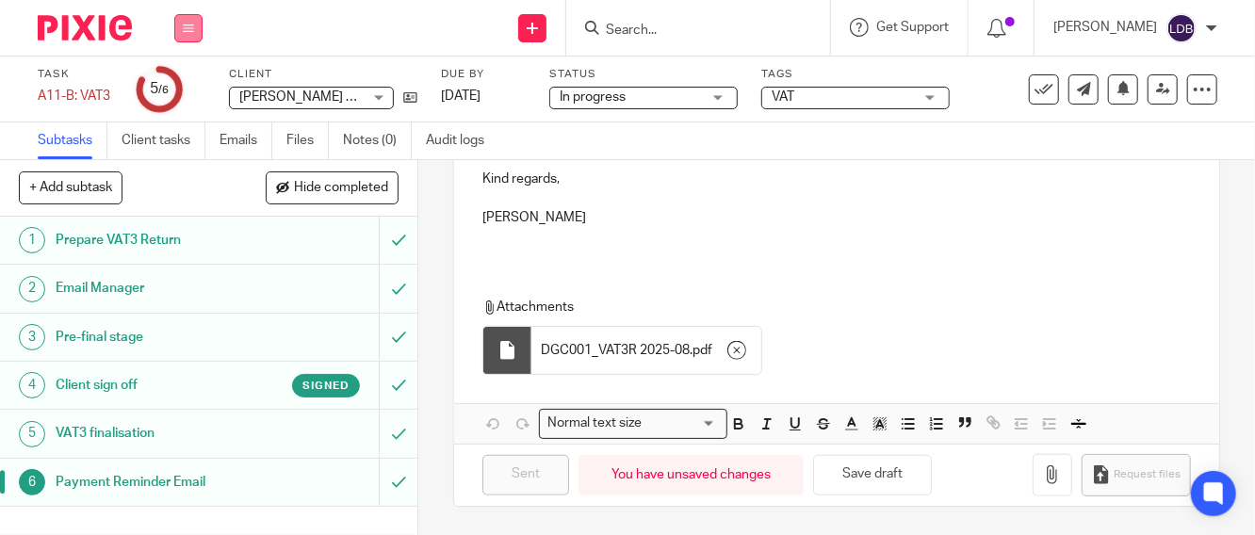
click at [186, 31] on icon at bounding box center [188, 28] width 11 height 11
click at [183, 137] on link "Clients" at bounding box center [183, 143] width 41 height 13
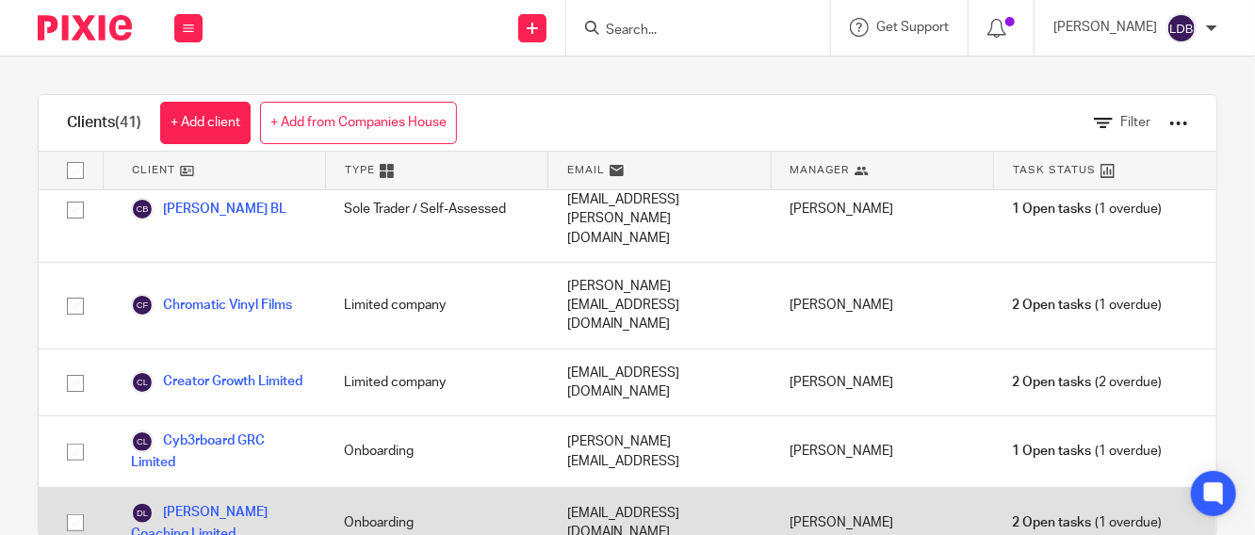
scroll to position [767, 0]
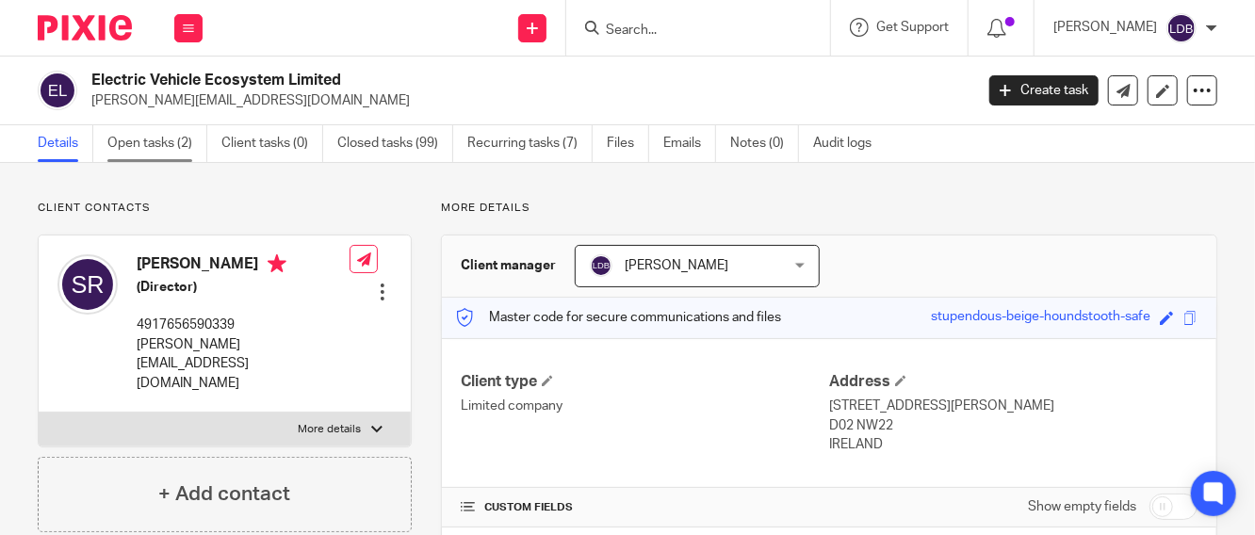
click at [140, 141] on link "Open tasks (2)" at bounding box center [157, 143] width 100 height 37
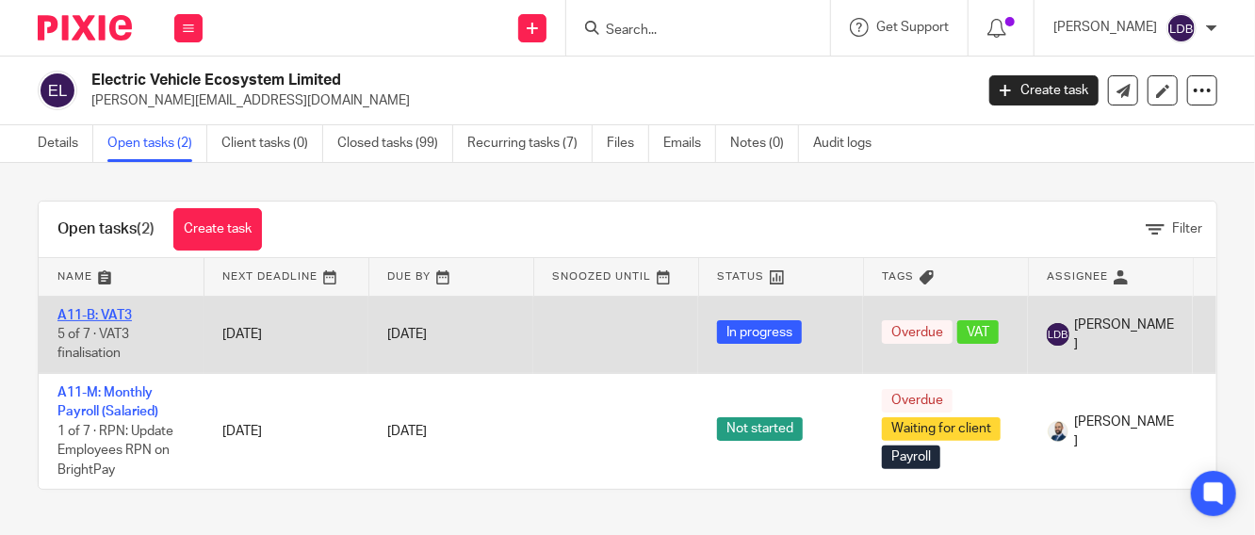
click at [100, 319] on link "A11-B: VAT3" at bounding box center [94, 315] width 74 height 13
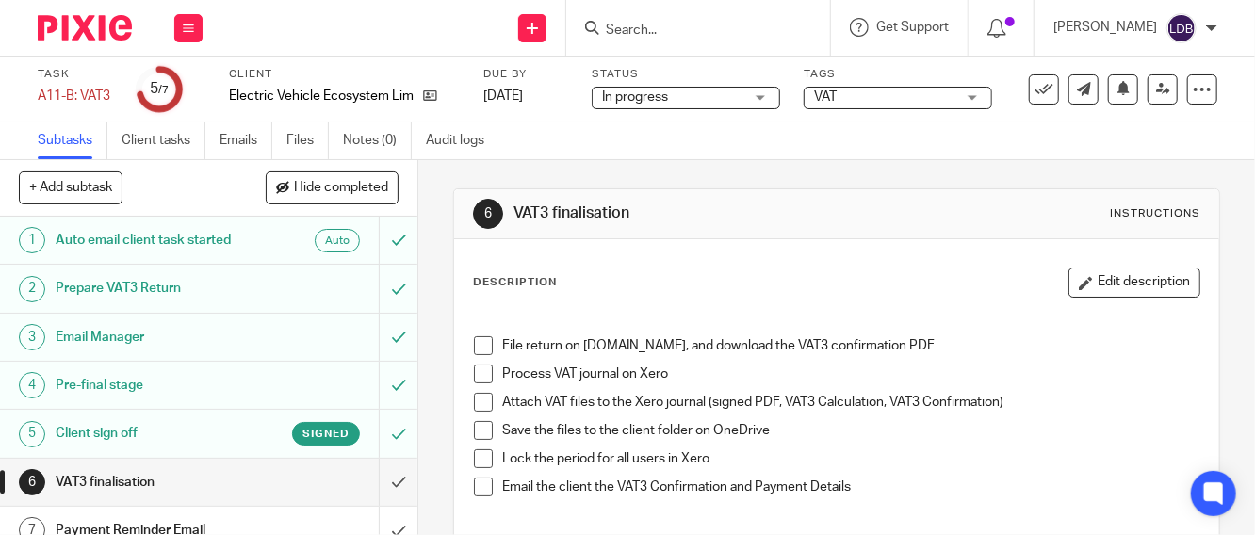
click at [194, 482] on h1 "VAT3 finalisation" at bounding box center [157, 482] width 203 height 28
click at [474, 341] on span at bounding box center [483, 345] width 19 height 19
click at [478, 372] on span at bounding box center [483, 374] width 19 height 19
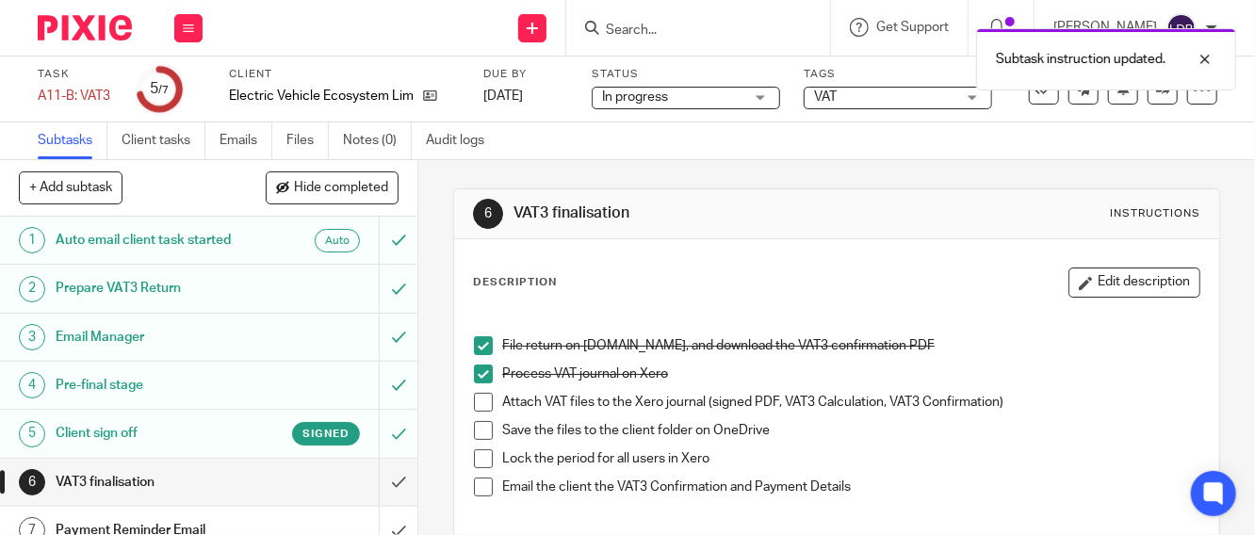
click at [474, 404] on span at bounding box center [483, 402] width 19 height 19
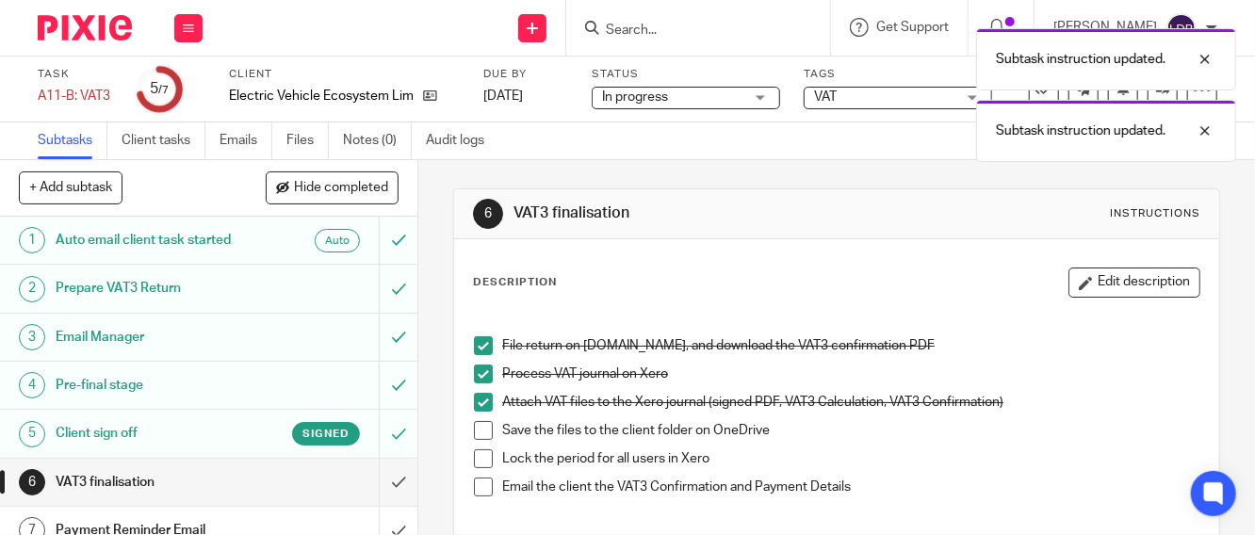
click at [474, 436] on span at bounding box center [483, 430] width 19 height 19
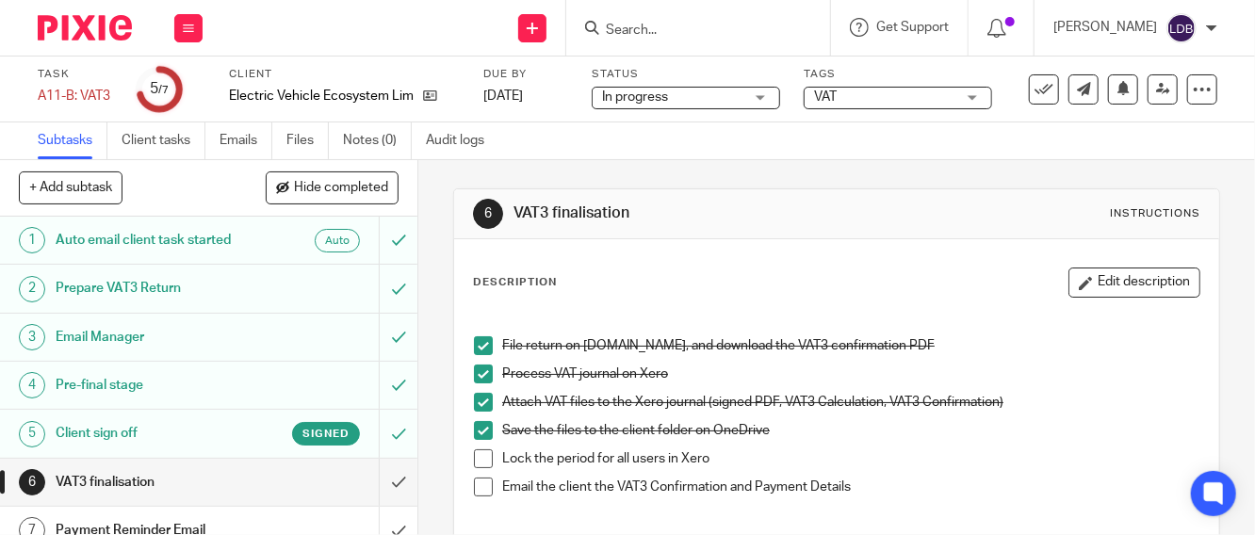
click at [478, 461] on span at bounding box center [483, 458] width 19 height 19
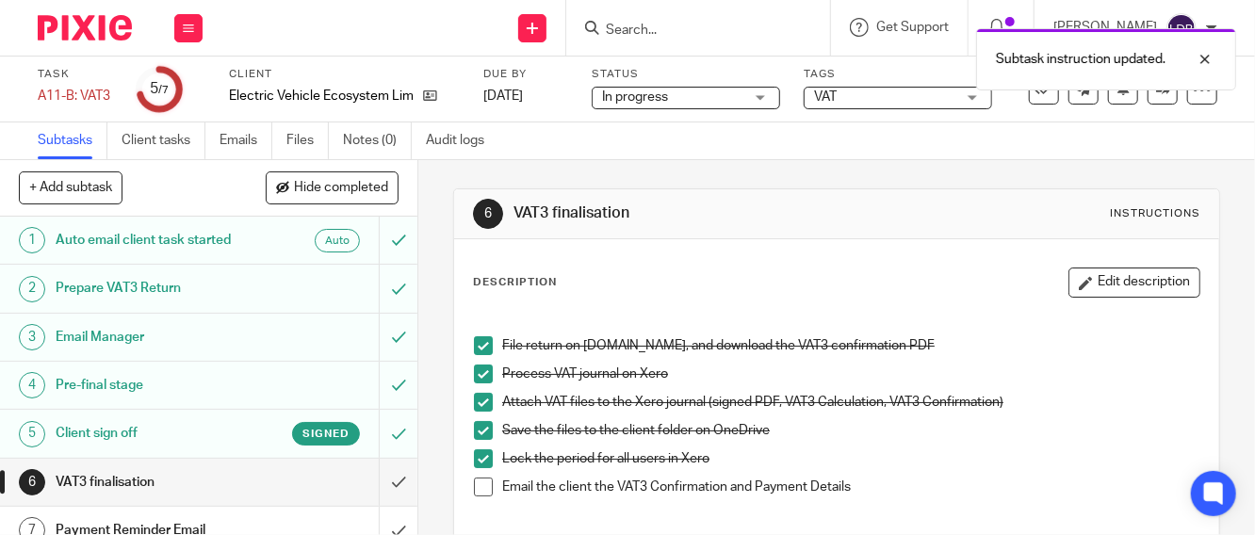
drag, startPoint x: 478, startPoint y: 486, endPoint x: 469, endPoint y: 483, distance: 9.8
click at [476, 483] on span at bounding box center [483, 487] width 19 height 19
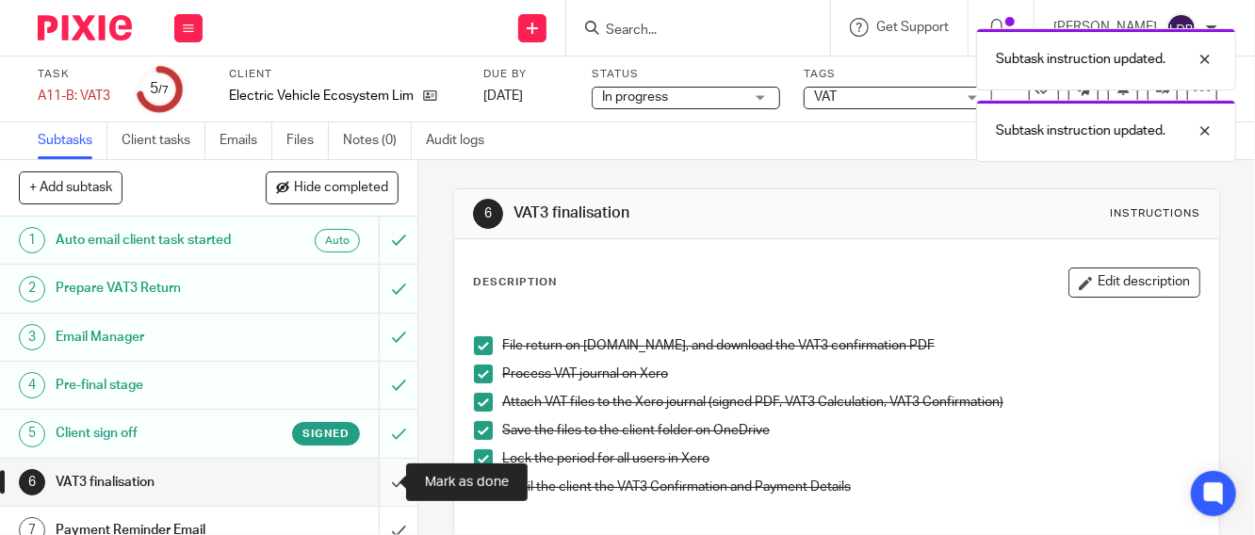
click at [370, 482] on input "submit" at bounding box center [208, 482] width 417 height 47
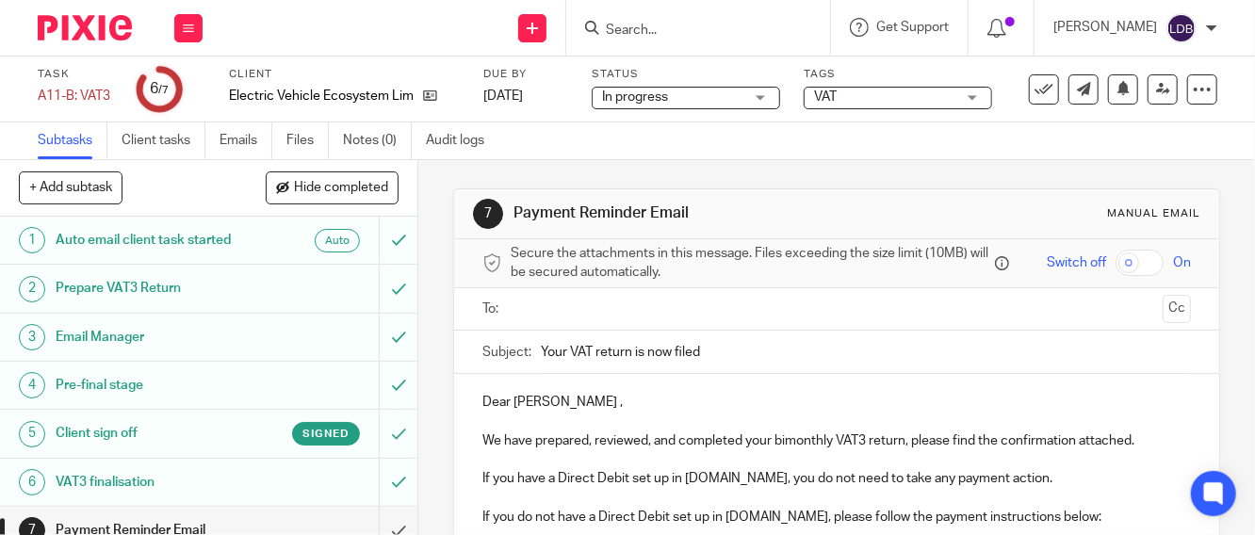
scroll to position [20, 0]
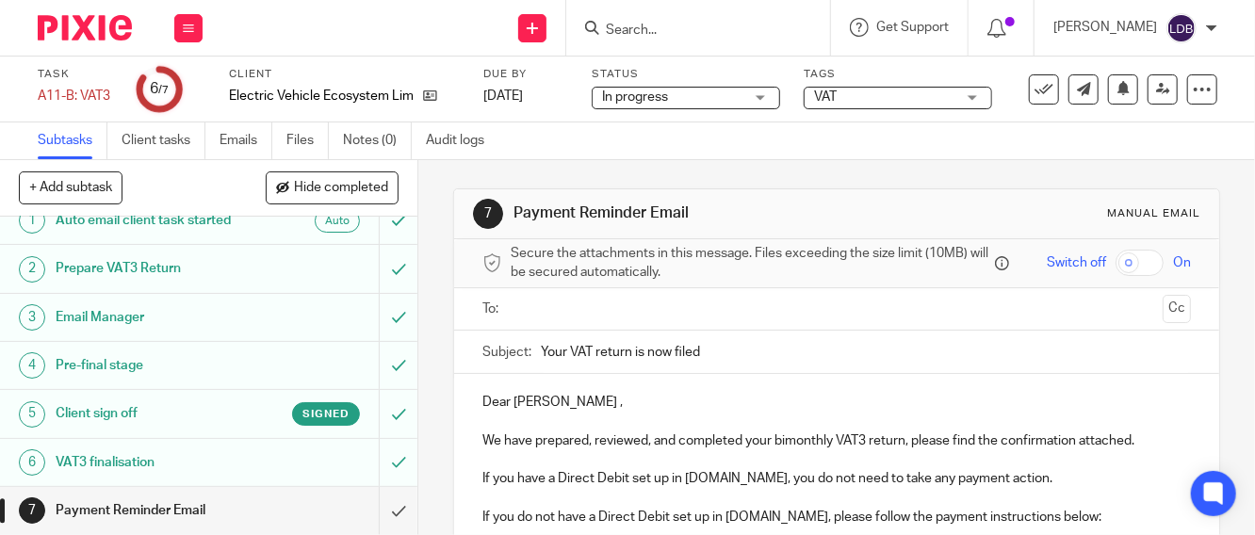
click at [252, 507] on div "Payment Reminder Email" at bounding box center [208, 510] width 304 height 28
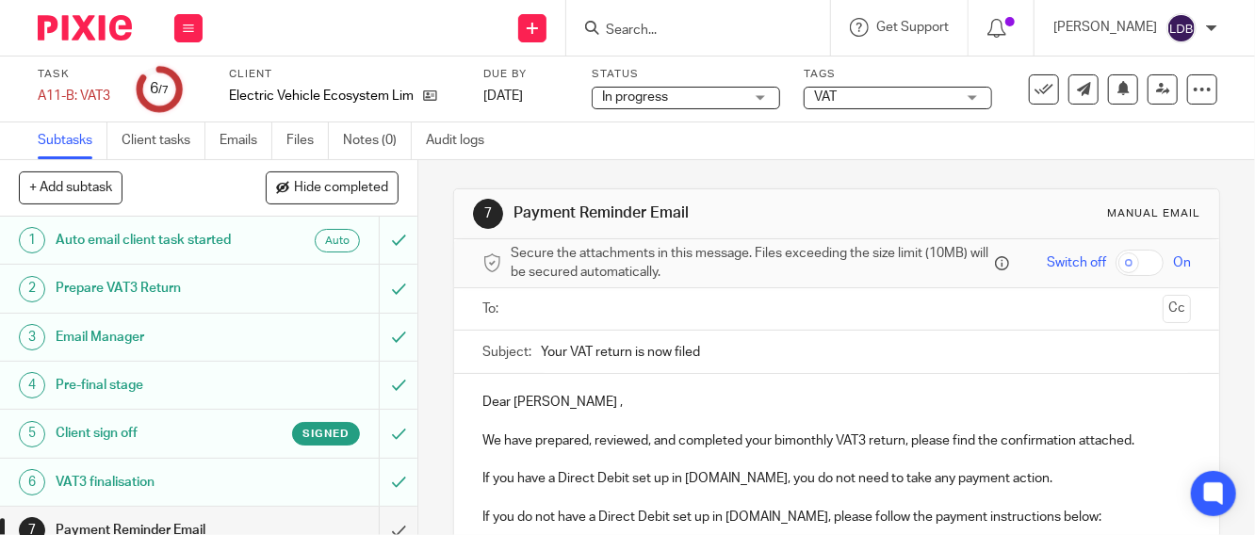
click at [527, 316] on input "text" at bounding box center [836, 310] width 638 height 22
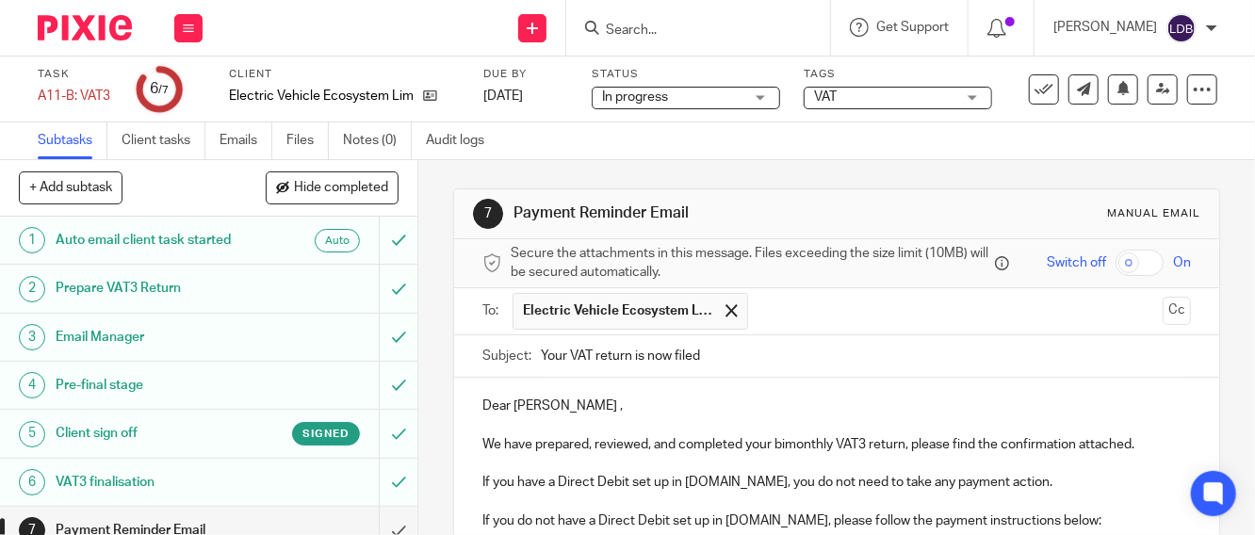
click at [541, 357] on input "Your VAT return is now filed" at bounding box center [866, 356] width 650 height 42
click at [769, 367] on input "EVE001 || Your VAT return is now filed" at bounding box center [866, 356] width 650 height 42
type input "EVE001 || Your VAT return is now filed 2025-08"
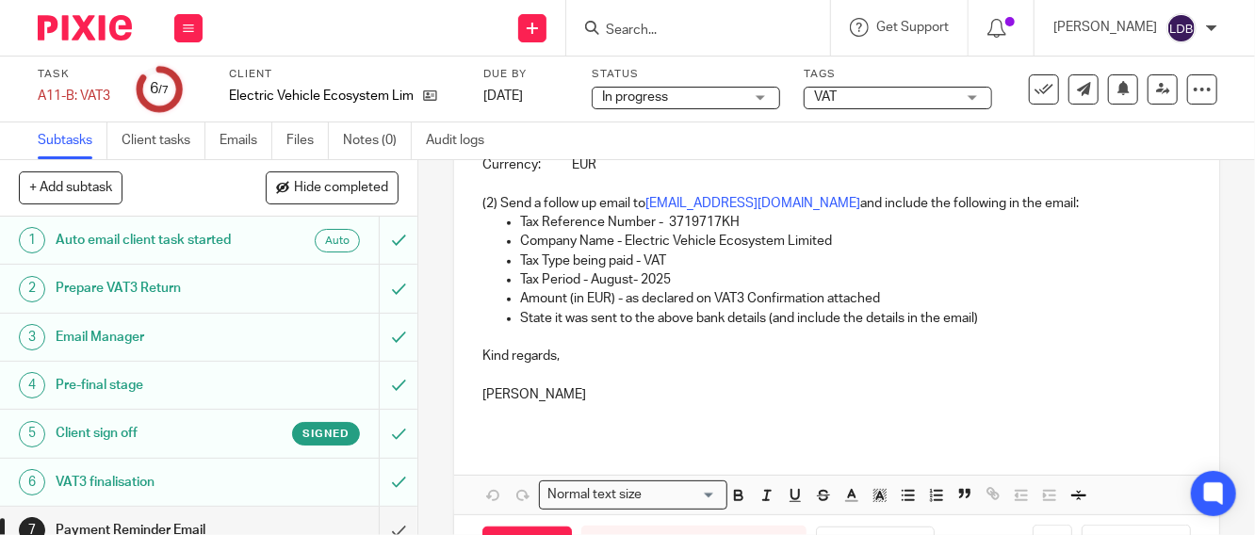
scroll to position [605, 0]
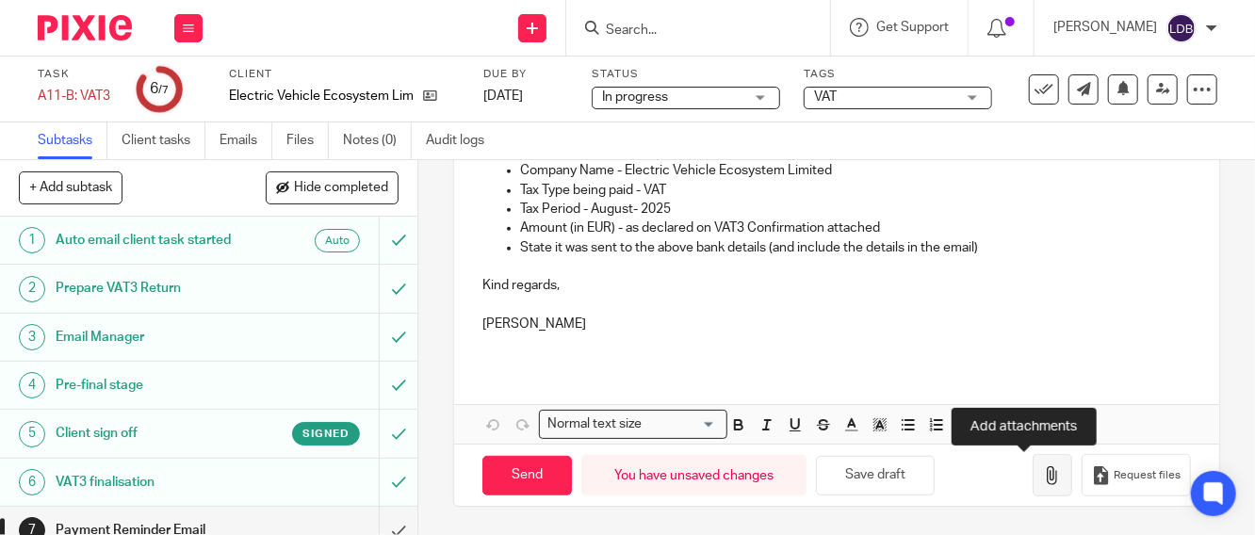
click at [1043, 473] on icon "button" at bounding box center [1052, 475] width 19 height 19
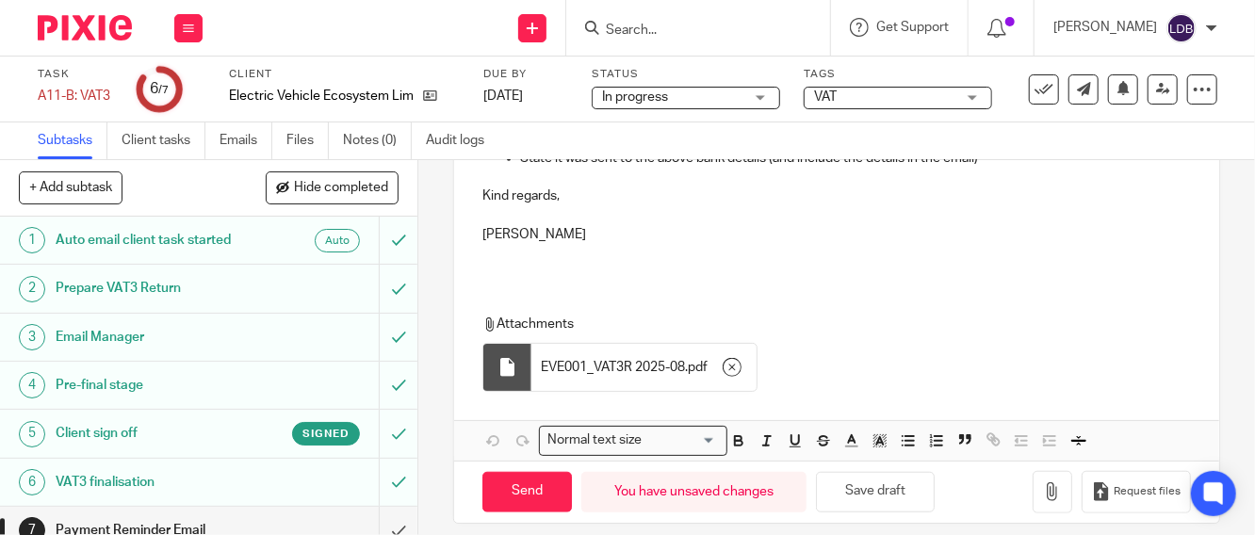
scroll to position [710, 0]
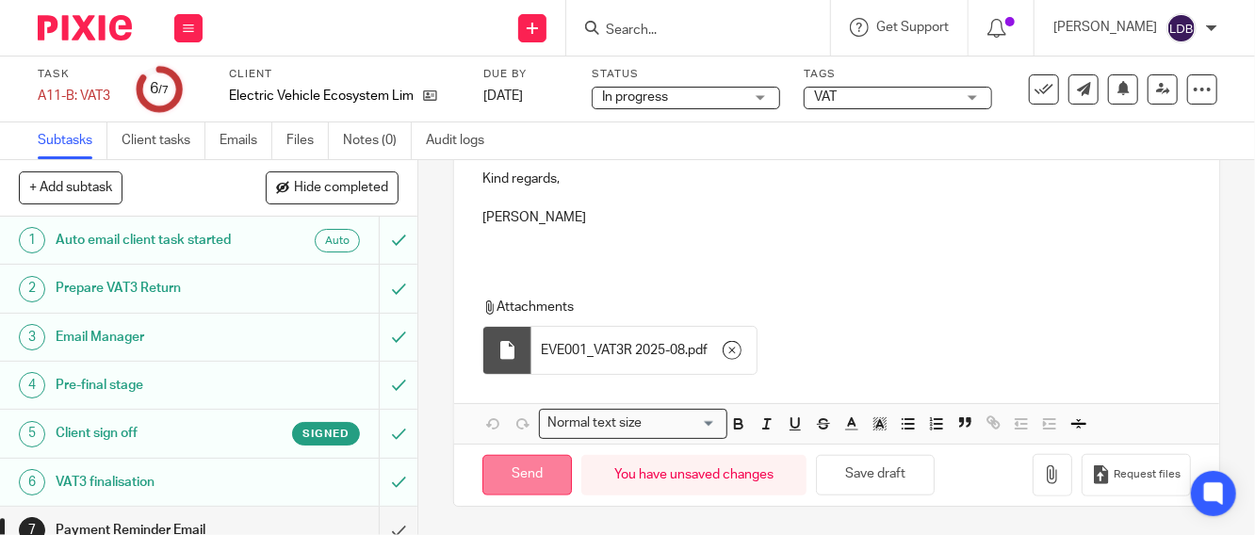
drag, startPoint x: 520, startPoint y: 478, endPoint x: 505, endPoint y: 481, distance: 15.3
click at [519, 478] on input "Send" at bounding box center [526, 475] width 89 height 41
type input "Sent"
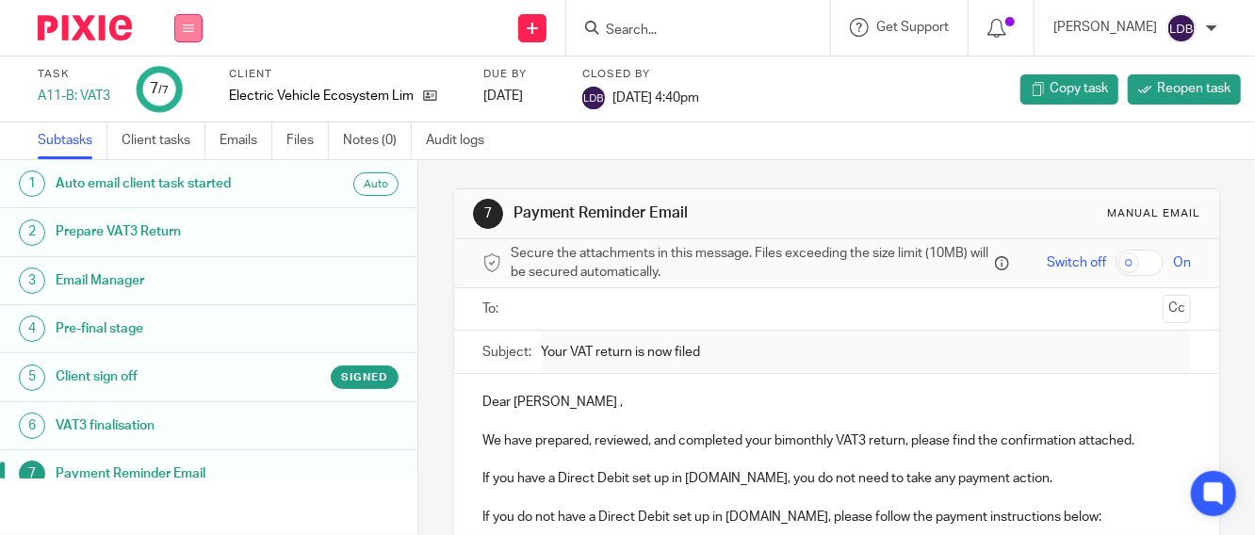
click at [191, 26] on icon at bounding box center [188, 28] width 11 height 11
click at [175, 146] on link "Clients" at bounding box center [183, 143] width 41 height 13
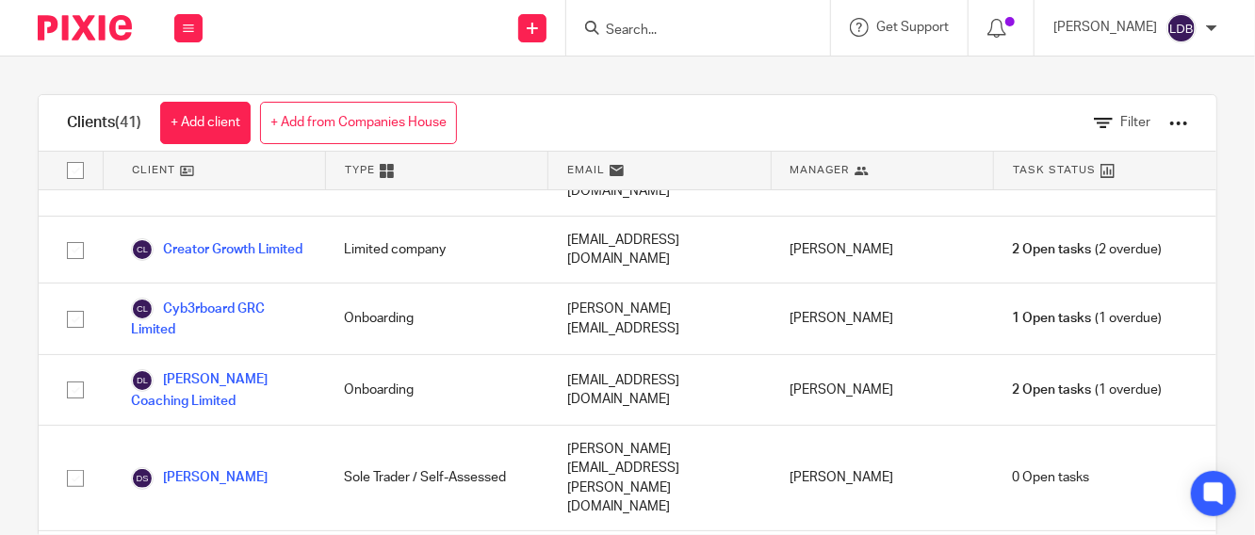
scroll to position [906, 0]
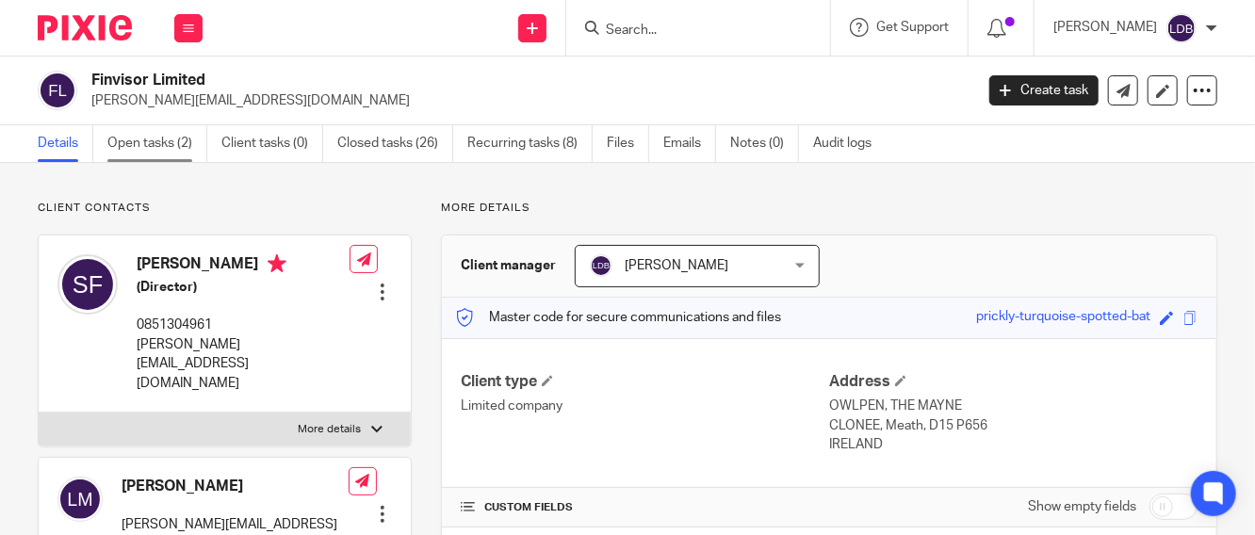
click at [146, 142] on link "Open tasks (2)" at bounding box center [157, 143] width 100 height 37
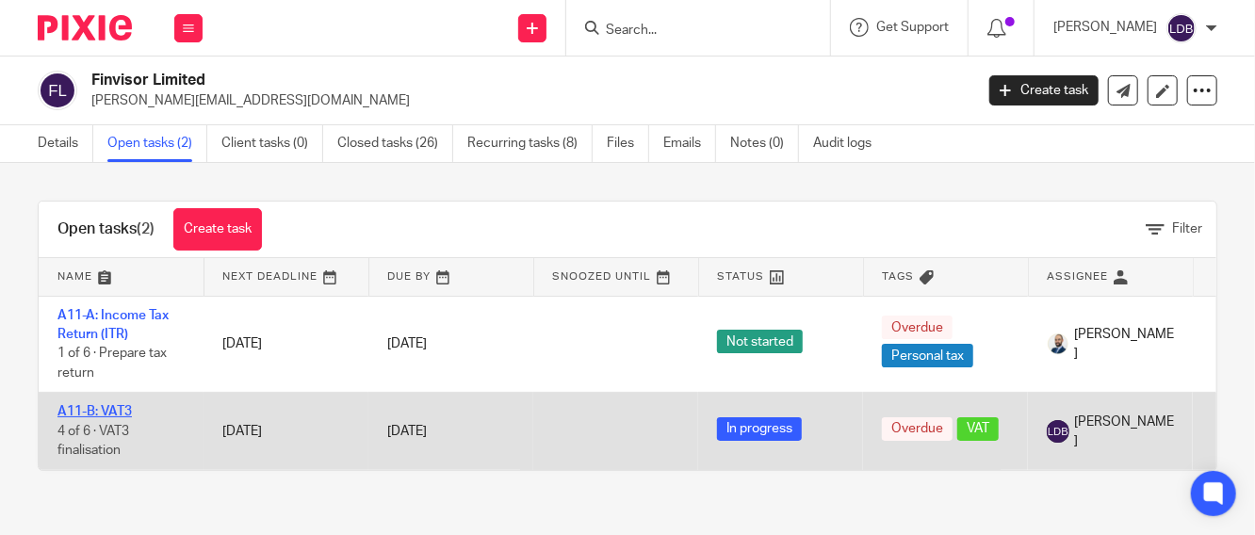
click at [96, 411] on link "A11-B: VAT3" at bounding box center [94, 411] width 74 height 13
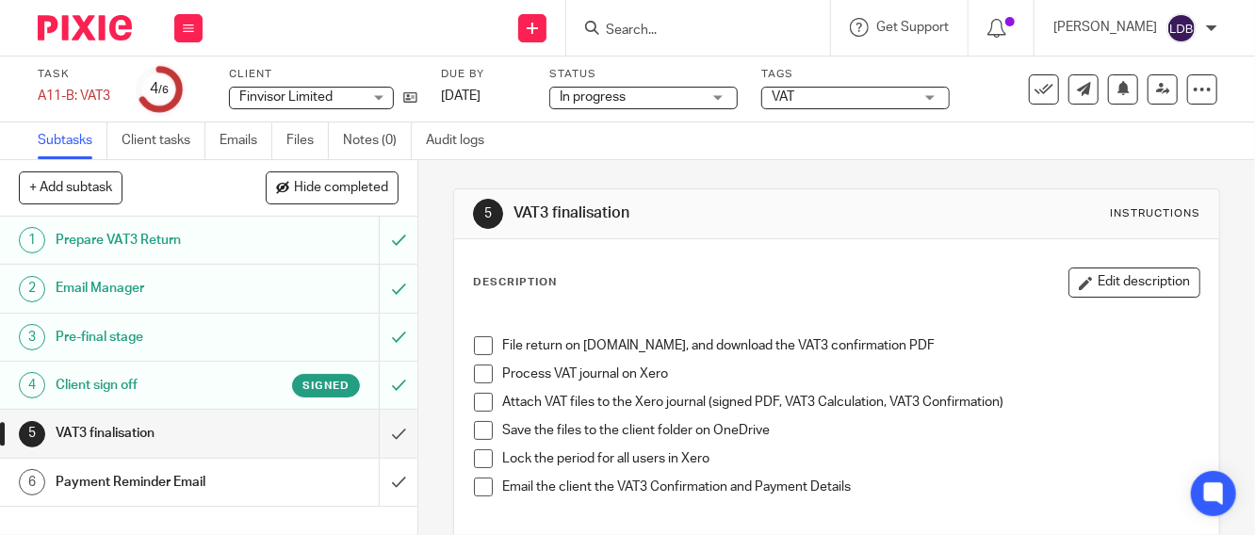
click at [220, 438] on h1 "VAT3 finalisation" at bounding box center [157, 433] width 203 height 28
click at [188, 30] on icon at bounding box center [188, 28] width 11 height 11
click at [194, 138] on link "Clients" at bounding box center [183, 143] width 41 height 13
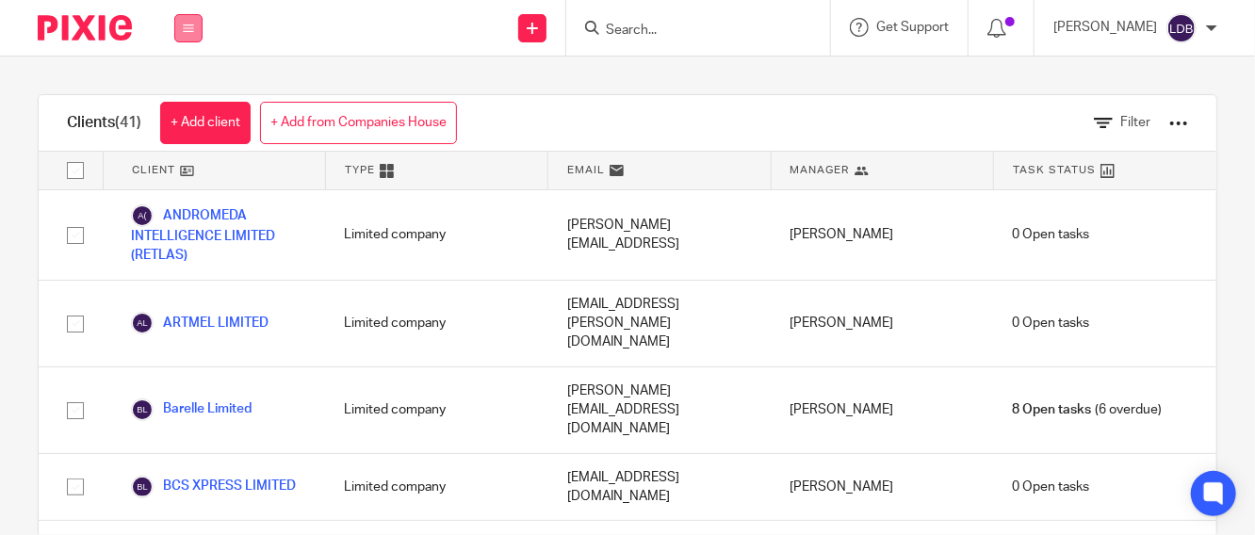
click at [185, 29] on icon at bounding box center [188, 28] width 11 height 11
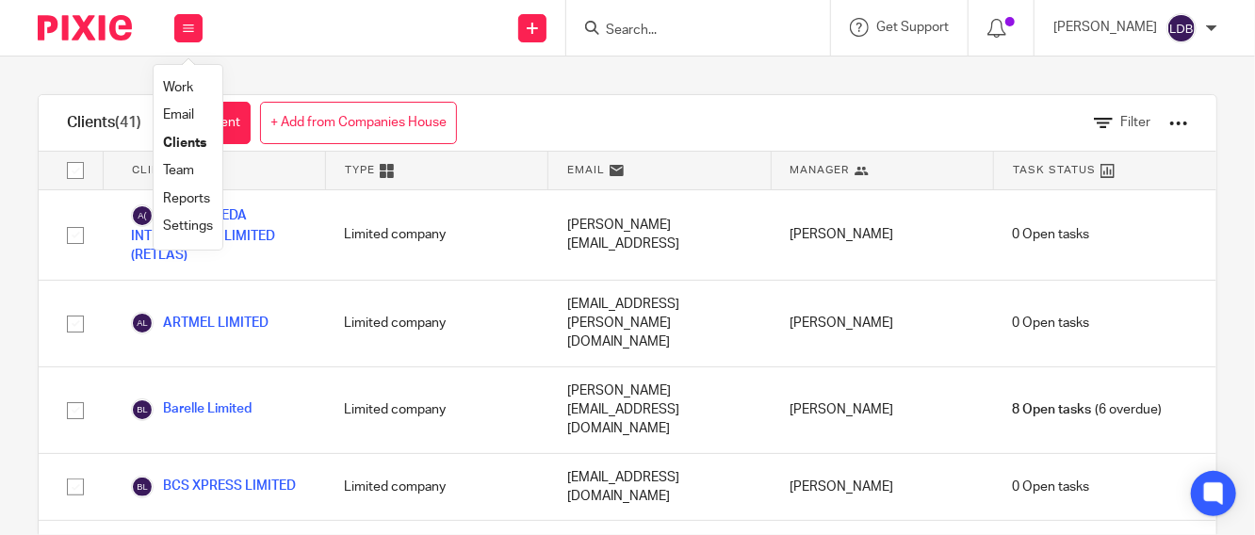
click at [177, 87] on link "Work" at bounding box center [178, 87] width 30 height 13
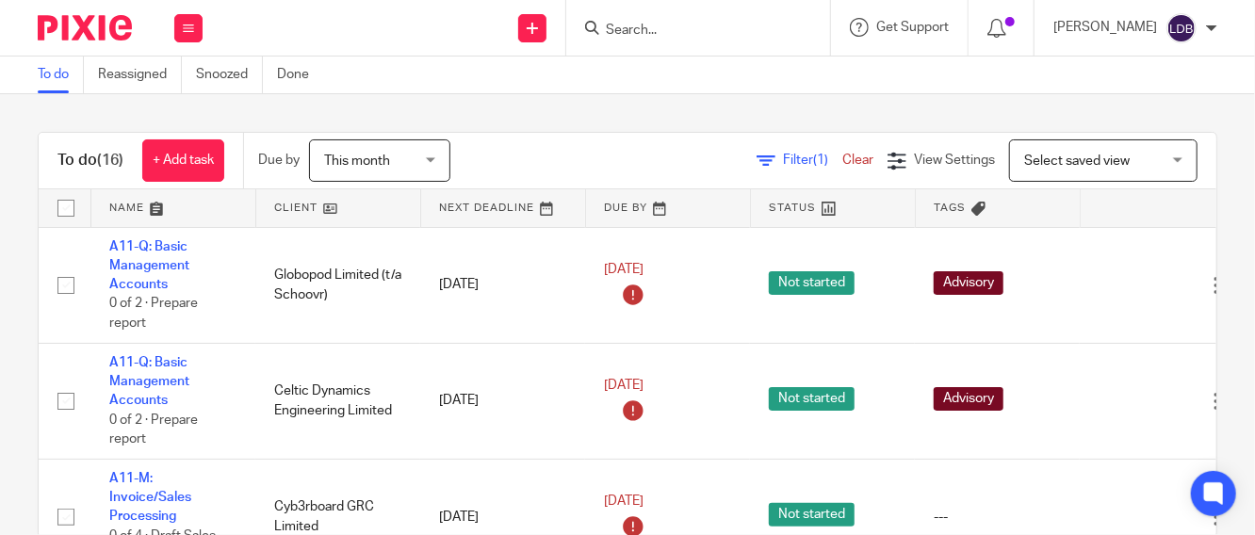
click at [783, 160] on span "Filter (1)" at bounding box center [812, 160] width 59 height 13
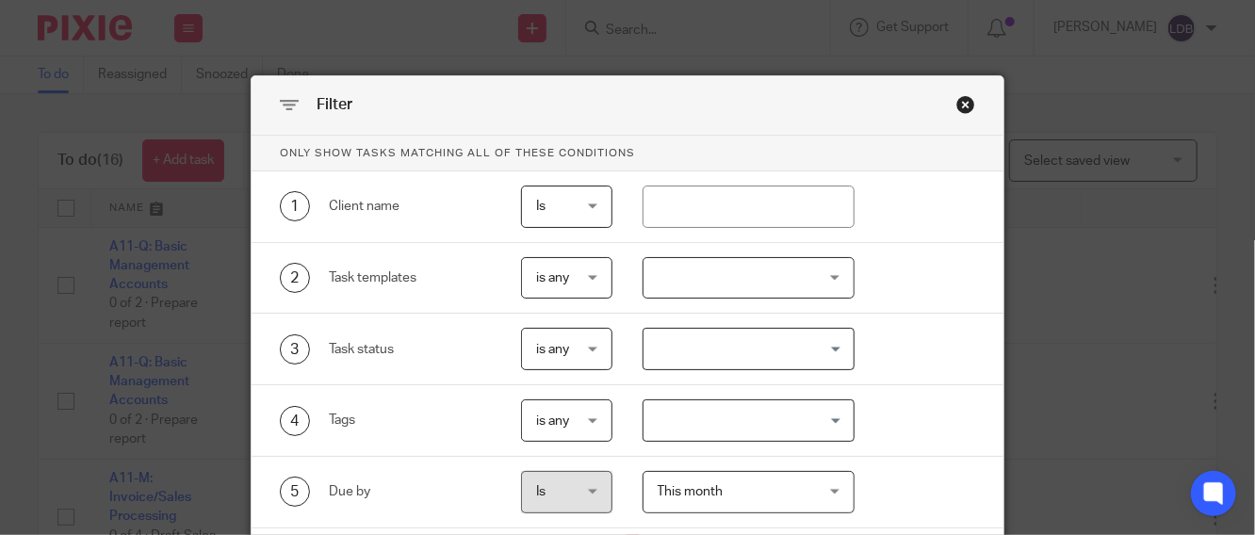
click at [571, 270] on span "is any" at bounding box center [566, 278] width 60 height 40
click at [553, 316] on span "is any" at bounding box center [543, 318] width 33 height 13
click at [743, 267] on div at bounding box center [748, 278] width 212 height 42
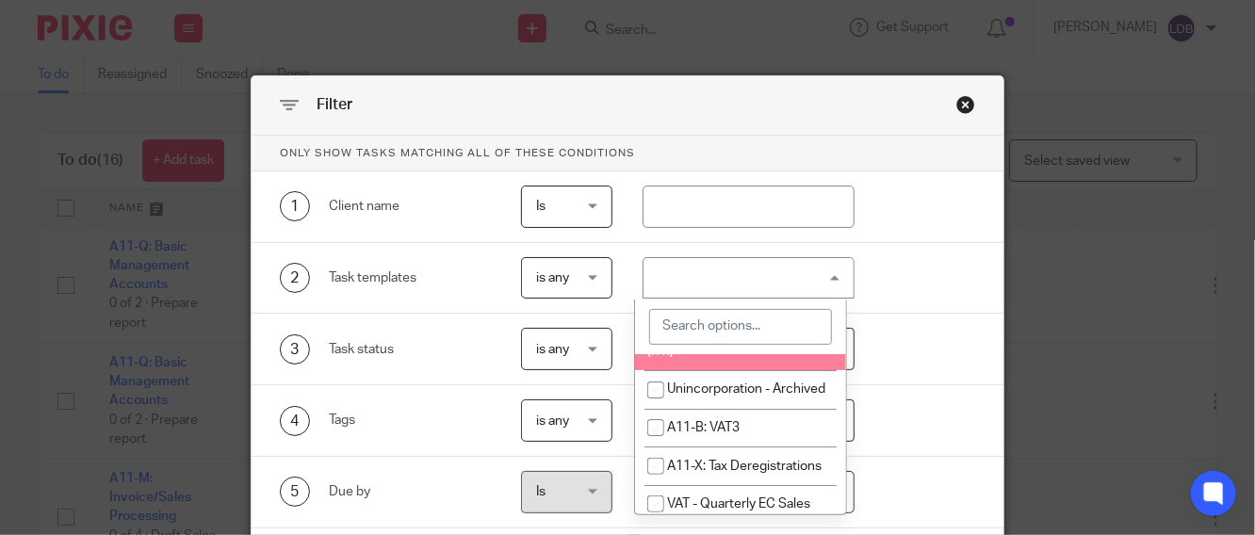
scroll to position [627, 0]
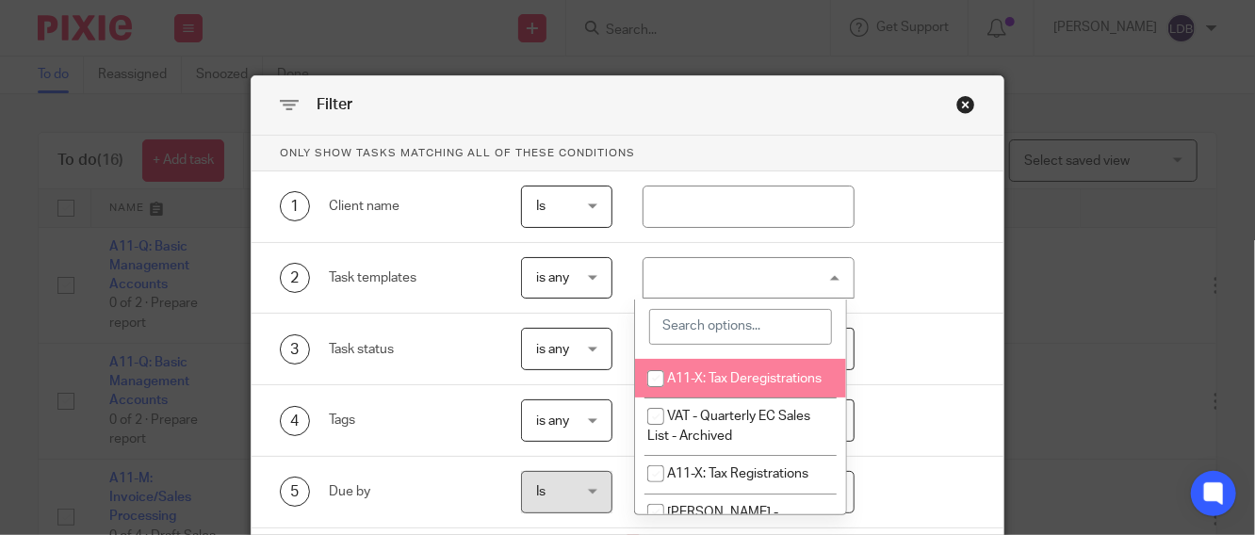
click at [656, 397] on input "checkbox" at bounding box center [656, 379] width 36 height 36
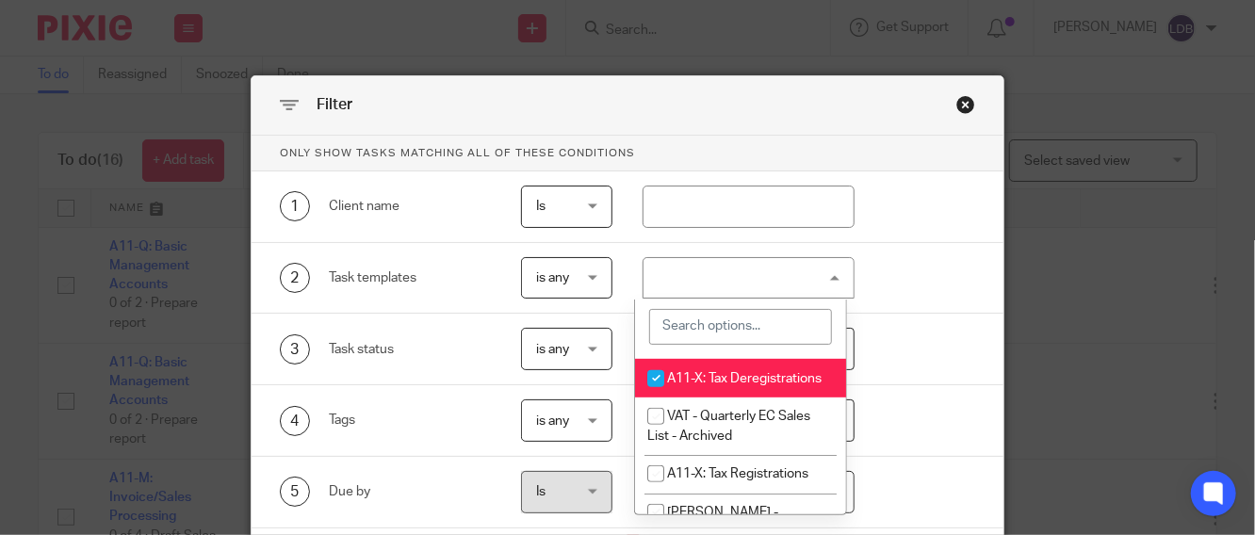
click at [655, 397] on input "checkbox" at bounding box center [656, 379] width 36 height 36
checkbox input "false"
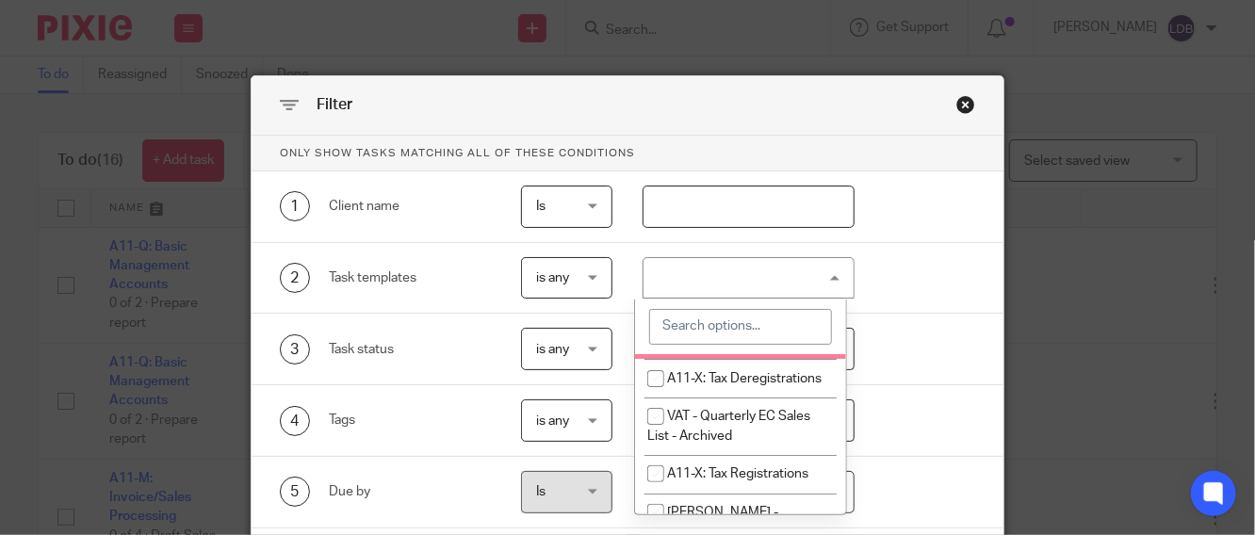
click at [692, 211] on input "text" at bounding box center [748, 207] width 212 height 42
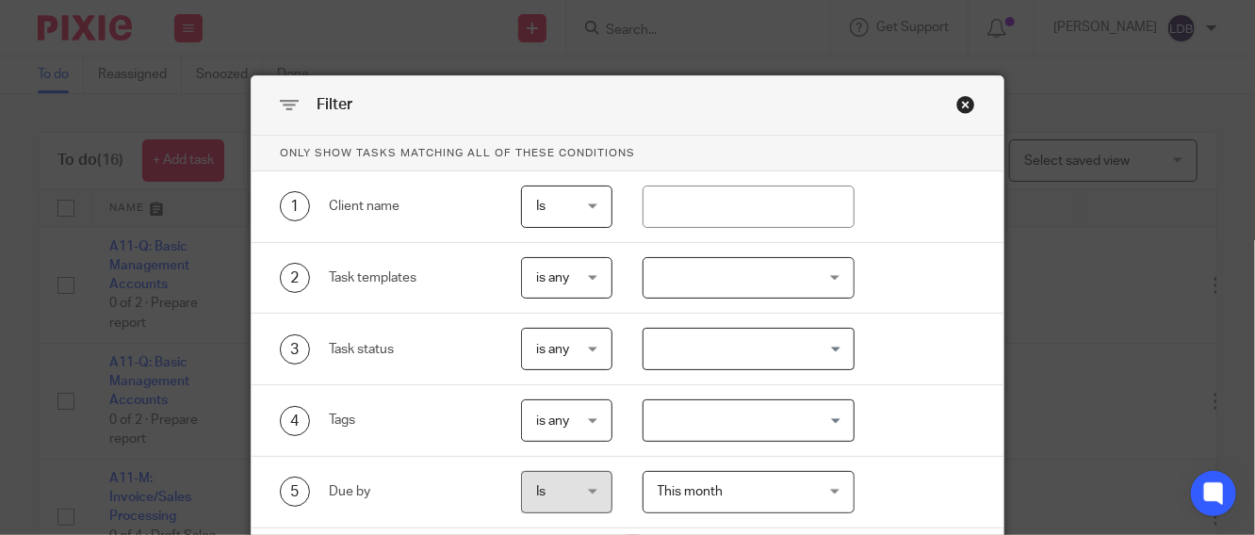
click at [701, 284] on div at bounding box center [748, 278] width 212 height 42
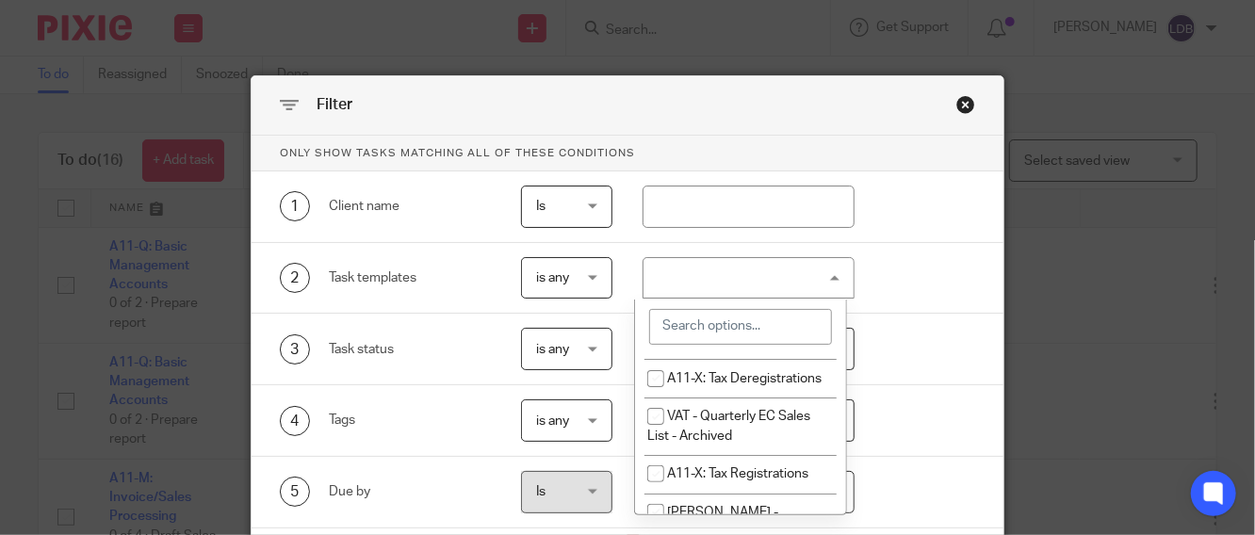
click at [688, 329] on input "search" at bounding box center [740, 327] width 182 height 36
click at [657, 358] on input "checkbox" at bounding box center [656, 340] width 36 height 36
checkbox input "true"
click at [929, 351] on div "3 Task status is any is any is any is none is_any Loading..." at bounding box center [613, 349] width 724 height 42
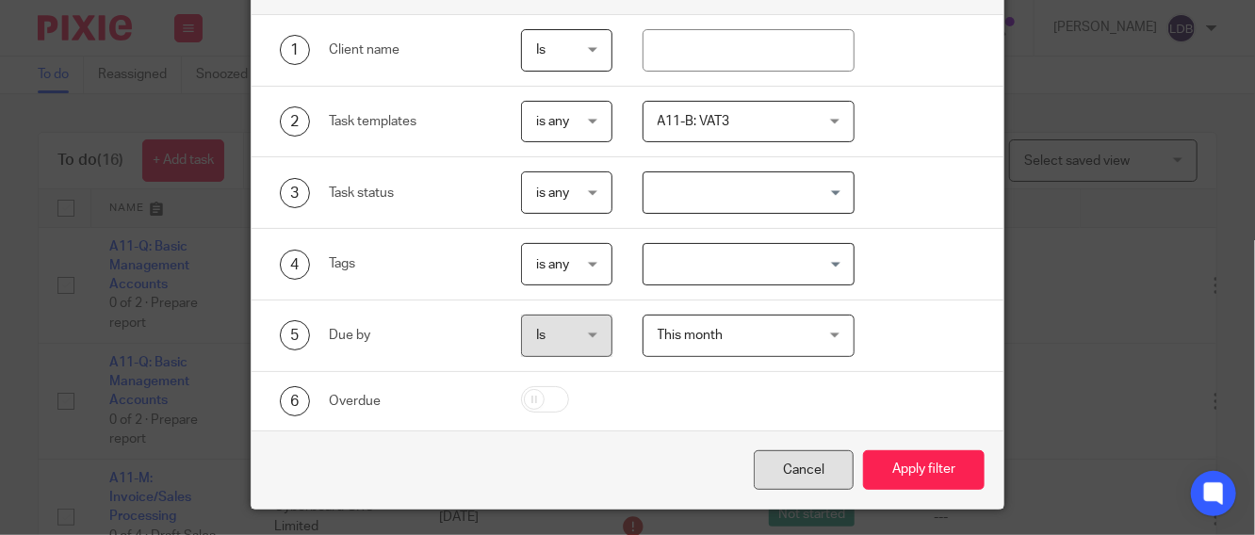
scroll to position [206, 0]
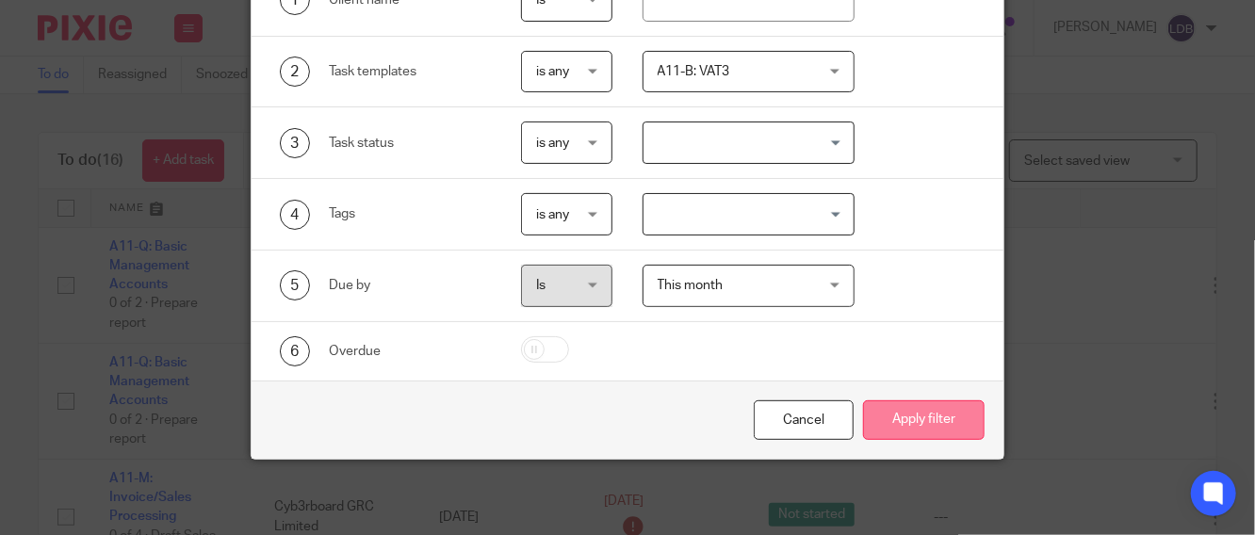
click at [915, 423] on button "Apply filter" at bounding box center [924, 420] width 122 height 41
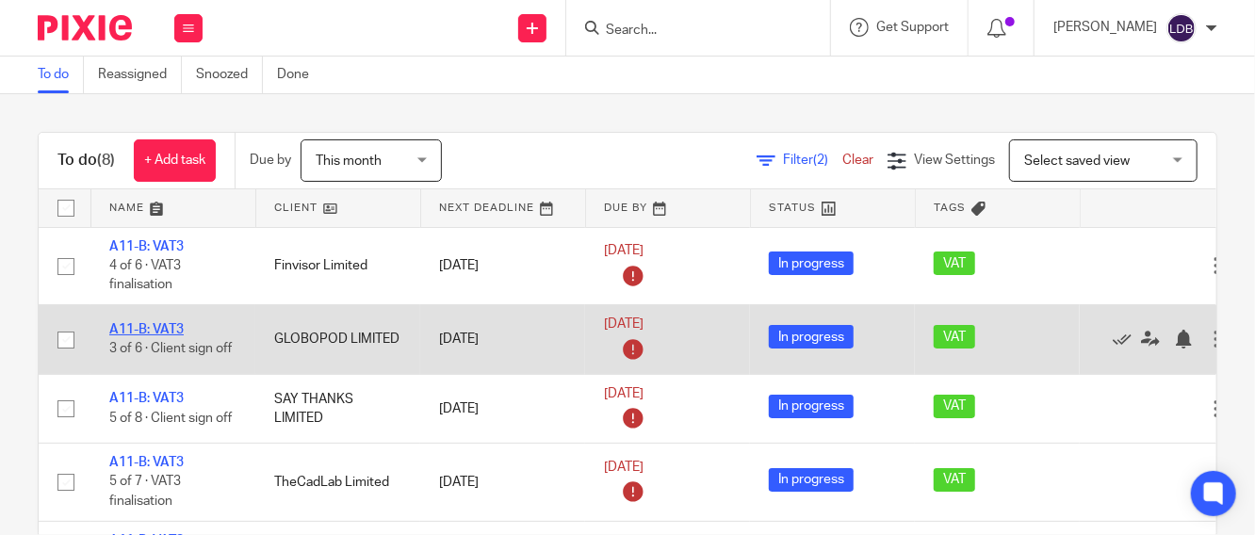
click at [141, 330] on link "A11-B: VAT3" at bounding box center [146, 329] width 74 height 13
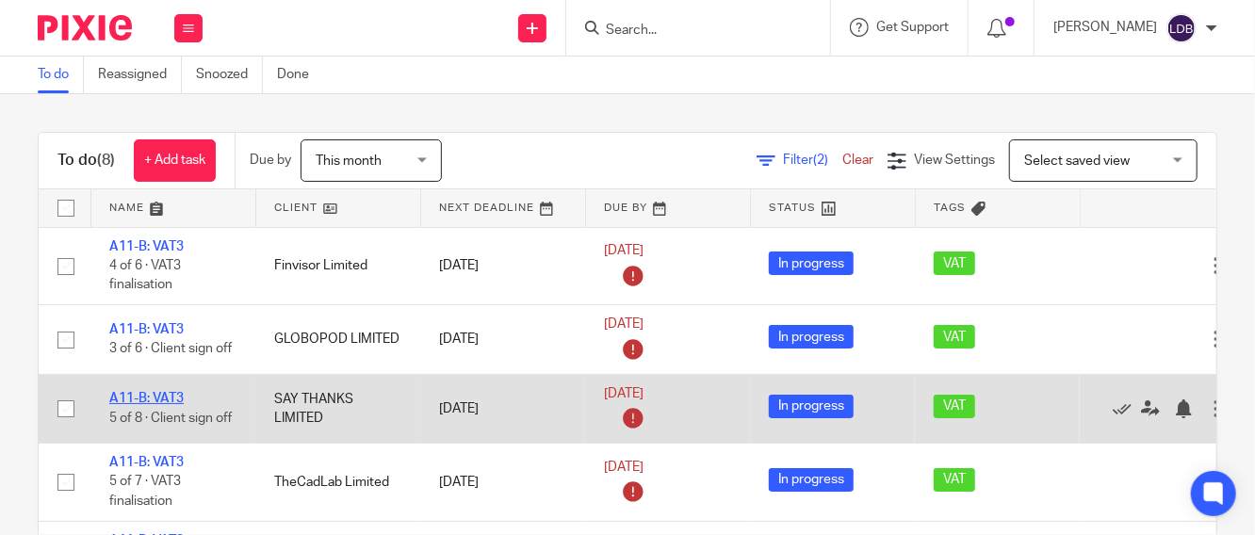
click at [154, 392] on link "A11-B: VAT3" at bounding box center [146, 398] width 74 height 13
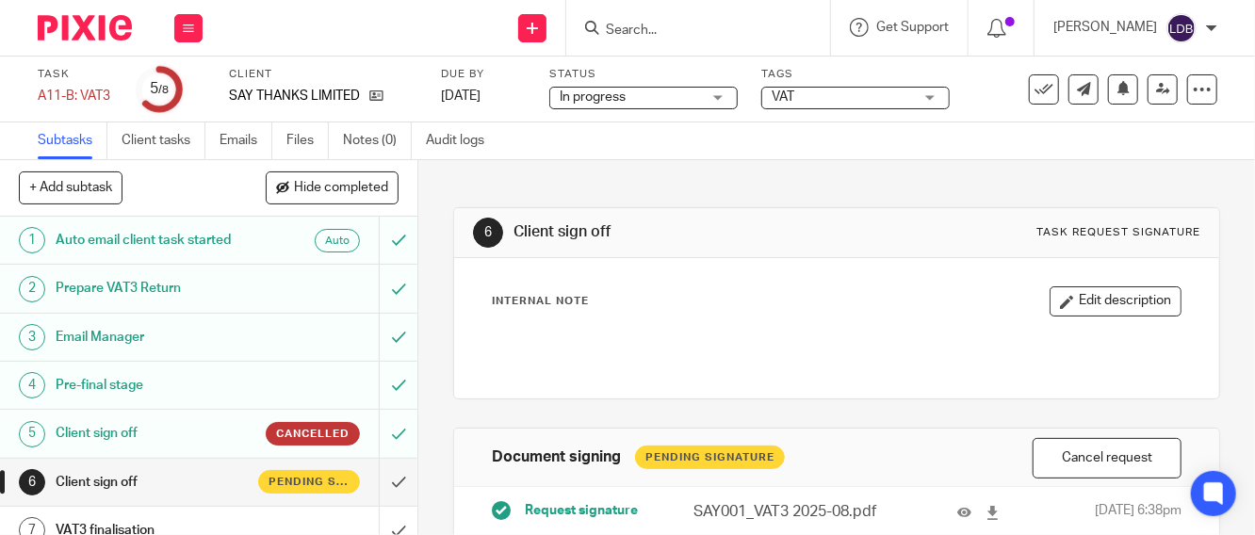
scroll to position [68, 0]
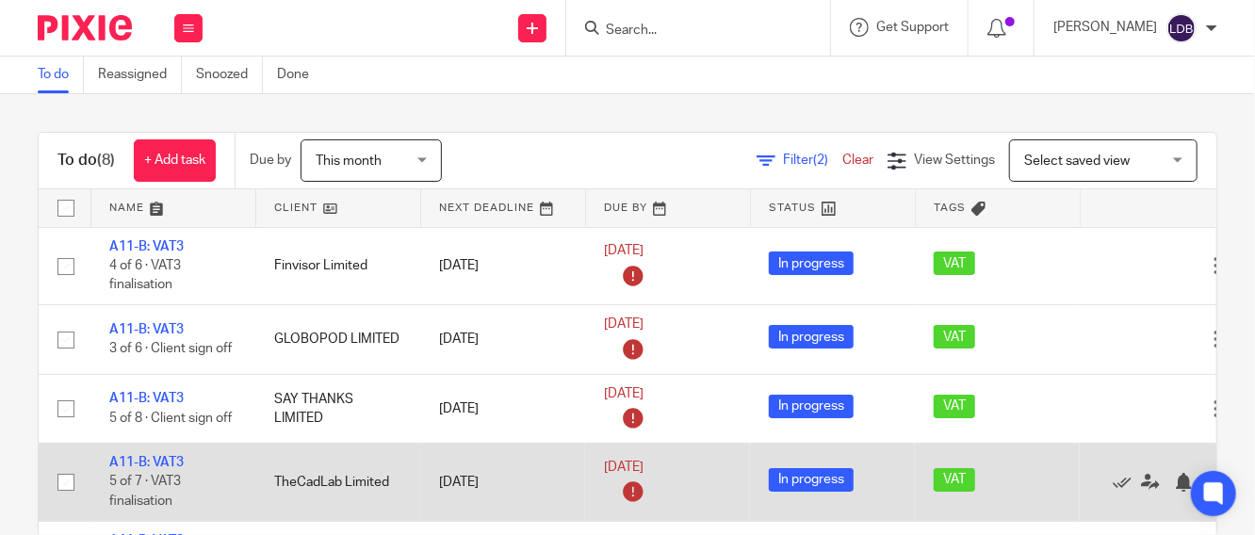
scroll to position [70, 0]
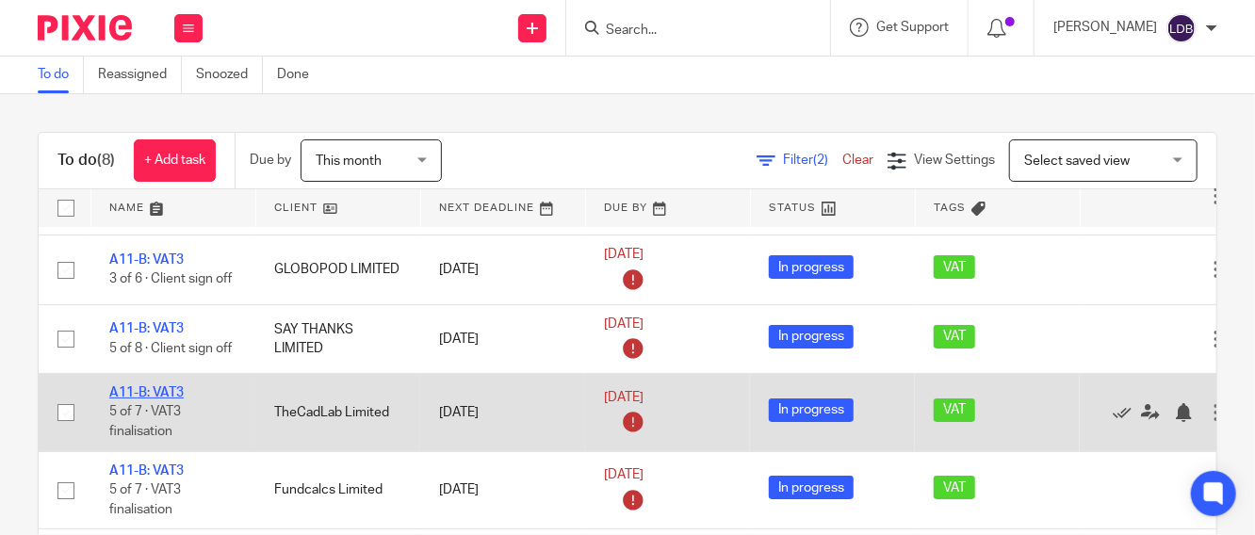
click at [138, 388] on link "A11-B: VAT3" at bounding box center [146, 392] width 74 height 13
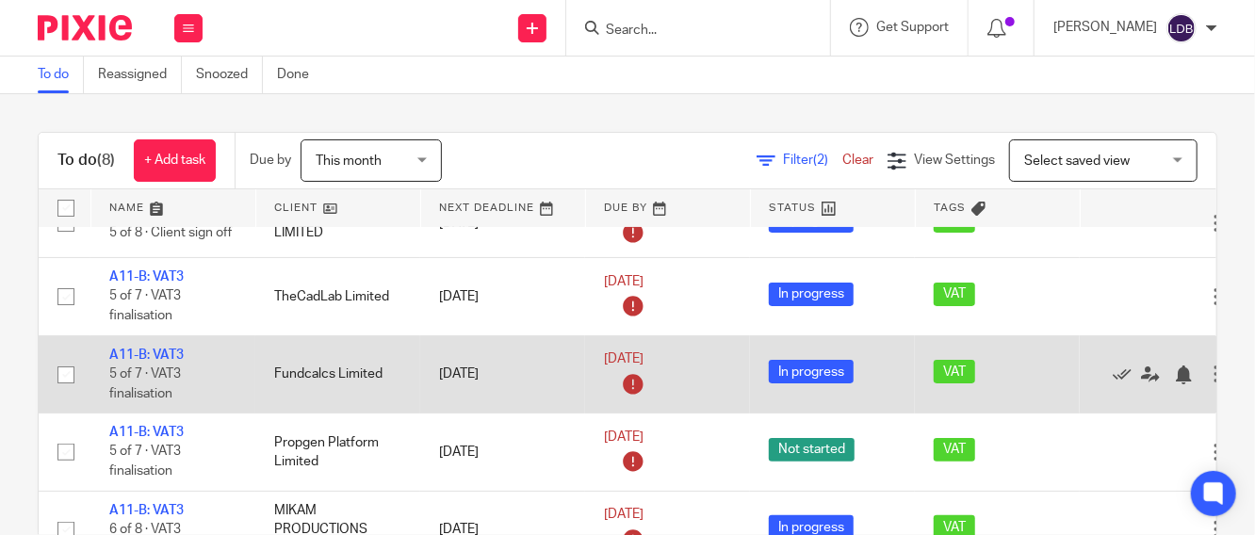
scroll to position [209, 0]
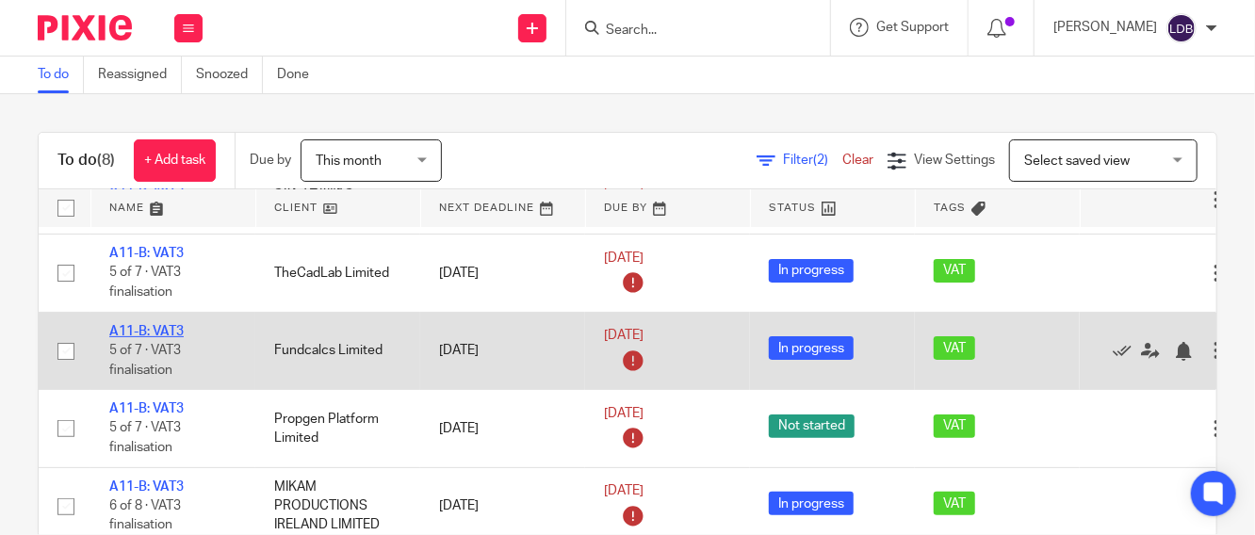
click at [138, 327] on link "A11-B: VAT3" at bounding box center [146, 331] width 74 height 13
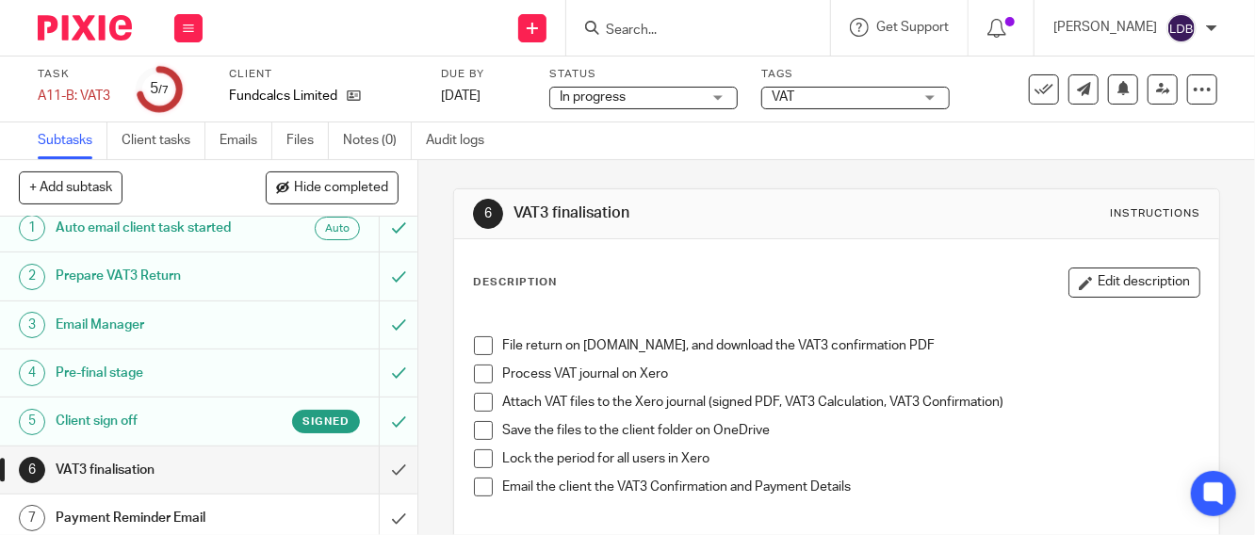
scroll to position [20, 0]
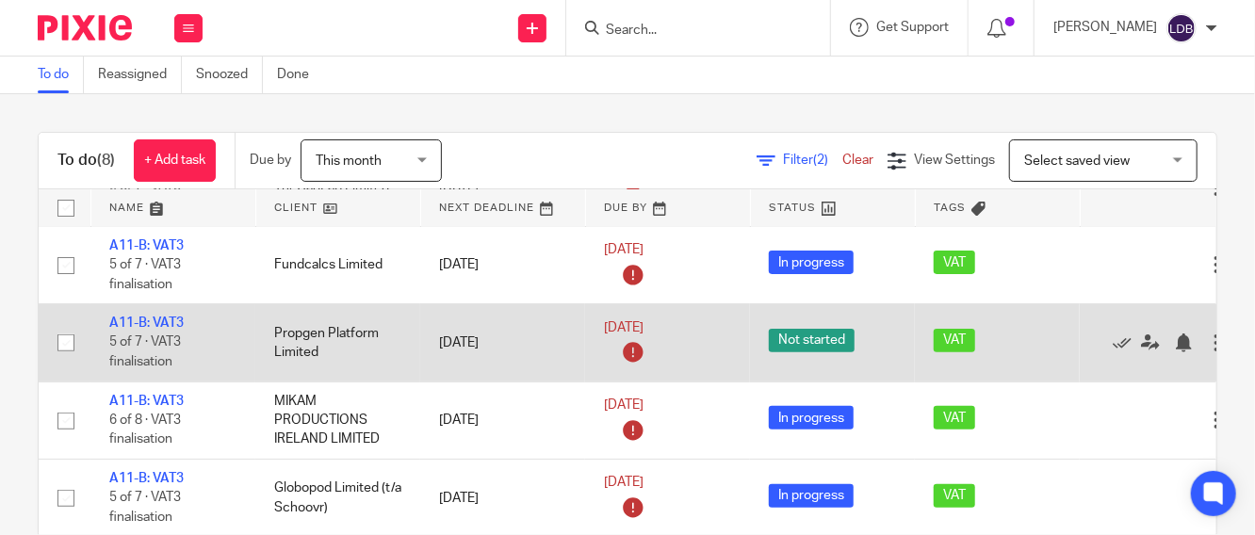
scroll to position [307, 0]
click at [144, 316] on link "A11-B: VAT3" at bounding box center [146, 322] width 74 height 13
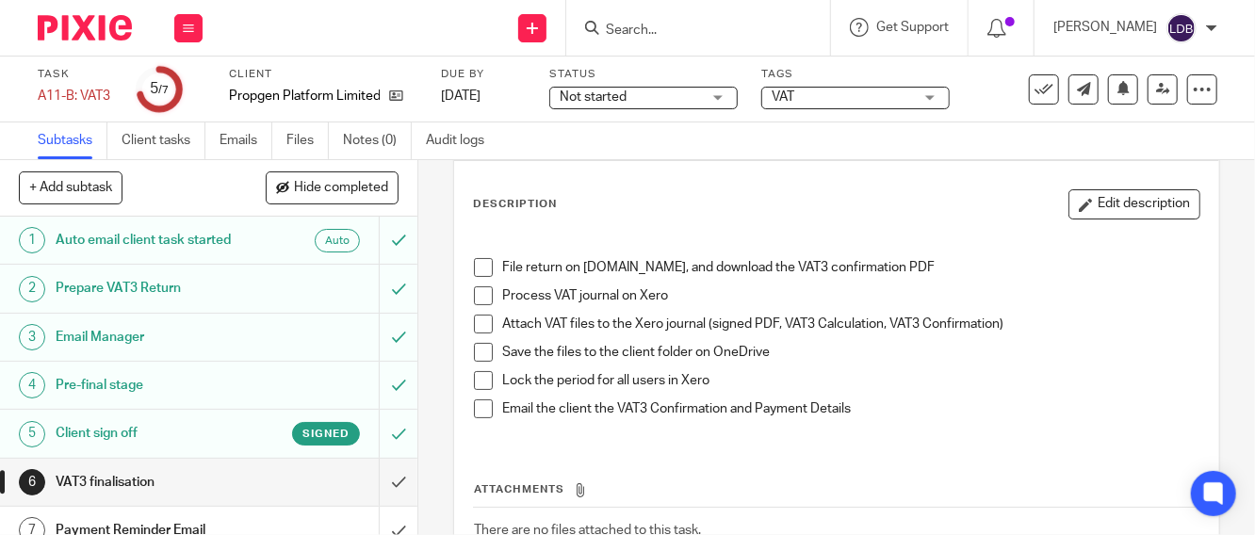
scroll to position [214, 0]
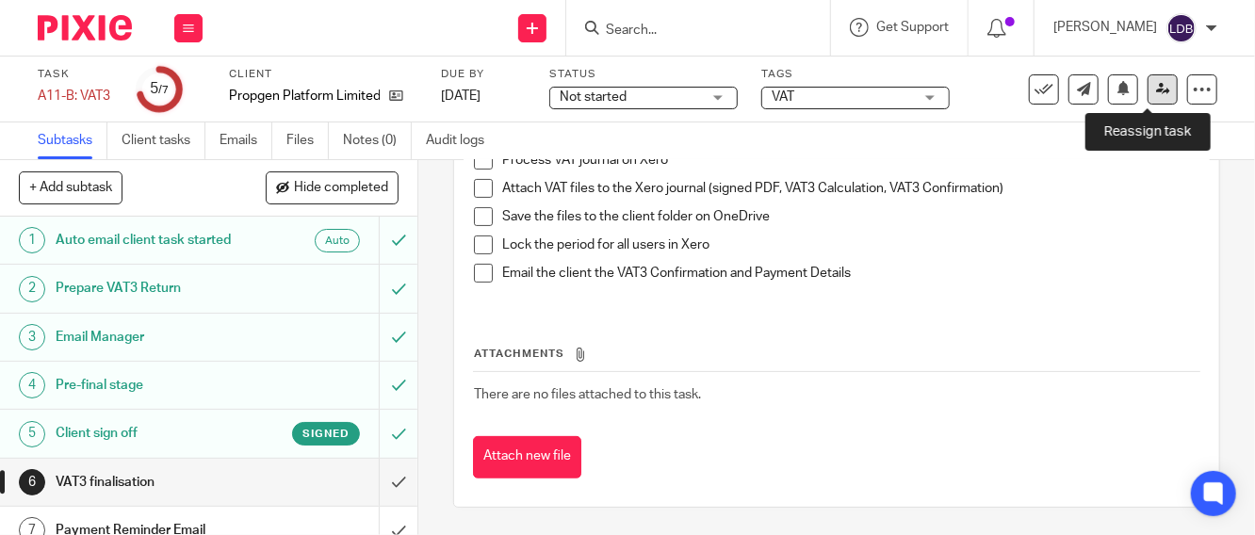
click at [1156, 82] on icon at bounding box center [1163, 89] width 14 height 14
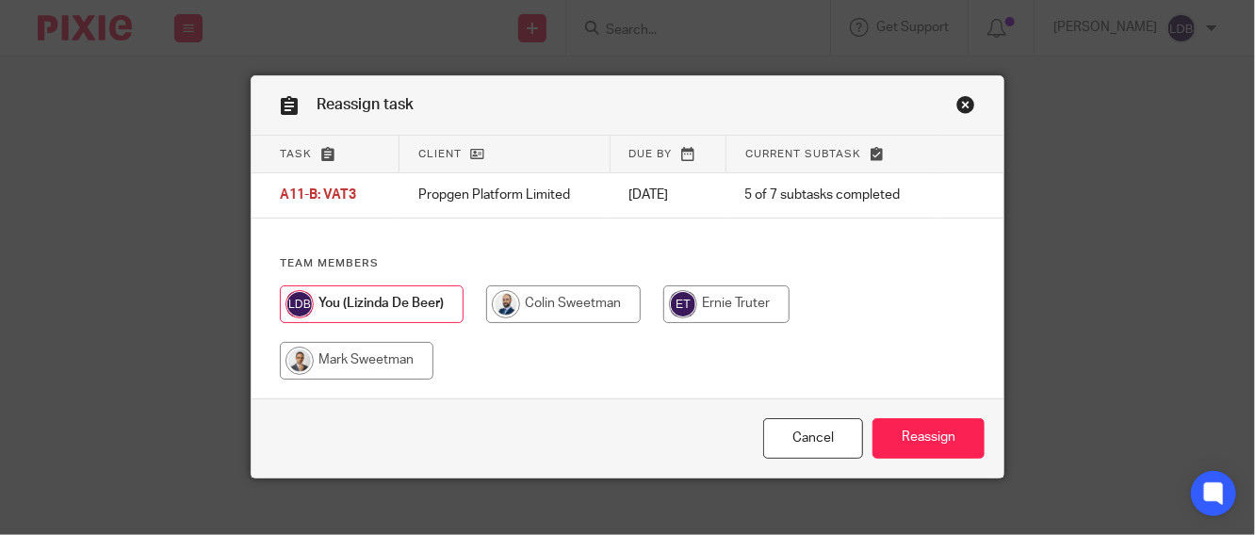
click at [574, 306] on input "radio" at bounding box center [563, 304] width 154 height 38
radio input "true"
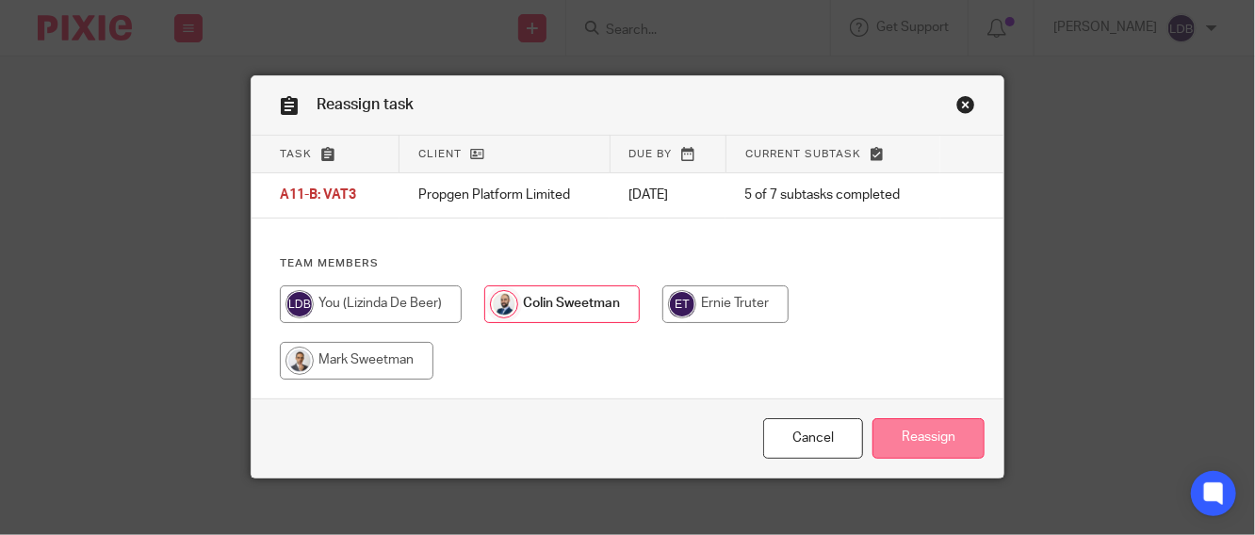
click at [935, 436] on input "Reassign" at bounding box center [928, 438] width 112 height 41
